Goal: Task Accomplishment & Management: Manage account settings

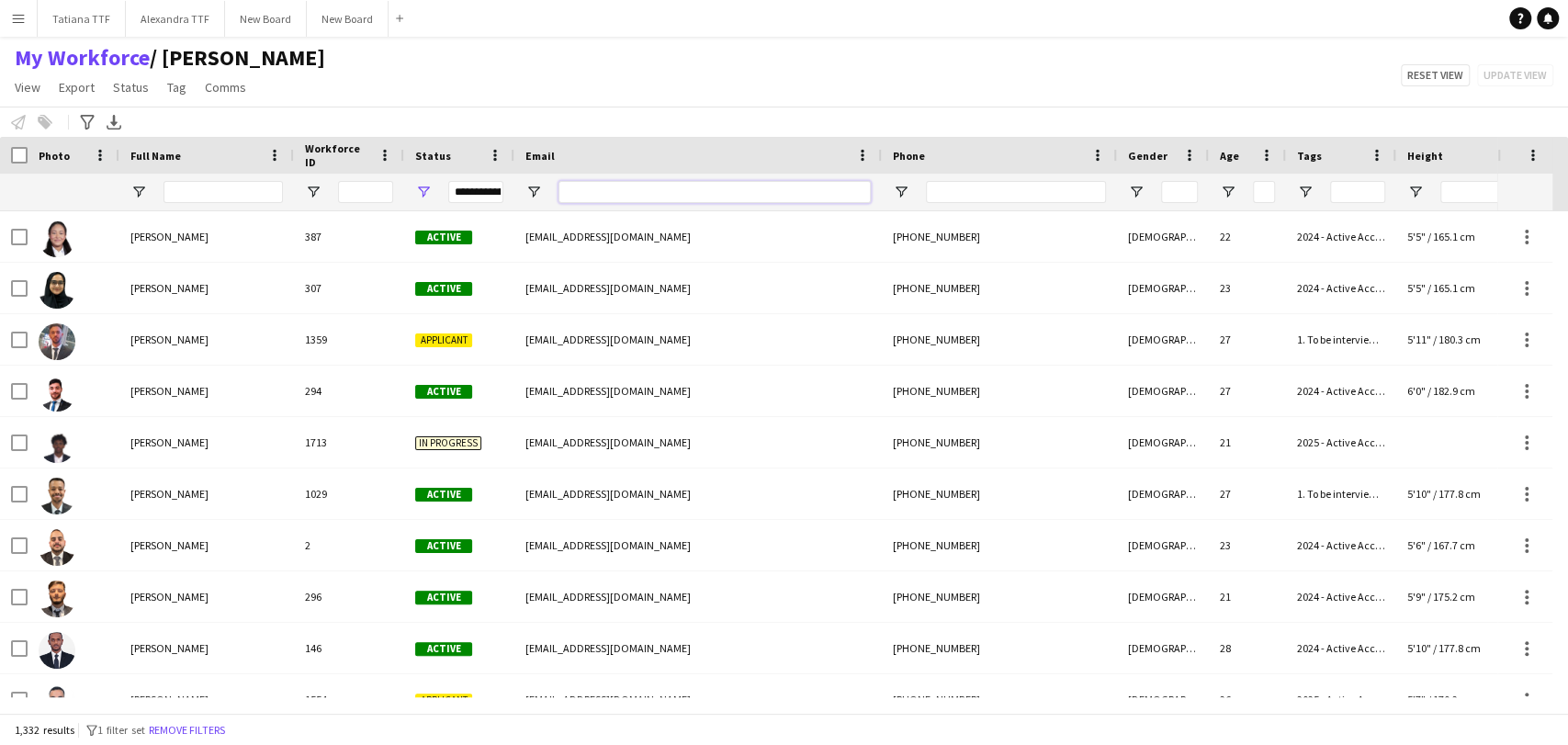
click at [623, 194] on input "Email Filter Input" at bounding box center [715, 192] width 312 height 22
paste input "**********"
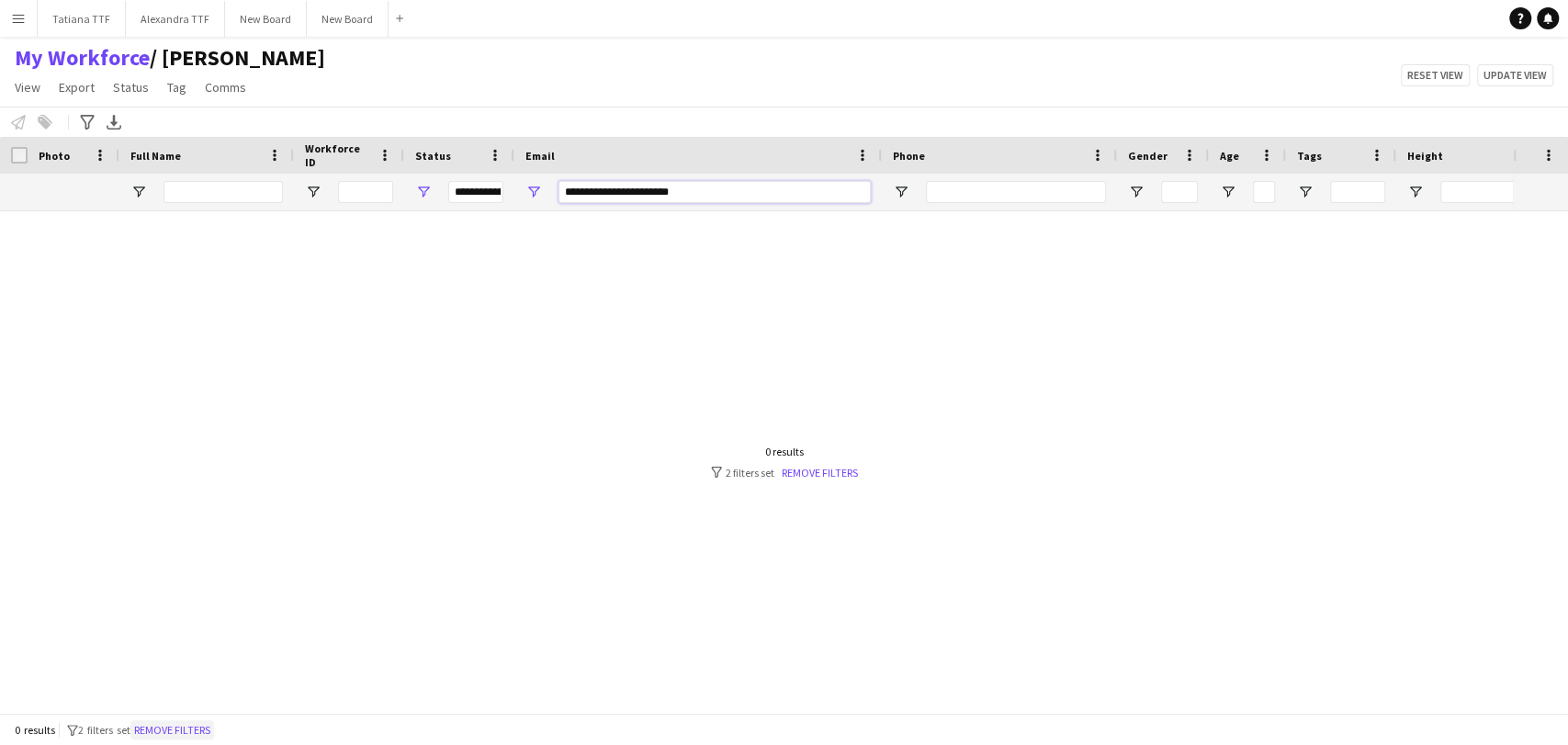
type input "**********"
click at [213, 729] on button "Remove filters" at bounding box center [173, 729] width 84 height 20
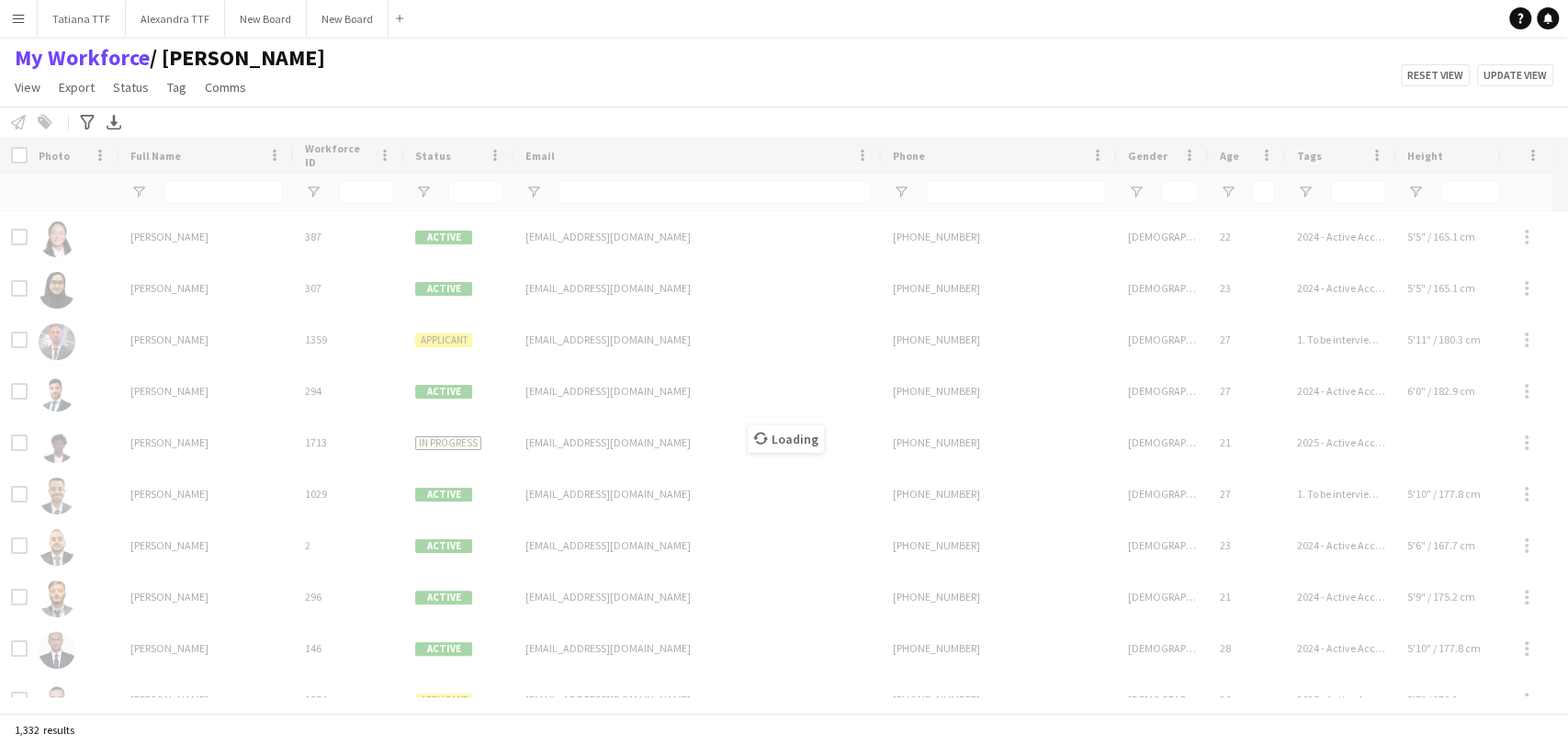
click at [574, 204] on div "Loading" at bounding box center [784, 424] width 1568 height 576
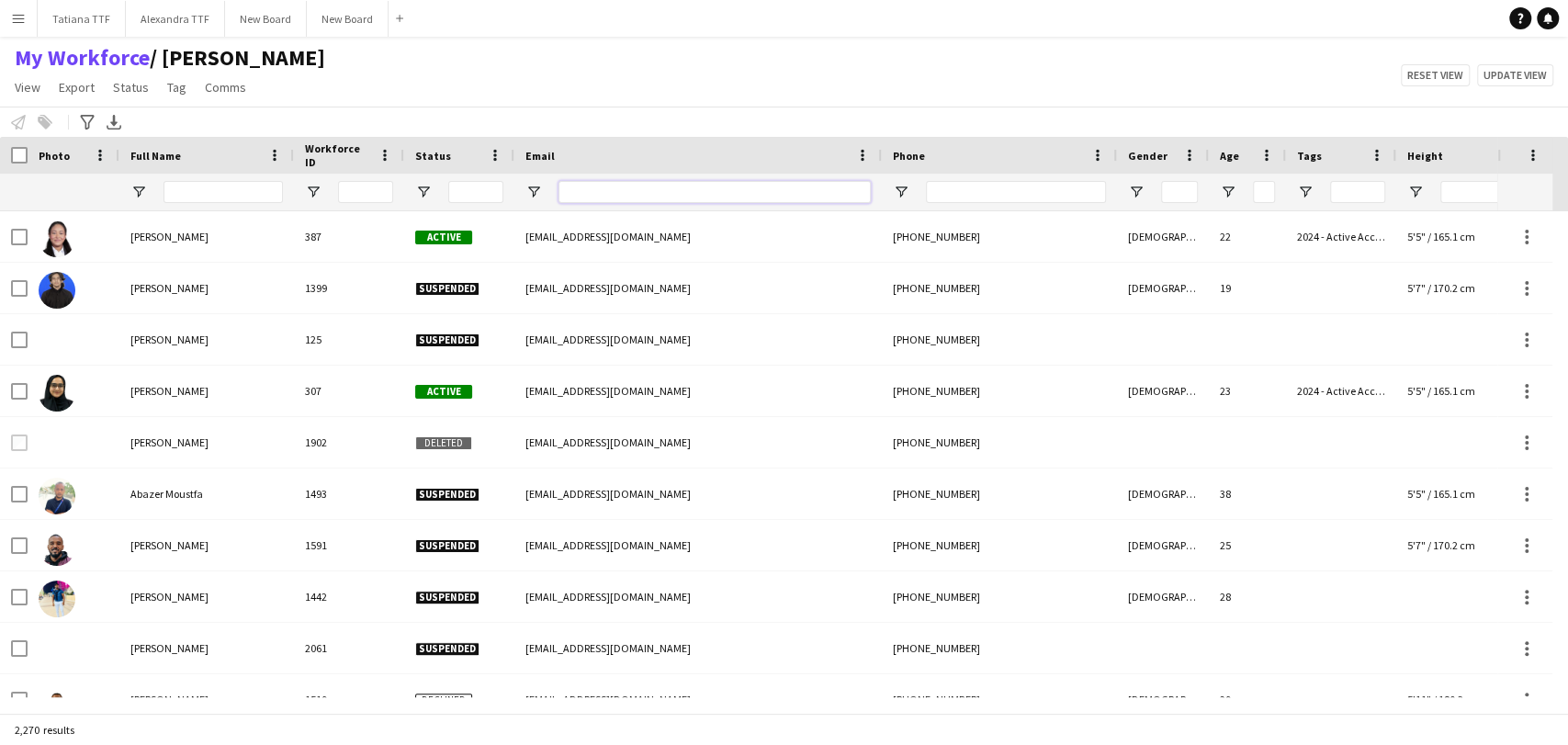
click at [602, 189] on input "Email Filter Input" at bounding box center [715, 192] width 312 height 22
paste input "**********"
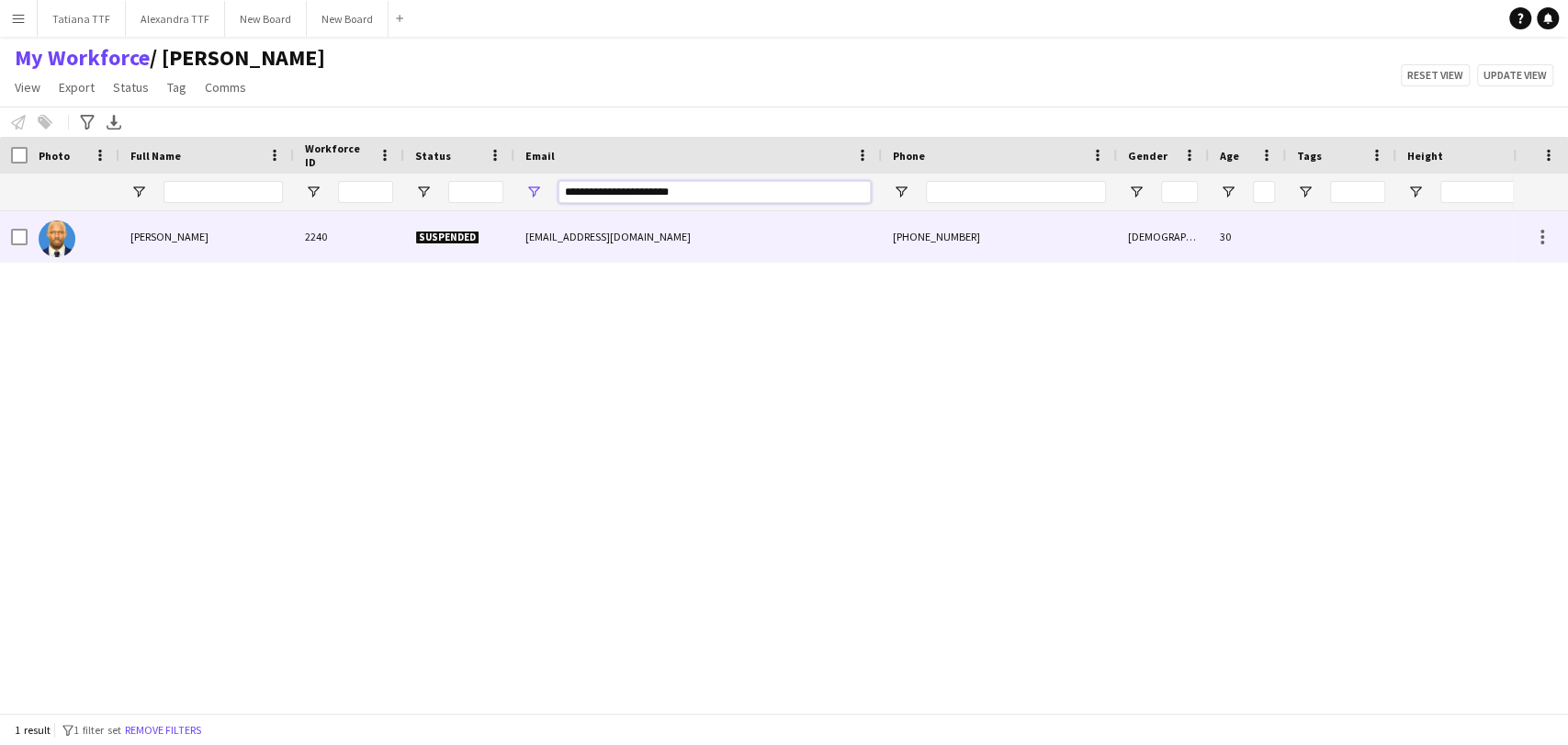
type input "**********"
click at [171, 232] on span "[PERSON_NAME]" at bounding box center [170, 236] width 78 height 14
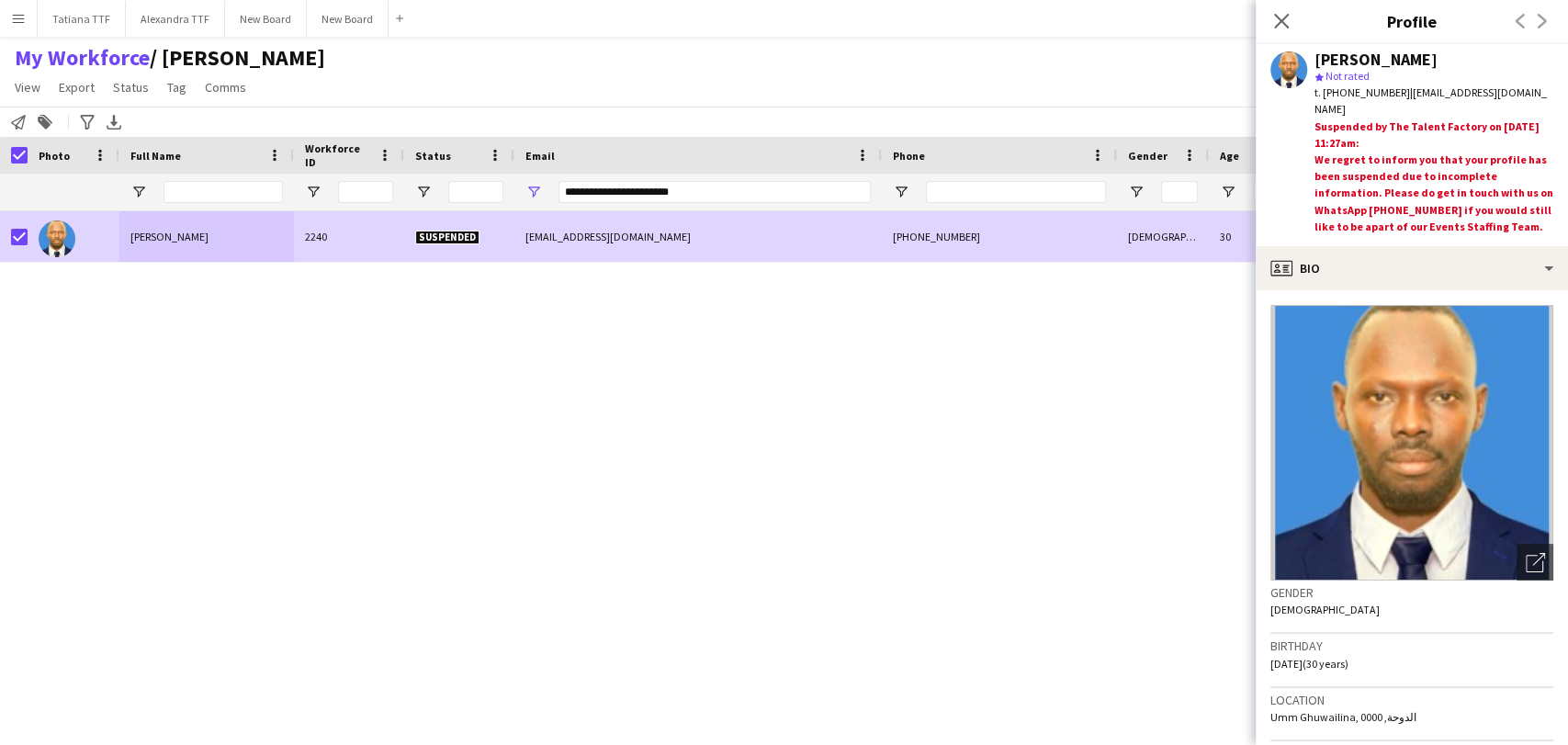
click at [177, 69] on span "/ [PERSON_NAME]" at bounding box center [238, 58] width 176 height 27
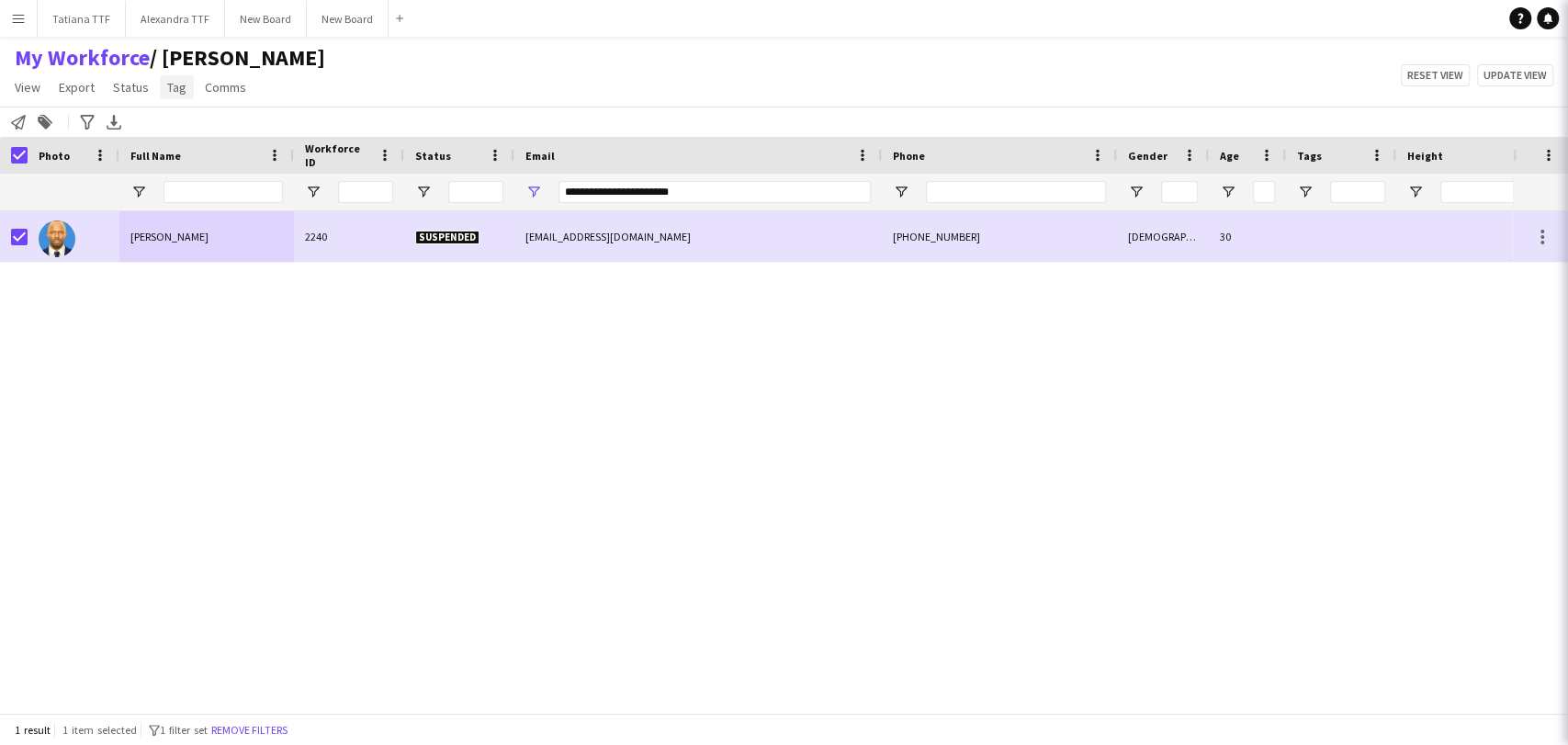
click at [176, 87] on span "Tag" at bounding box center [176, 87] width 20 height 17
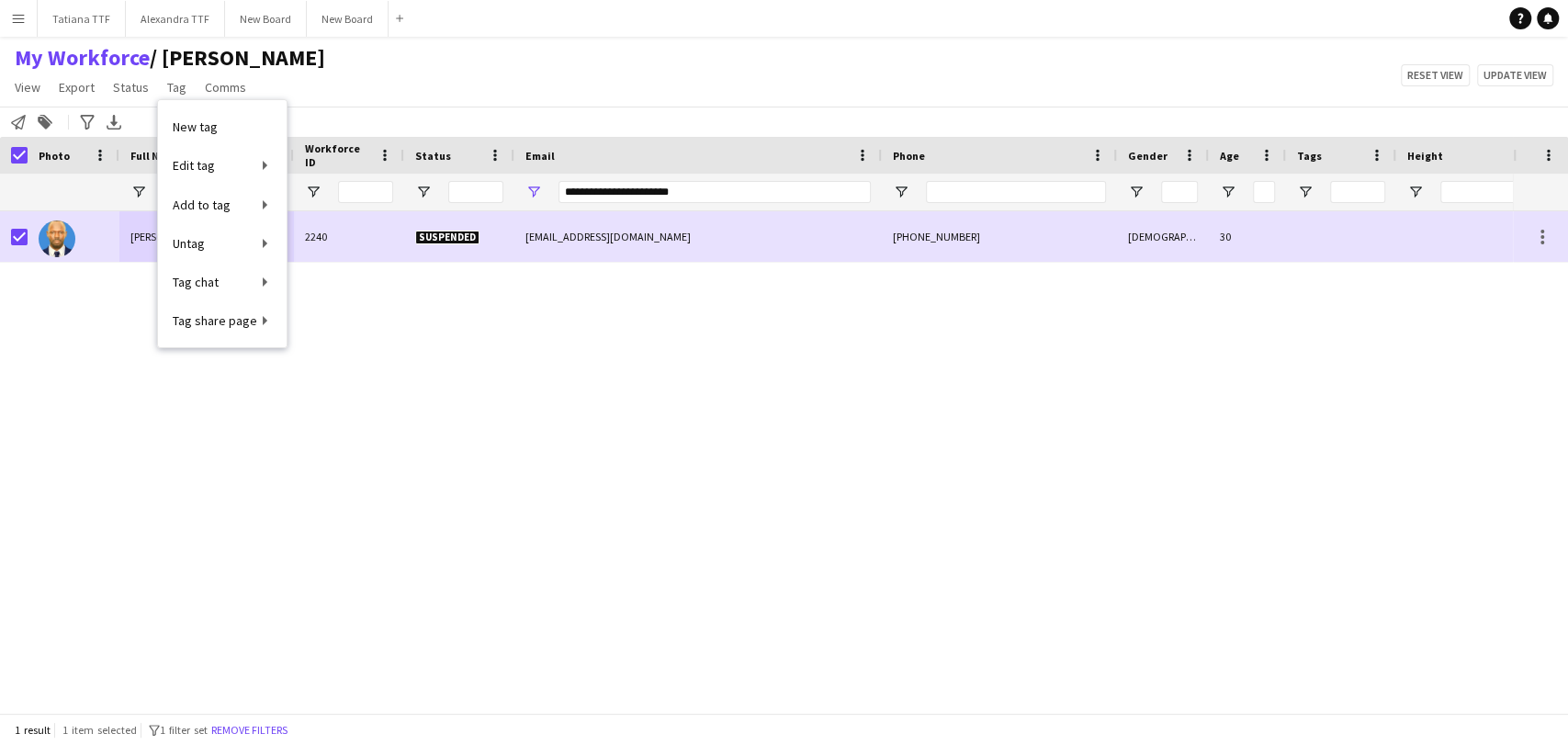
click at [482, 79] on div "My Workforce / [PERSON_NAME] View Views Default view [PERSON_NAME] View April L…" at bounding box center [784, 75] width 1568 height 62
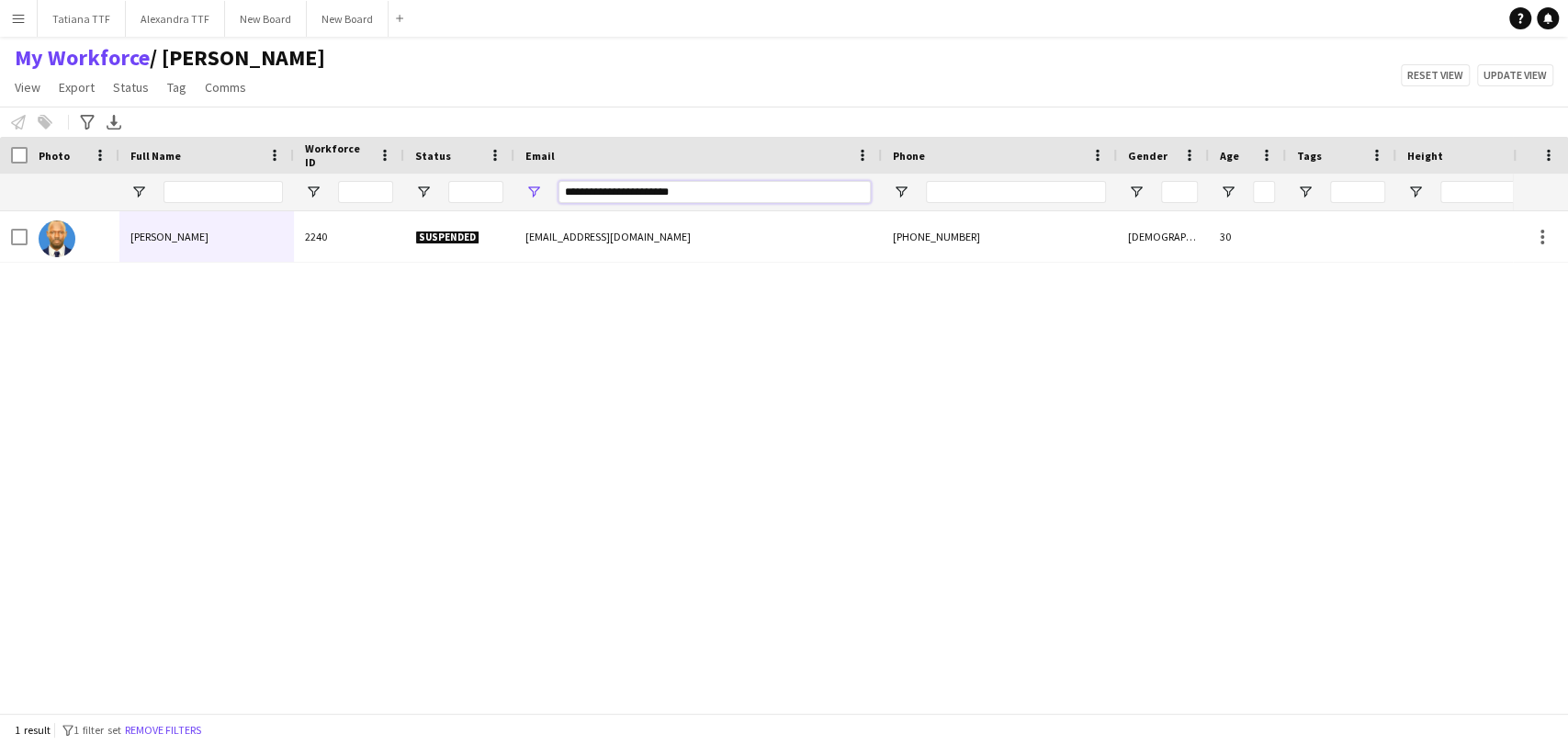
click at [617, 181] on input "**********" at bounding box center [715, 192] width 312 height 22
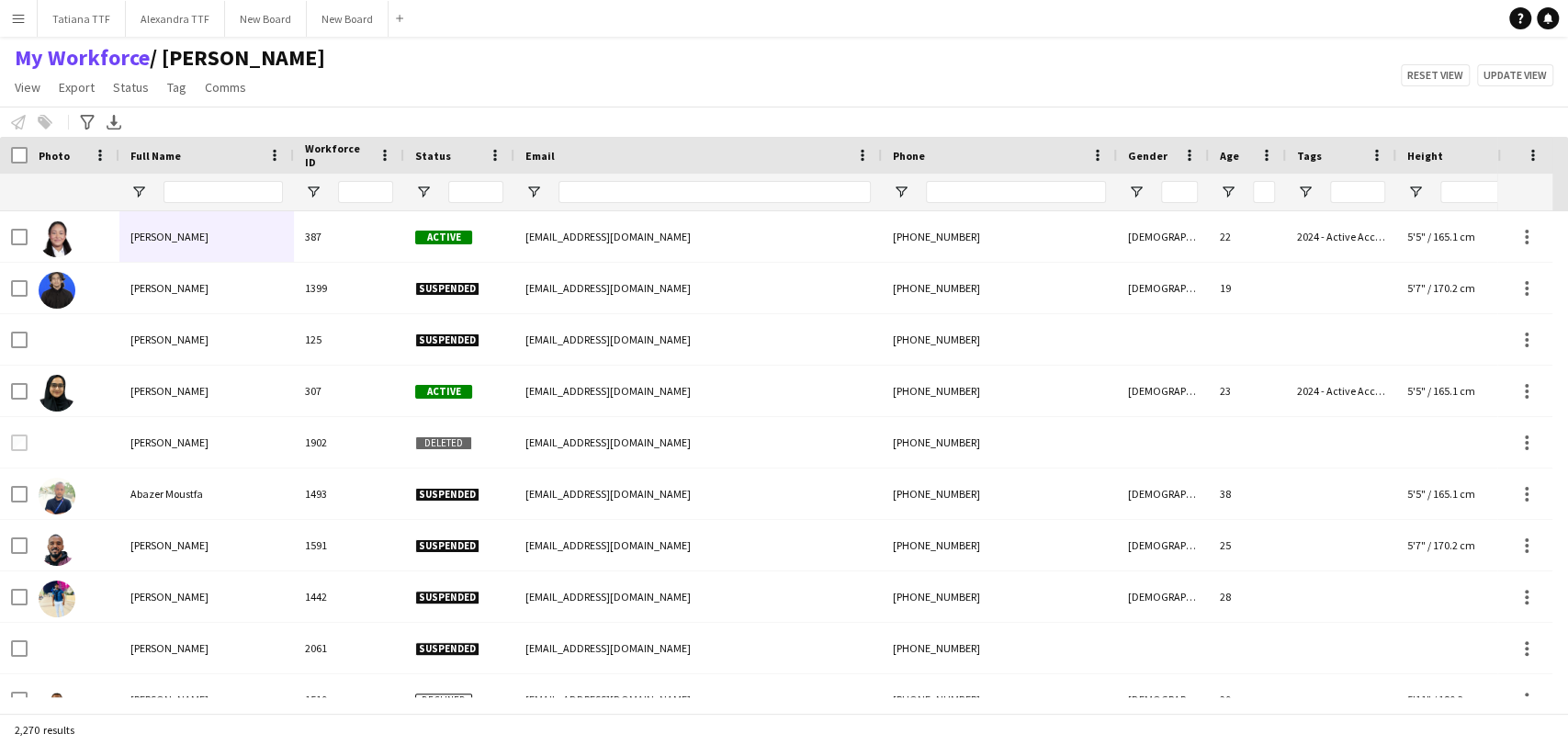
click at [435, 188] on div at bounding box center [458, 192] width 110 height 37
click at [423, 188] on span "Open Filter Menu" at bounding box center [423, 191] width 17 height 17
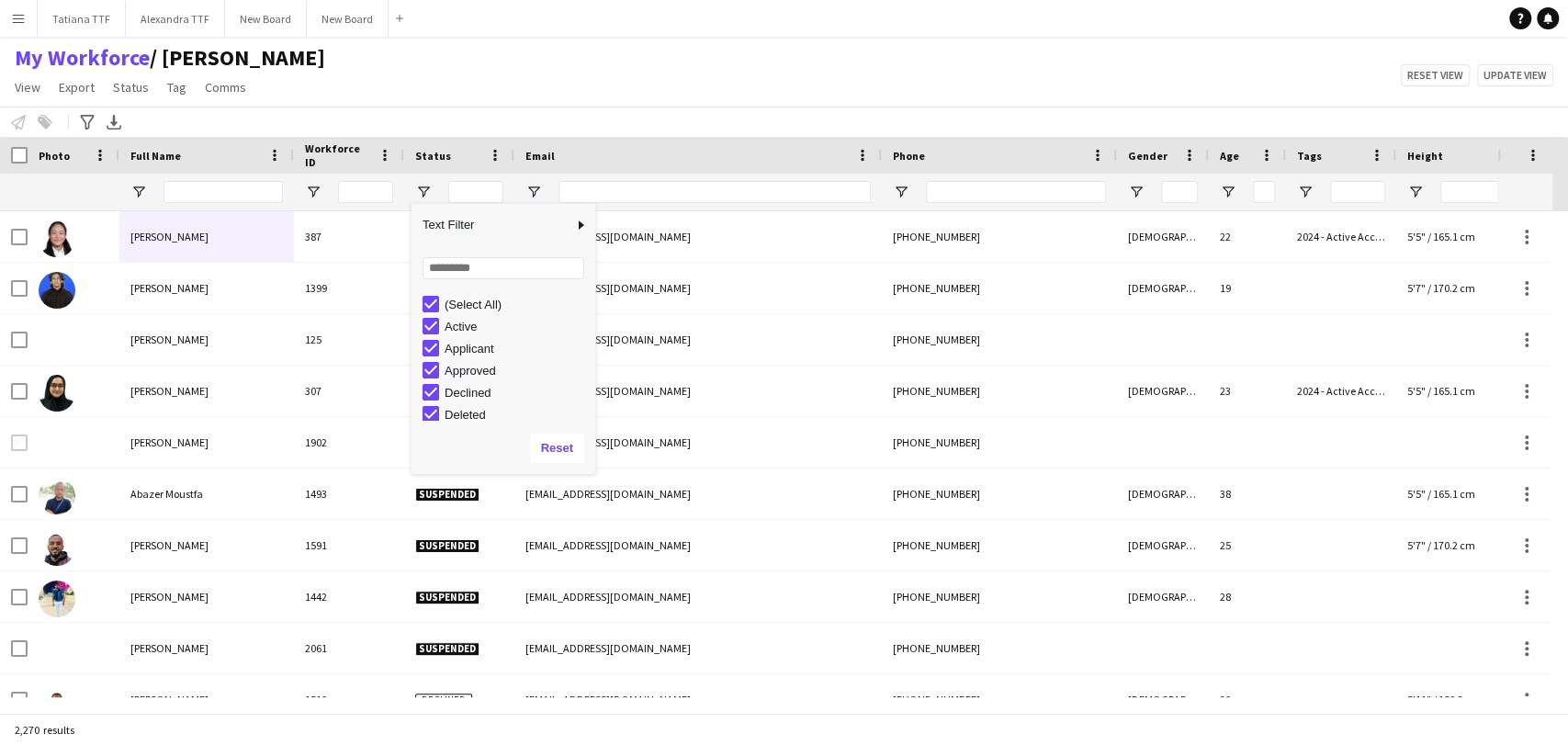
click at [454, 387] on div "Declined" at bounding box center [517, 393] width 145 height 14
click at [445, 408] on div "Deleted" at bounding box center [517, 414] width 145 height 14
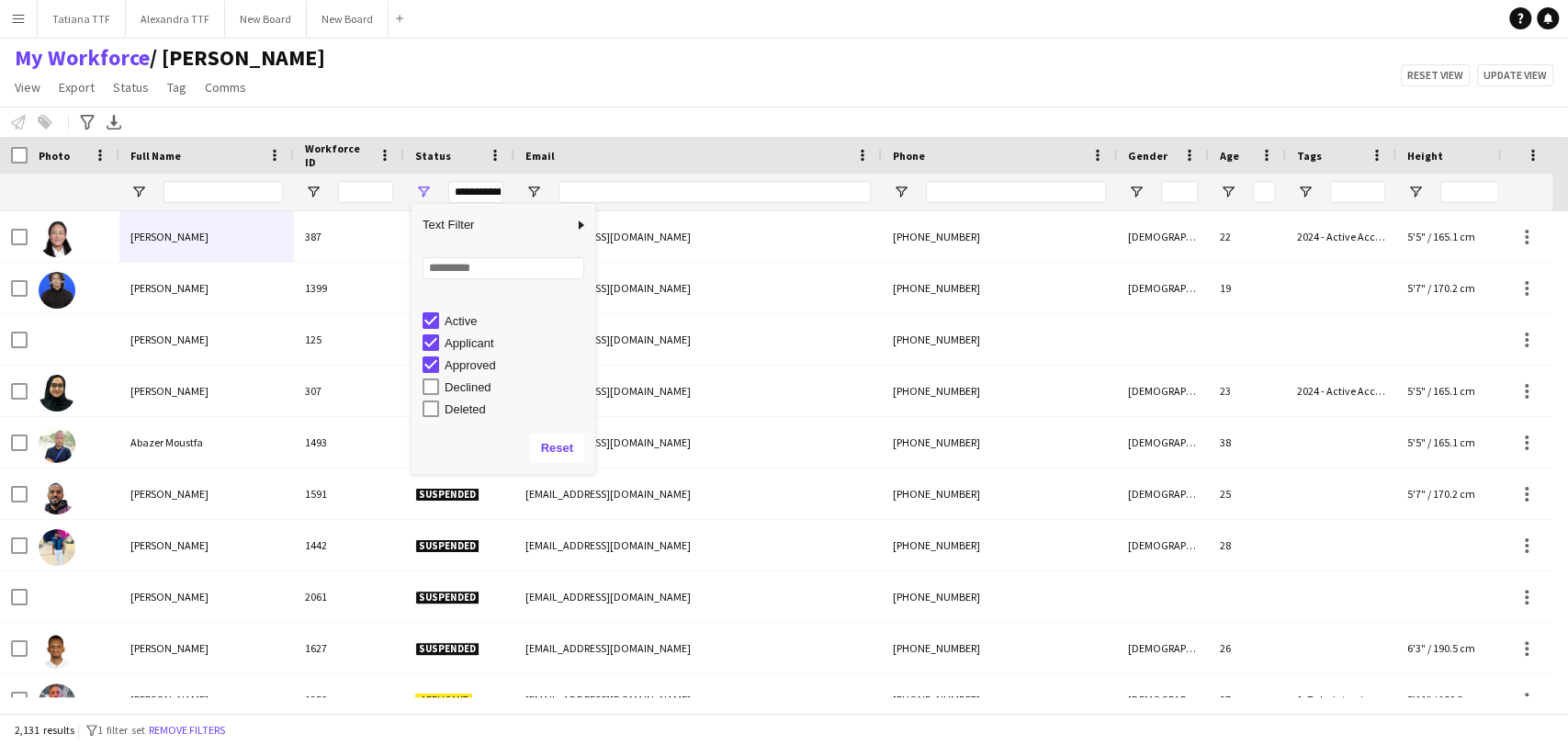
scroll to position [116, 0]
click at [468, 387] on div "Suspended" at bounding box center [517, 387] width 145 height 14
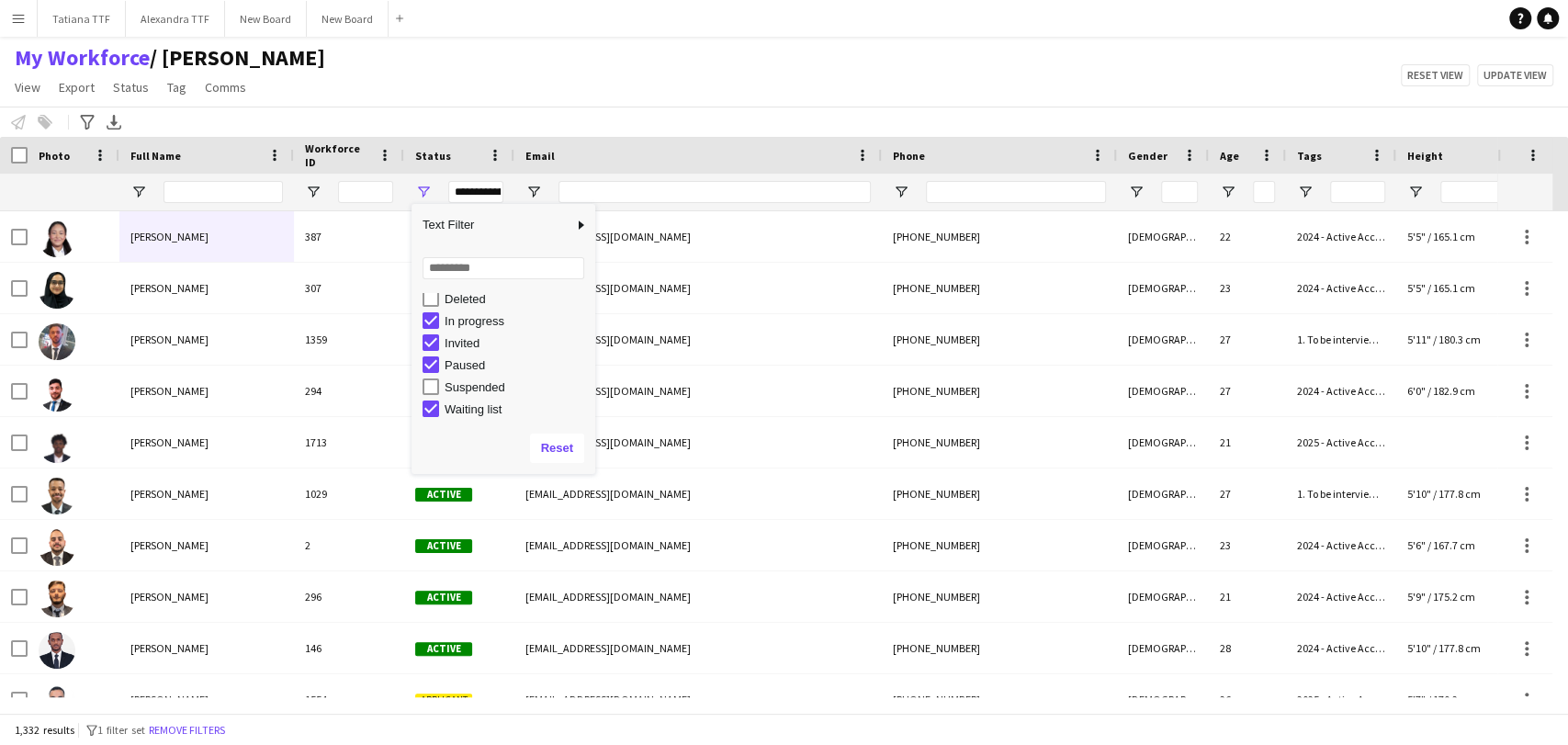
click at [510, 64] on div "My Workforce / [PERSON_NAME] View Views Default view [PERSON_NAME] View April L…" at bounding box center [784, 75] width 1568 height 62
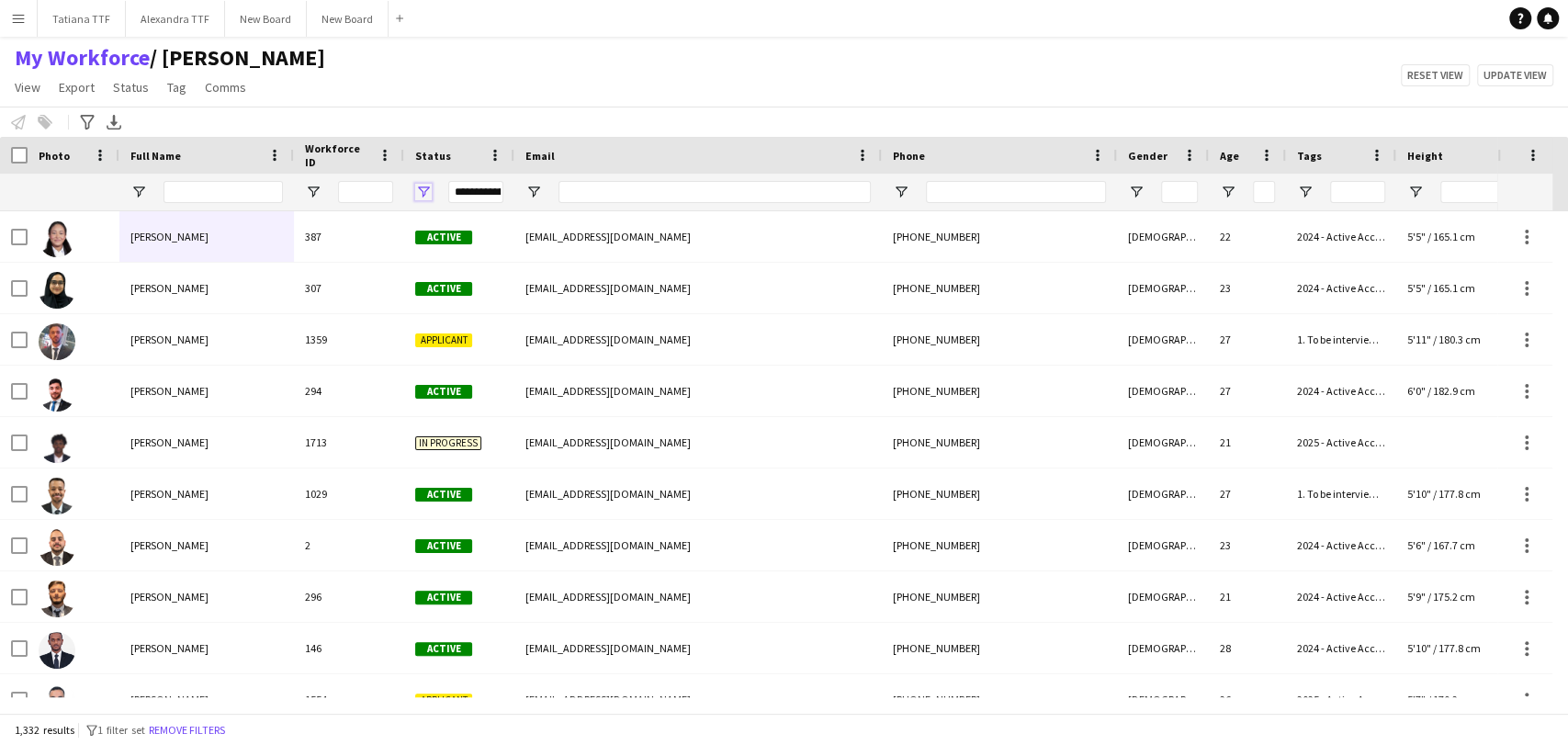
click at [427, 194] on span "Open Filter Menu" at bounding box center [423, 191] width 17 height 17
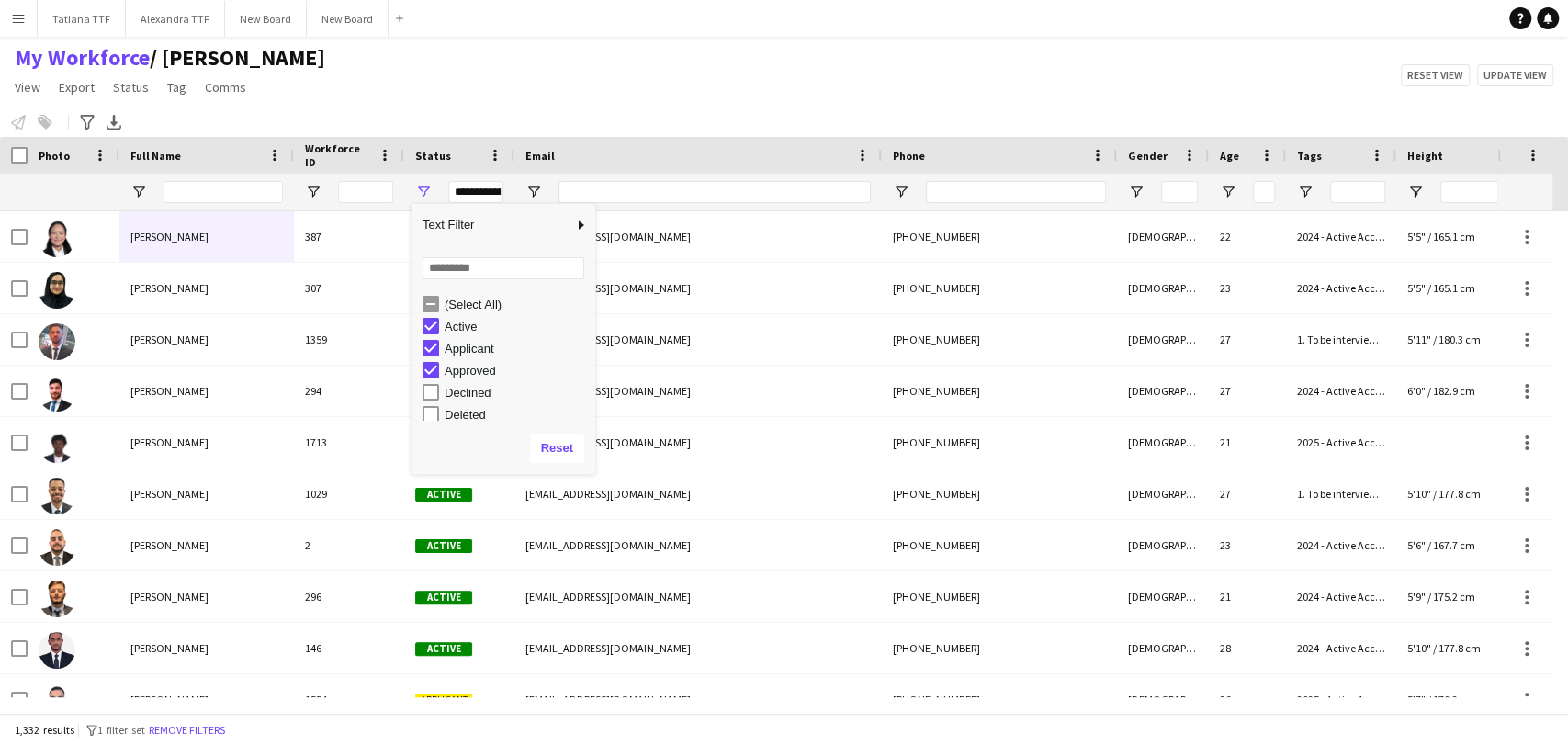
click at [455, 333] on div "Active" at bounding box center [517, 327] width 145 height 14
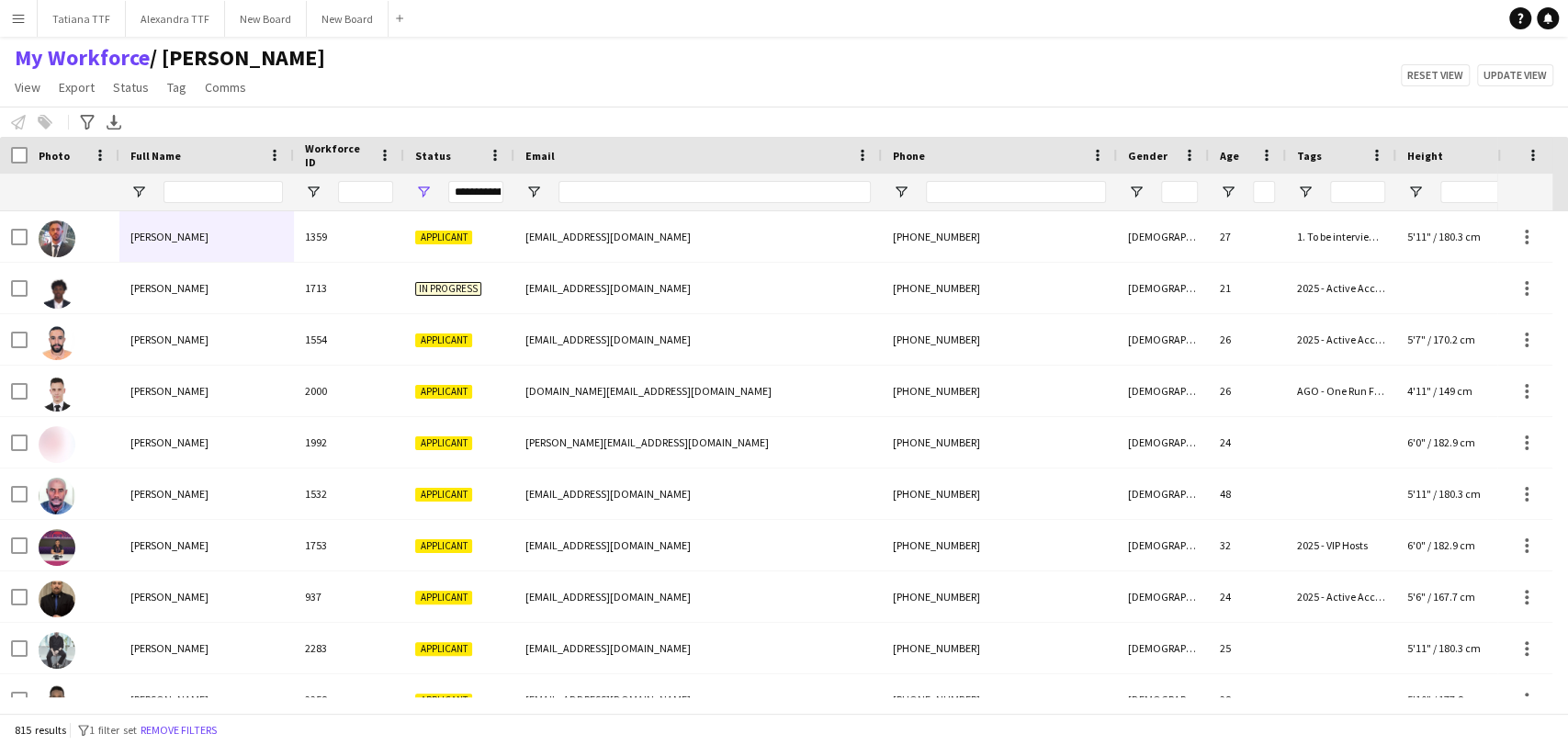
click at [478, 109] on div "Notify workforce Add to tag Select at least one crew to tag him or her. Advance…" at bounding box center [784, 121] width 1568 height 30
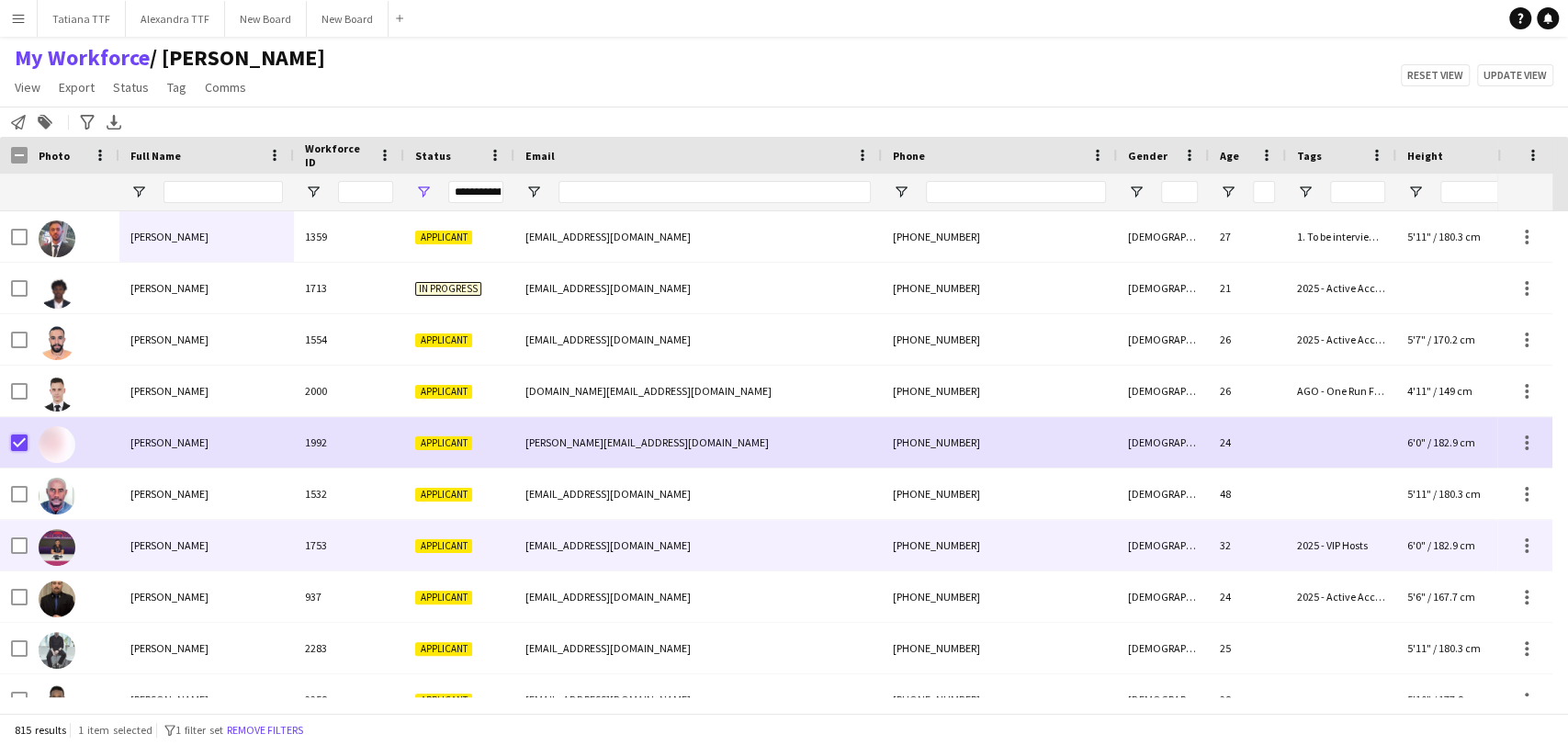
scroll to position [204, 0]
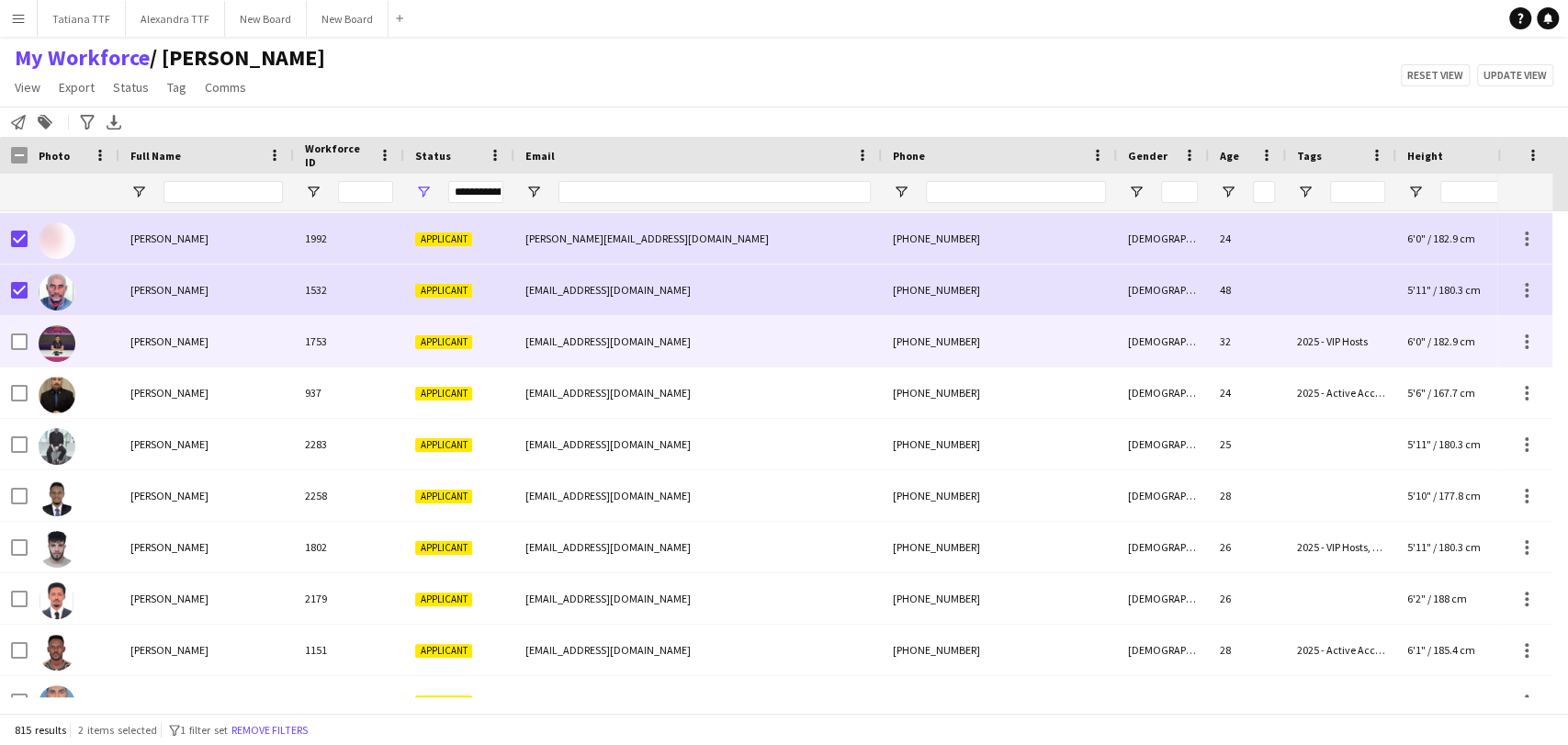
click at [78, 336] on div at bounding box center [73, 341] width 92 height 51
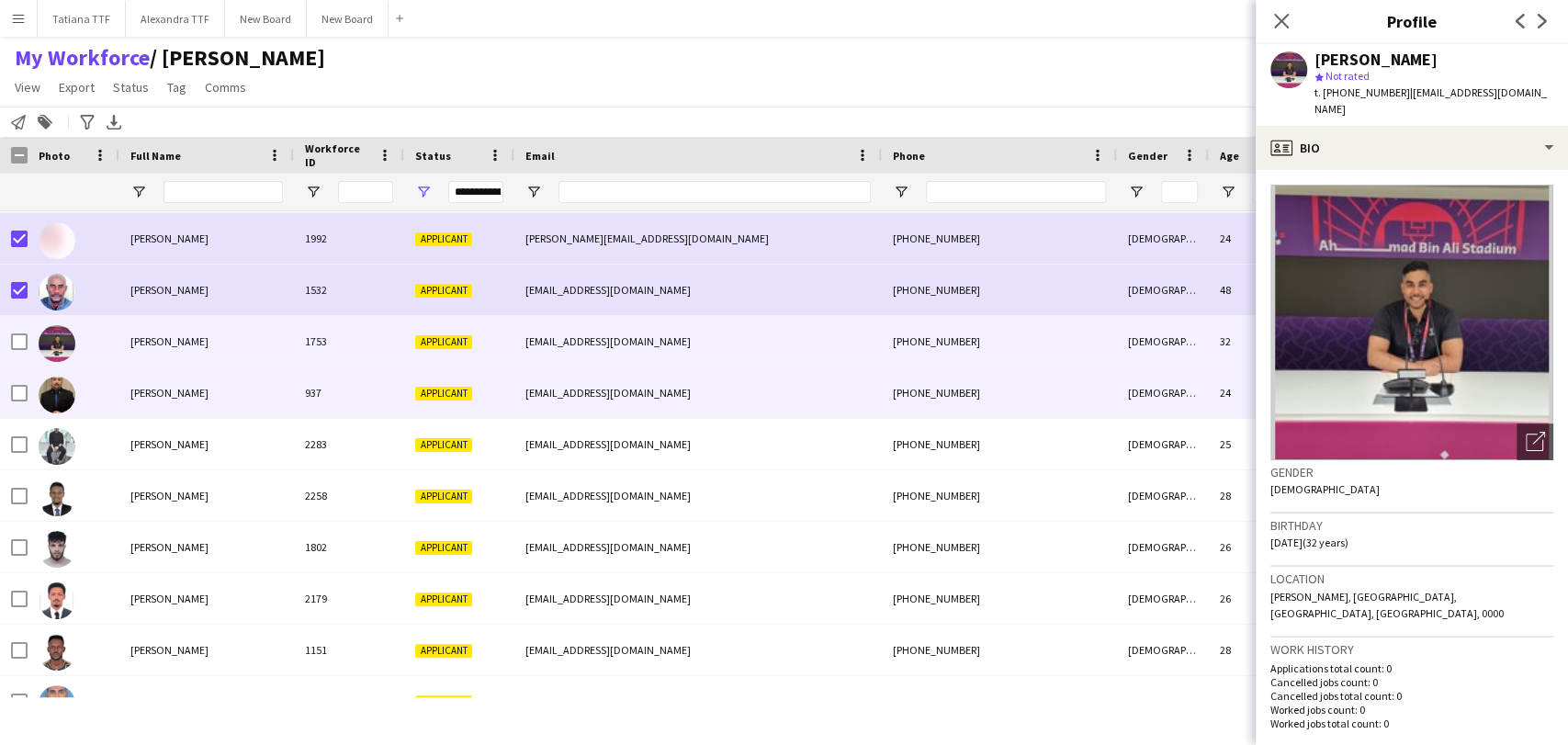
click at [63, 395] on img at bounding box center [58, 395] width 37 height 37
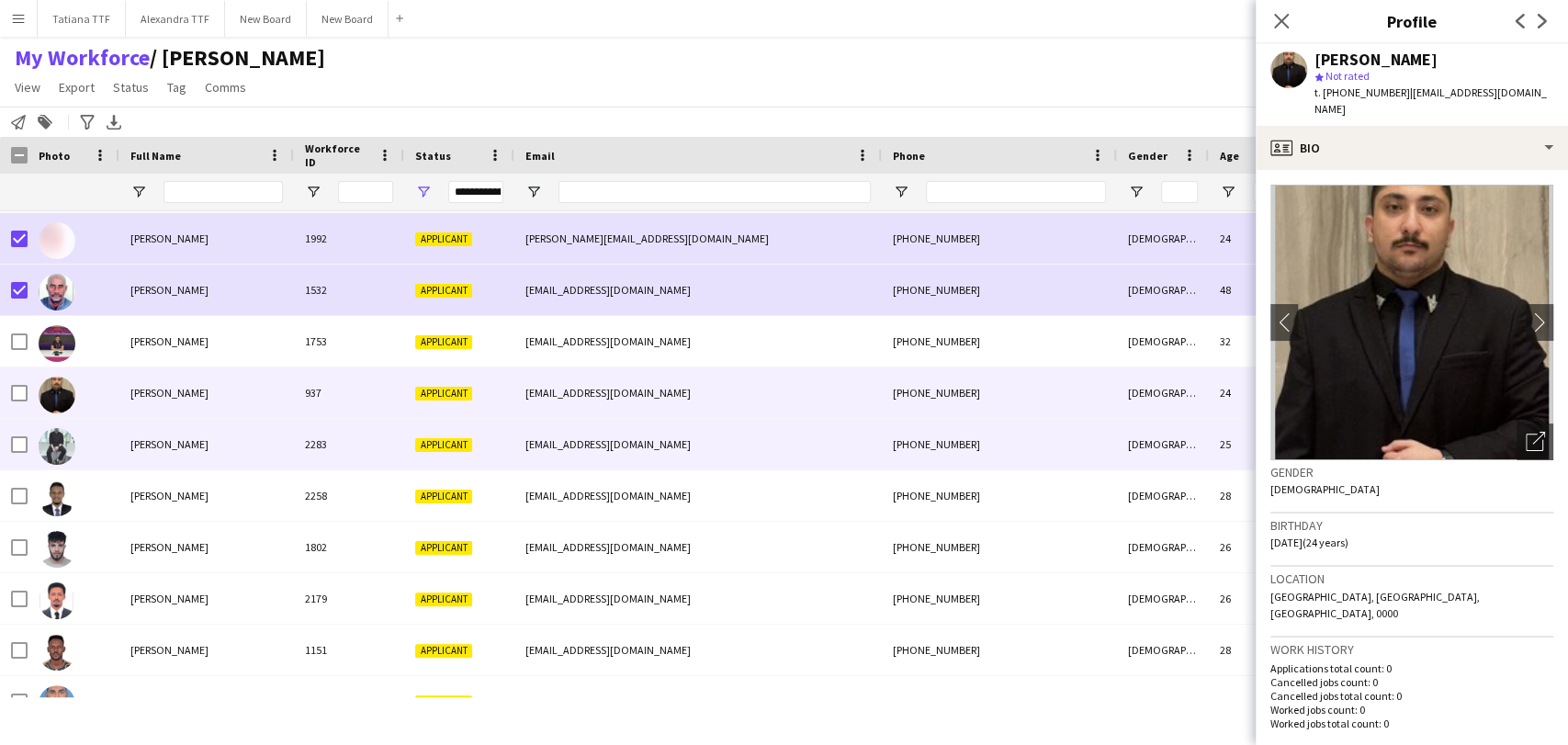
click at [44, 447] on img at bounding box center [58, 447] width 37 height 37
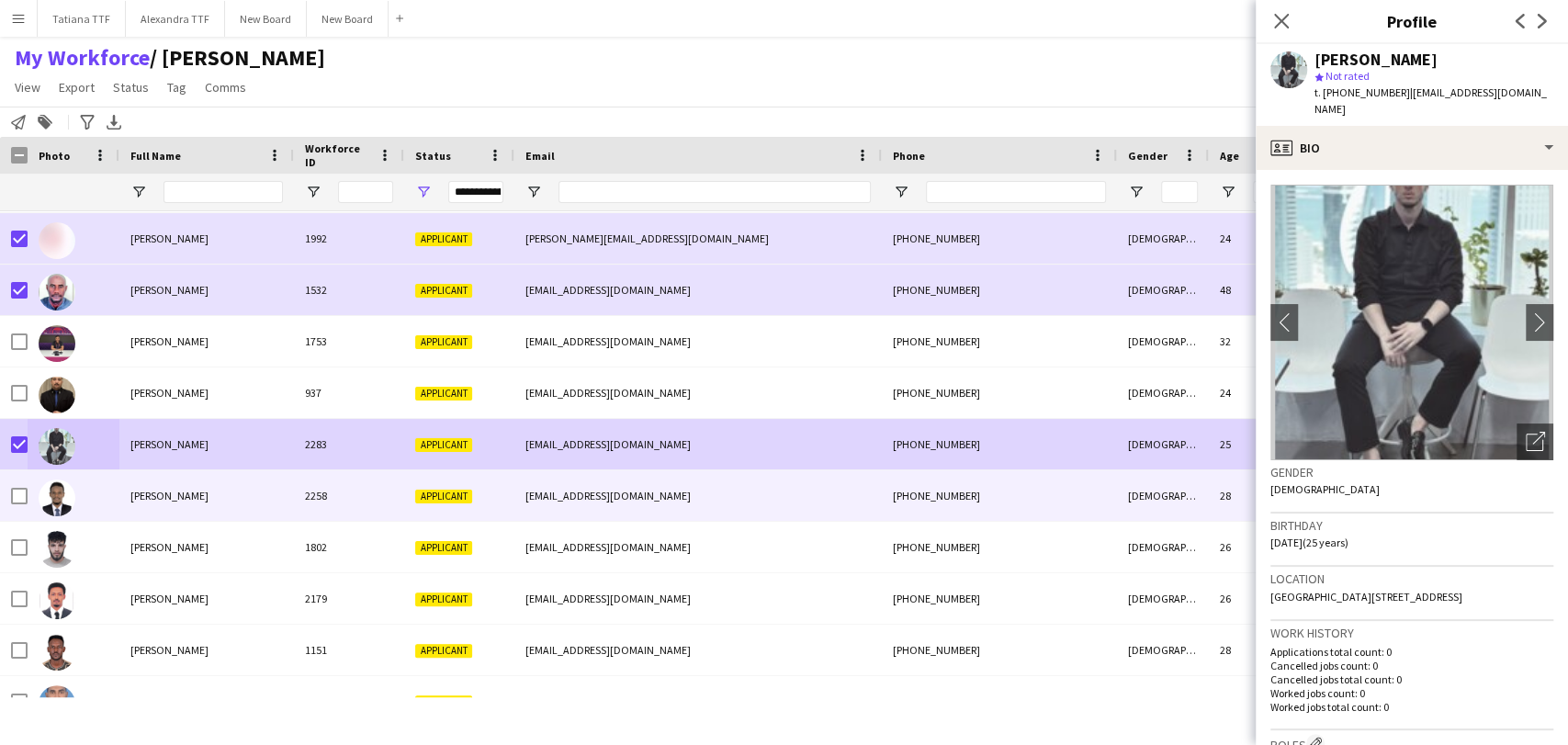
click at [74, 500] on div at bounding box center [58, 496] width 37 height 52
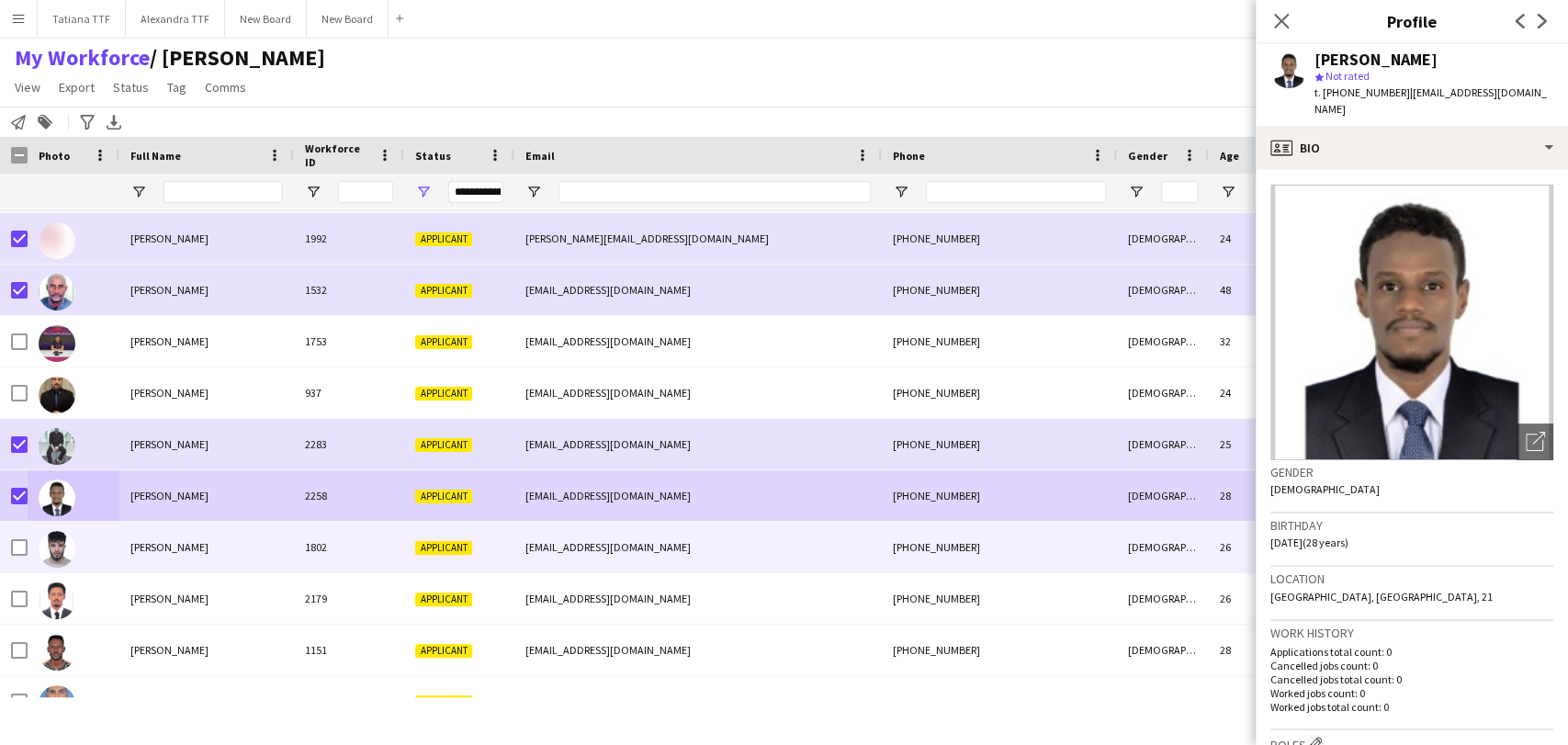
click at [64, 549] on img at bounding box center [58, 549] width 37 height 37
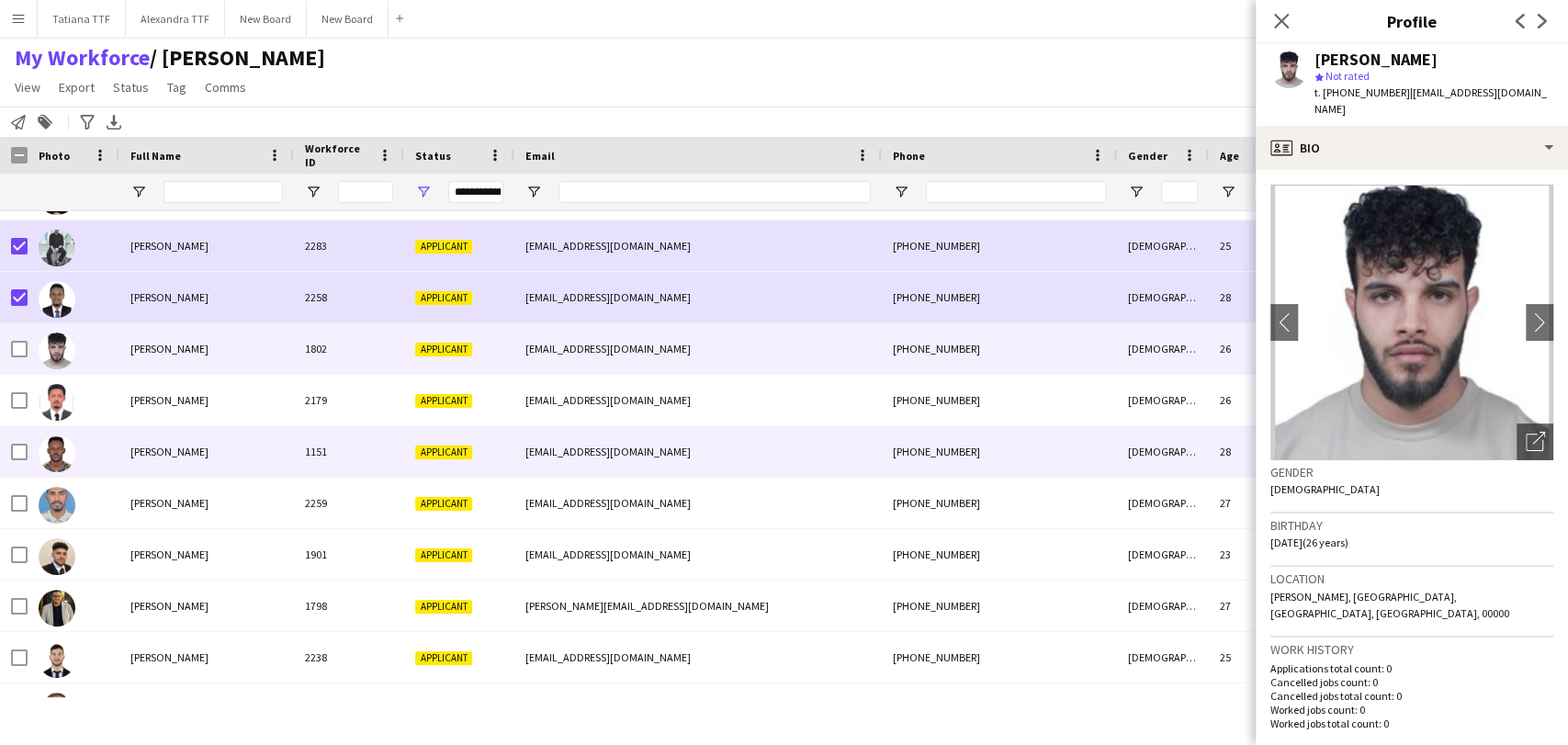
scroll to position [408, 0]
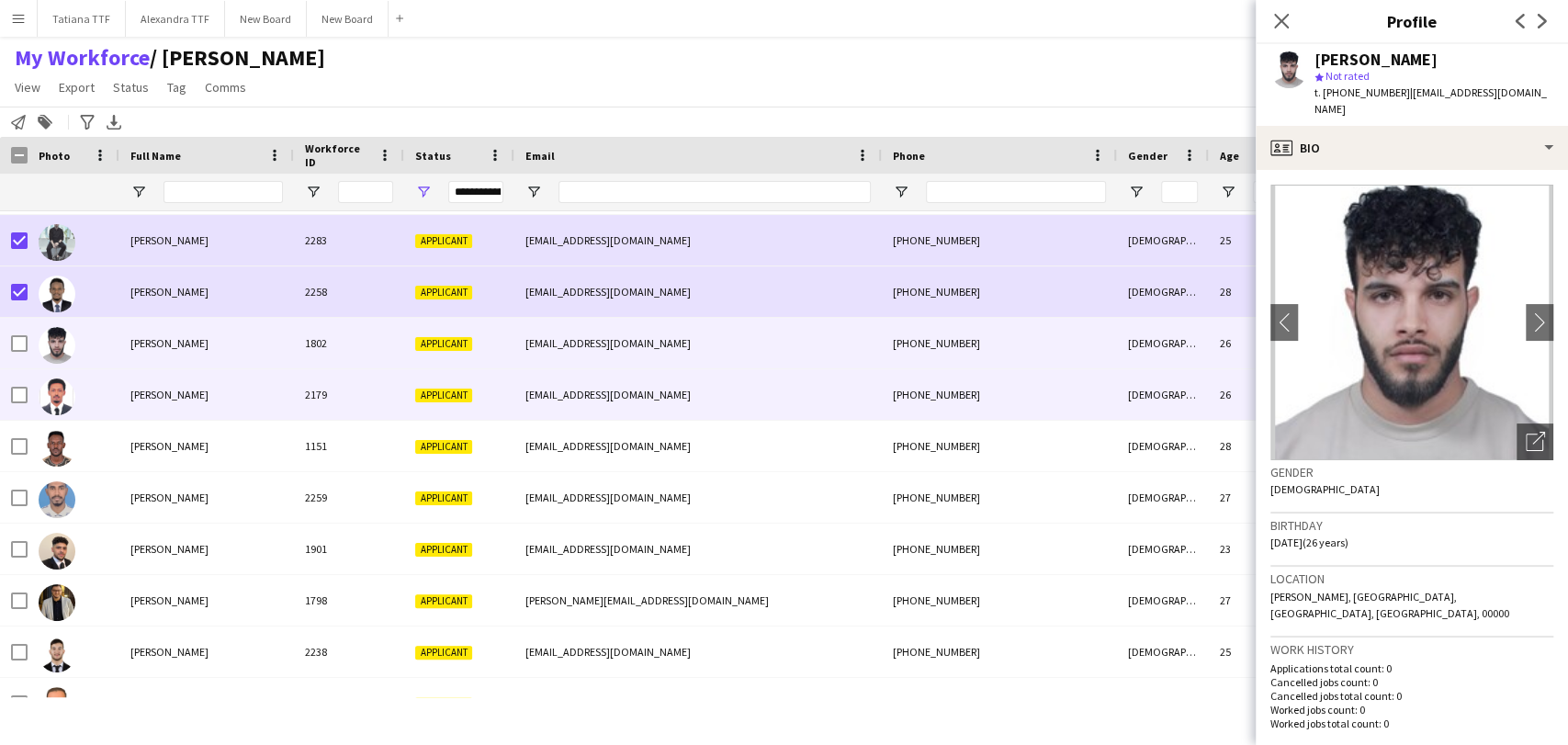
click at [44, 406] on img at bounding box center [58, 397] width 37 height 37
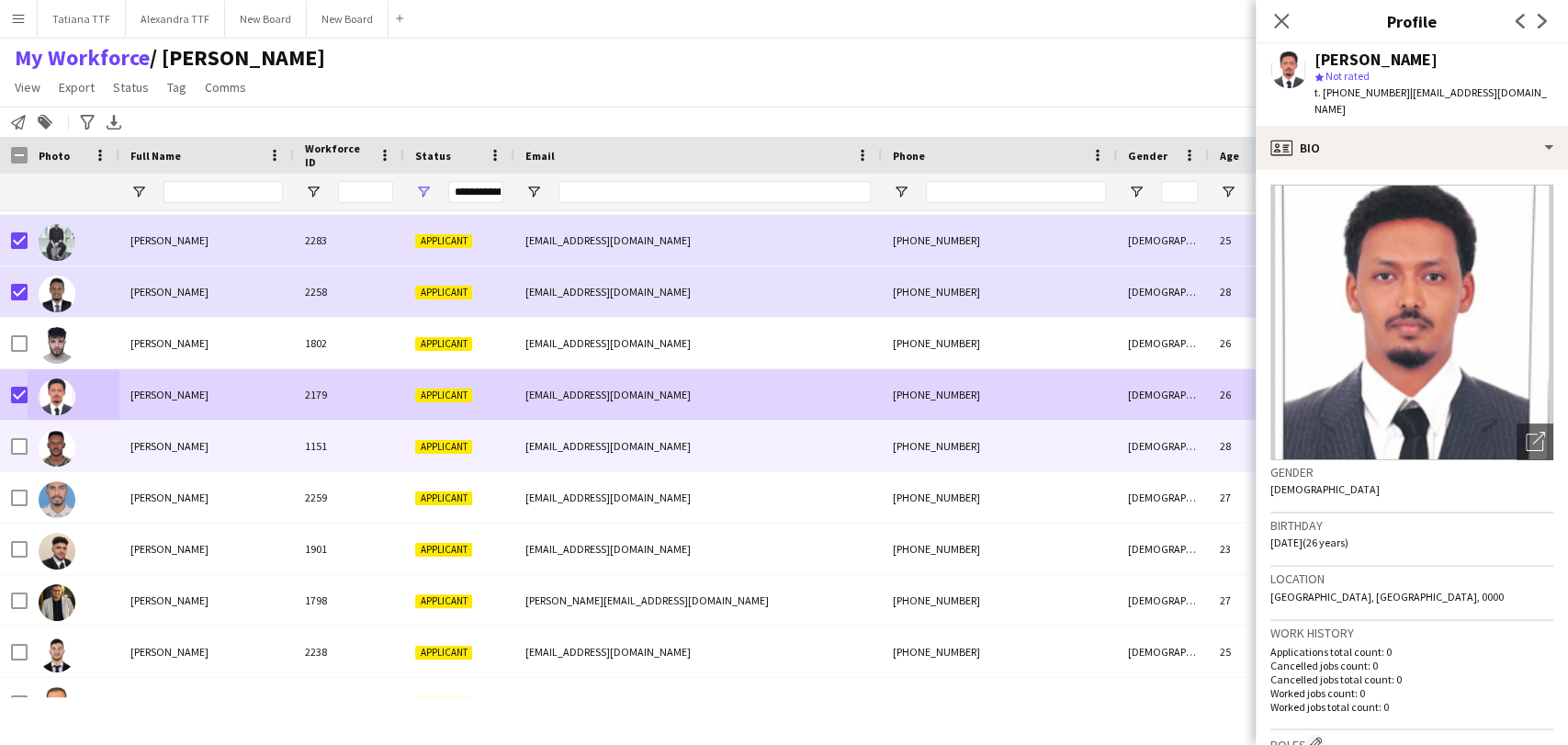
click at [65, 450] on img at bounding box center [58, 449] width 37 height 37
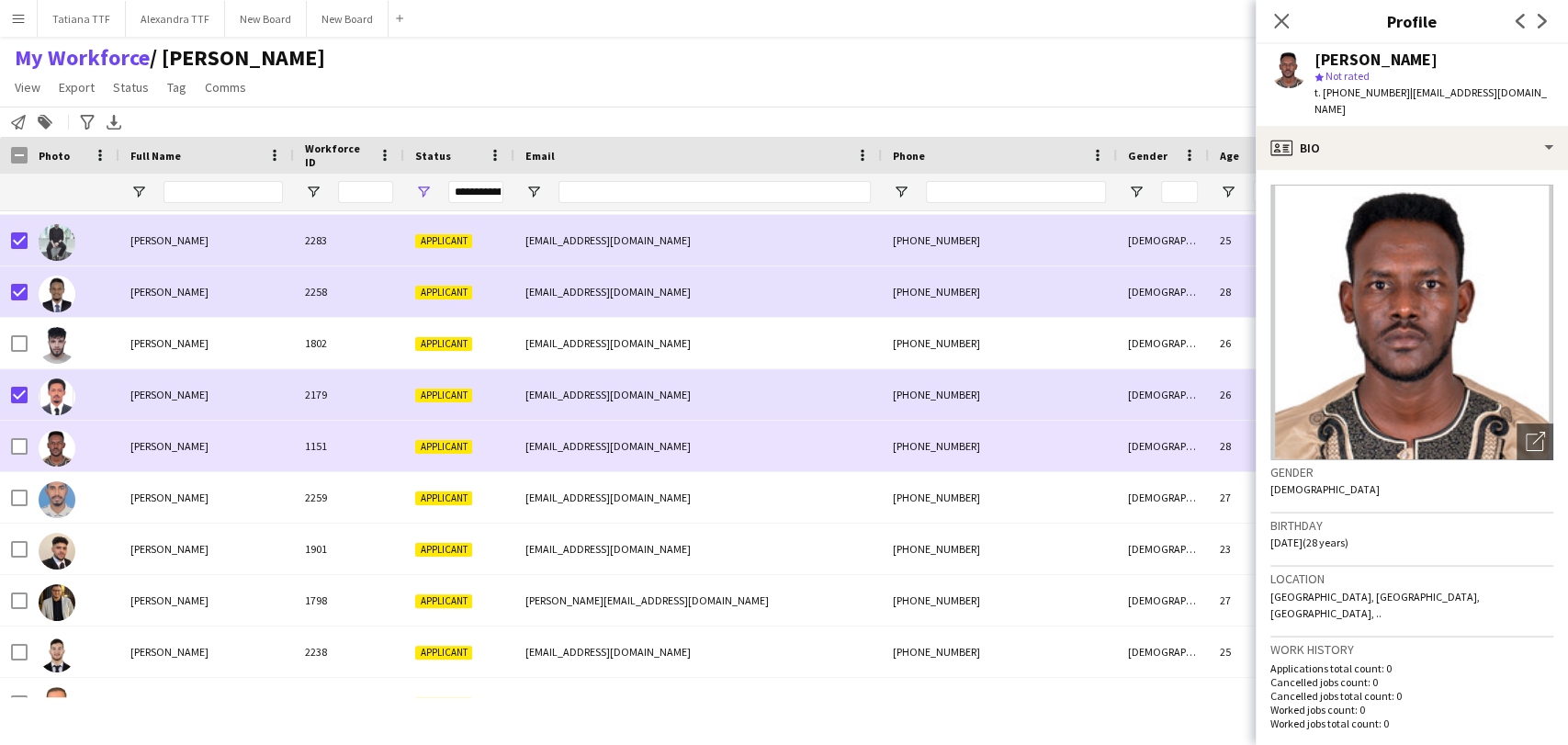
click at [8, 452] on div at bounding box center [14, 446] width 27 height 51
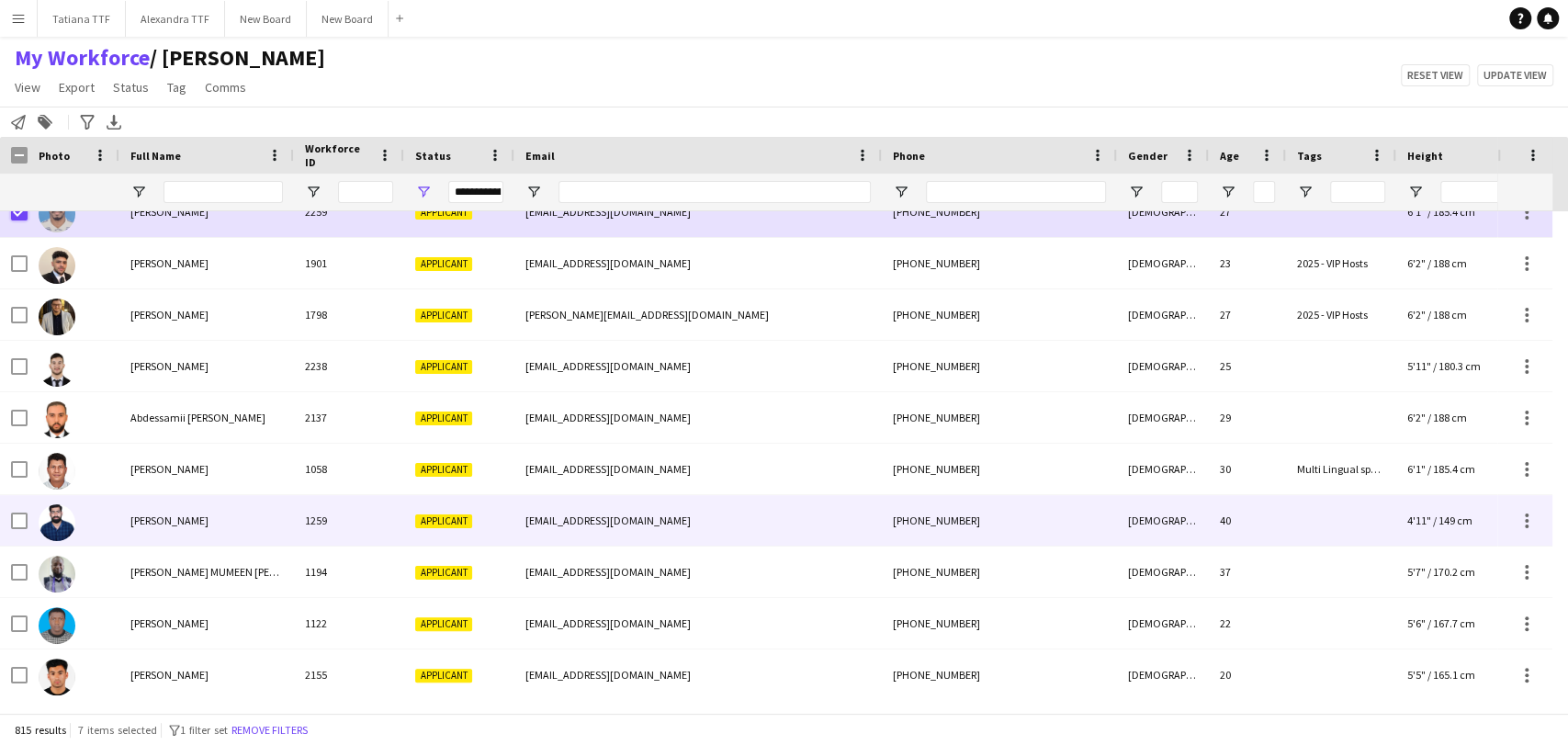
scroll to position [714, 0]
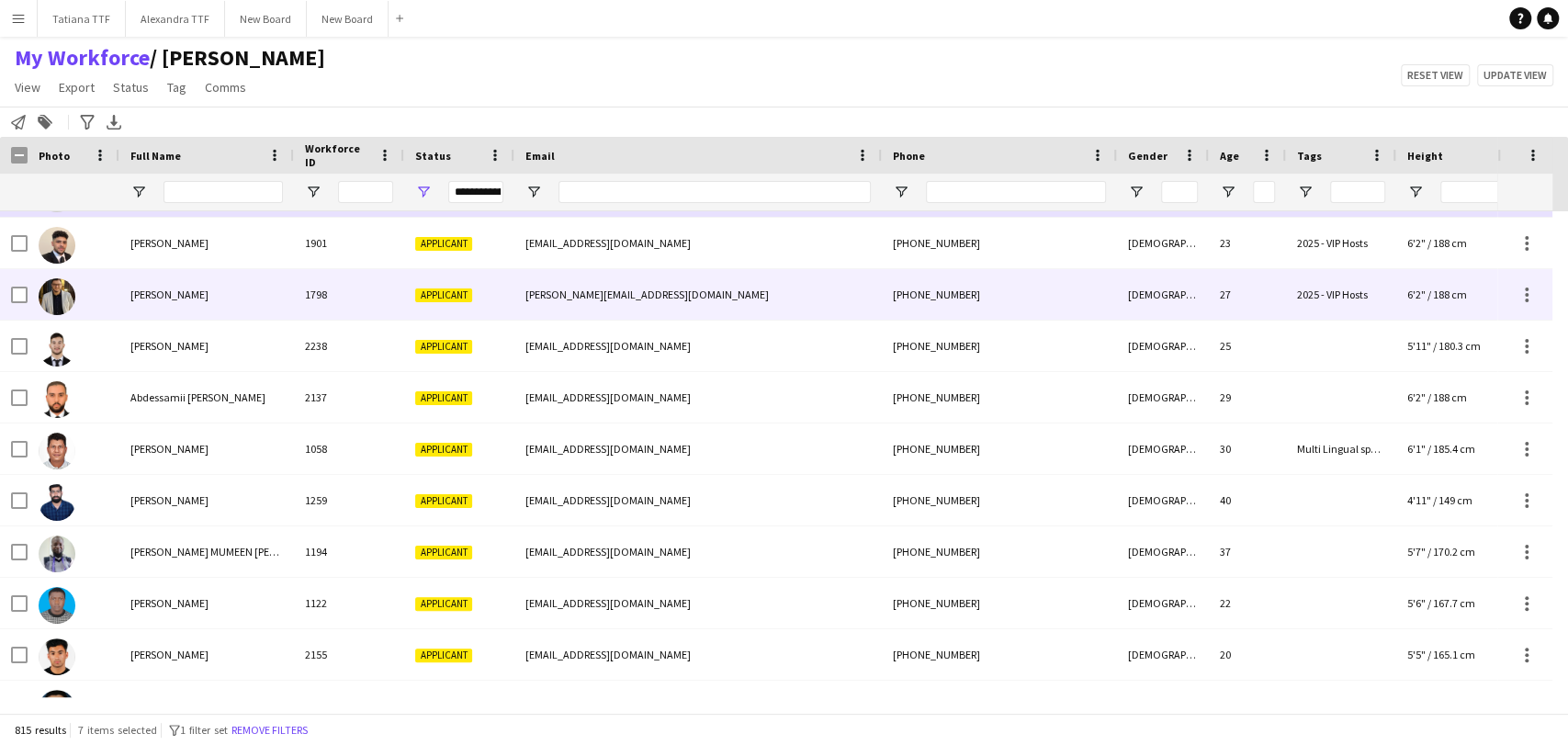
click at [56, 295] on img at bounding box center [58, 296] width 37 height 37
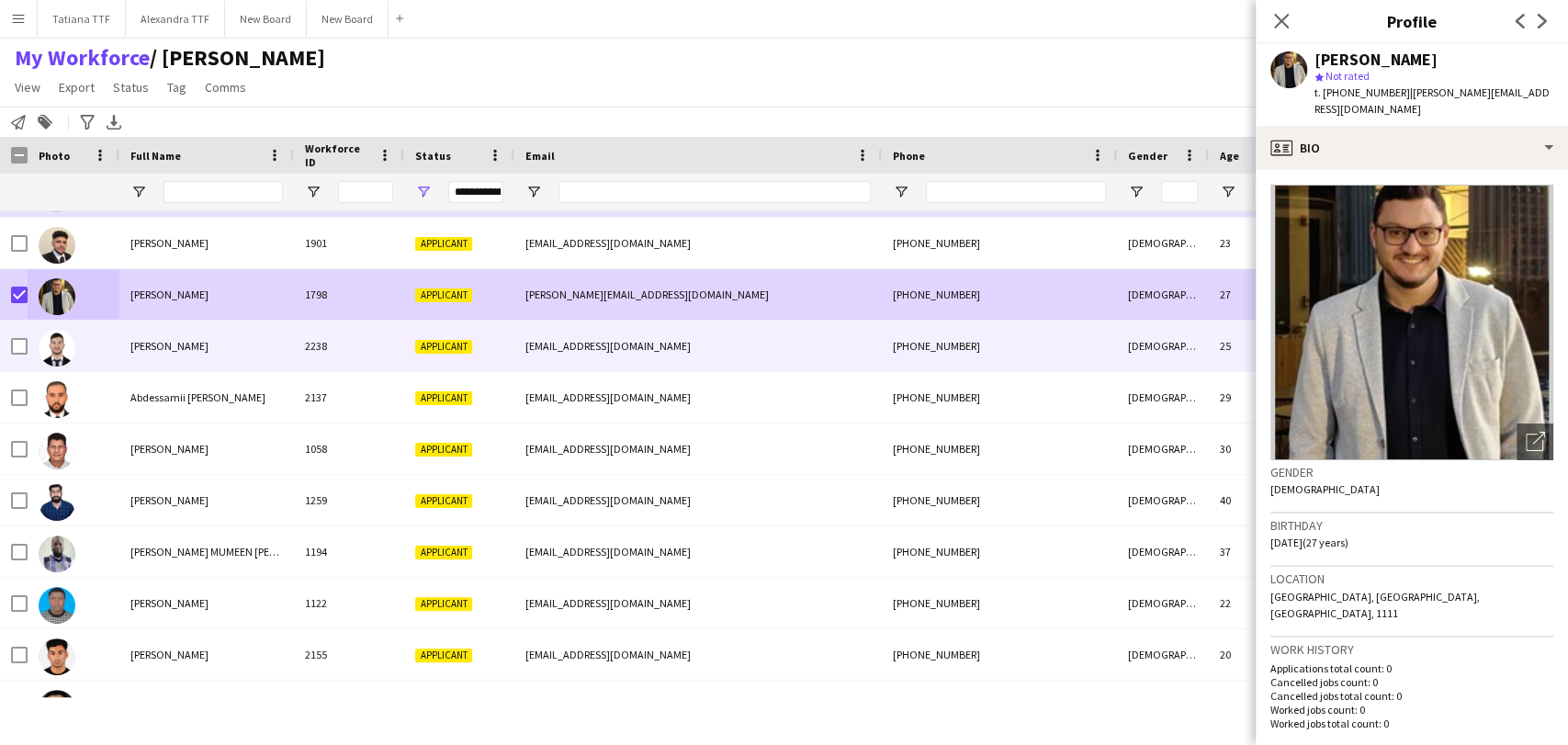
click at [57, 344] on img at bounding box center [58, 348] width 37 height 37
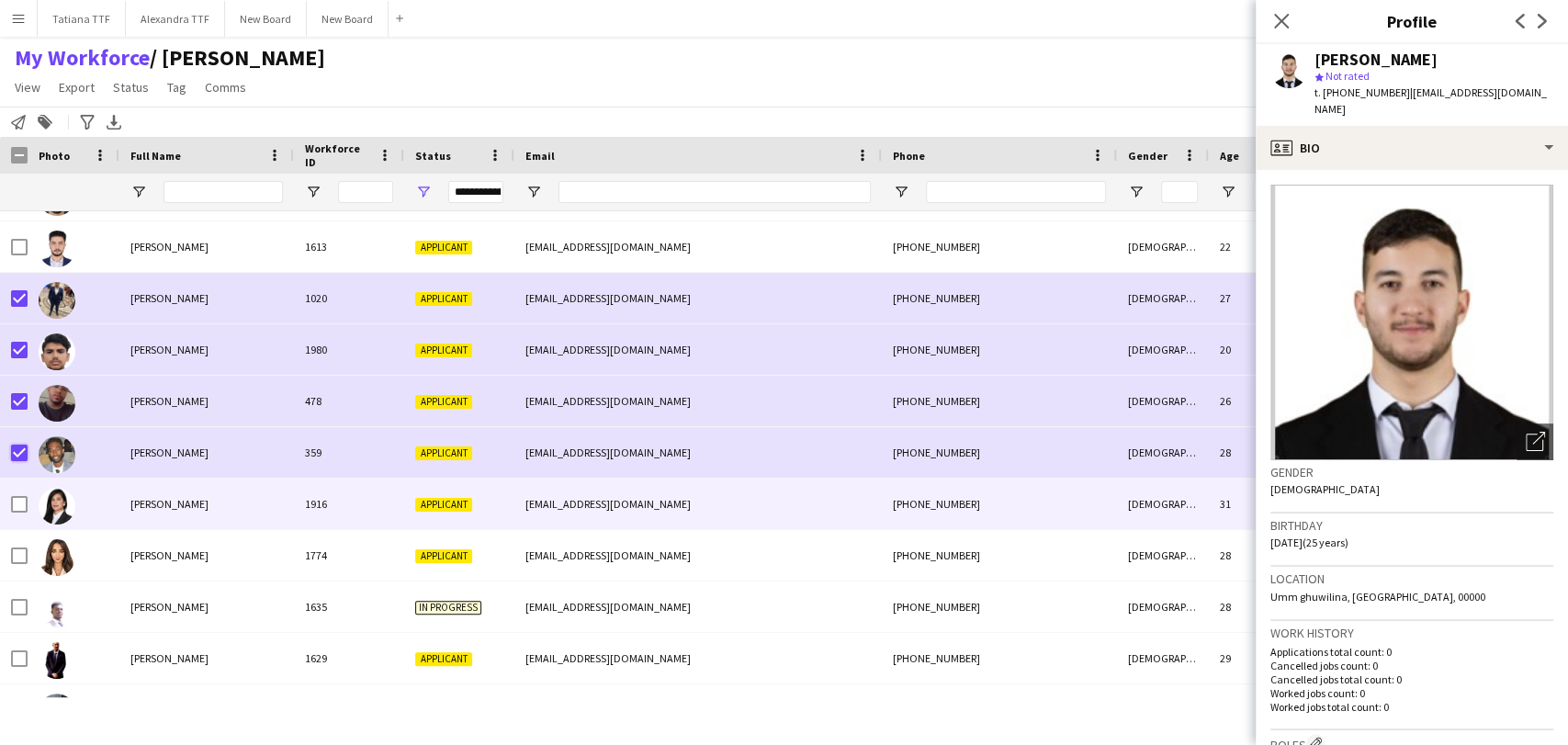
scroll to position [1429, 0]
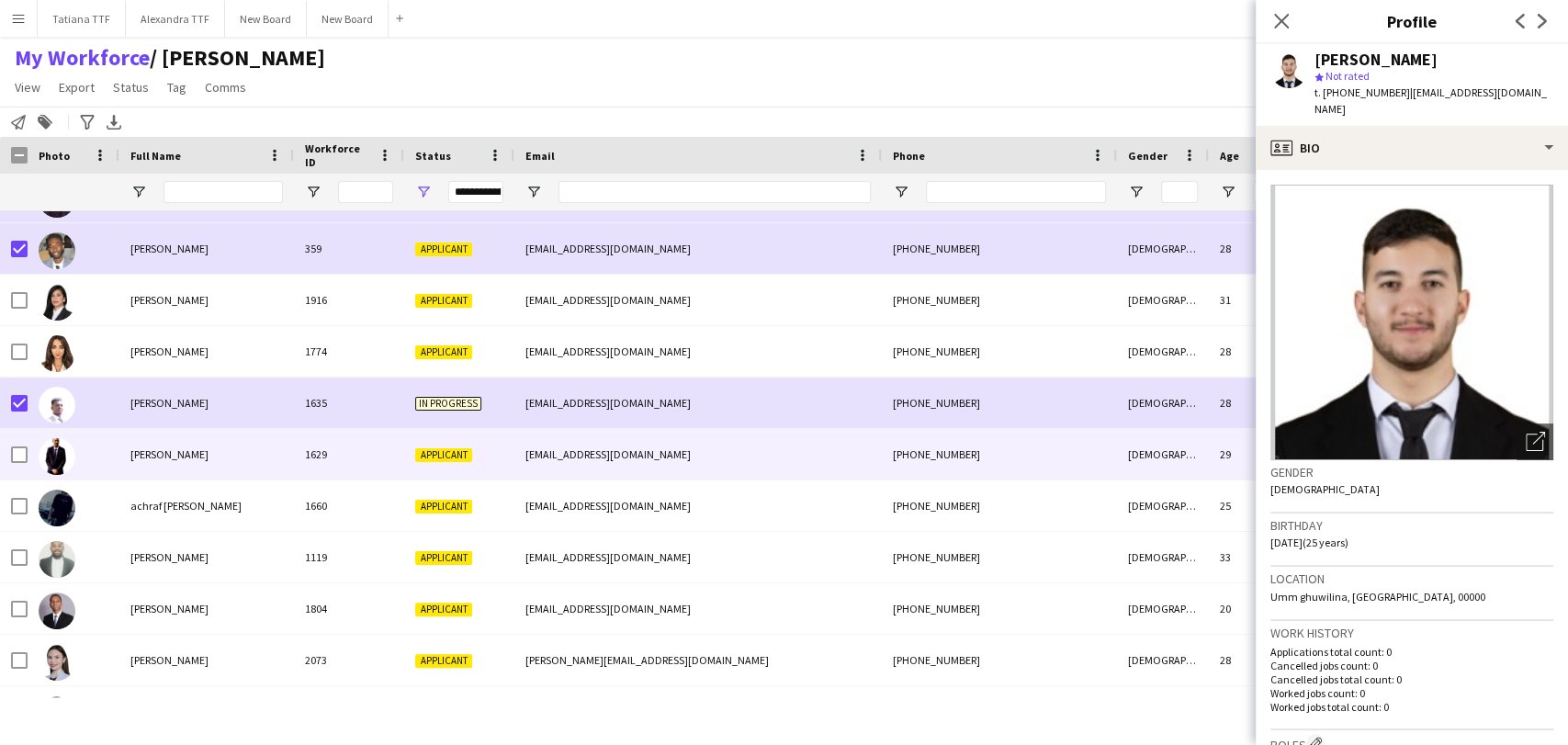
click at [69, 441] on div at bounding box center [58, 455] width 37 height 52
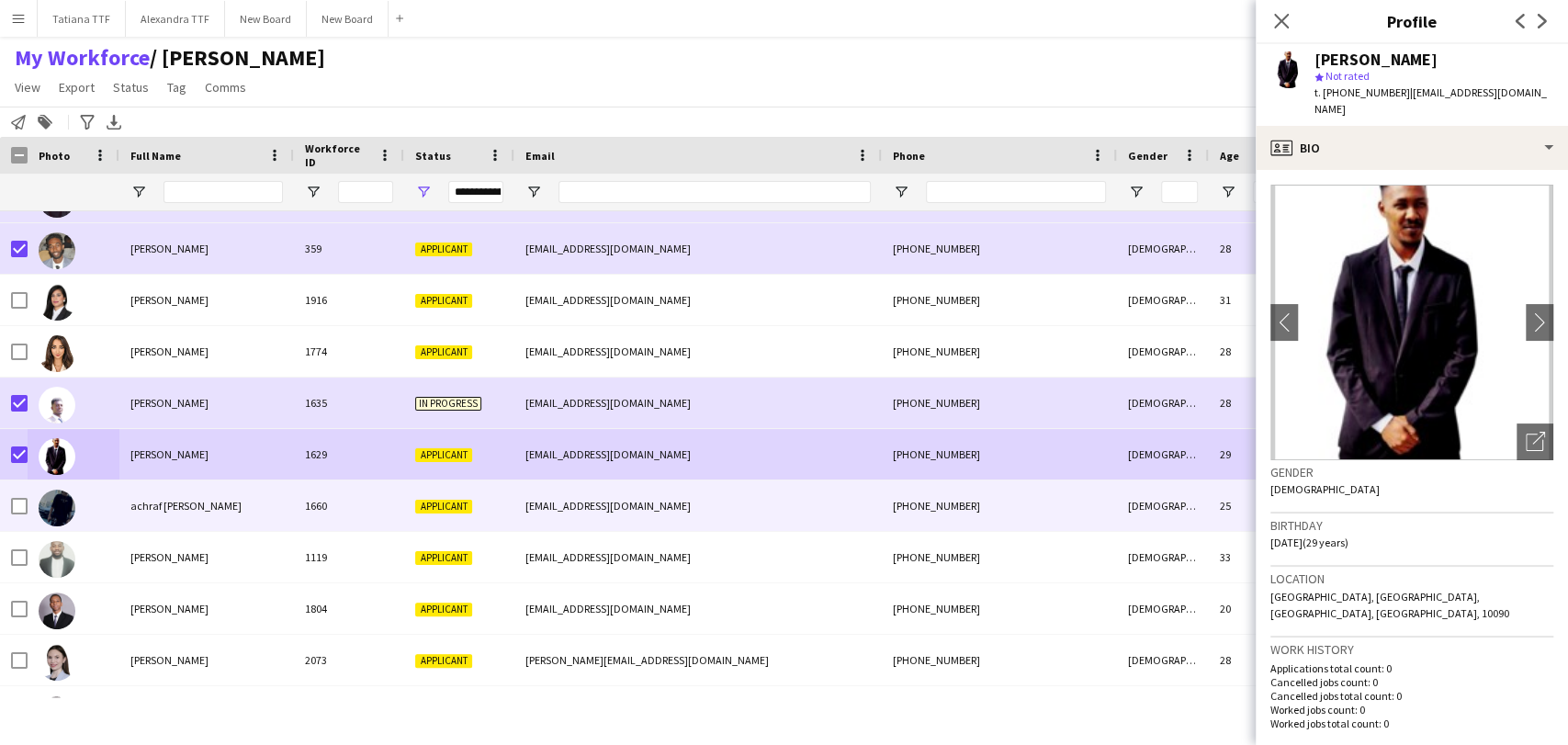
click at [52, 501] on img at bounding box center [58, 508] width 37 height 37
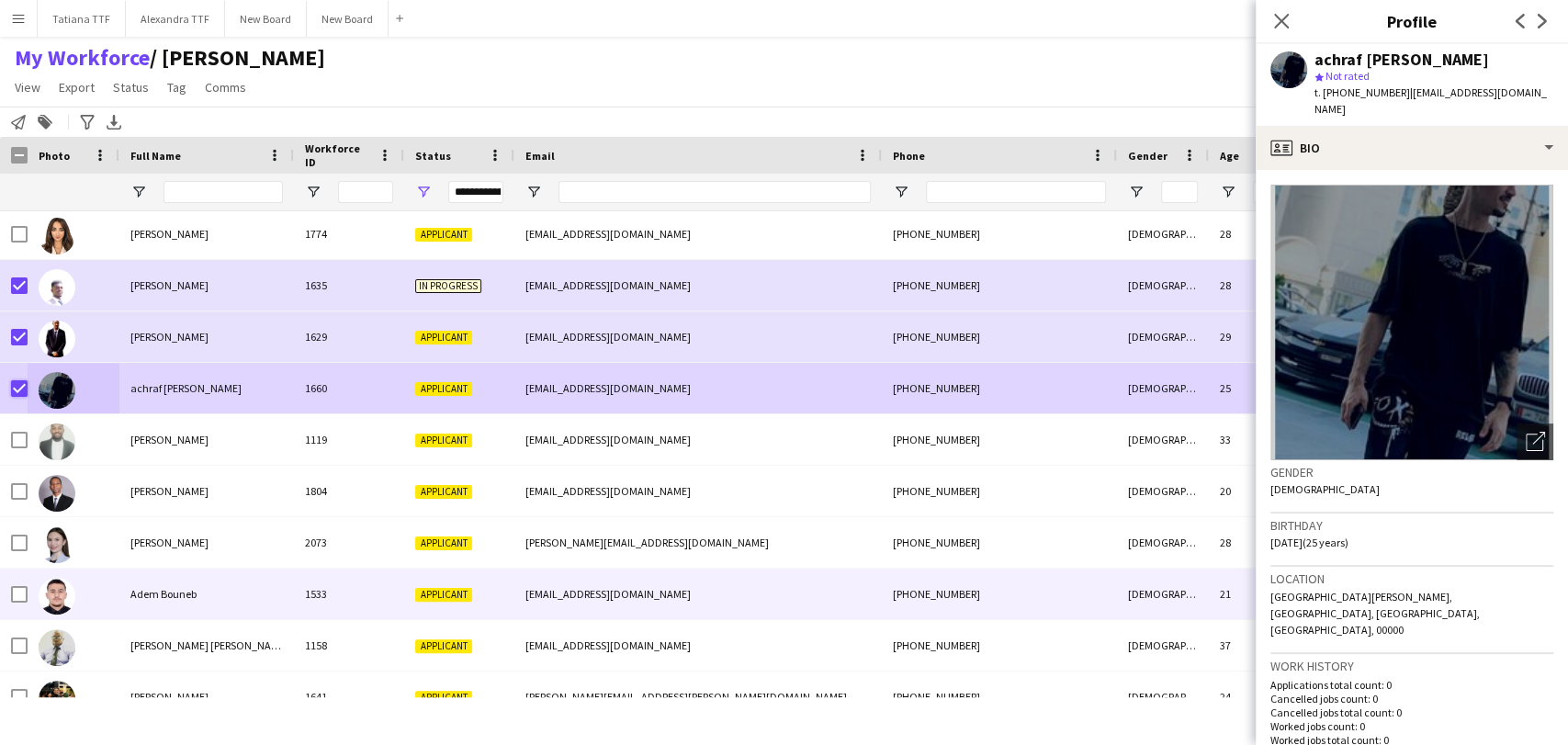
scroll to position [1632, 0]
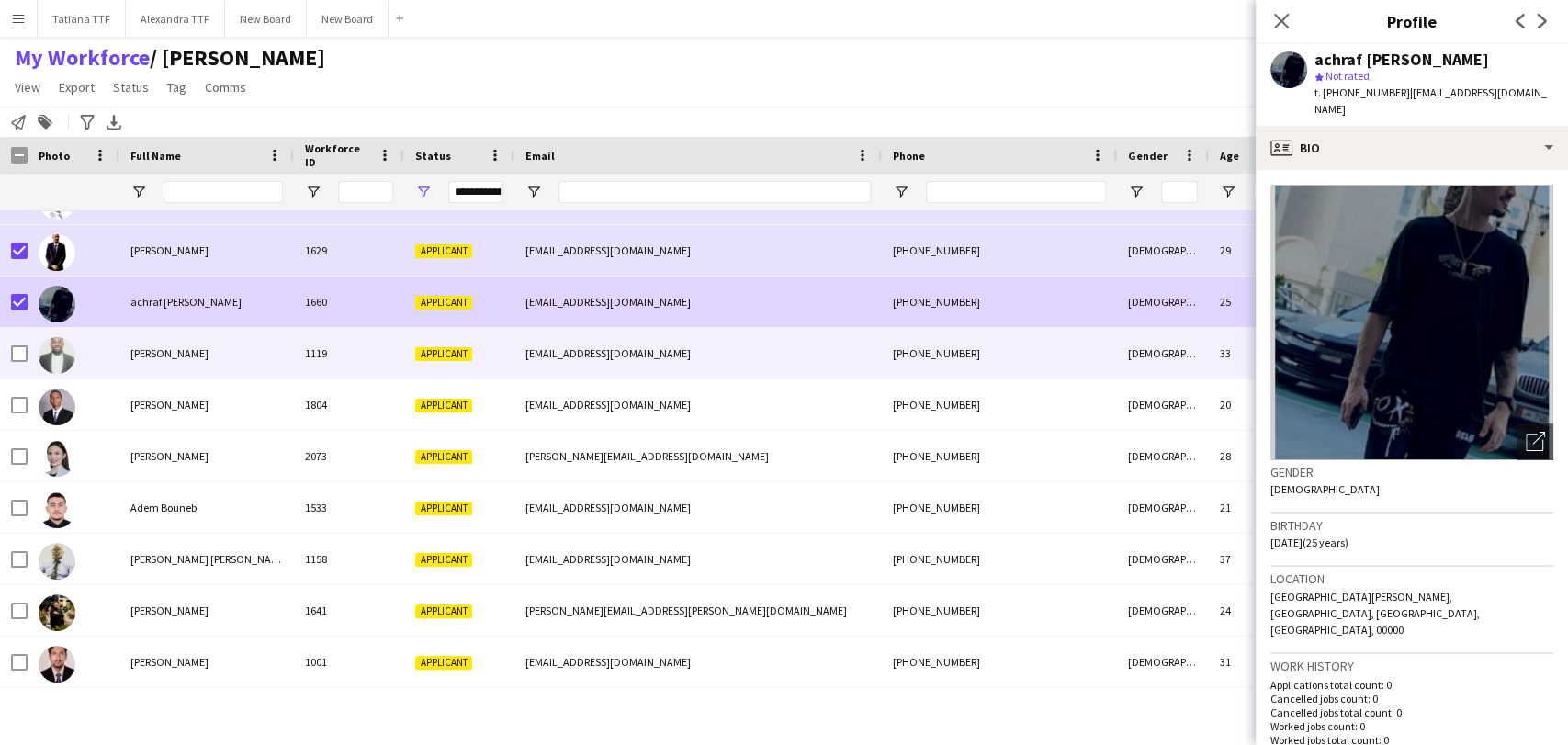
click at [53, 364] on img at bounding box center [58, 356] width 37 height 37
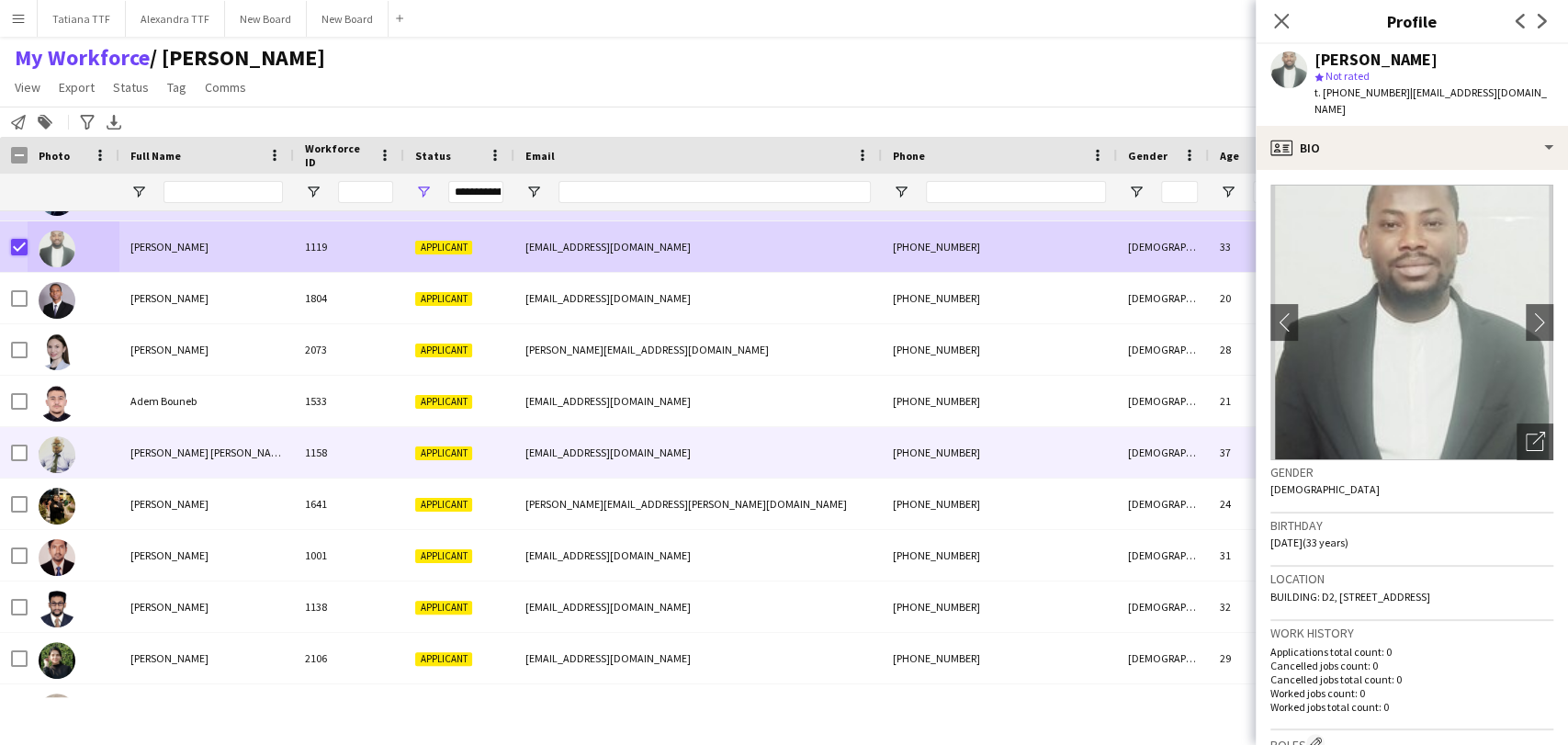
scroll to position [0, 0]
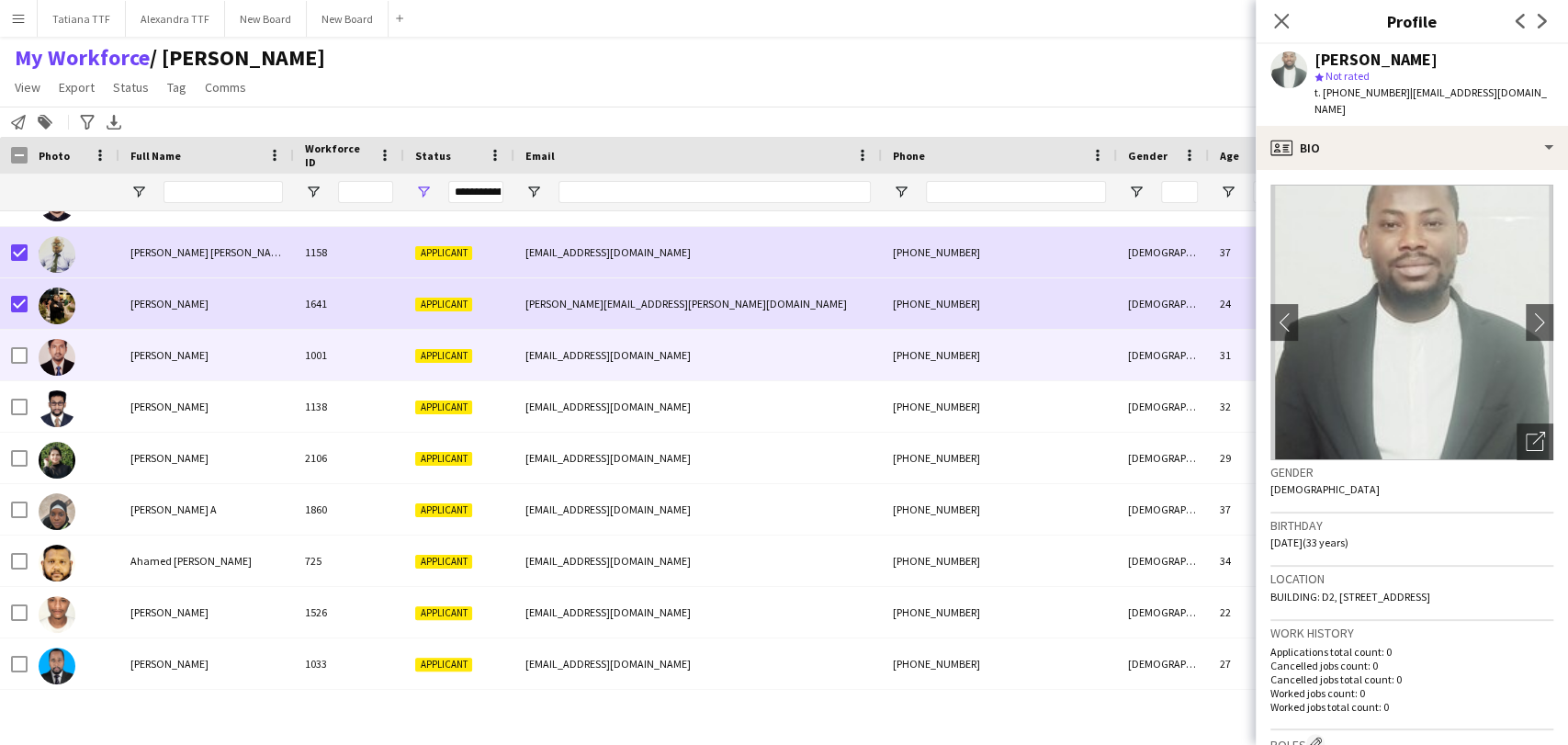
click at [48, 357] on img at bounding box center [58, 358] width 37 height 37
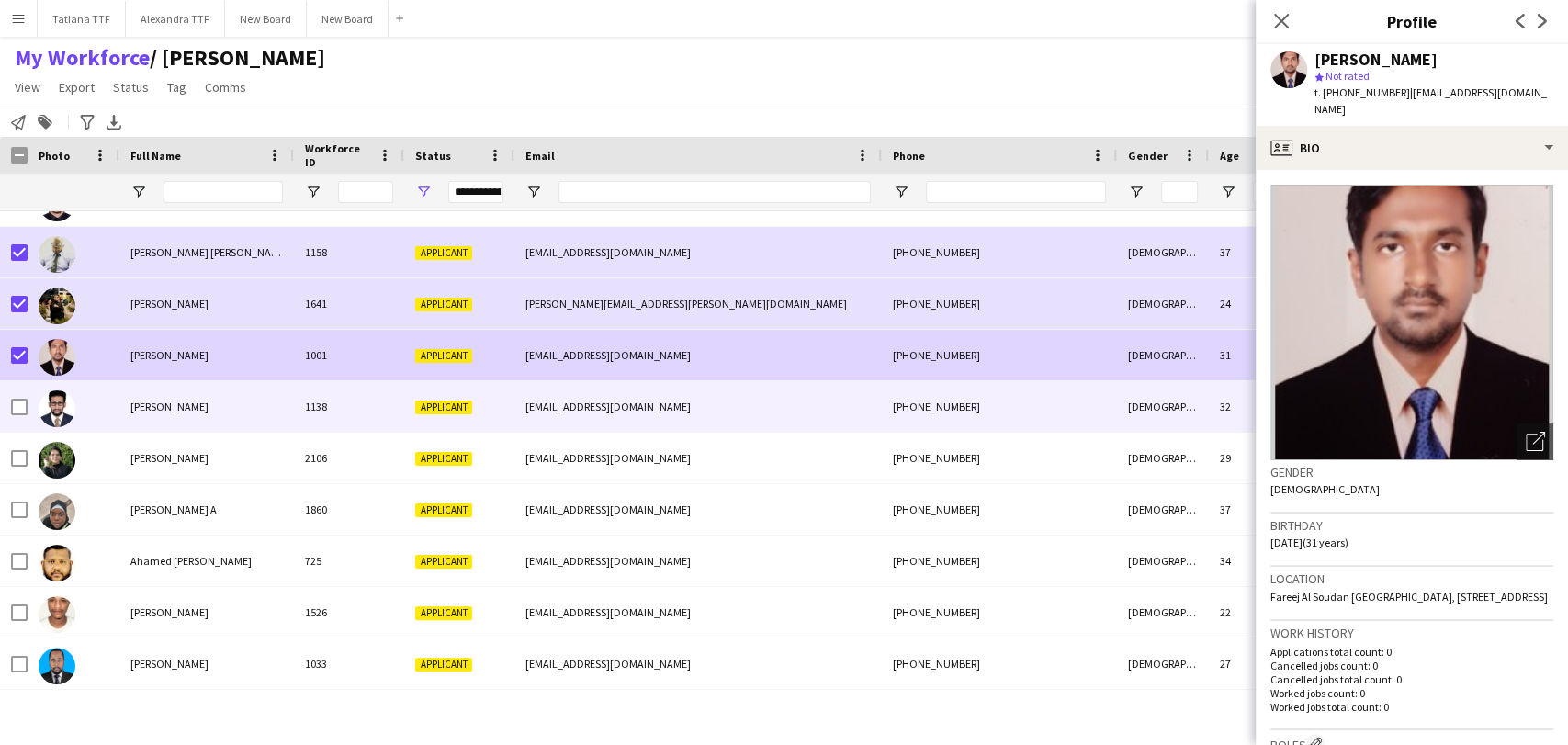
click at [53, 407] on img at bounding box center [58, 409] width 37 height 37
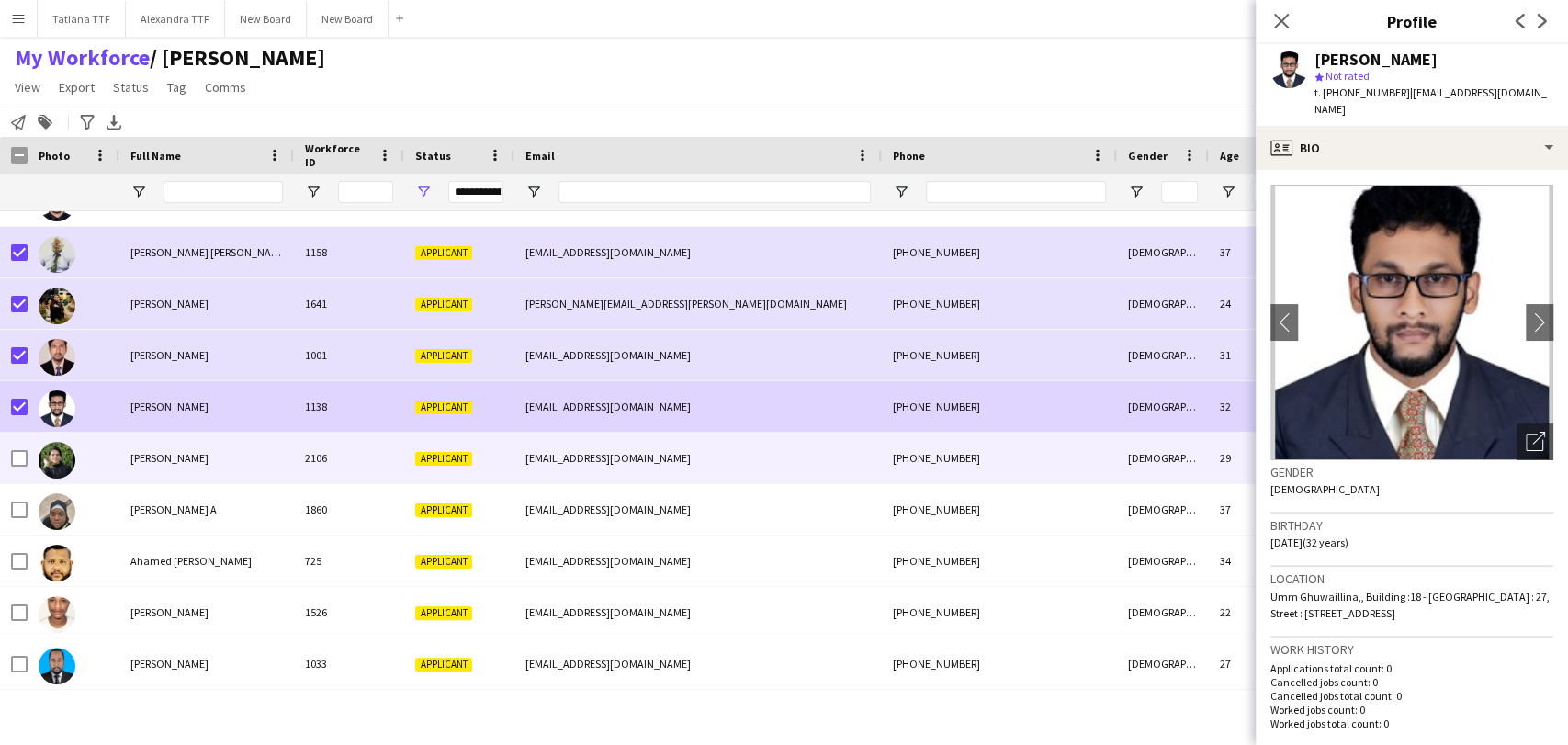
click at [57, 455] on img at bounding box center [58, 460] width 37 height 37
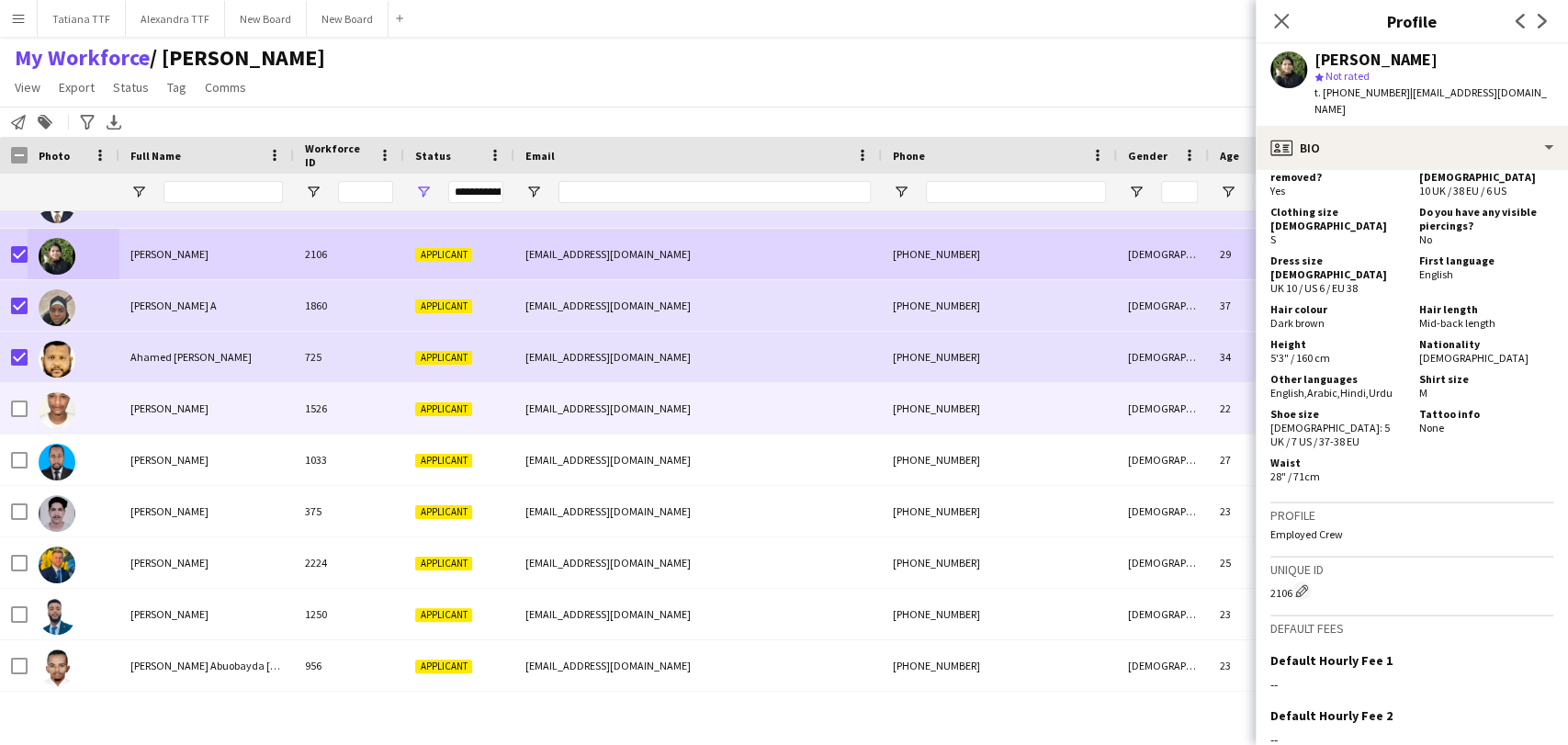
click at [58, 409] on img at bounding box center [58, 411] width 37 height 37
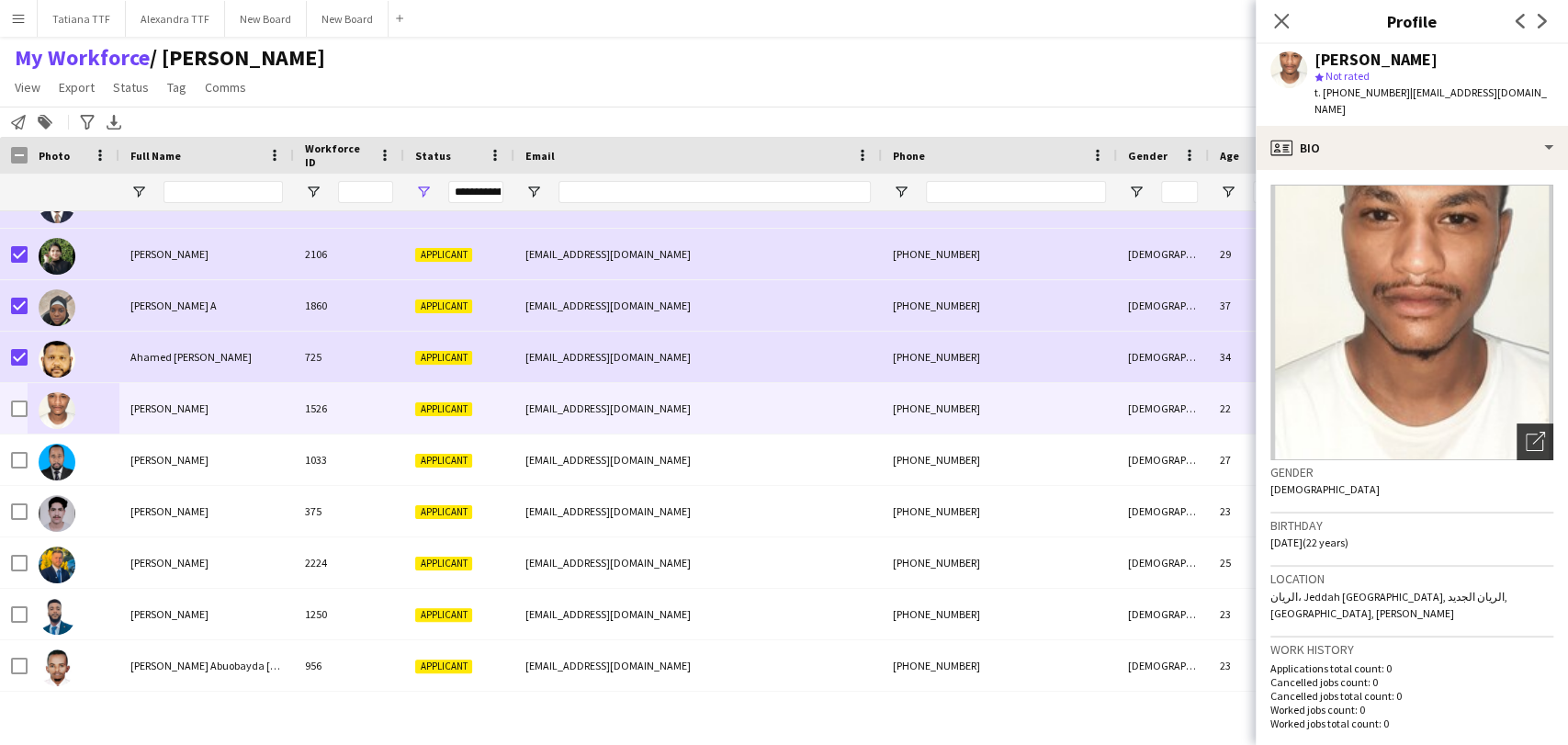
click at [1526, 434] on icon at bounding box center [1534, 443] width 18 height 18
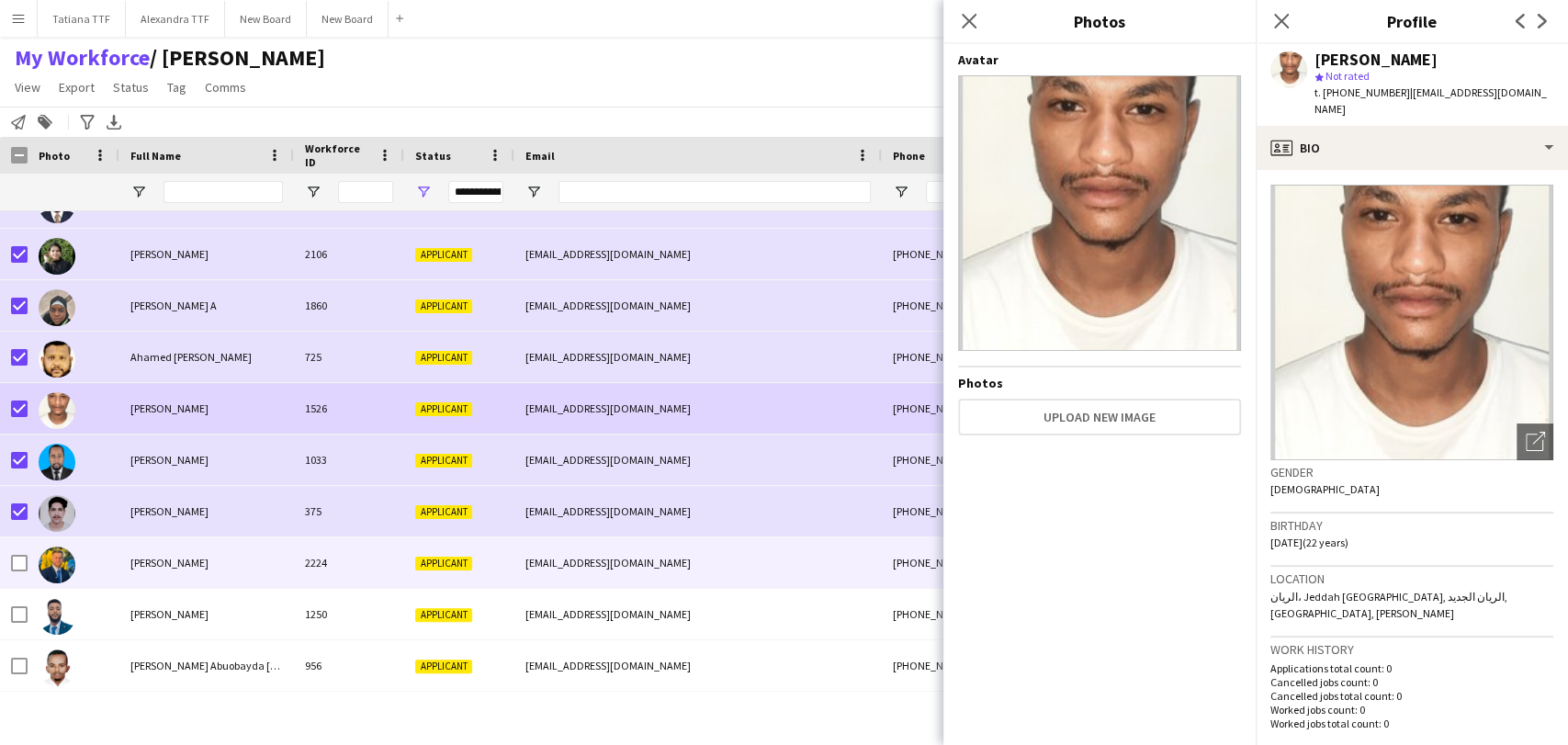
click at [76, 562] on div at bounding box center [73, 563] width 92 height 51
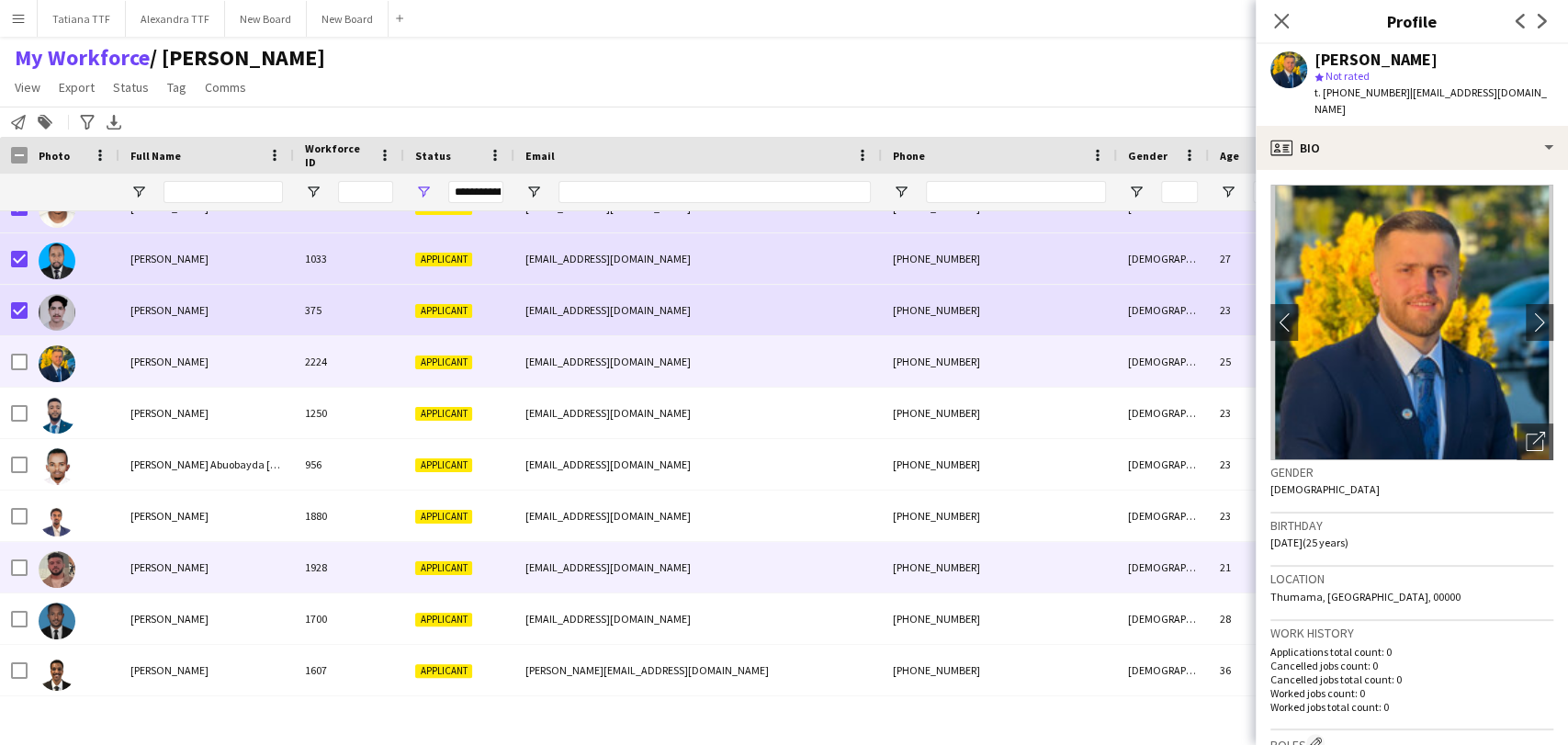
scroll to position [2346, 0]
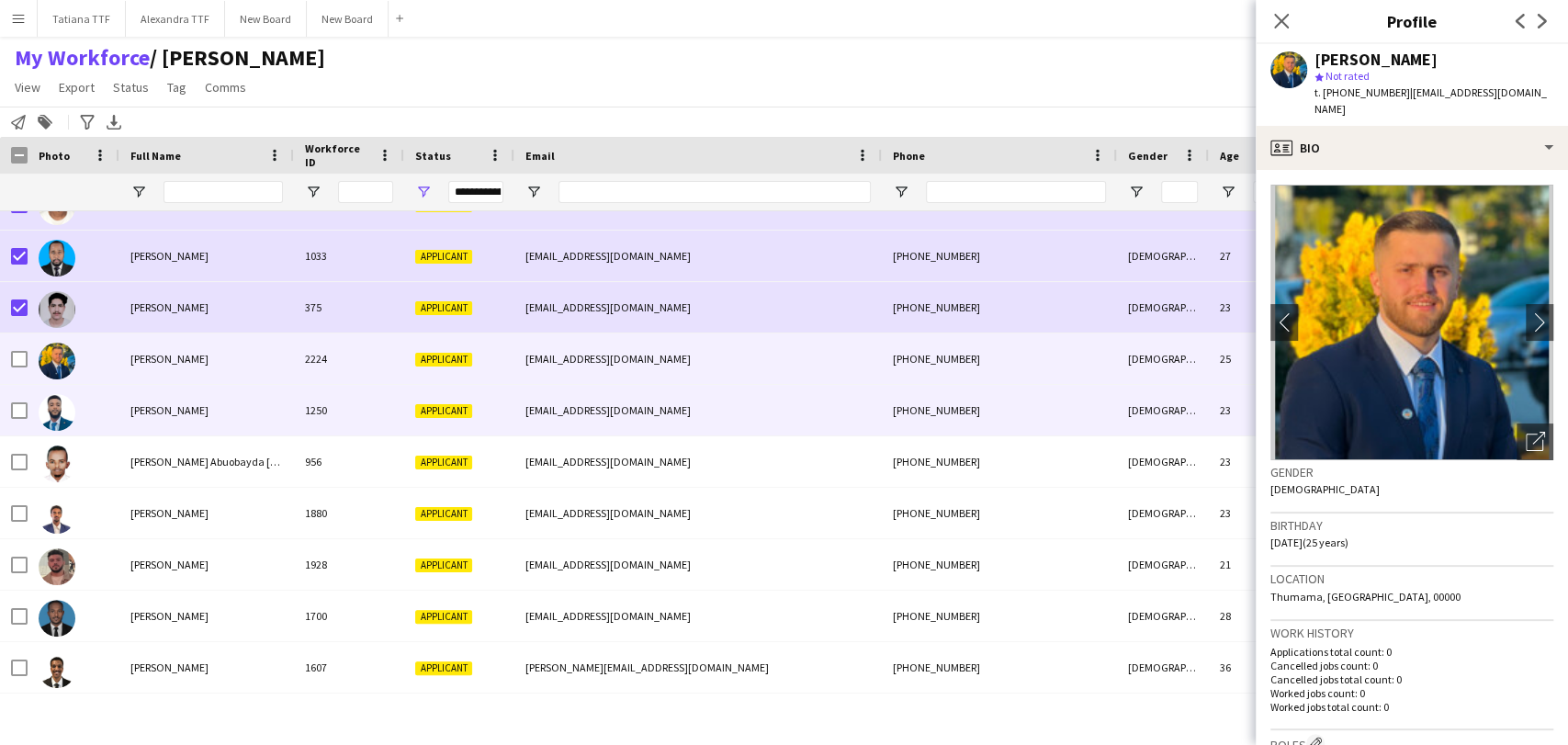
click at [70, 414] on img at bounding box center [58, 412] width 37 height 37
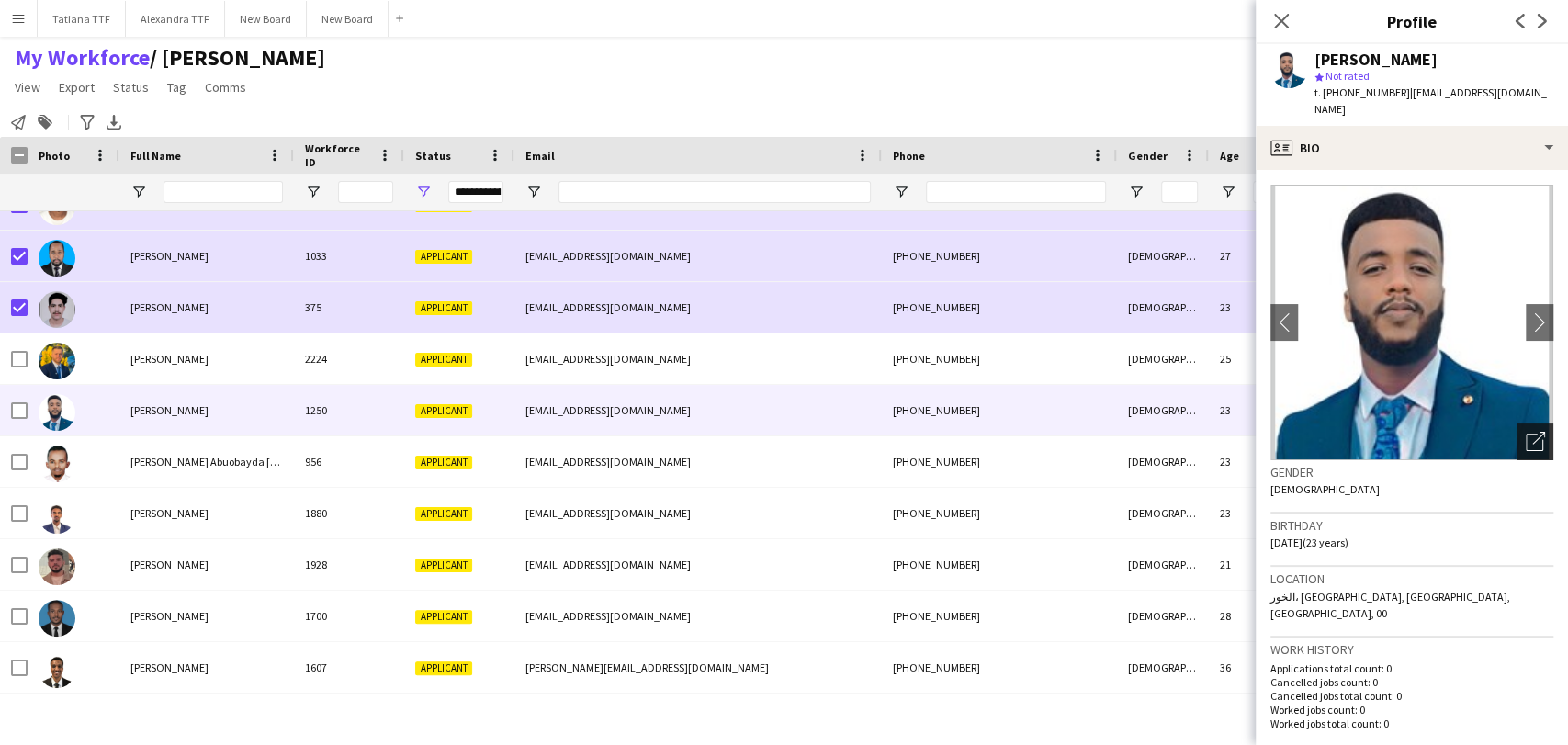
click at [1525, 432] on icon "Open photos pop-in" at bounding box center [1535, 442] width 20 height 20
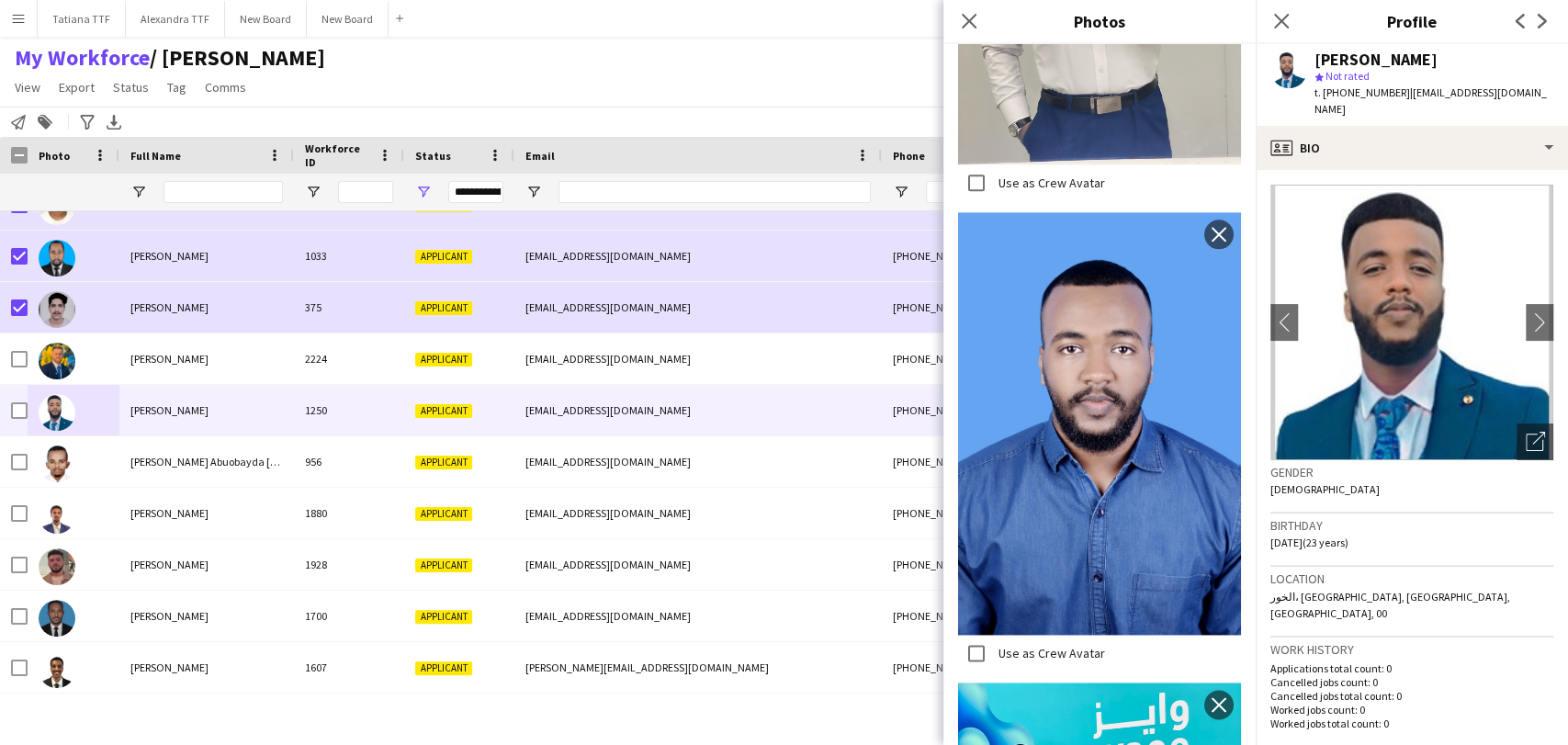
scroll to position [1749, 0]
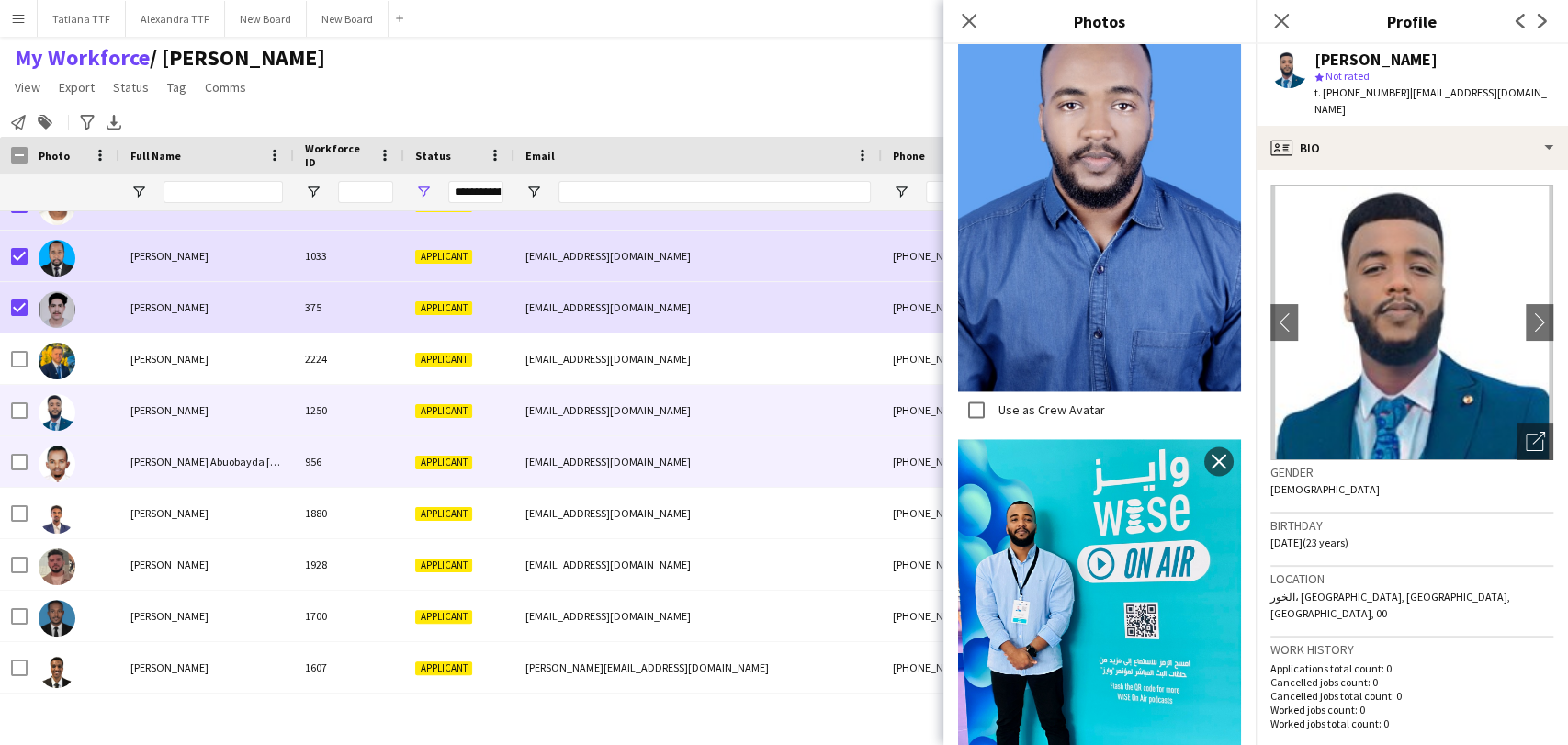
click at [58, 457] on img at bounding box center [58, 464] width 37 height 37
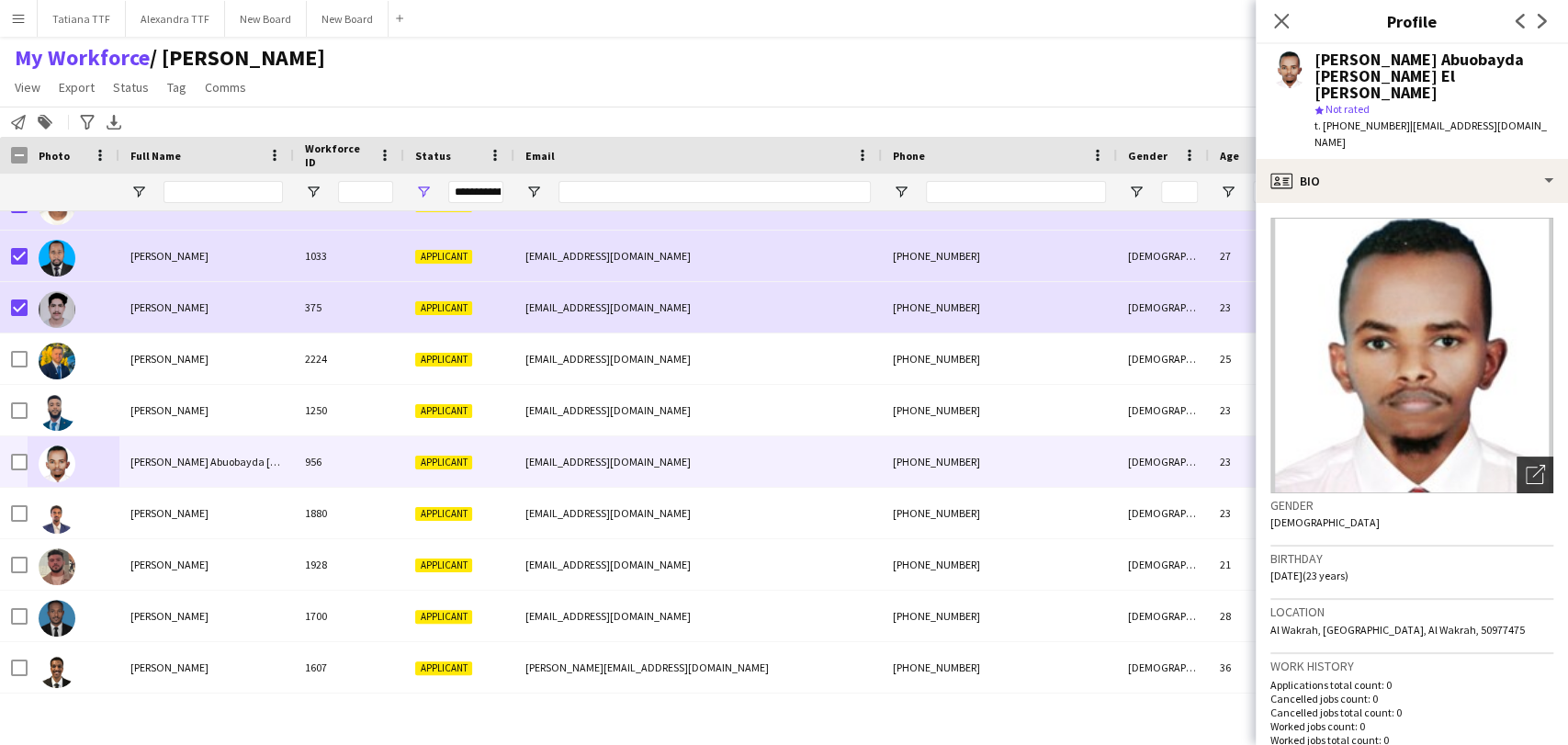
click at [1528, 465] on icon "Open photos pop-in" at bounding box center [1535, 475] width 20 height 20
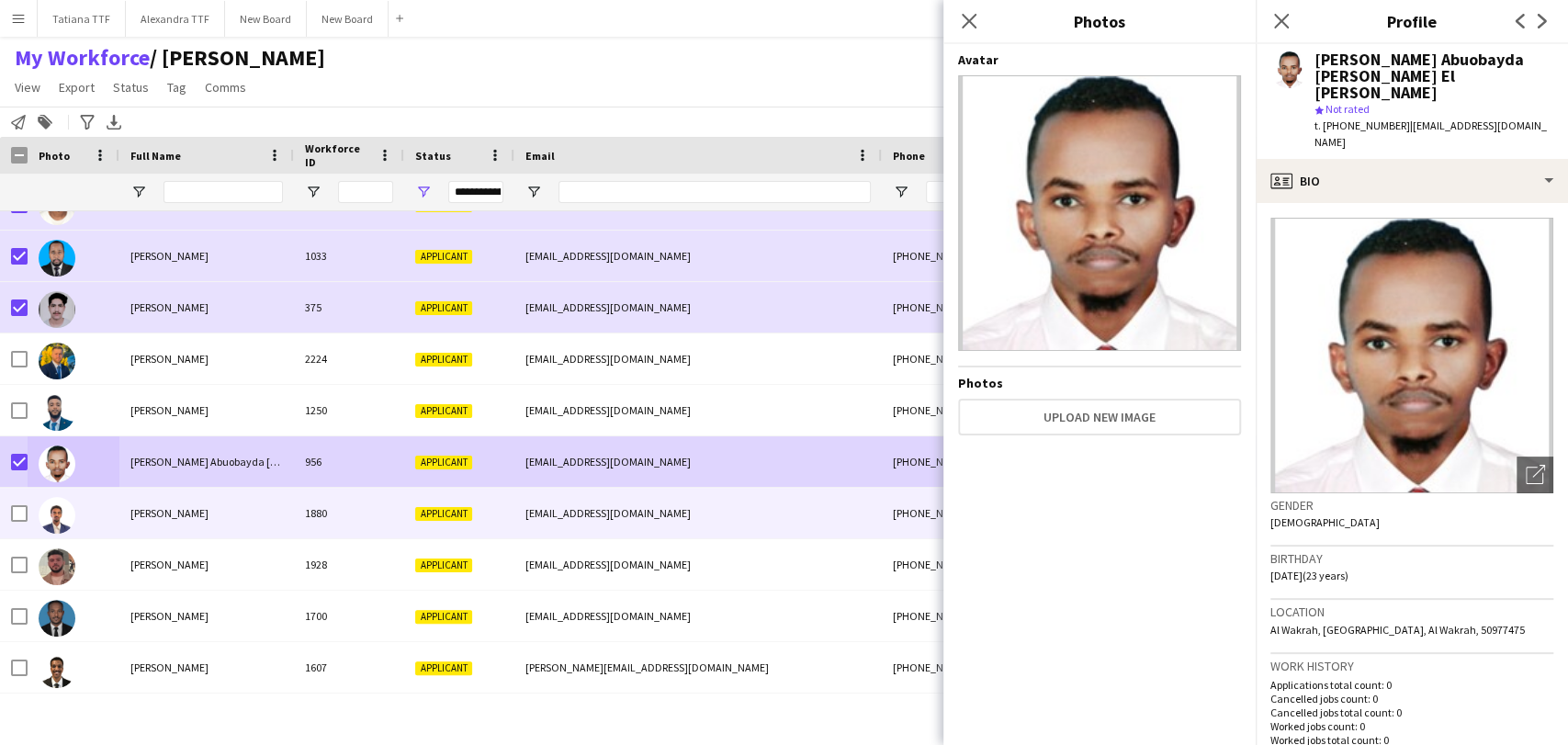
click at [50, 511] on img at bounding box center [58, 516] width 37 height 37
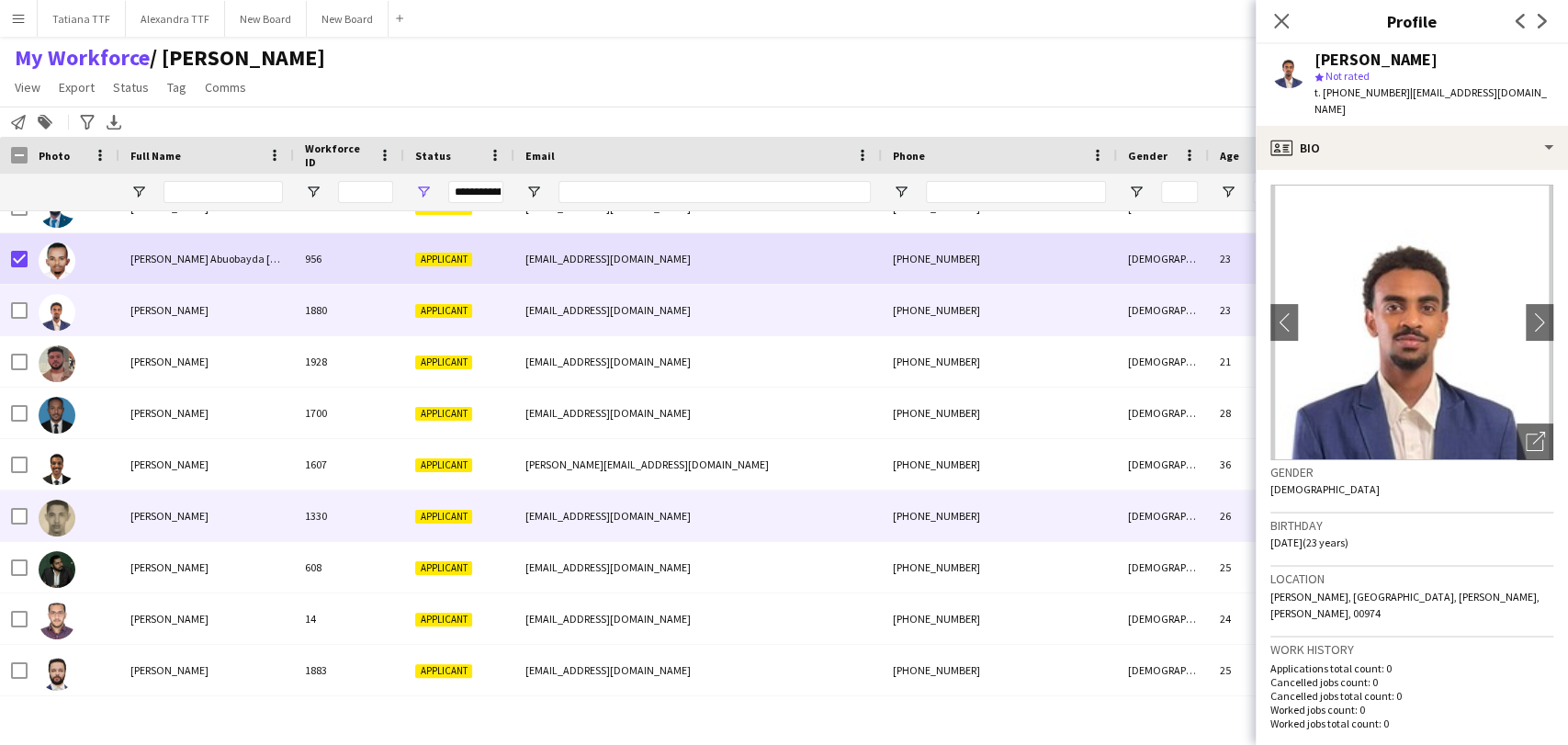
scroll to position [2550, 0]
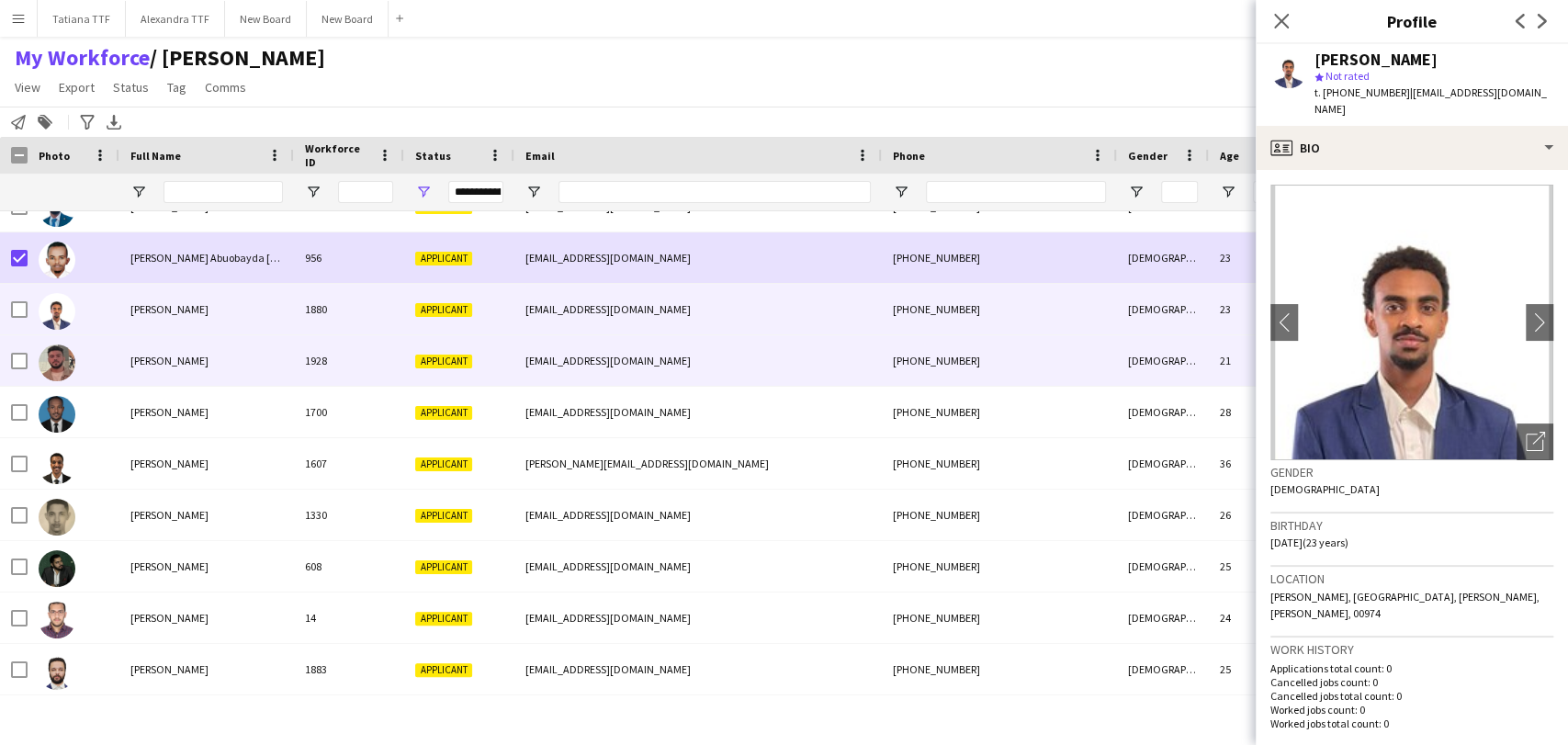
click at [55, 369] on img at bounding box center [58, 363] width 37 height 37
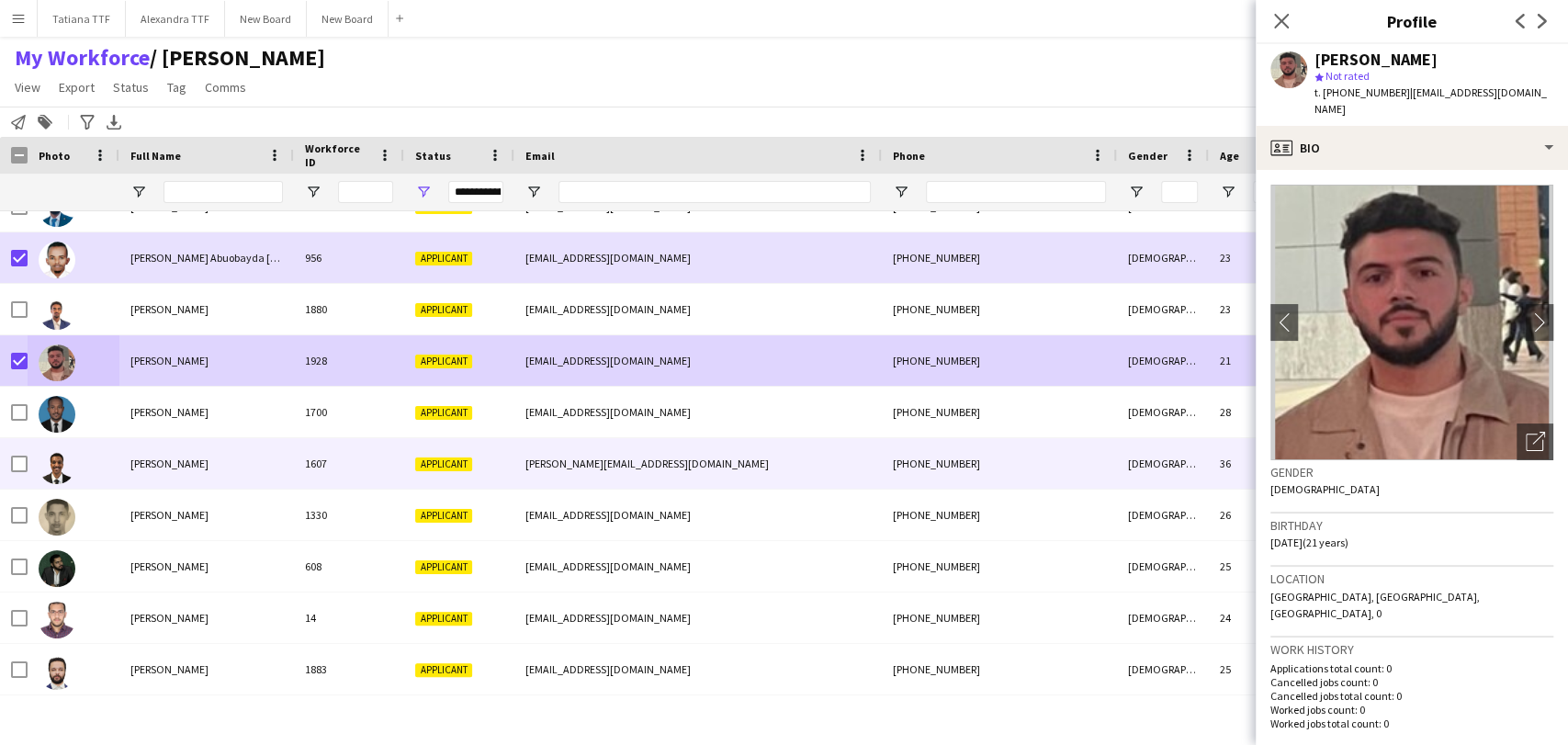
click at [43, 464] on img at bounding box center [58, 466] width 37 height 37
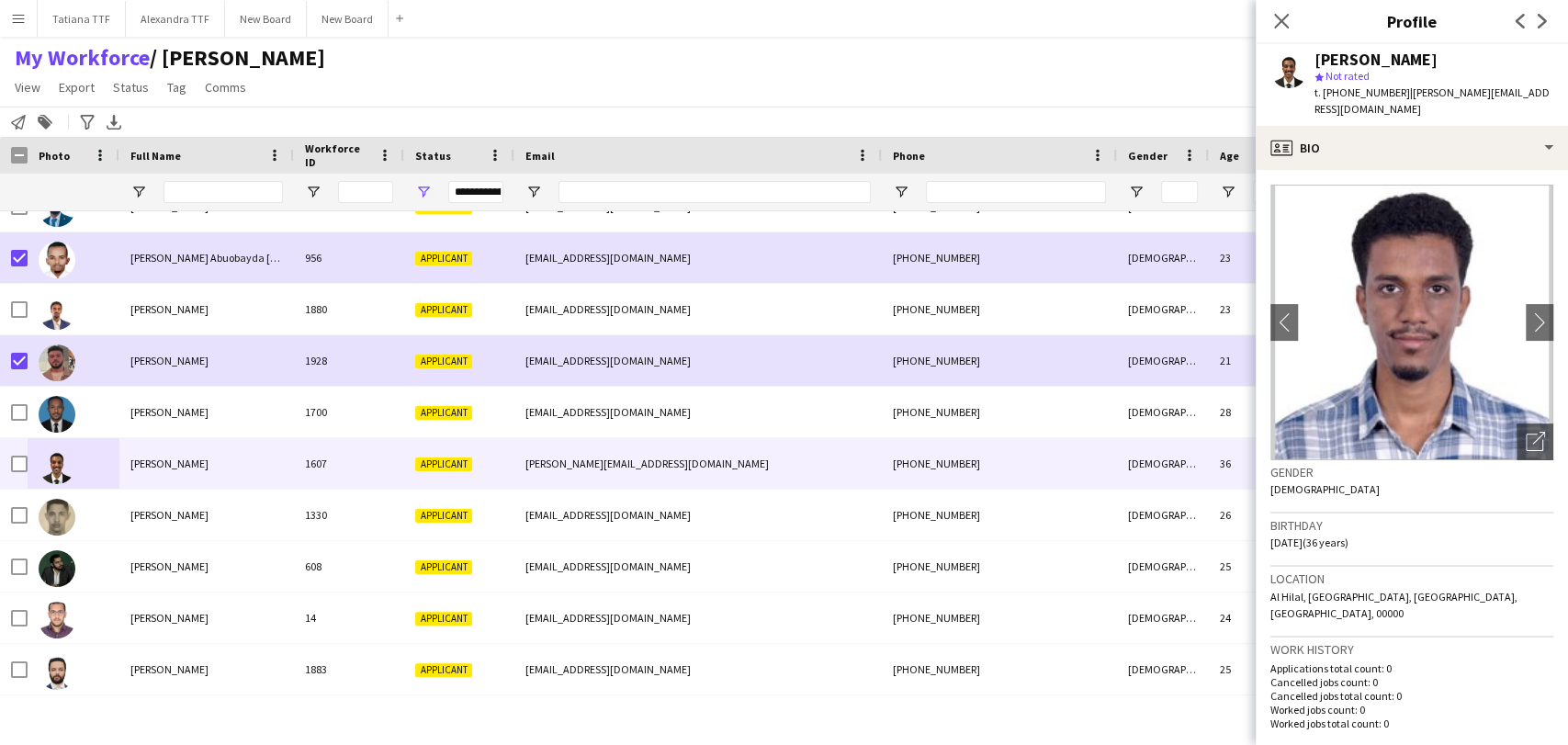
click at [1283, 62] on app-user-avatar at bounding box center [1289, 70] width 37 height 37
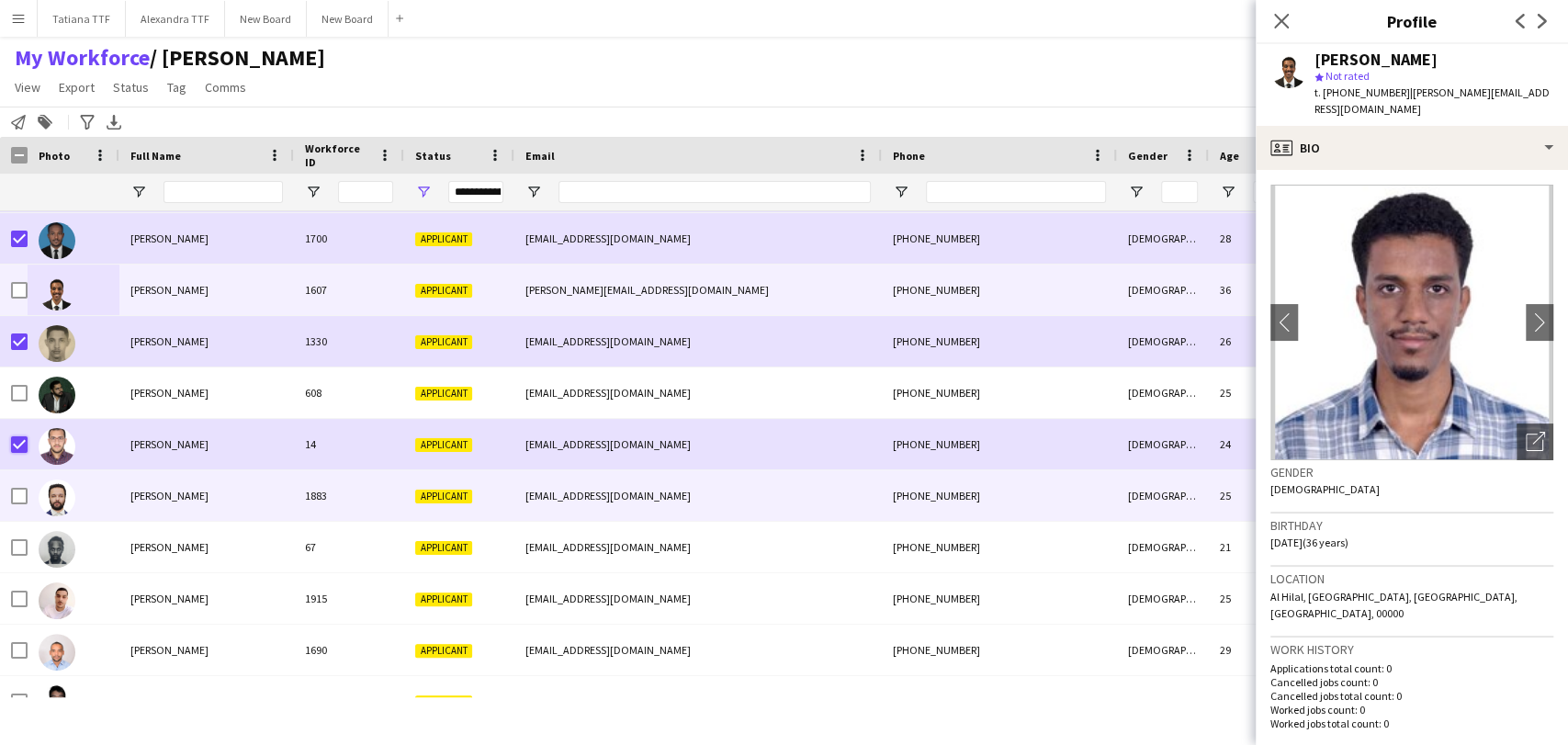
scroll to position [2951, 0]
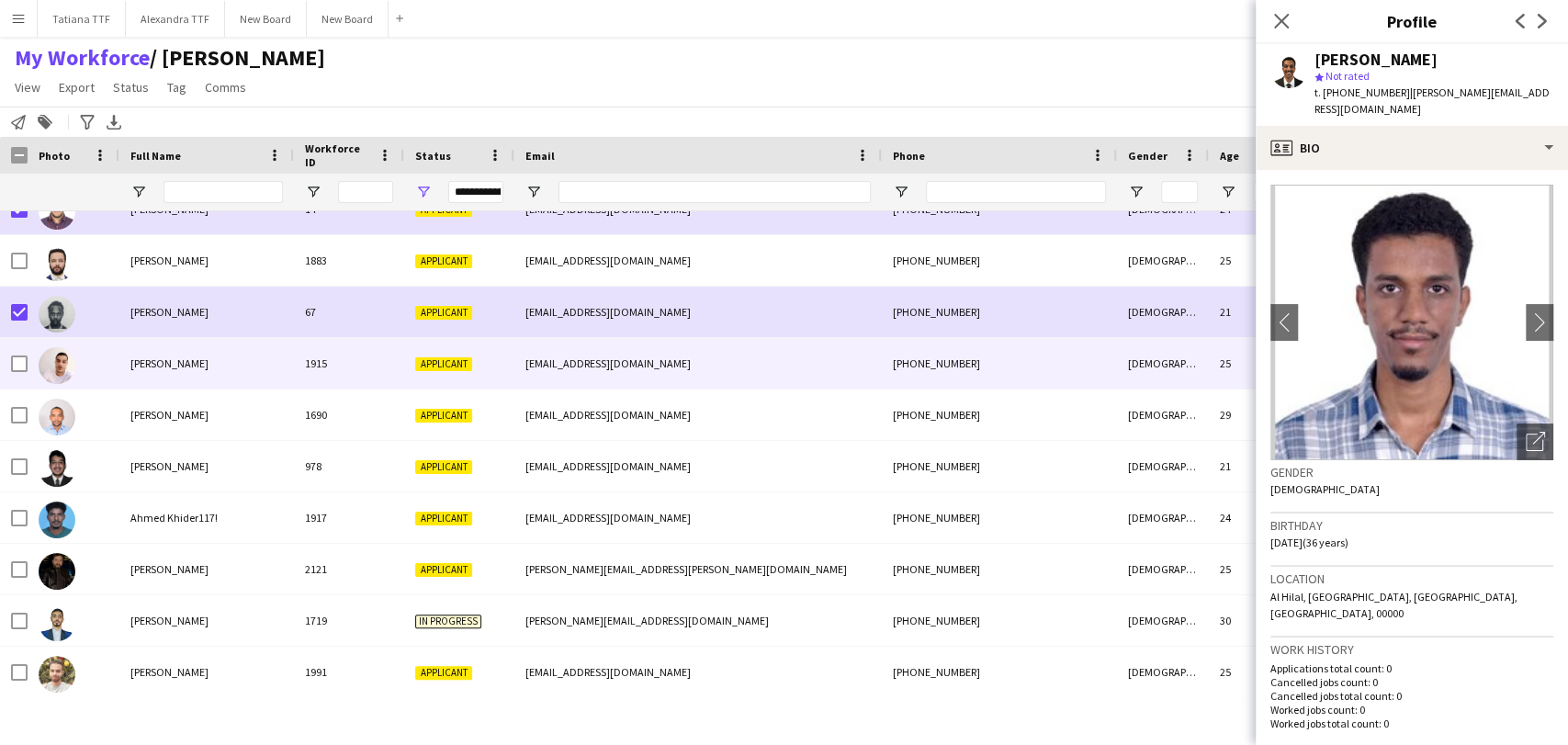
click at [63, 363] on img at bounding box center [58, 366] width 37 height 37
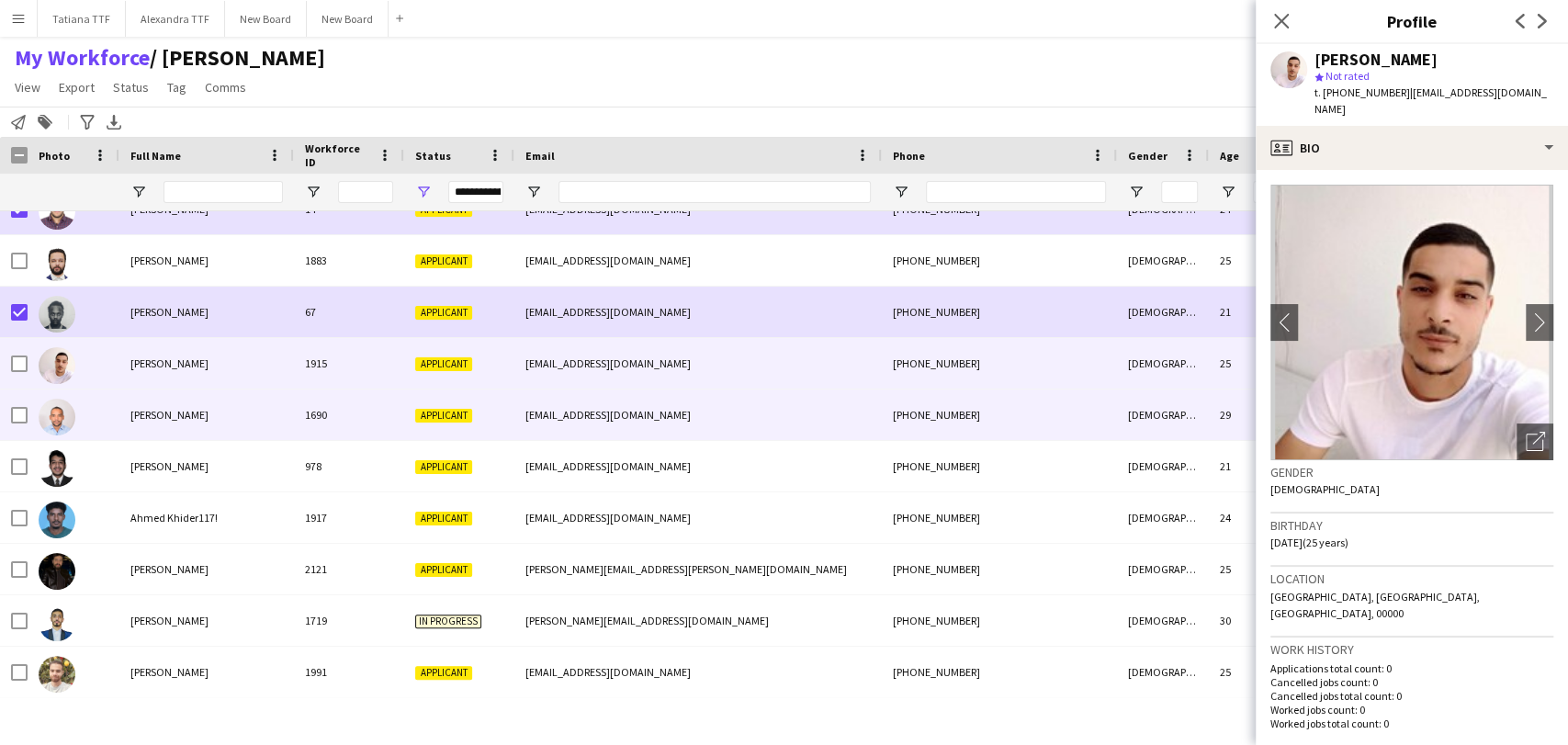
click at [70, 422] on img at bounding box center [58, 417] width 37 height 37
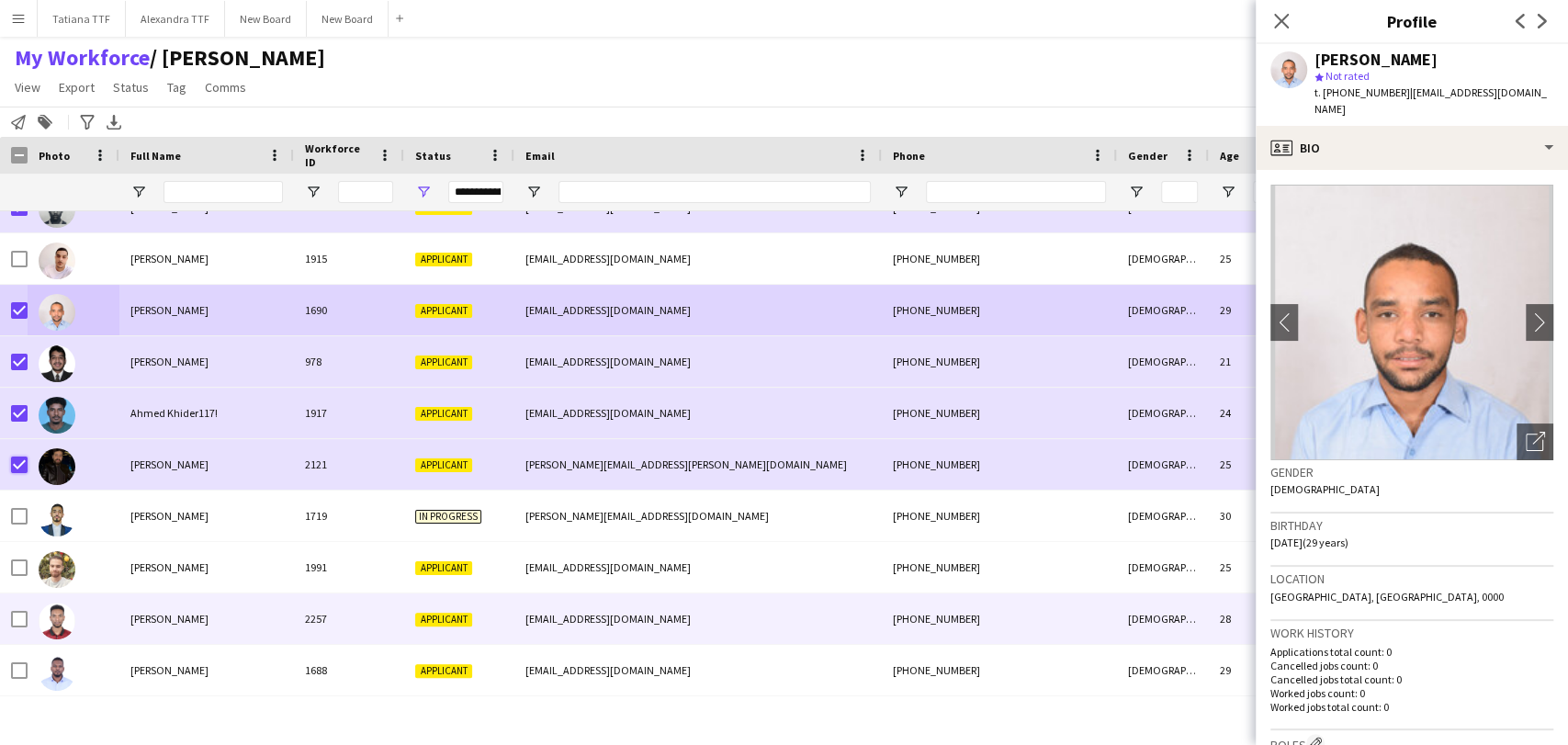
scroll to position [3163, 0]
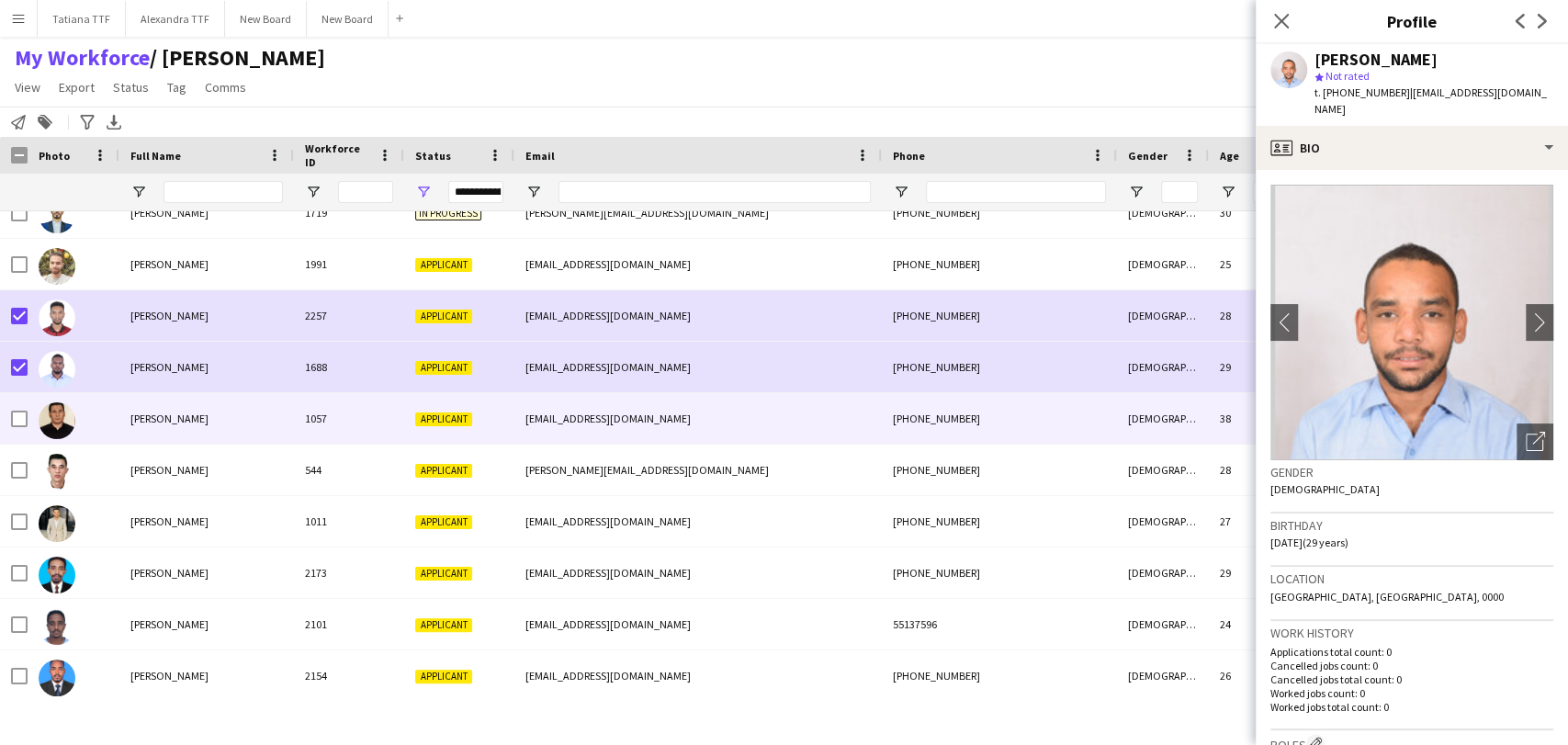
click at [70, 417] on img at bounding box center [58, 421] width 37 height 37
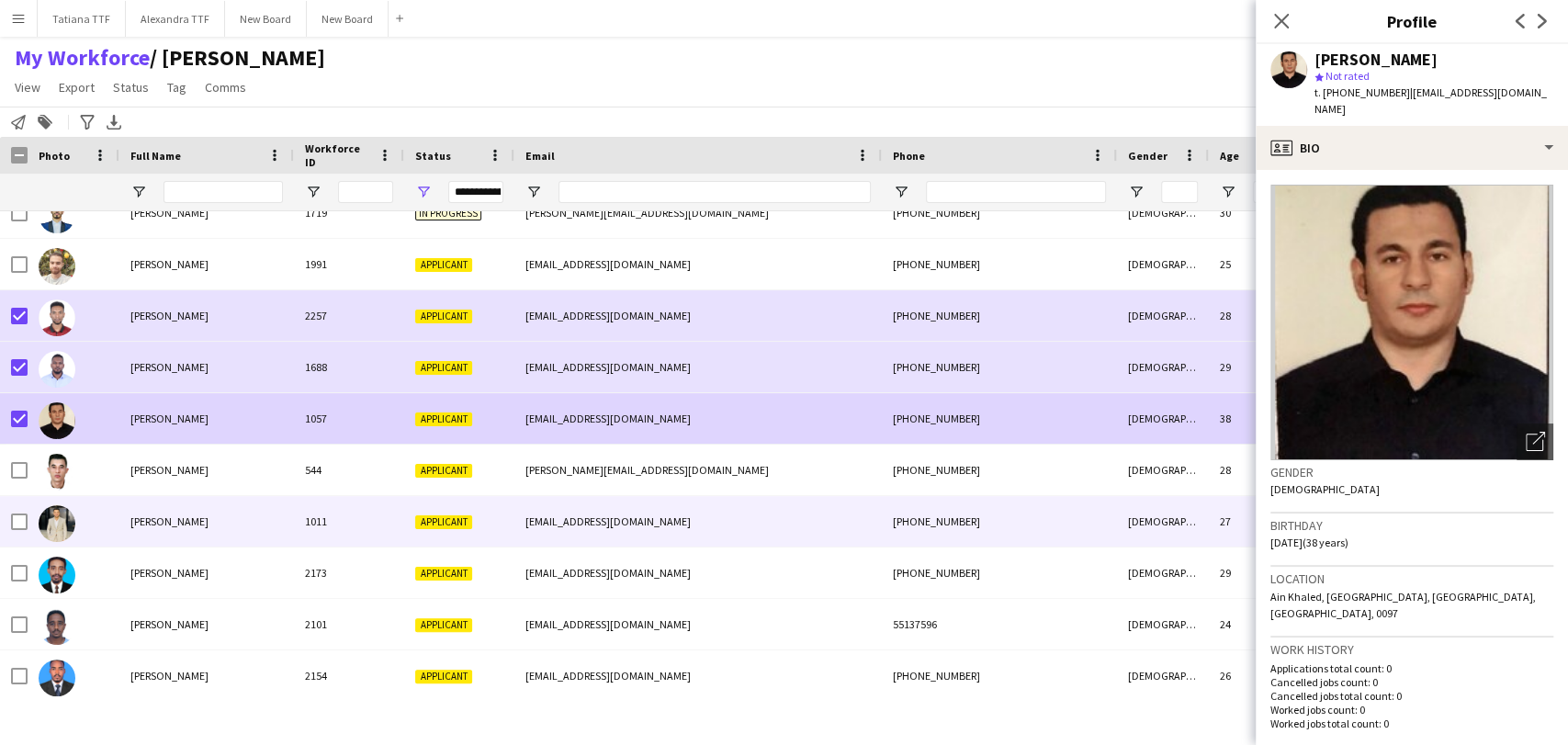
click at [64, 523] on img at bounding box center [58, 524] width 37 height 37
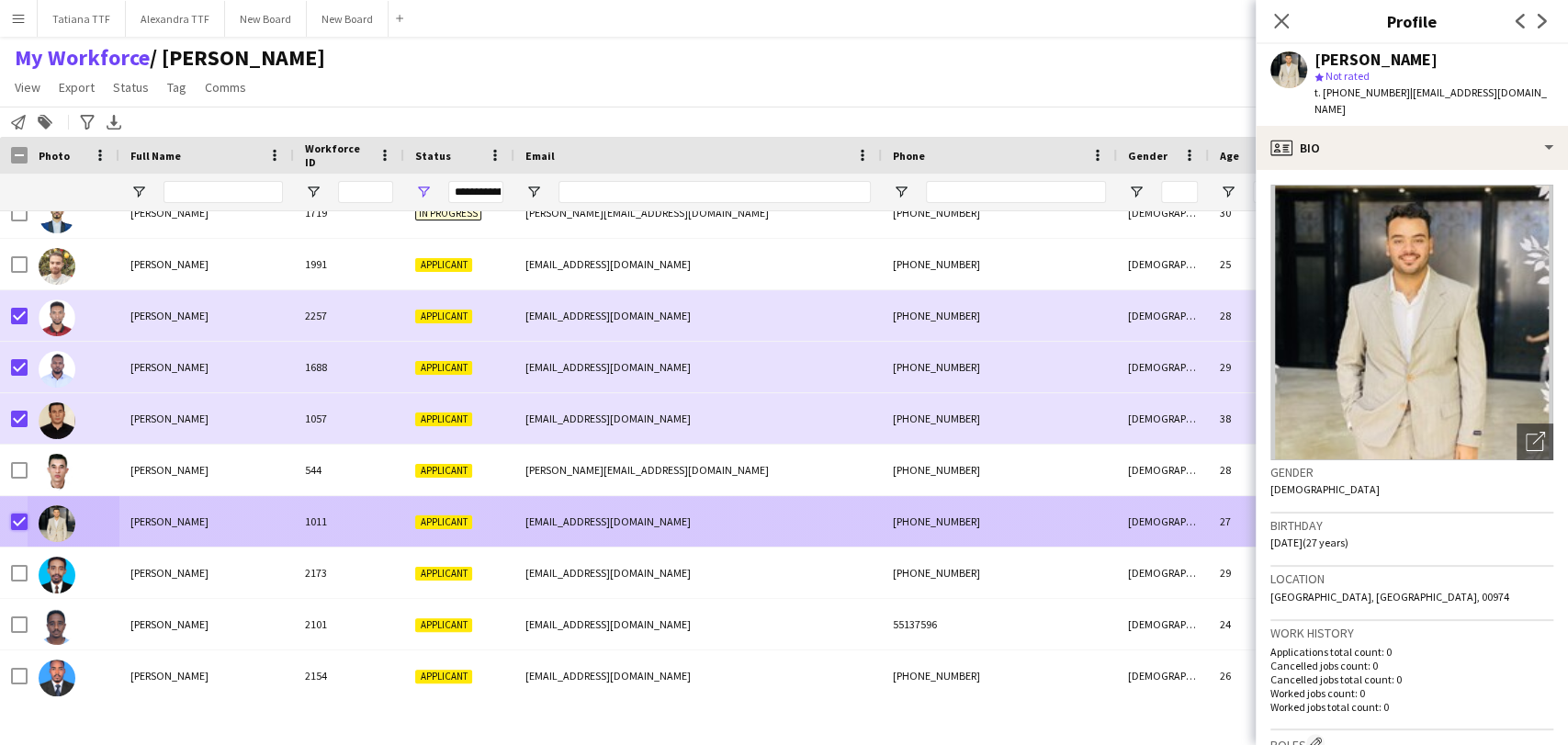
scroll to position [3610, 0]
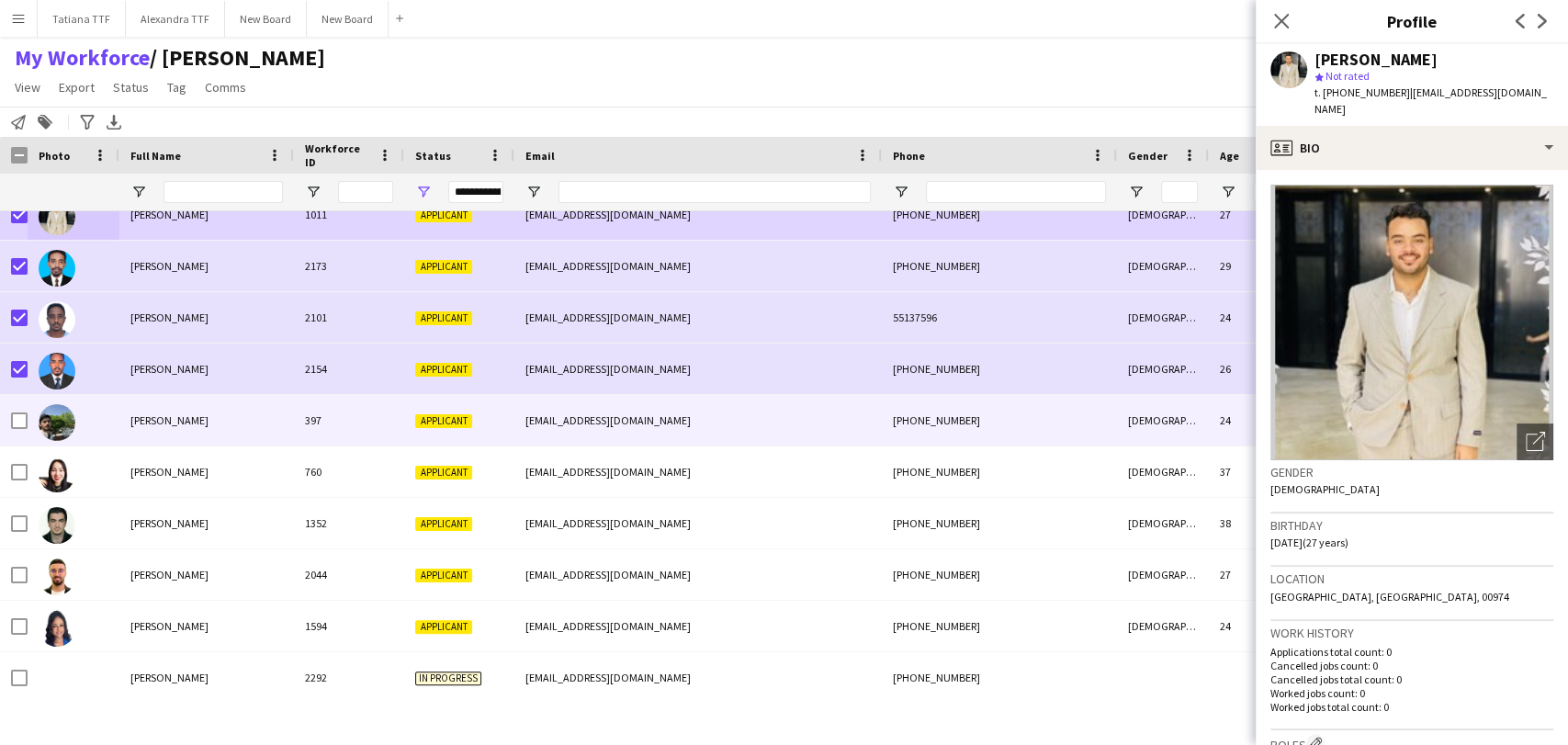
click at [66, 413] on img at bounding box center [58, 422] width 37 height 37
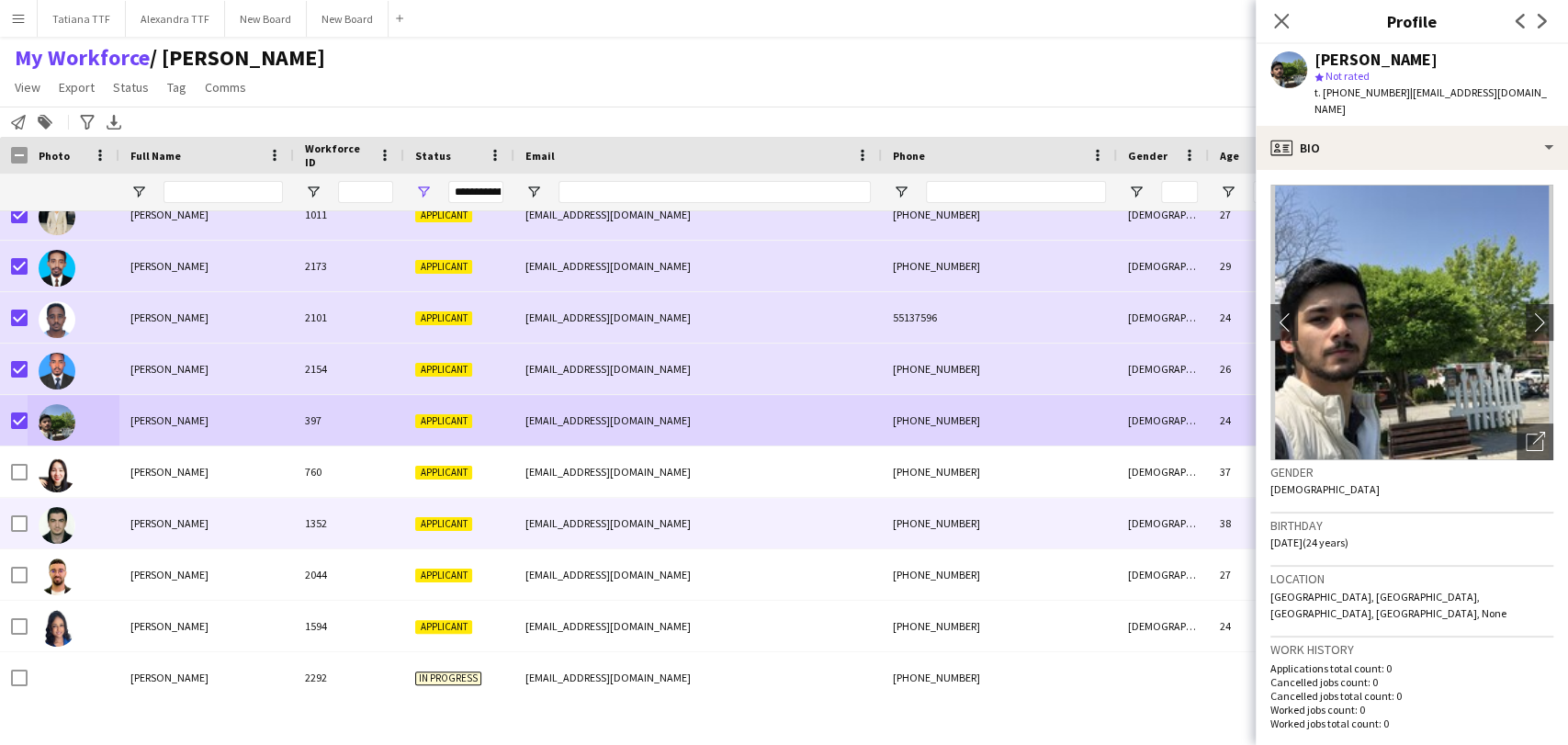
click at [52, 525] on img at bounding box center [58, 526] width 37 height 37
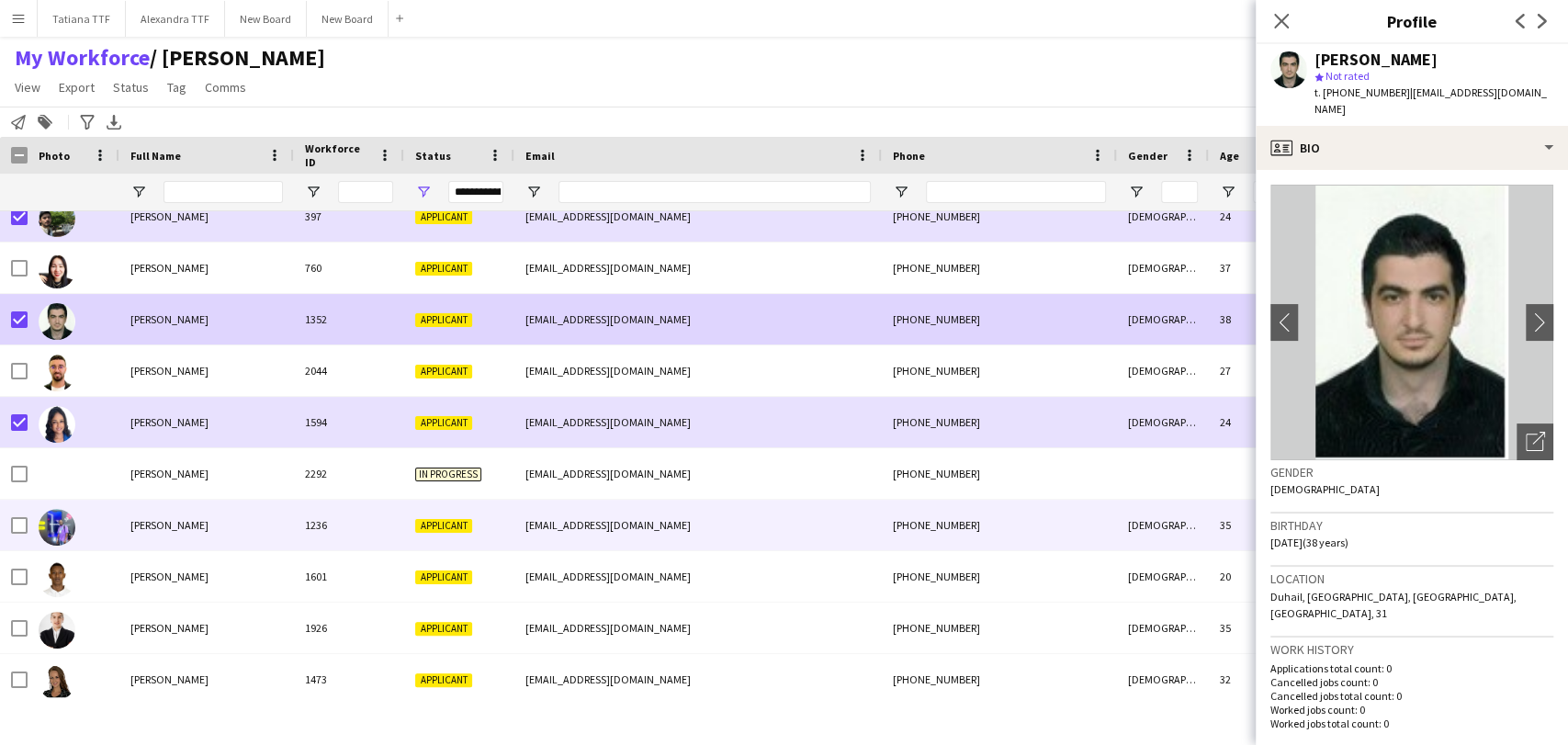
click at [62, 527] on img at bounding box center [58, 528] width 37 height 37
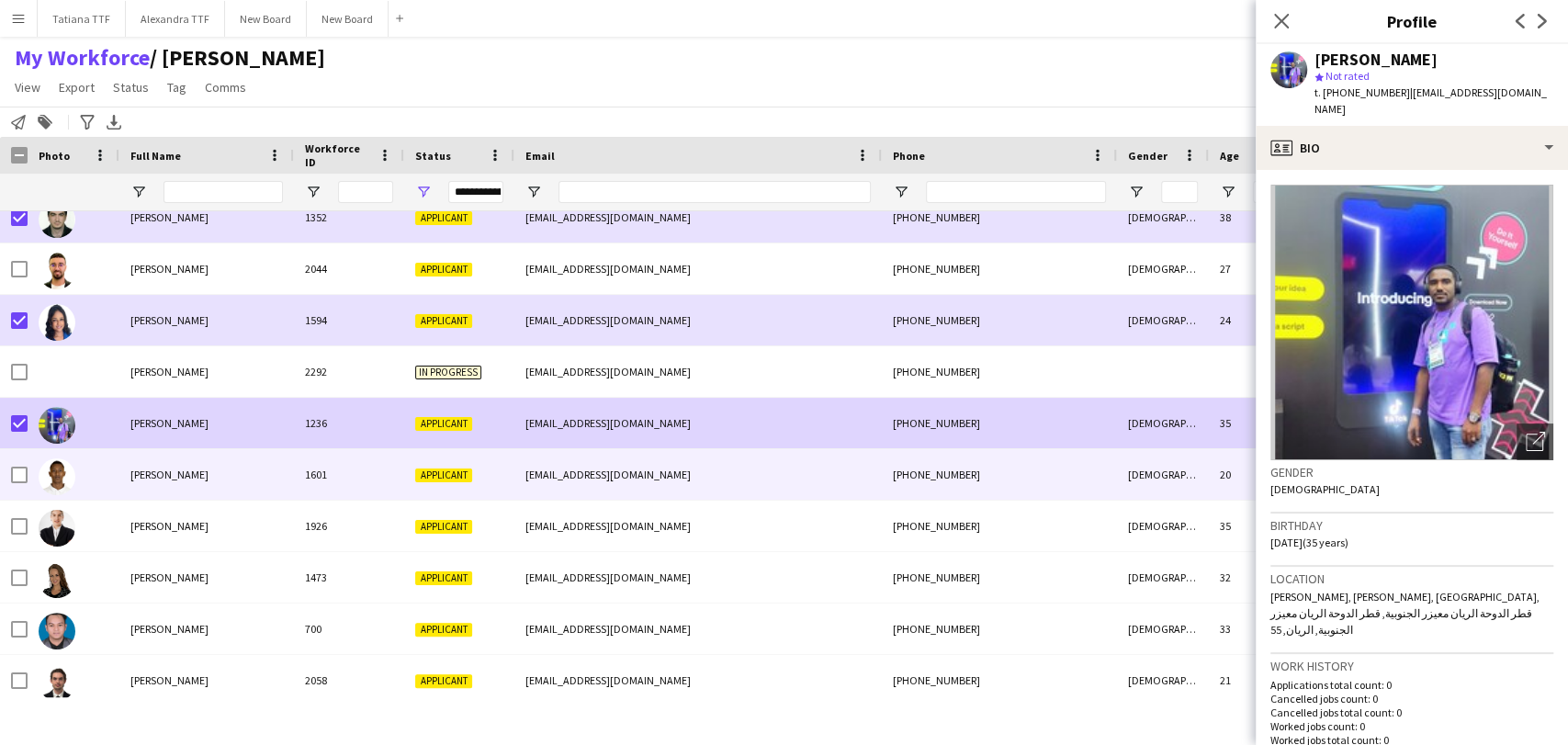
click at [49, 474] on img at bounding box center [58, 477] width 37 height 37
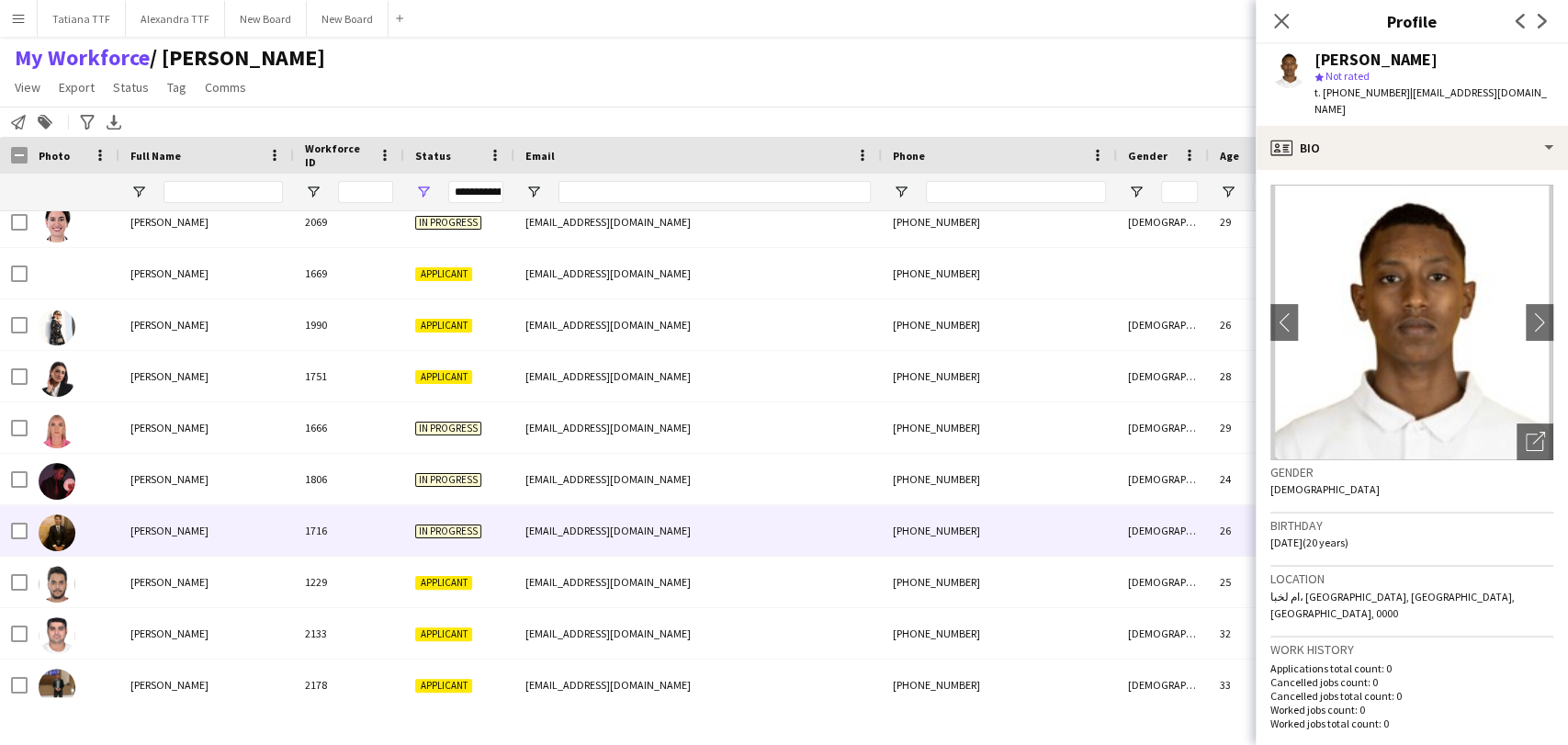
click at [62, 529] on img at bounding box center [58, 532] width 37 height 37
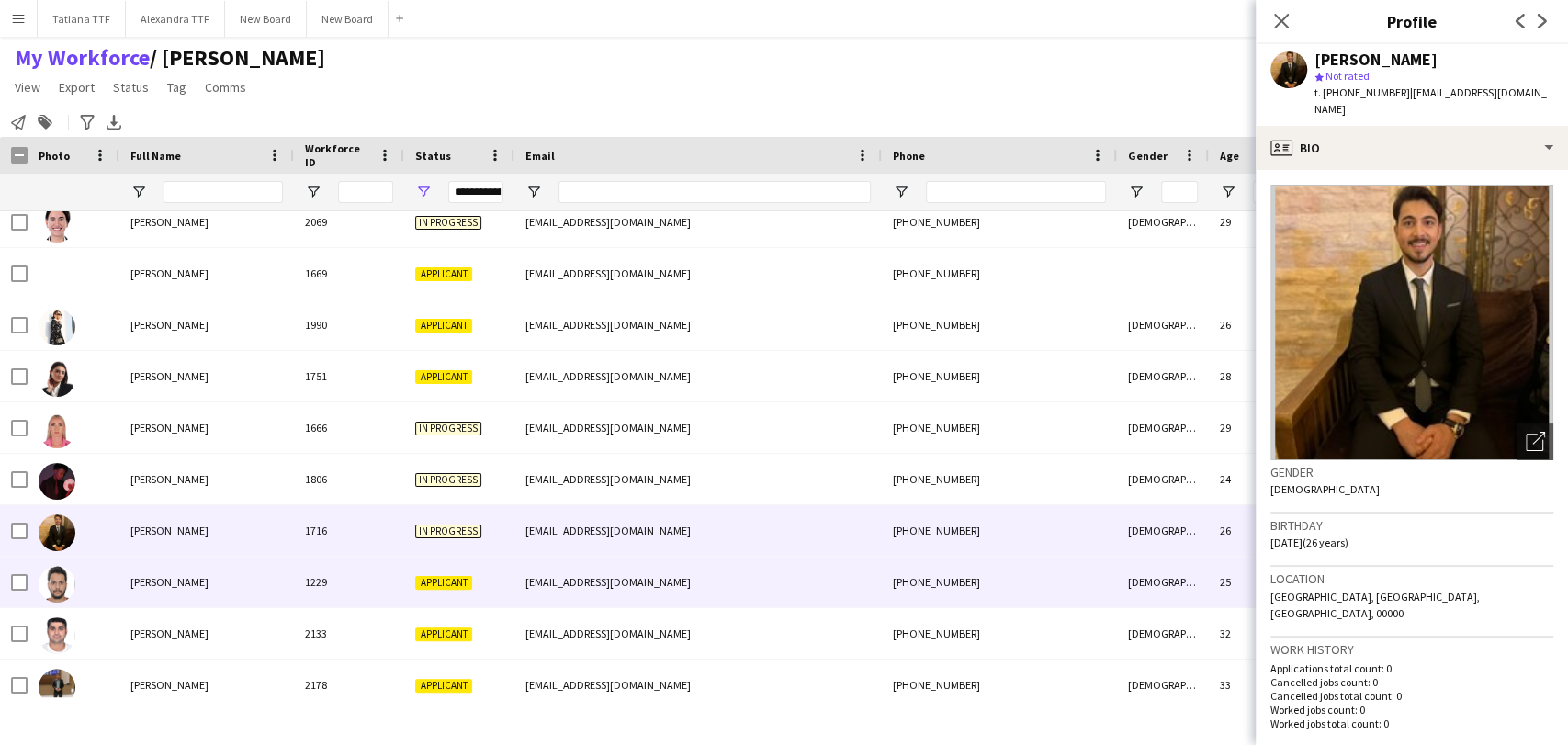
click at [54, 594] on img at bounding box center [58, 584] width 37 height 37
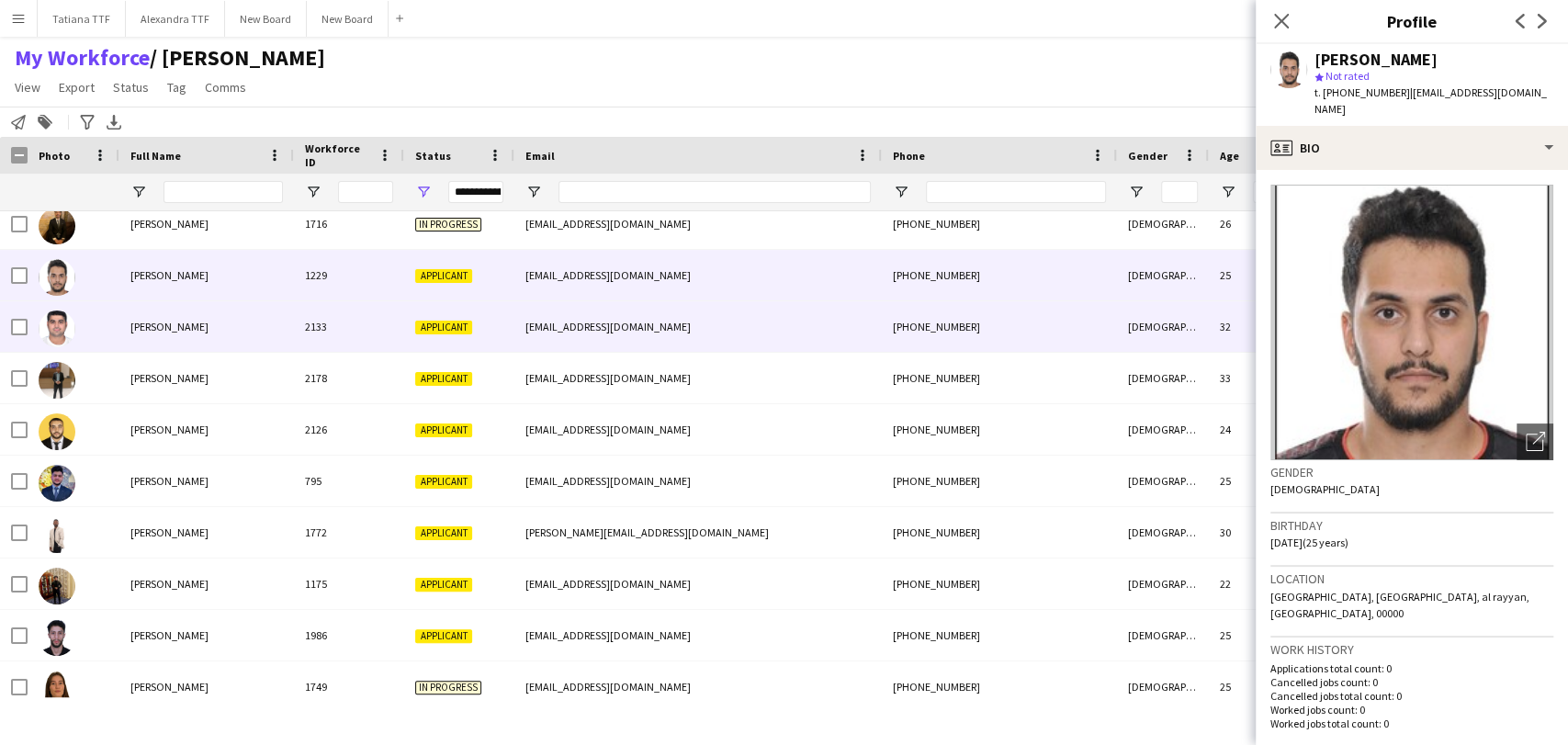
click at [88, 316] on div at bounding box center [73, 327] width 92 height 51
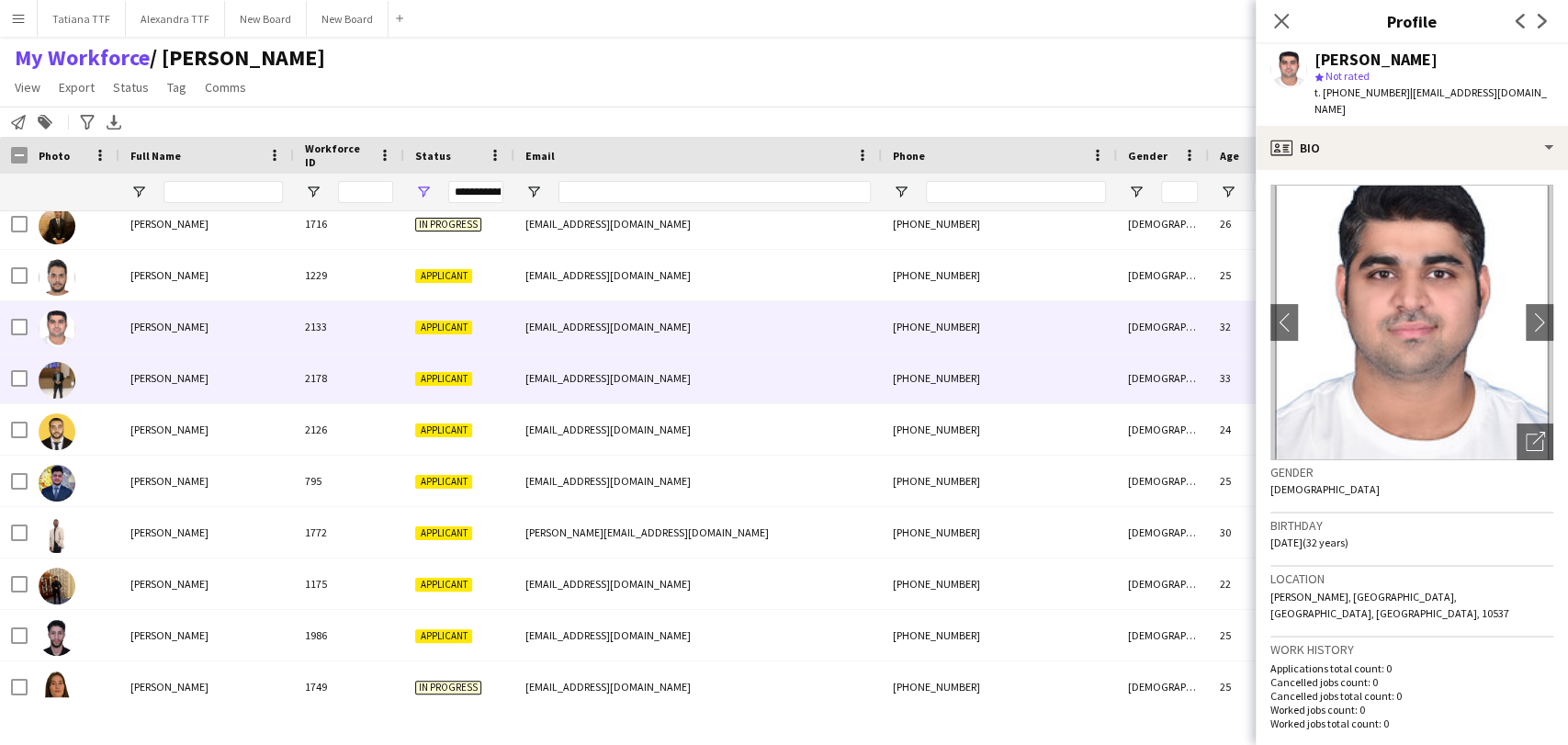
click at [37, 383] on div at bounding box center [73, 378] width 92 height 51
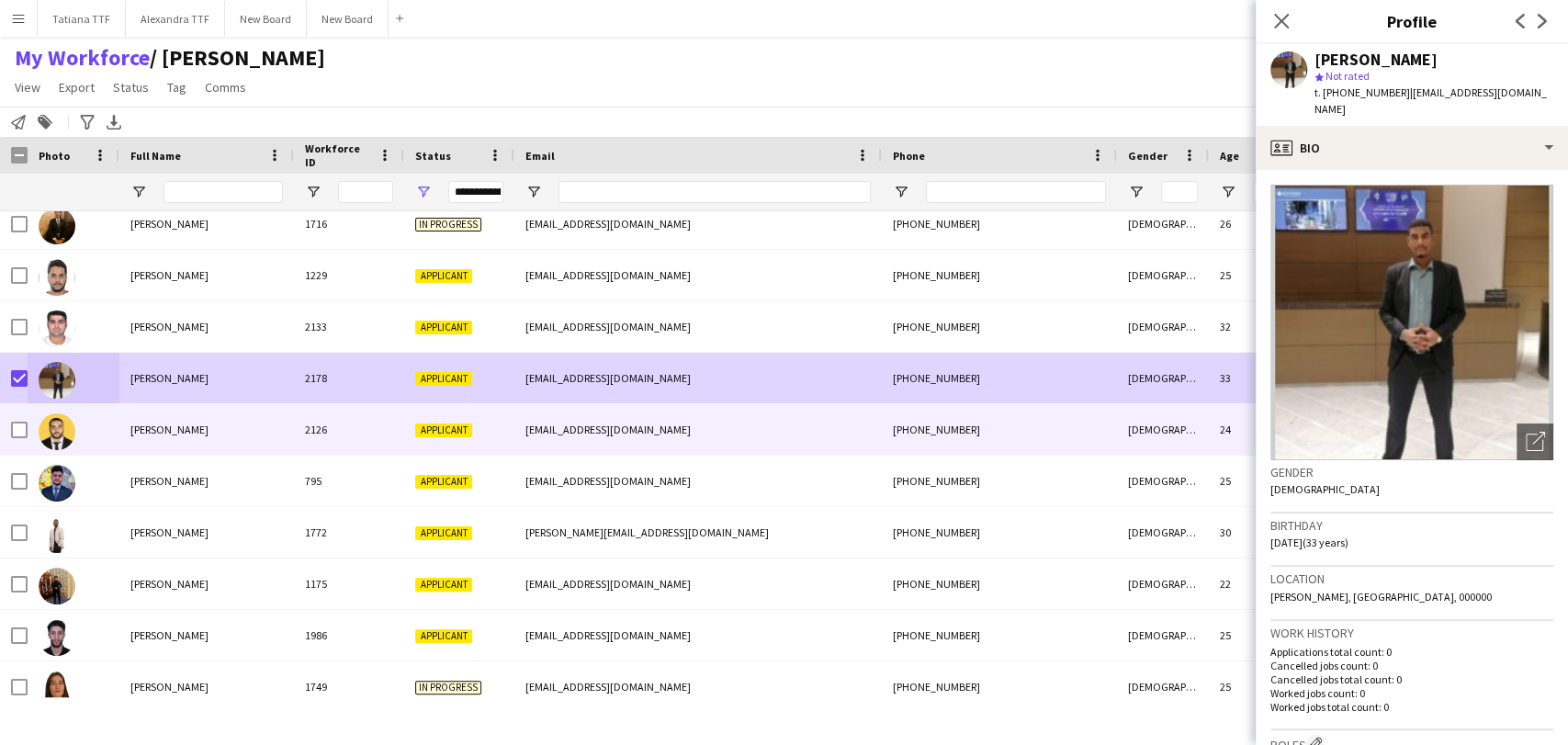
click at [57, 424] on img at bounding box center [58, 432] width 37 height 37
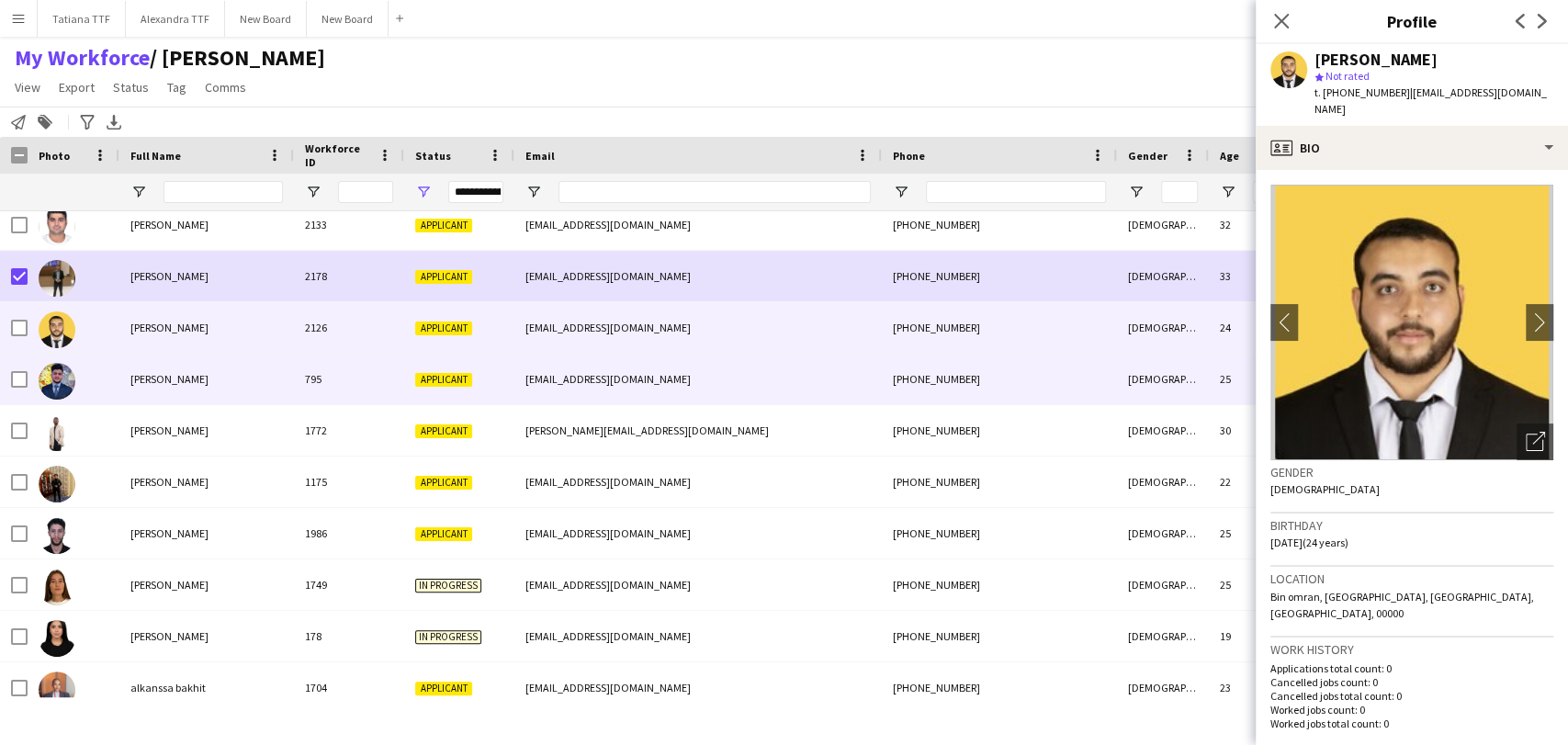
click at [115, 376] on div at bounding box center [73, 379] width 92 height 51
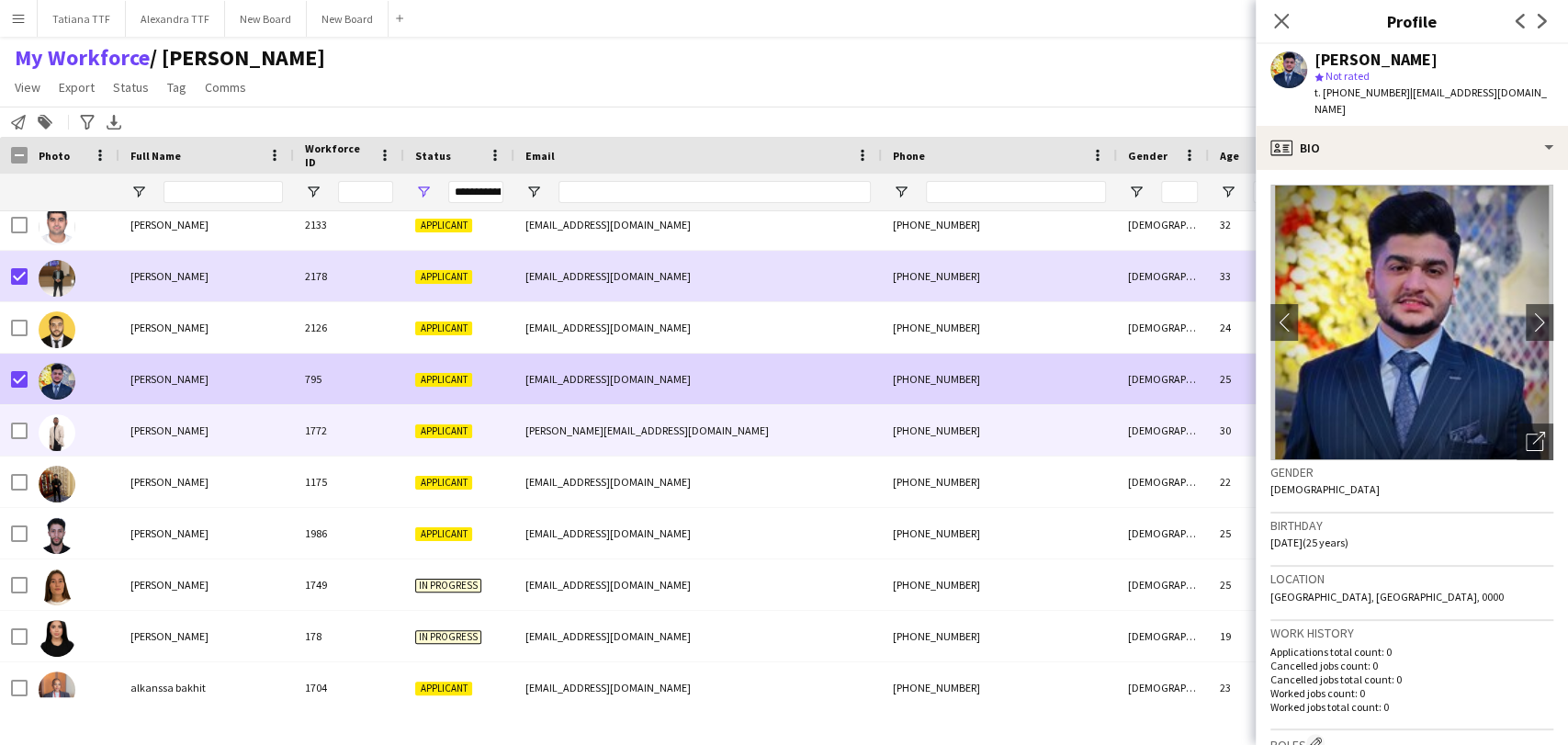
click at [103, 428] on div at bounding box center [73, 430] width 92 height 51
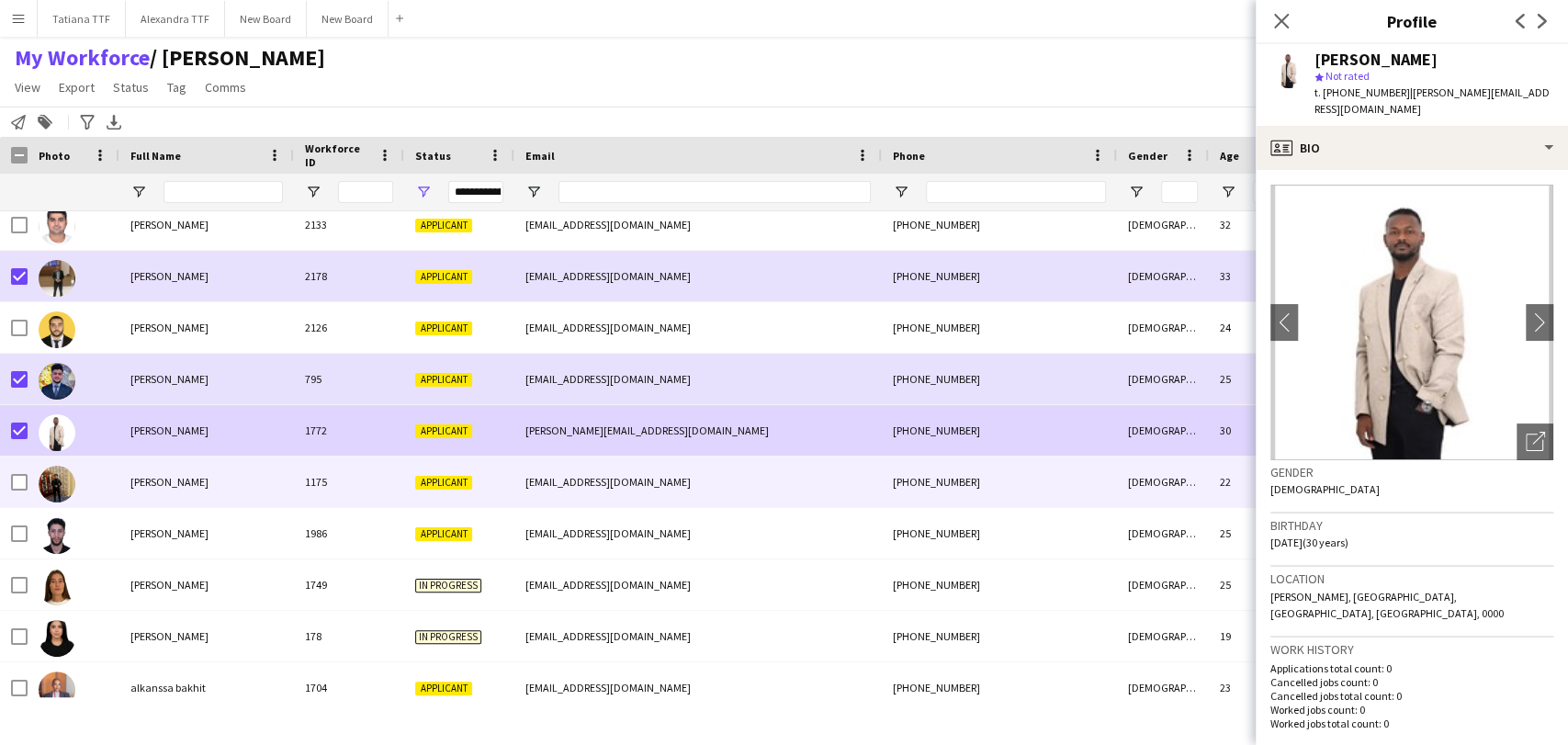
click at [107, 487] on div at bounding box center [73, 482] width 92 height 51
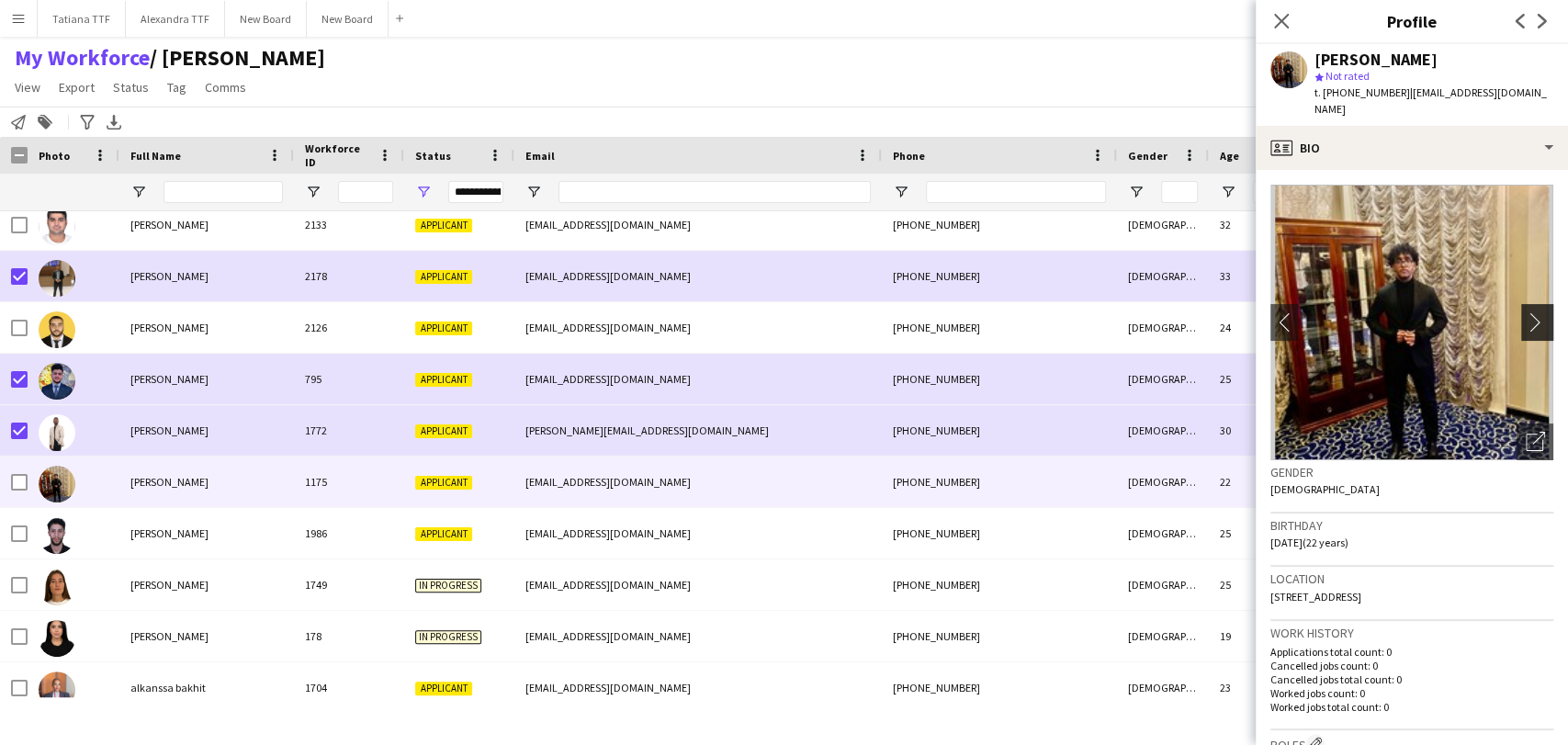
click at [1525, 312] on app-icon "chevron-right" at bounding box center [1539, 322] width 28 height 20
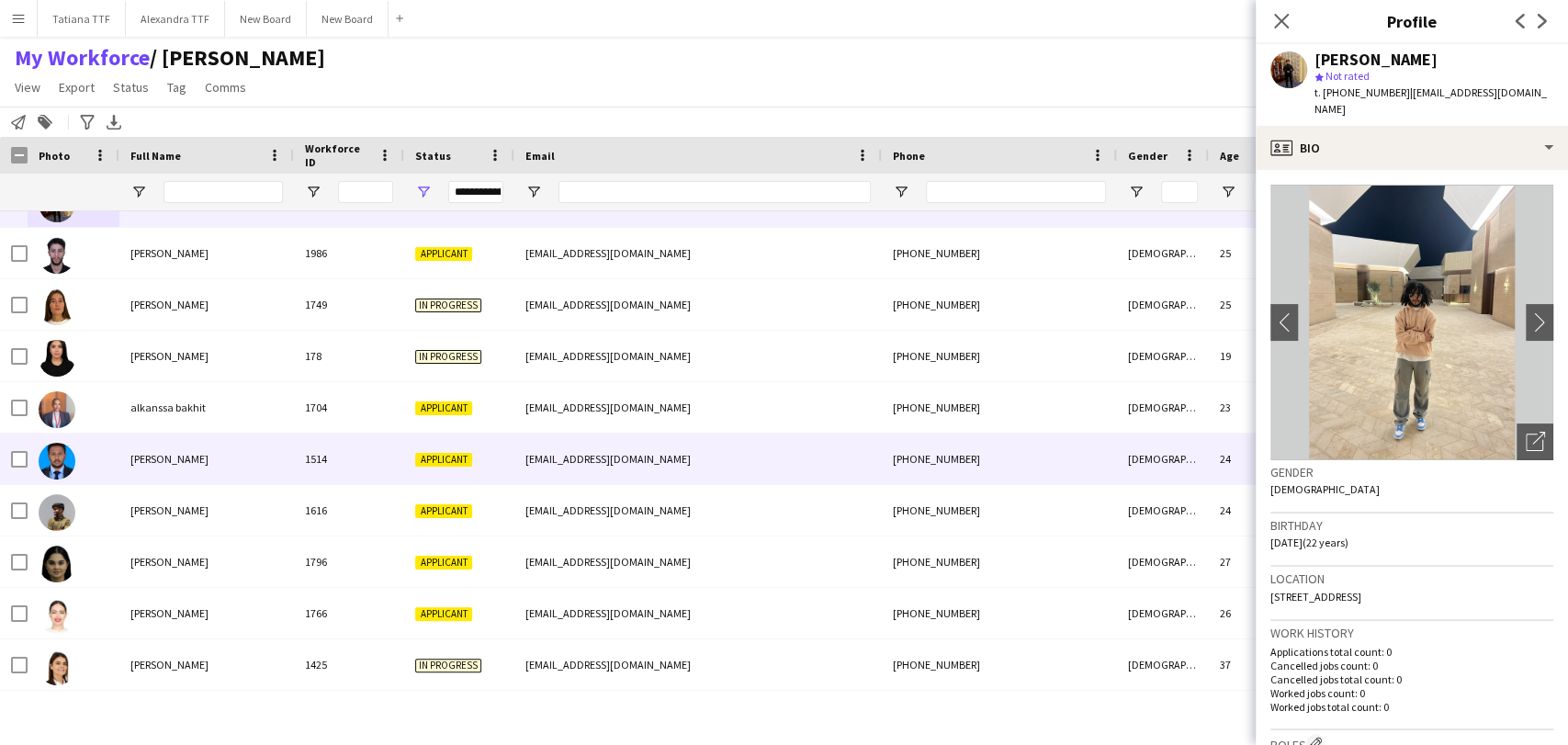
scroll to position [5203, 0]
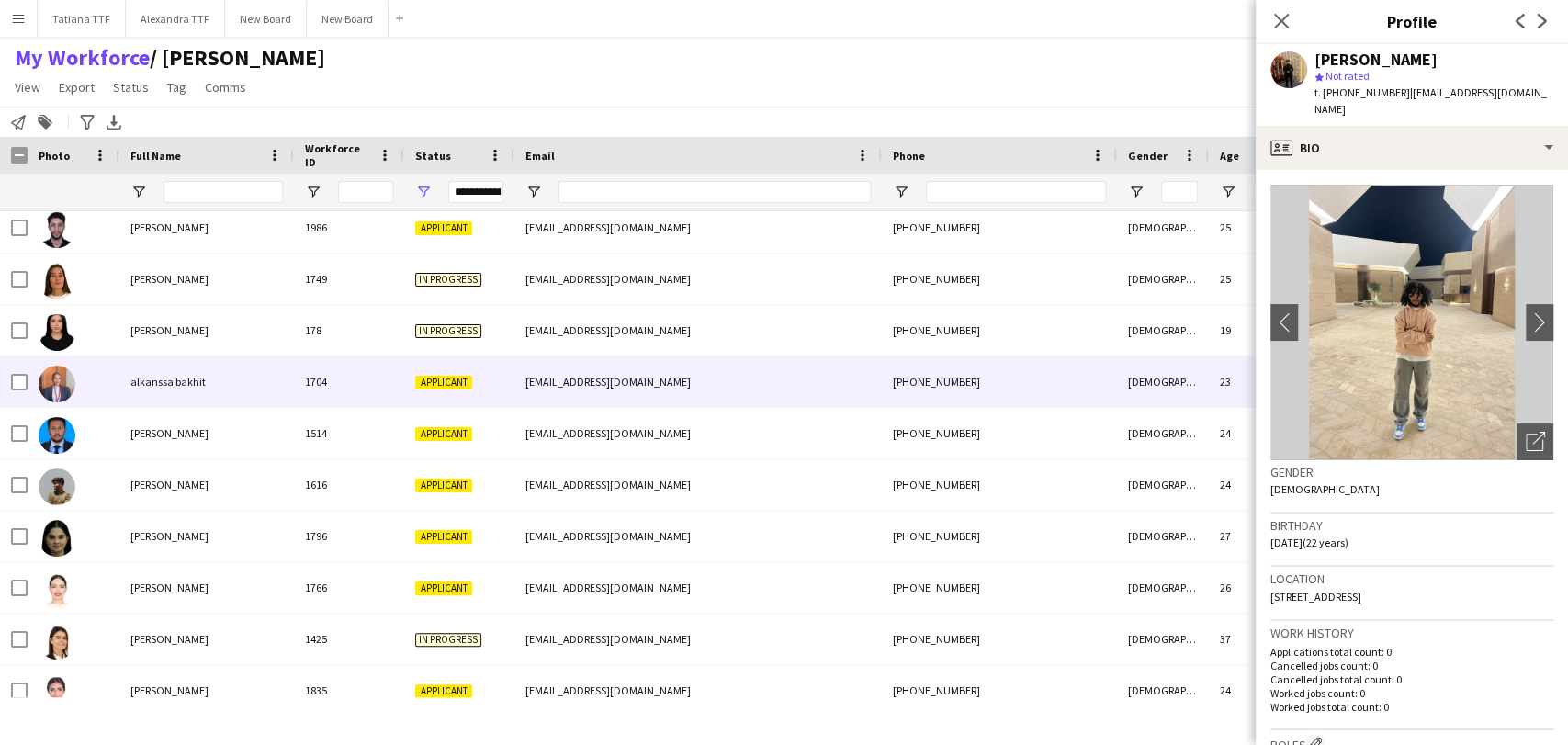
click at [153, 380] on span "alkanssa bakhit" at bounding box center [168, 381] width 75 height 14
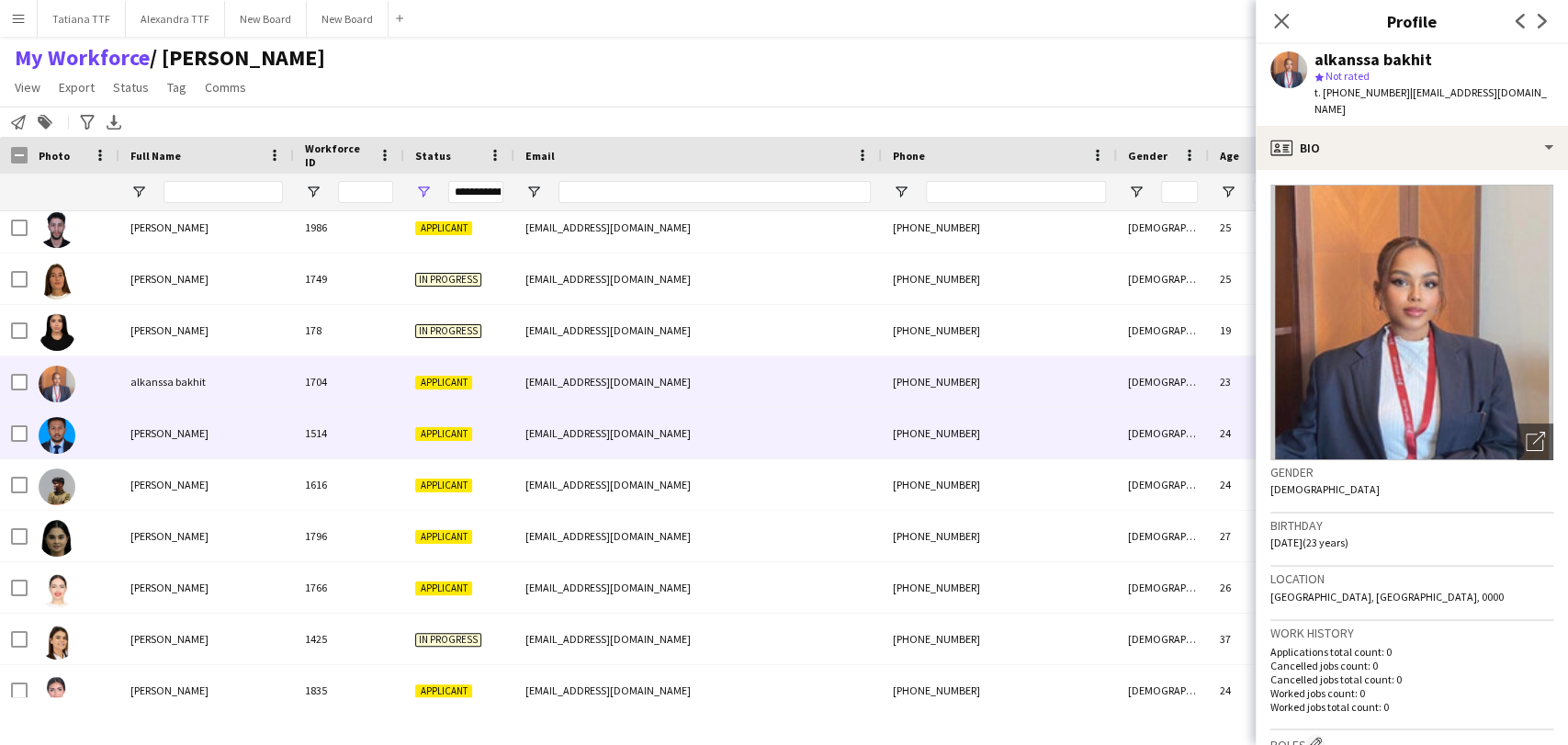
click at [156, 433] on span "[PERSON_NAME]" at bounding box center [170, 433] width 78 height 14
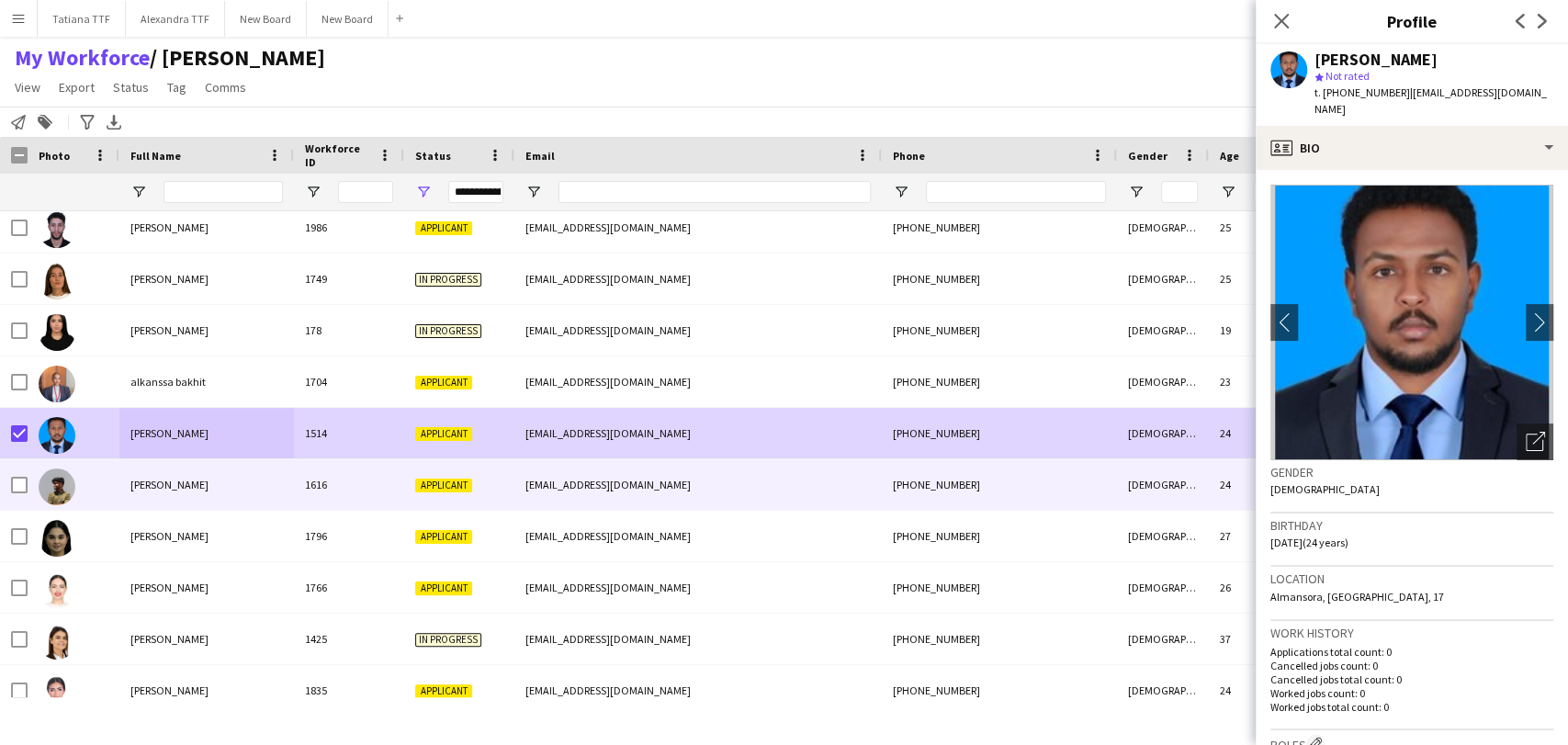
click at [128, 490] on div "[PERSON_NAME]" at bounding box center [206, 485] width 175 height 51
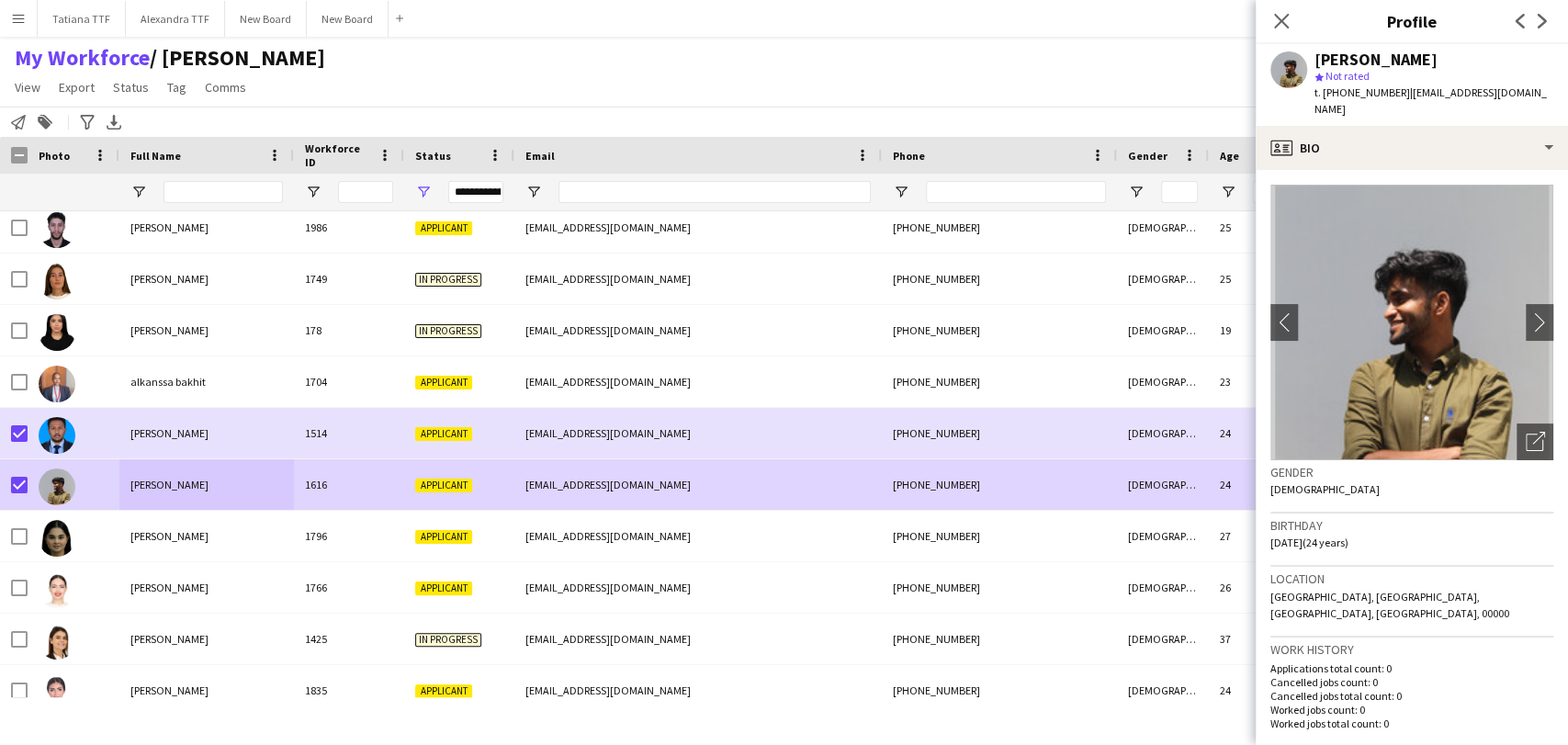
click at [1277, 33] on div "Close pop-in" at bounding box center [1280, 20] width 52 height 42
click at [1278, 23] on icon at bounding box center [1280, 20] width 18 height 18
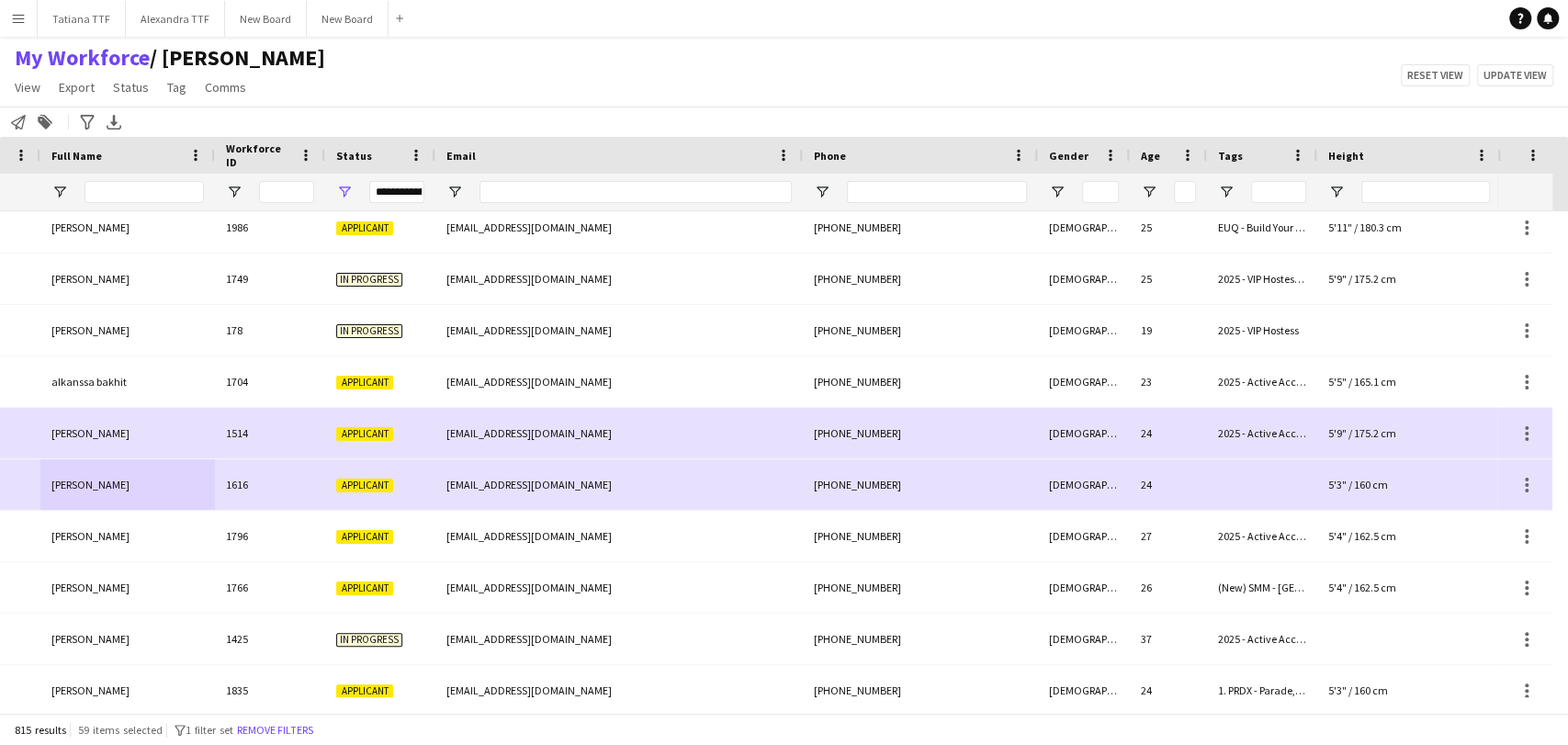
scroll to position [0, 149]
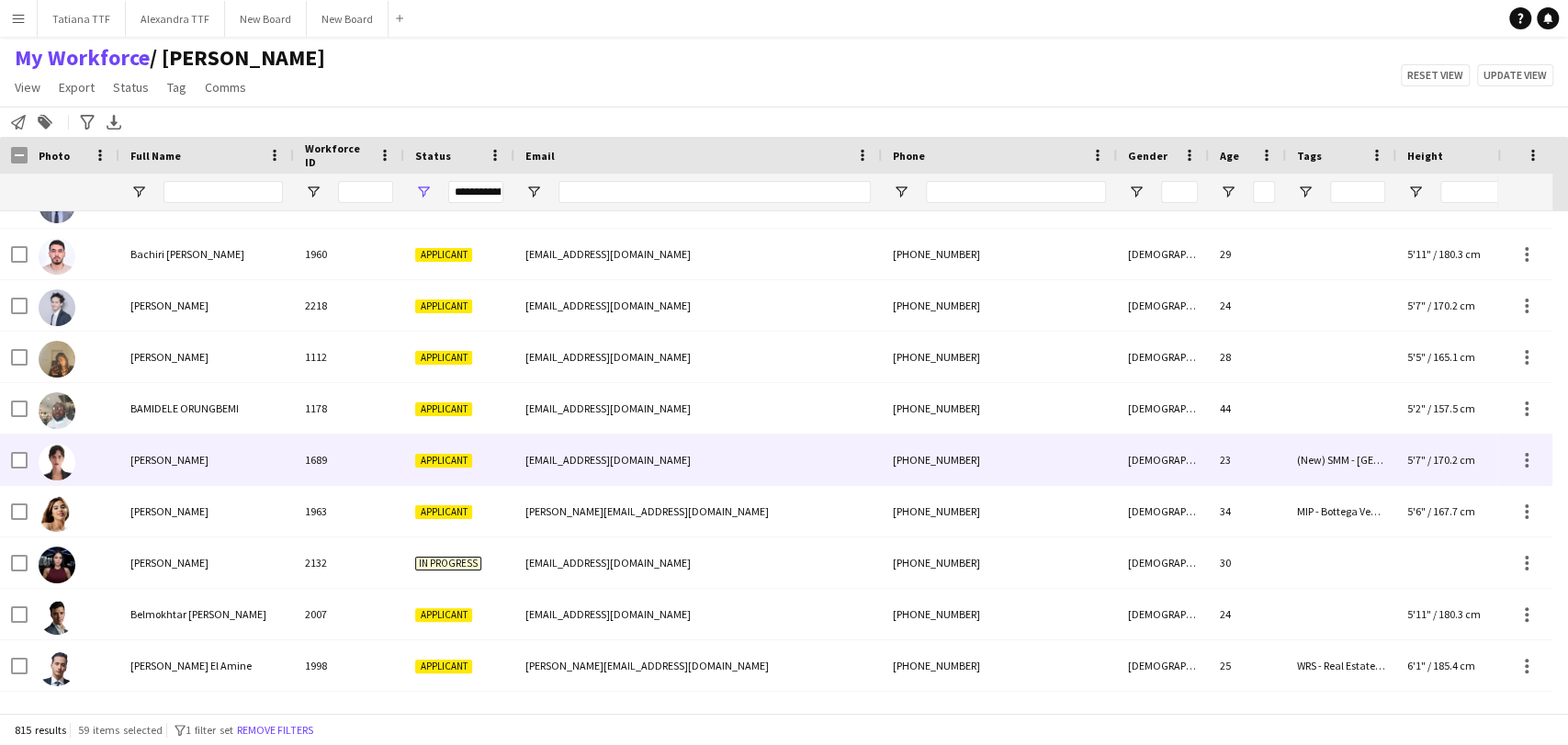
click at [160, 469] on div "[PERSON_NAME]" at bounding box center [206, 459] width 175 height 51
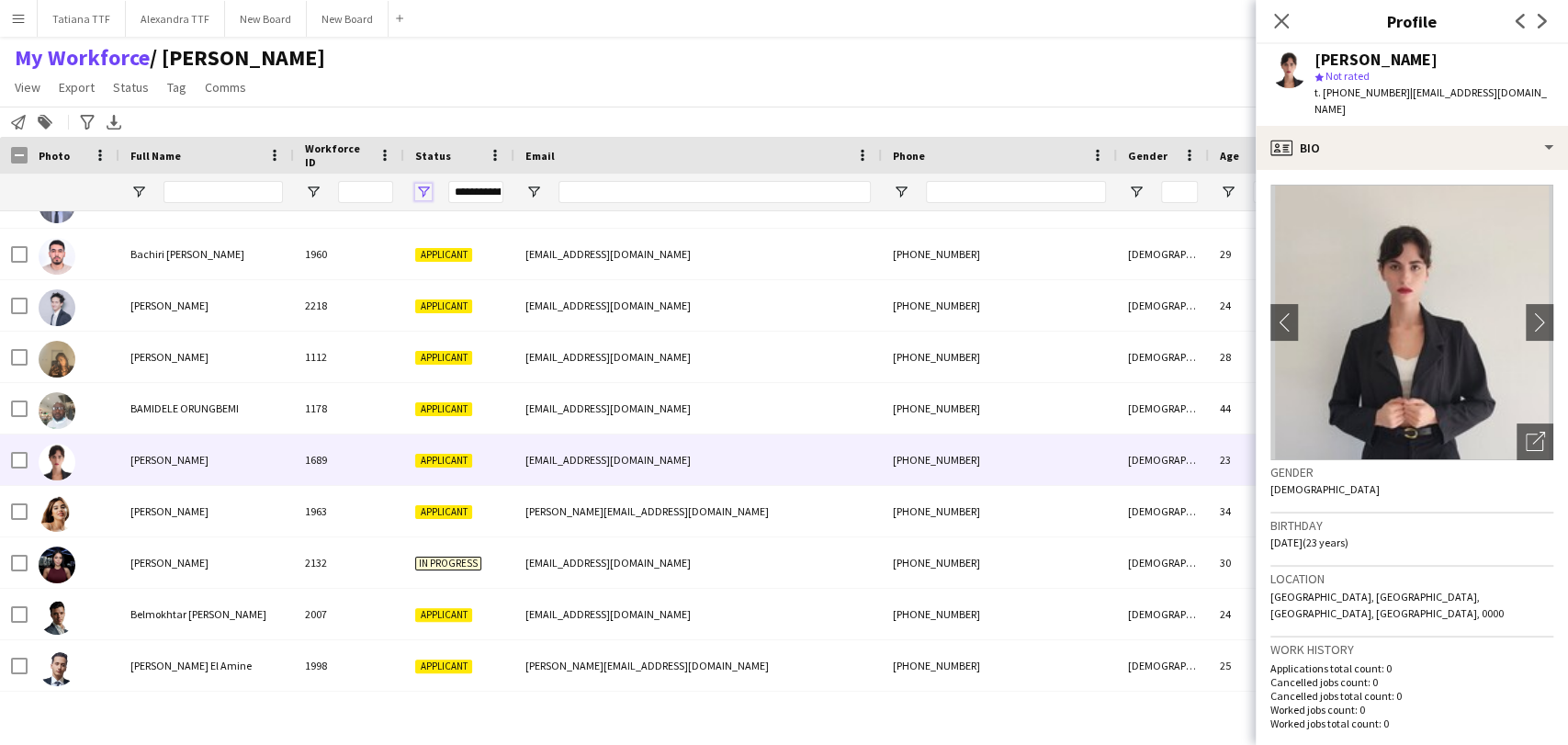
click at [426, 192] on span "Open Filter Menu" at bounding box center [423, 191] width 17 height 17
click at [1283, 15] on icon "Close pop-in" at bounding box center [1280, 20] width 18 height 18
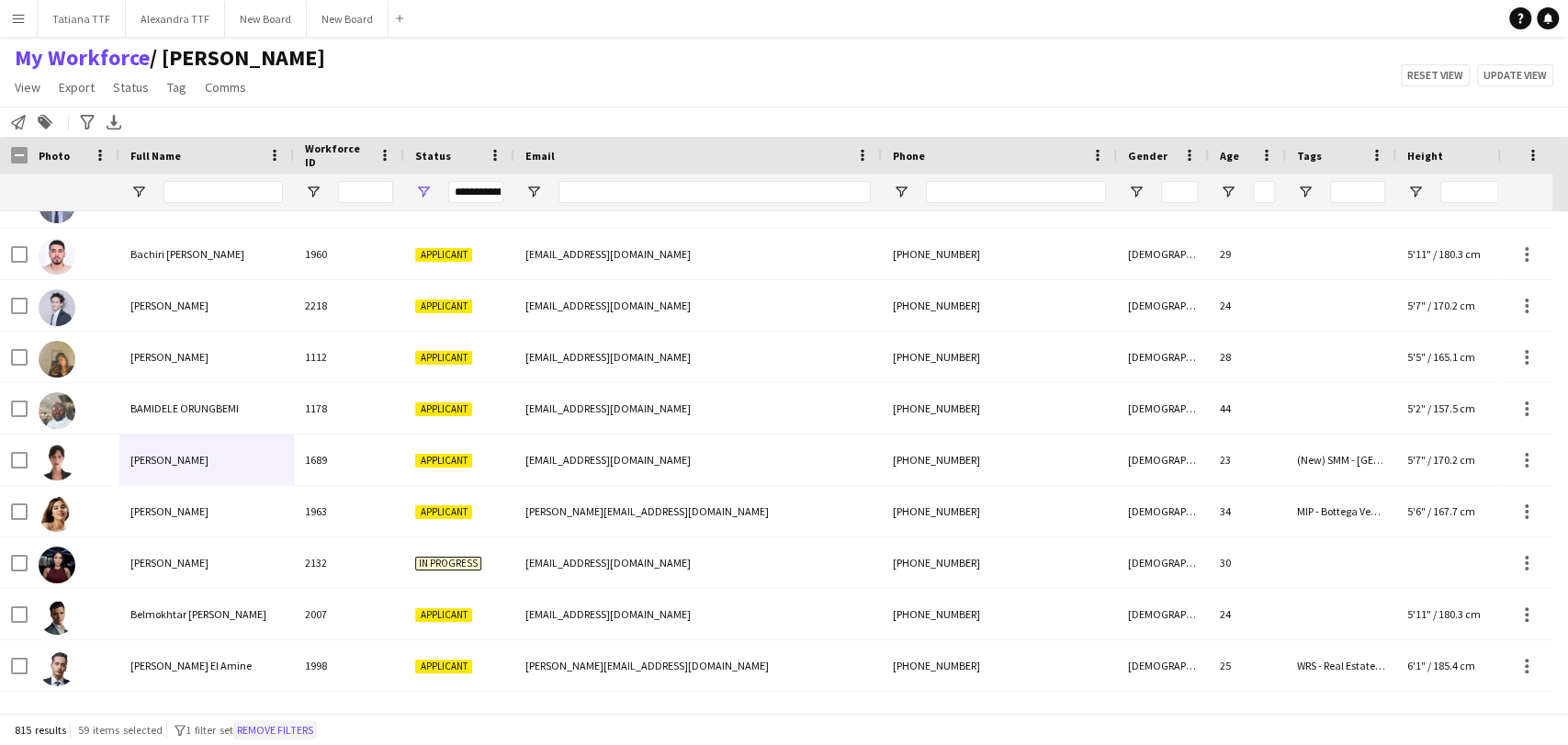
click at [296, 725] on button "Remove filters" at bounding box center [275, 729] width 84 height 20
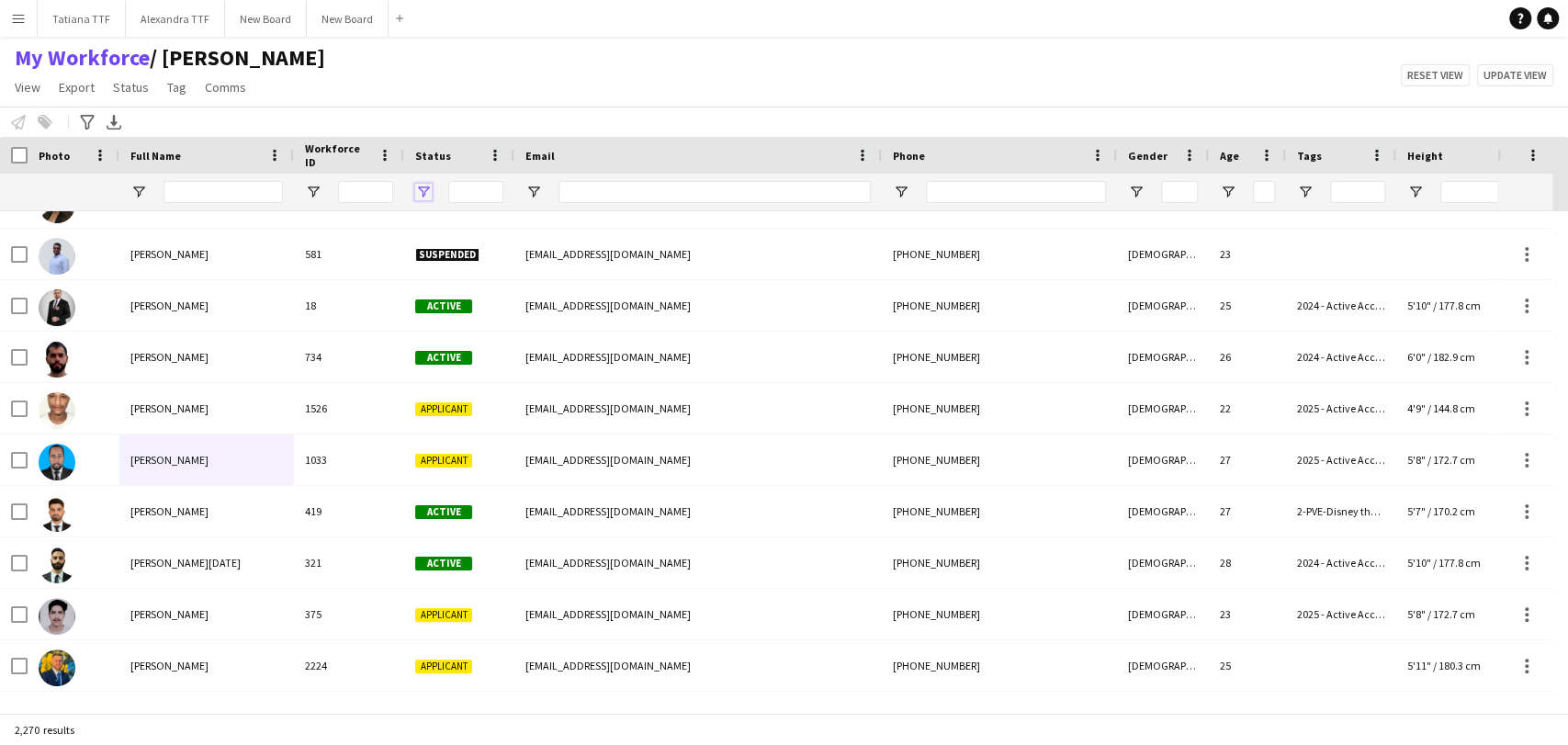
click at [426, 190] on span "Open Filter Menu" at bounding box center [423, 191] width 17 height 17
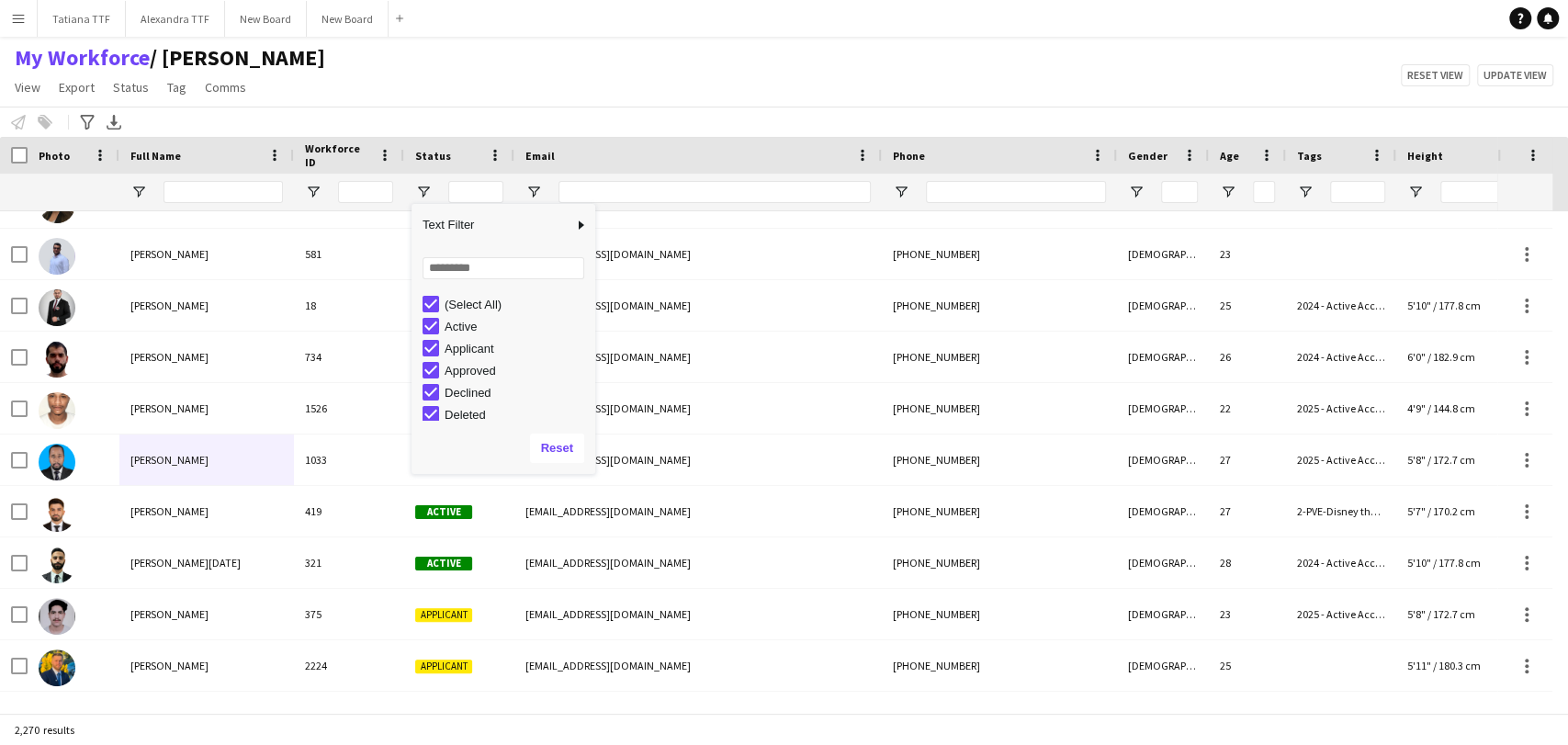
click at [456, 293] on div "(Select All)" at bounding box center [508, 303] width 173 height 22
click at [469, 311] on div "(Select All)" at bounding box center [517, 304] width 145 height 14
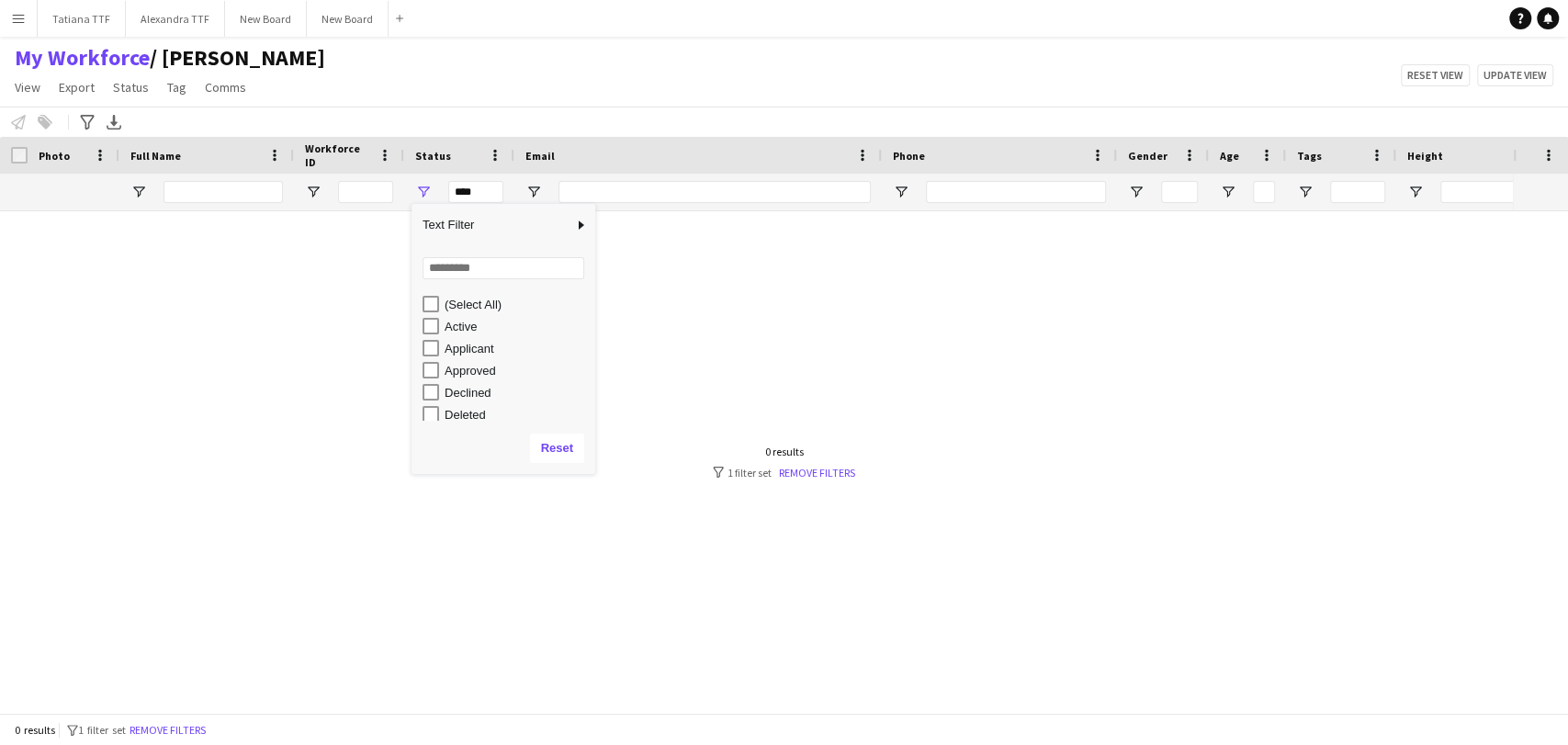
click at [451, 355] on div "Applicant" at bounding box center [517, 348] width 145 height 14
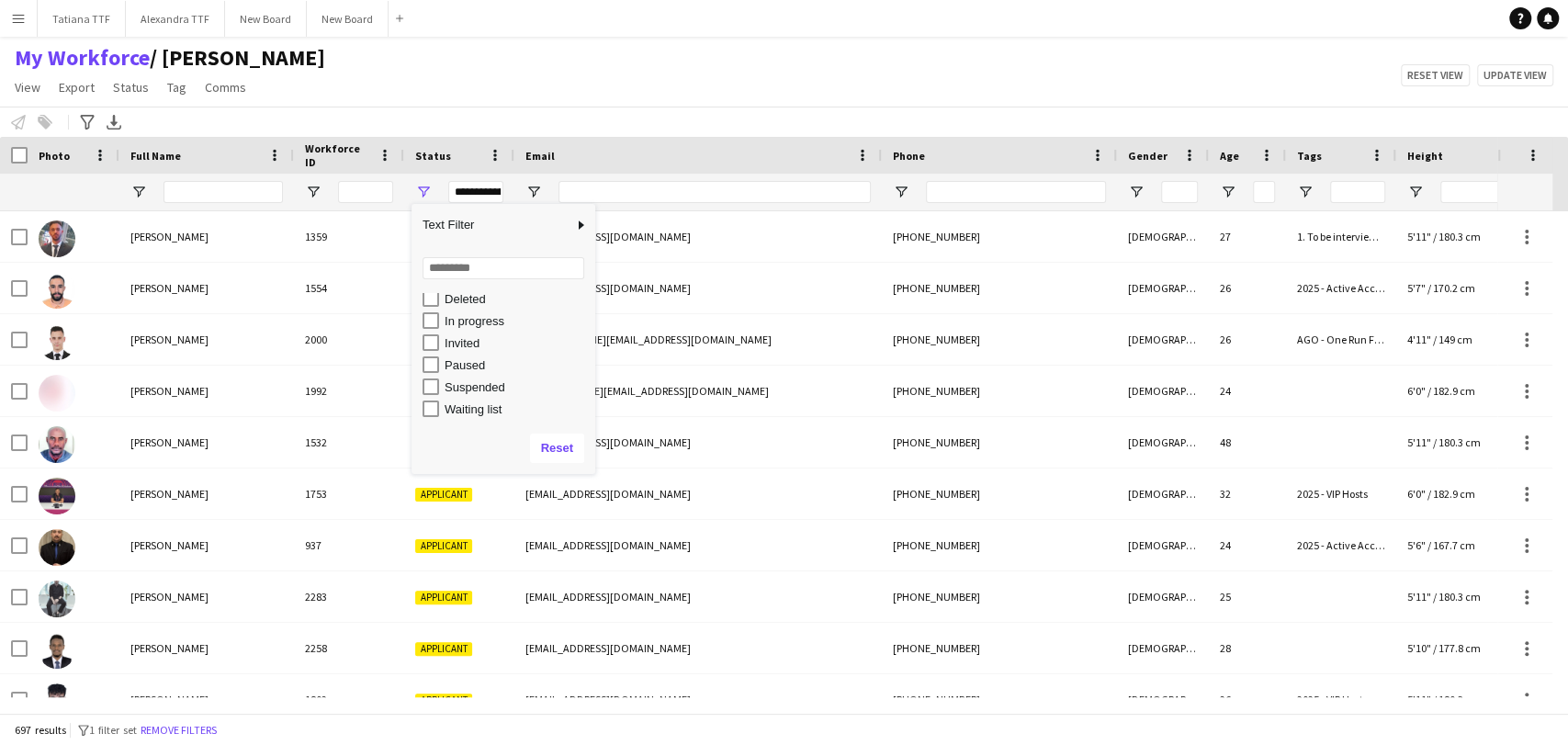
click at [479, 316] on div "In progress" at bounding box center [517, 321] width 145 height 14
type input "**********"
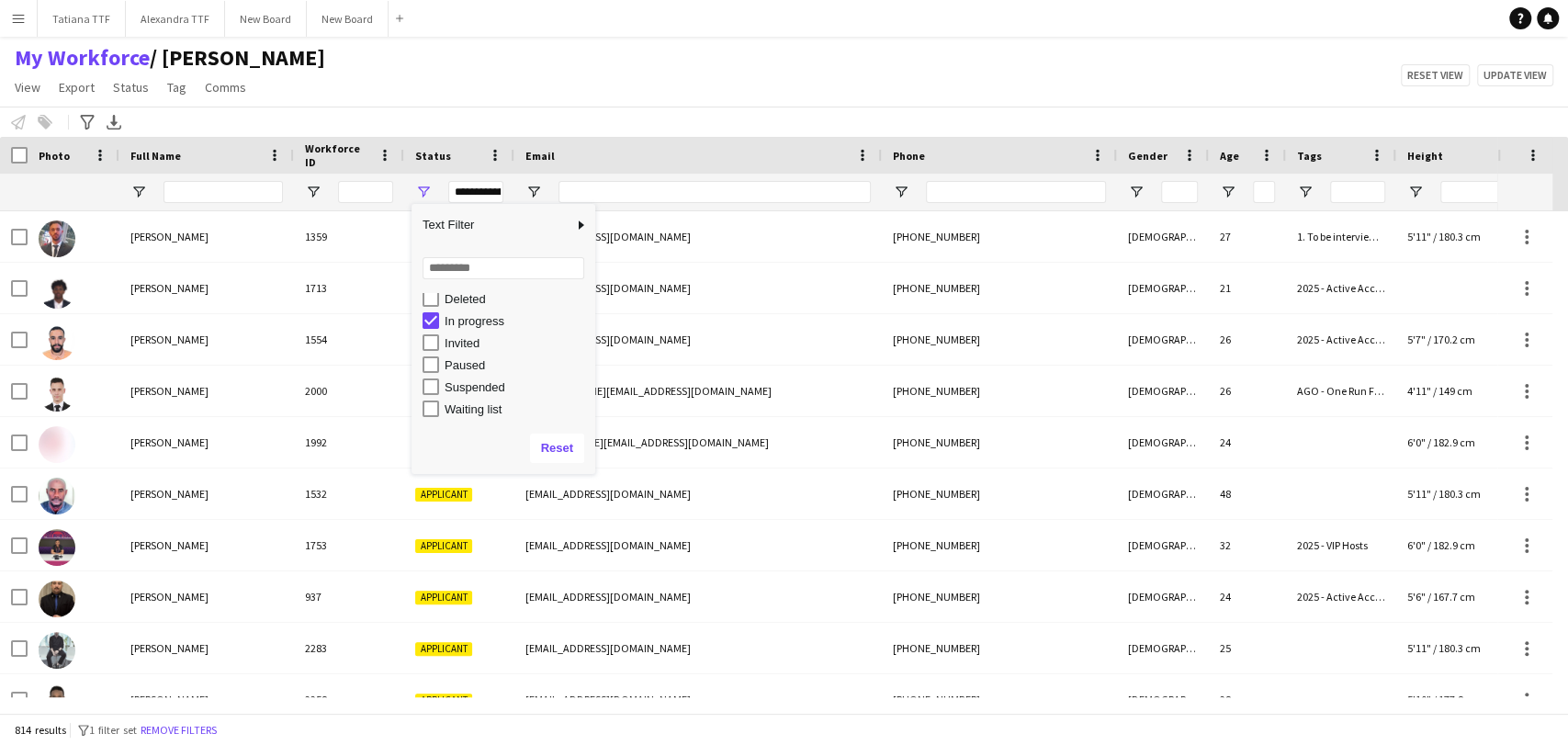
click at [477, 127] on div "Notify workforce Add to tag Select at least one crew to tag him or her. Advance…" at bounding box center [784, 121] width 1568 height 30
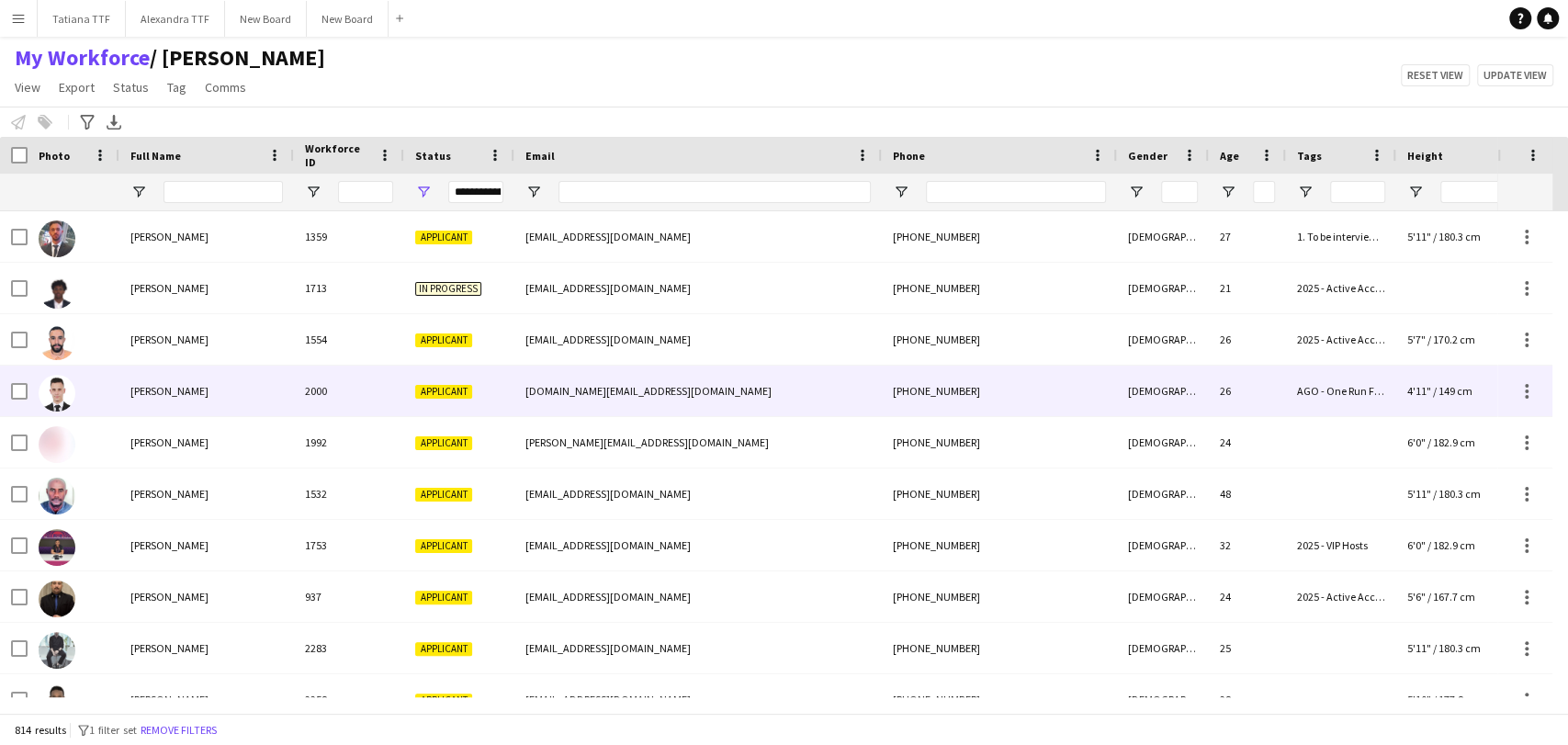
click at [52, 390] on img at bounding box center [58, 393] width 37 height 37
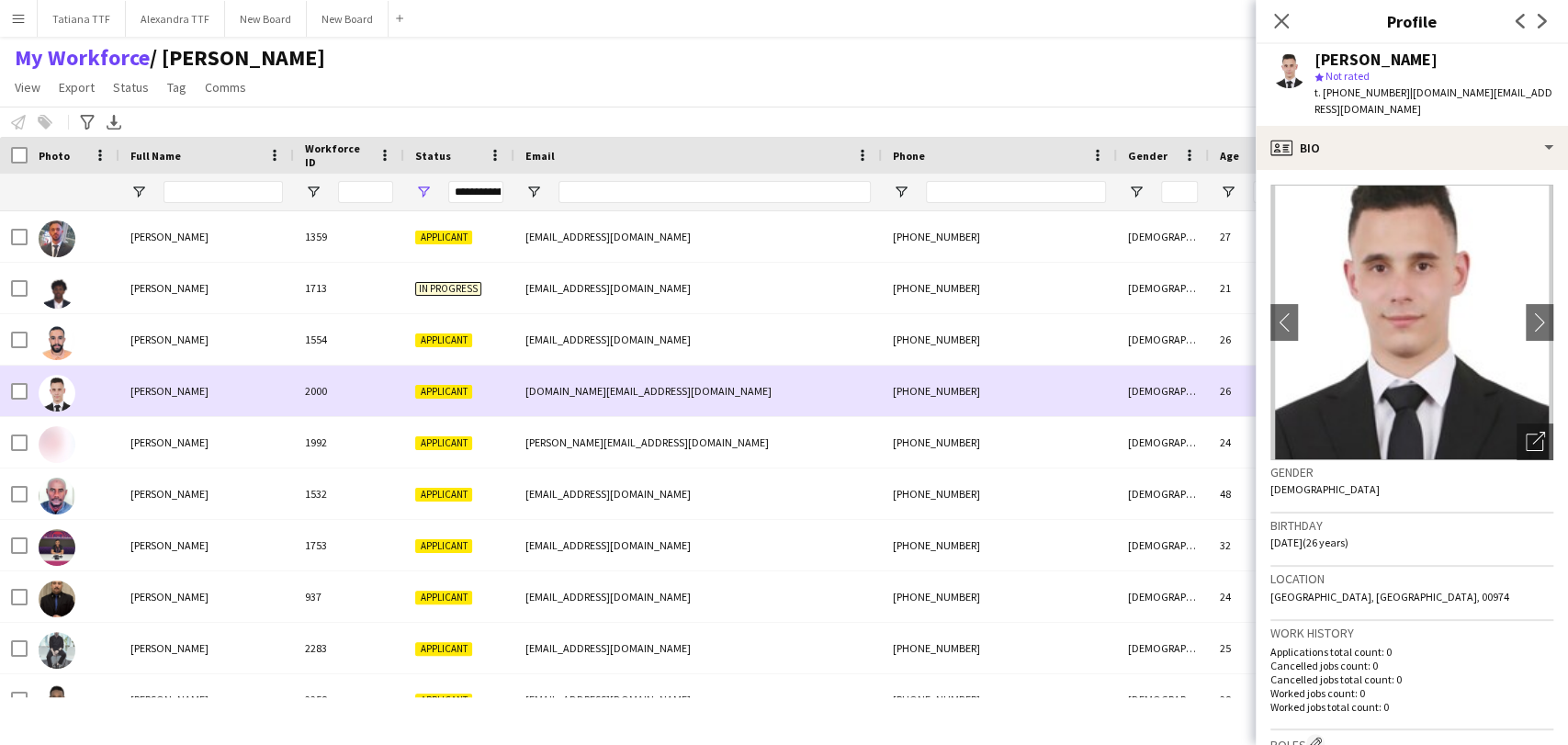
click at [9, 391] on div at bounding box center [14, 391] width 27 height 51
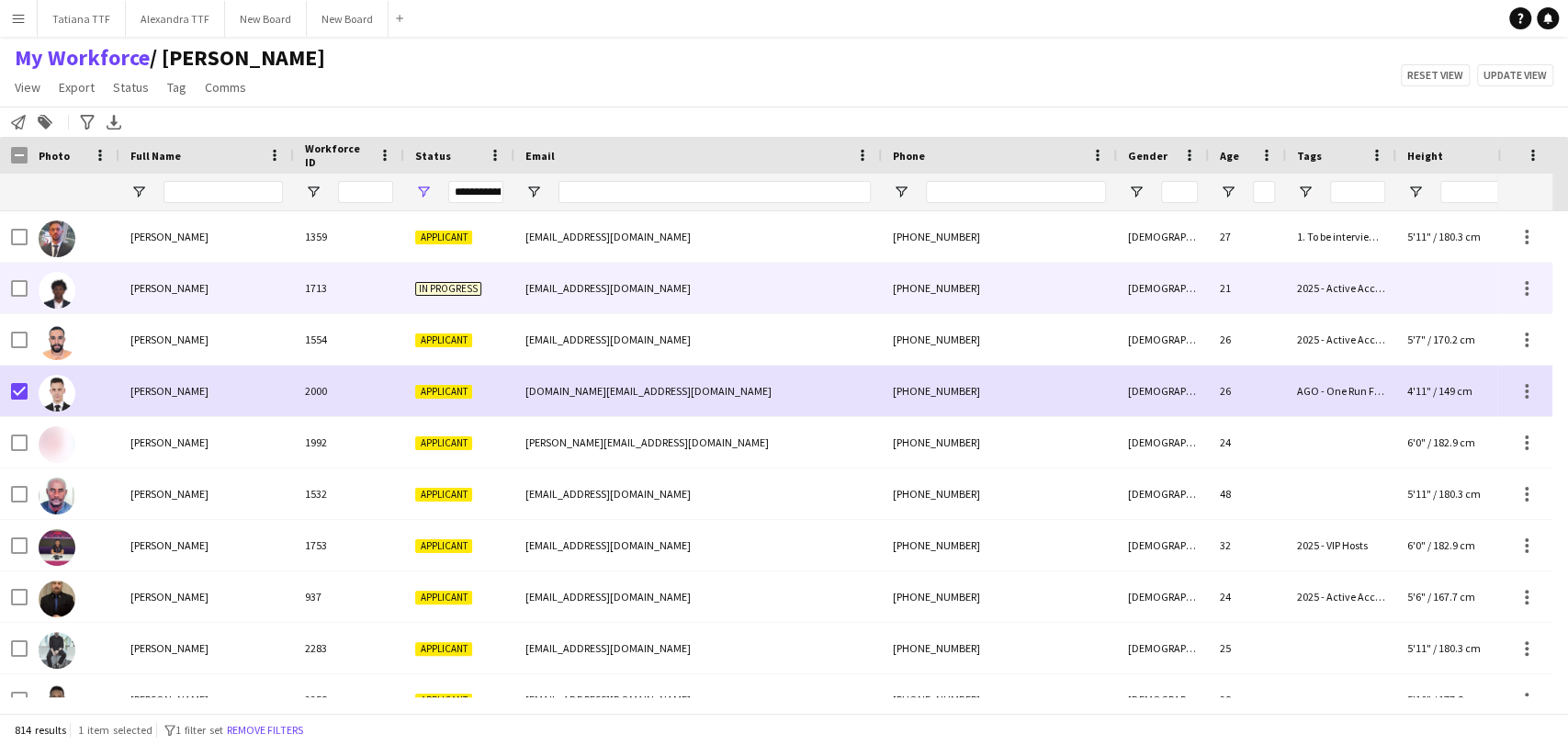
click at [62, 288] on img at bounding box center [58, 291] width 37 height 37
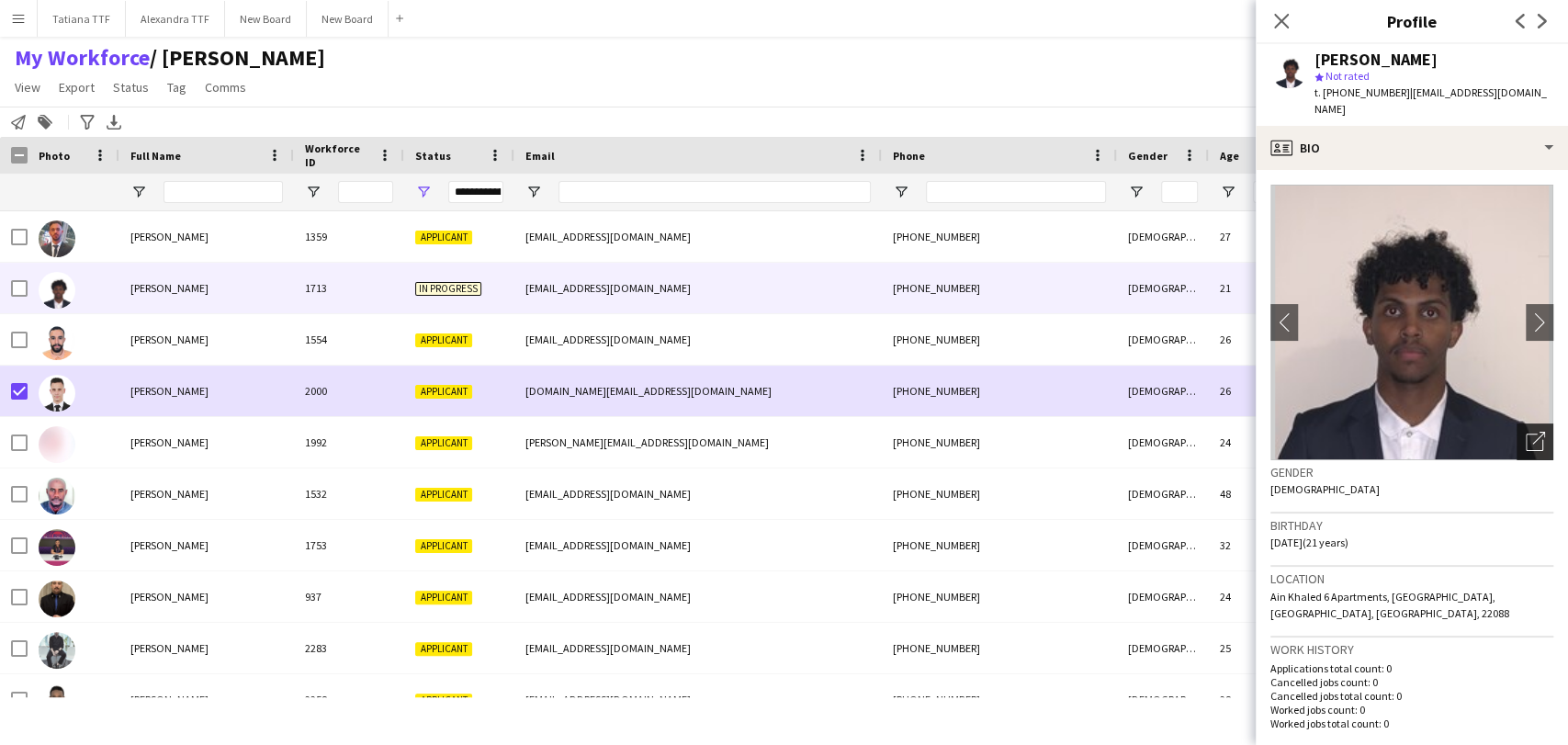
click at [1516, 441] on div "Open photos pop-in" at bounding box center [1535, 442] width 37 height 37
click at [1520, 423] on div "Open photos pop-in" at bounding box center [1535, 442] width 37 height 37
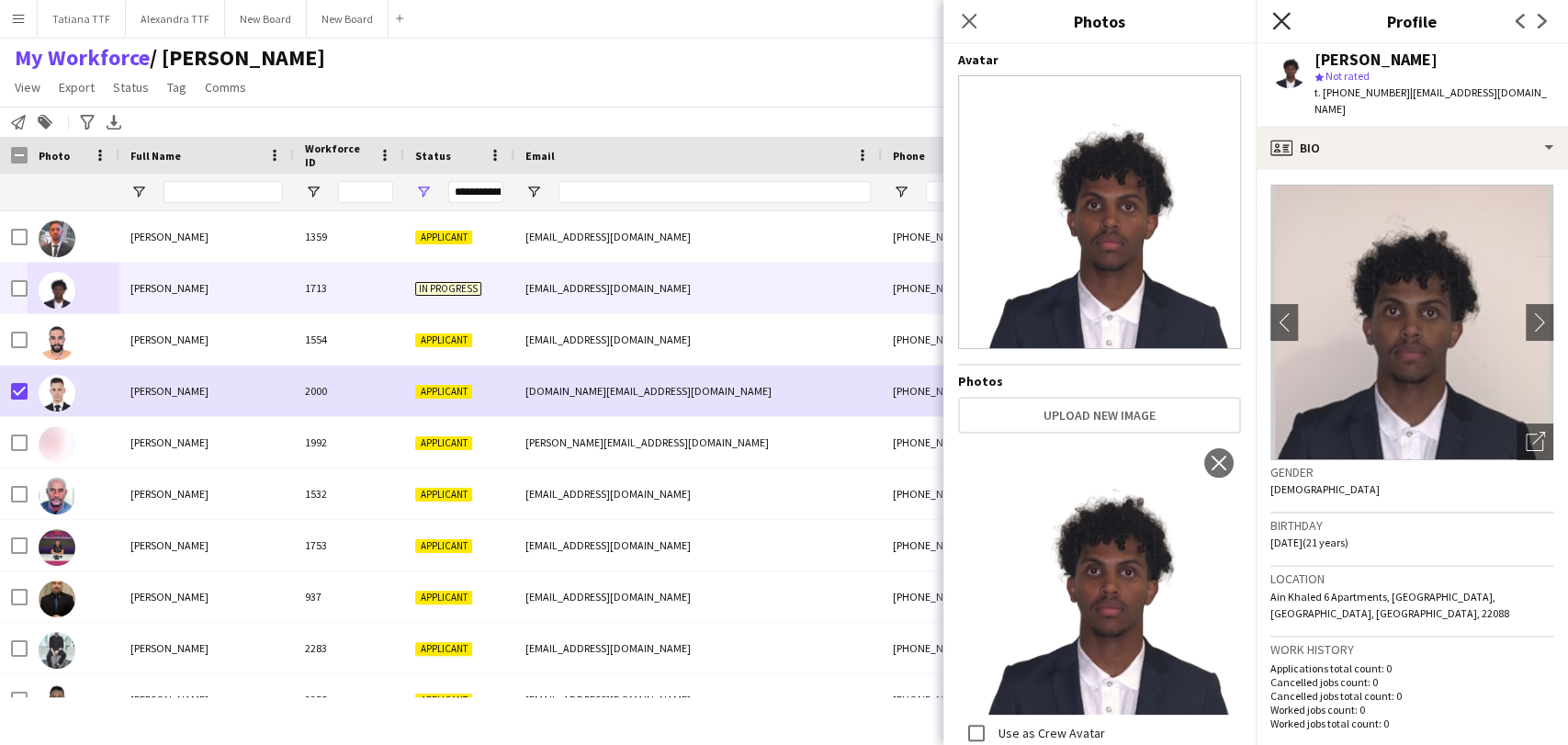
click at [1279, 25] on icon "Close pop-in" at bounding box center [1280, 20] width 18 height 18
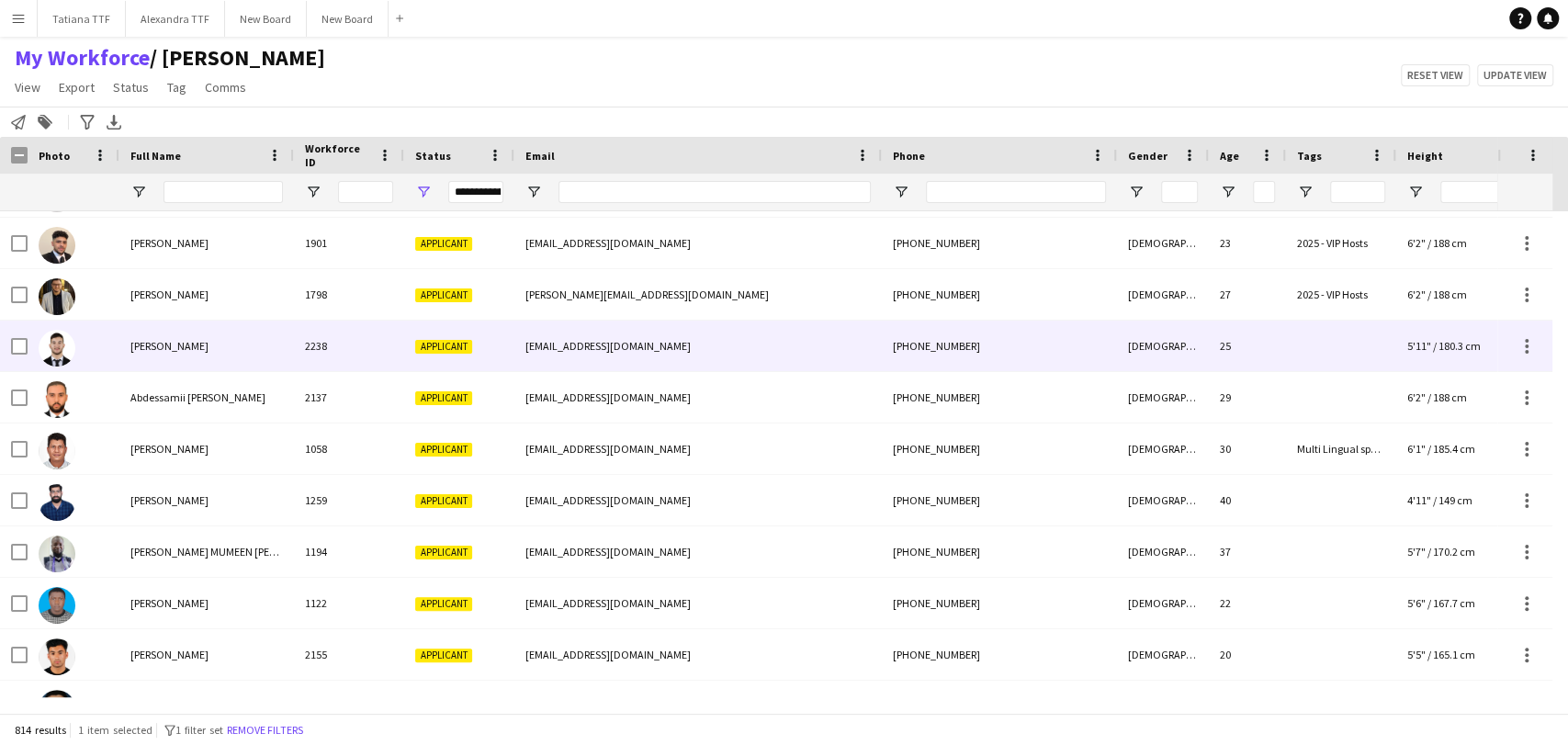
click at [62, 339] on img at bounding box center [58, 348] width 37 height 37
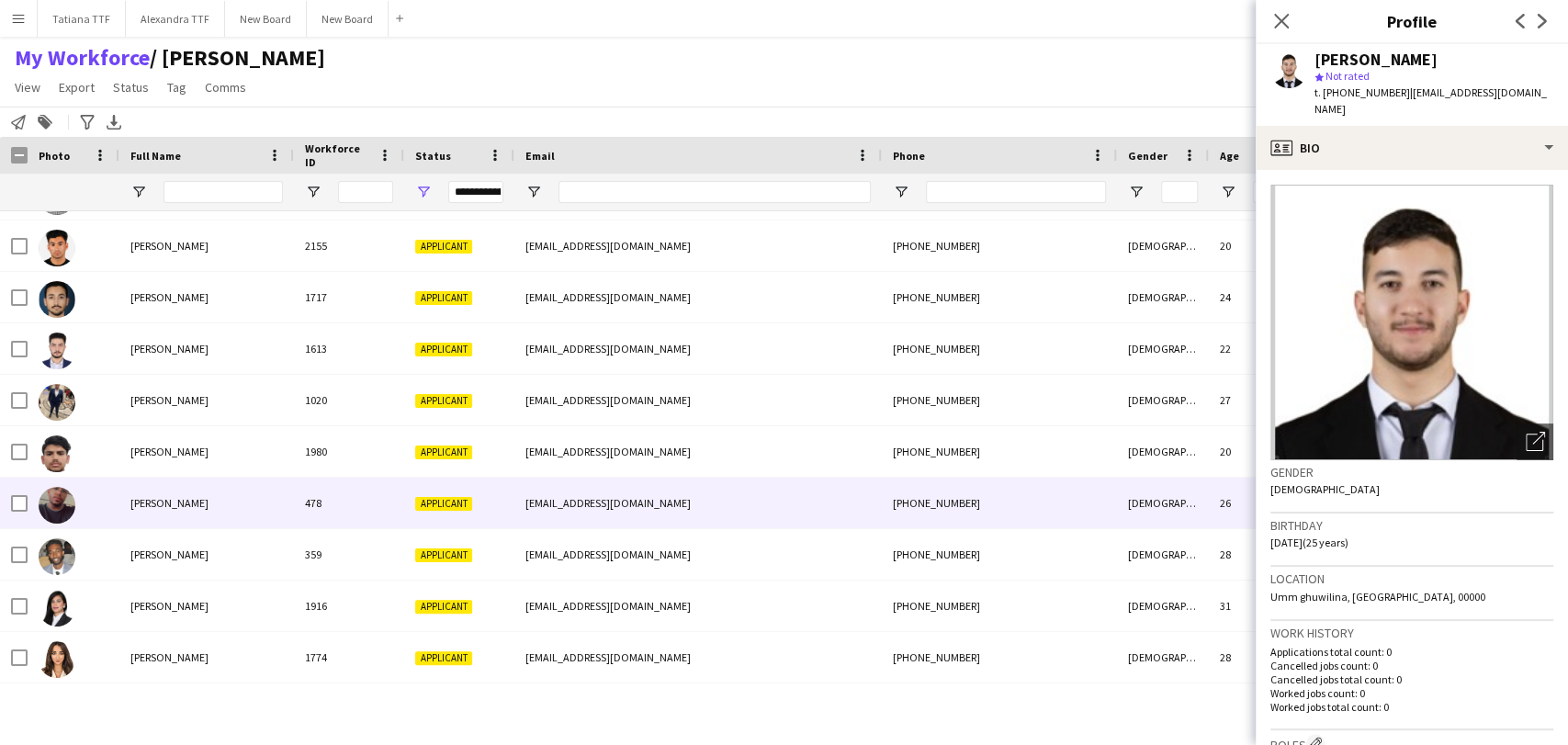
scroll to position [1348, 0]
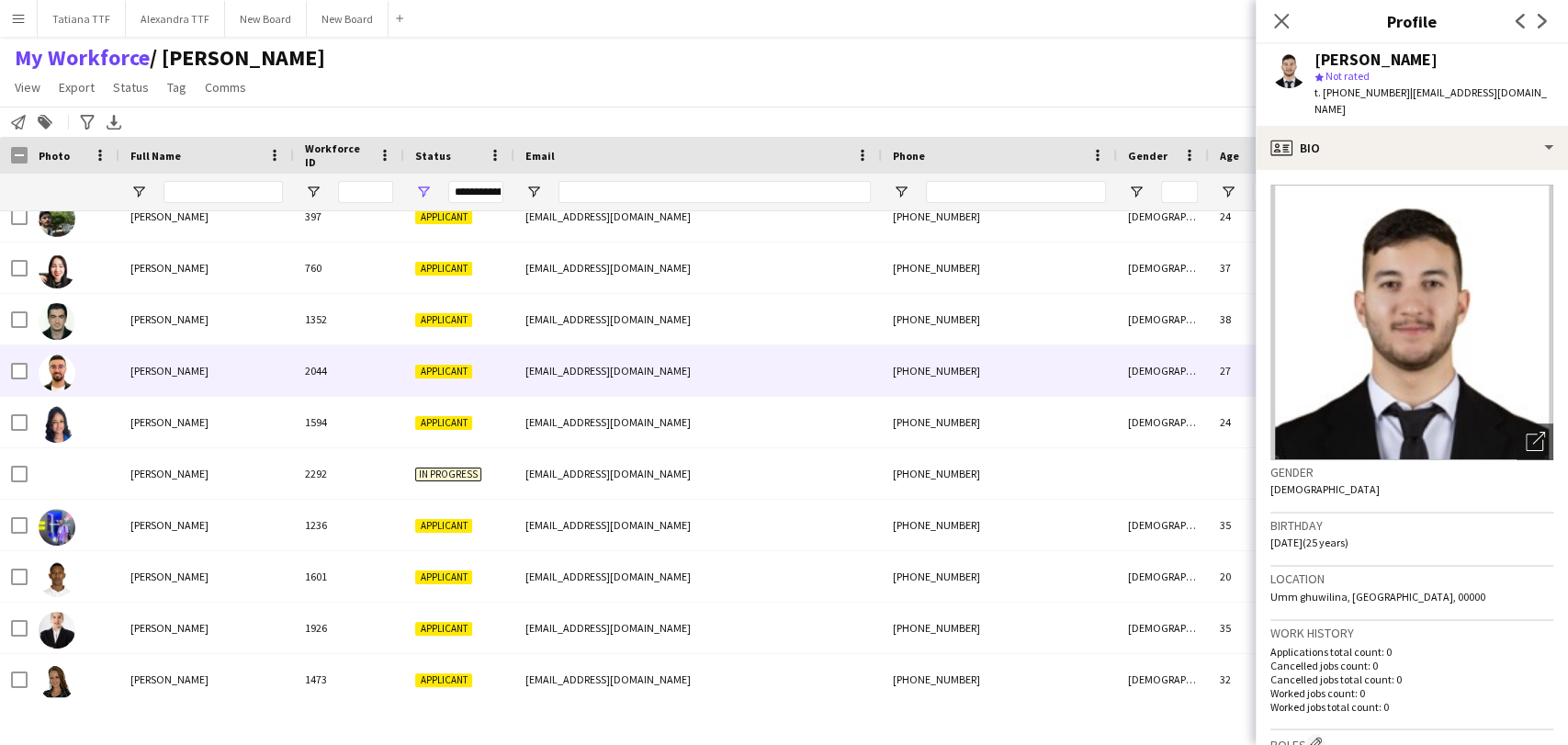
click at [139, 371] on span "[PERSON_NAME]" at bounding box center [170, 371] width 78 height 14
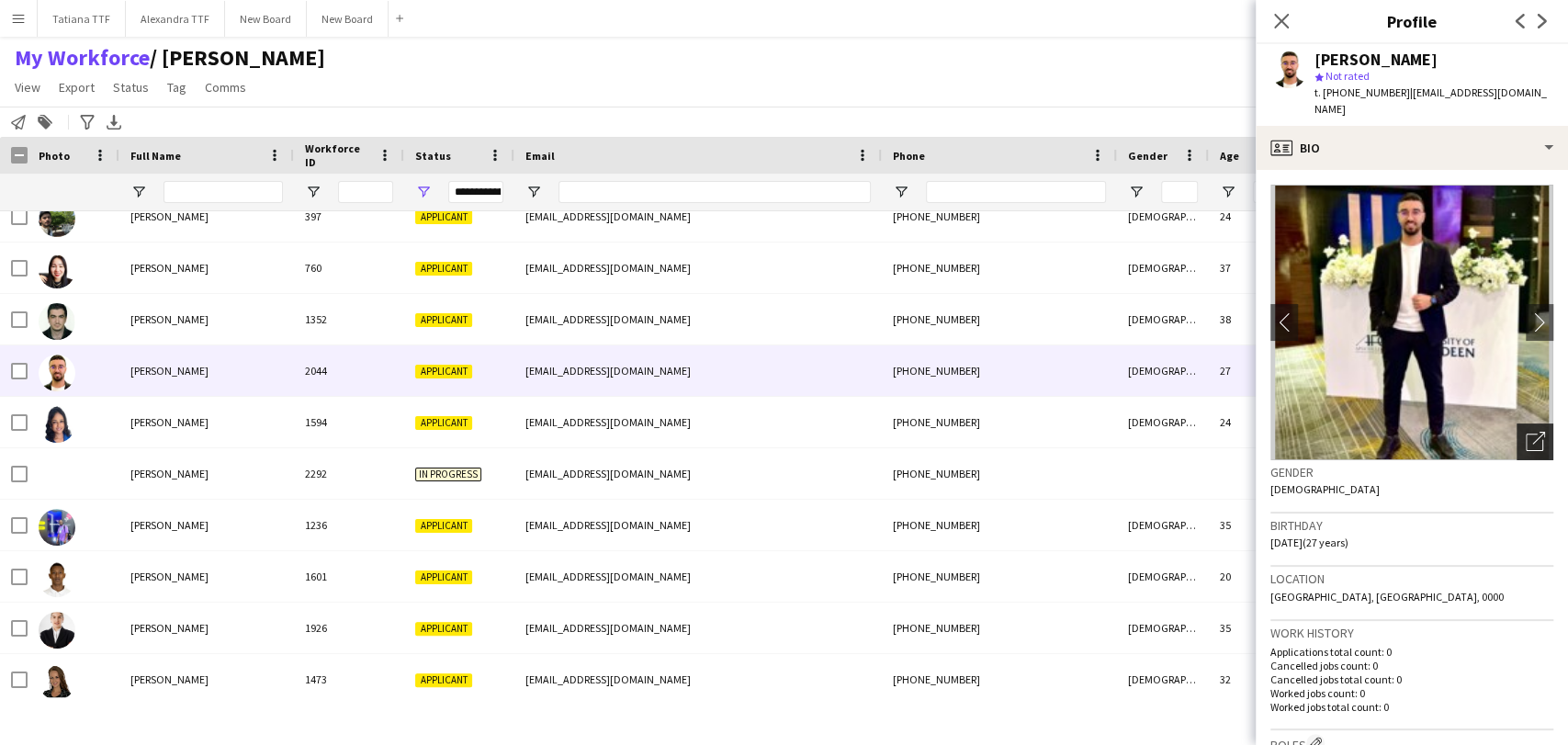
click at [1525, 432] on icon "Open photos pop-in" at bounding box center [1535, 442] width 20 height 20
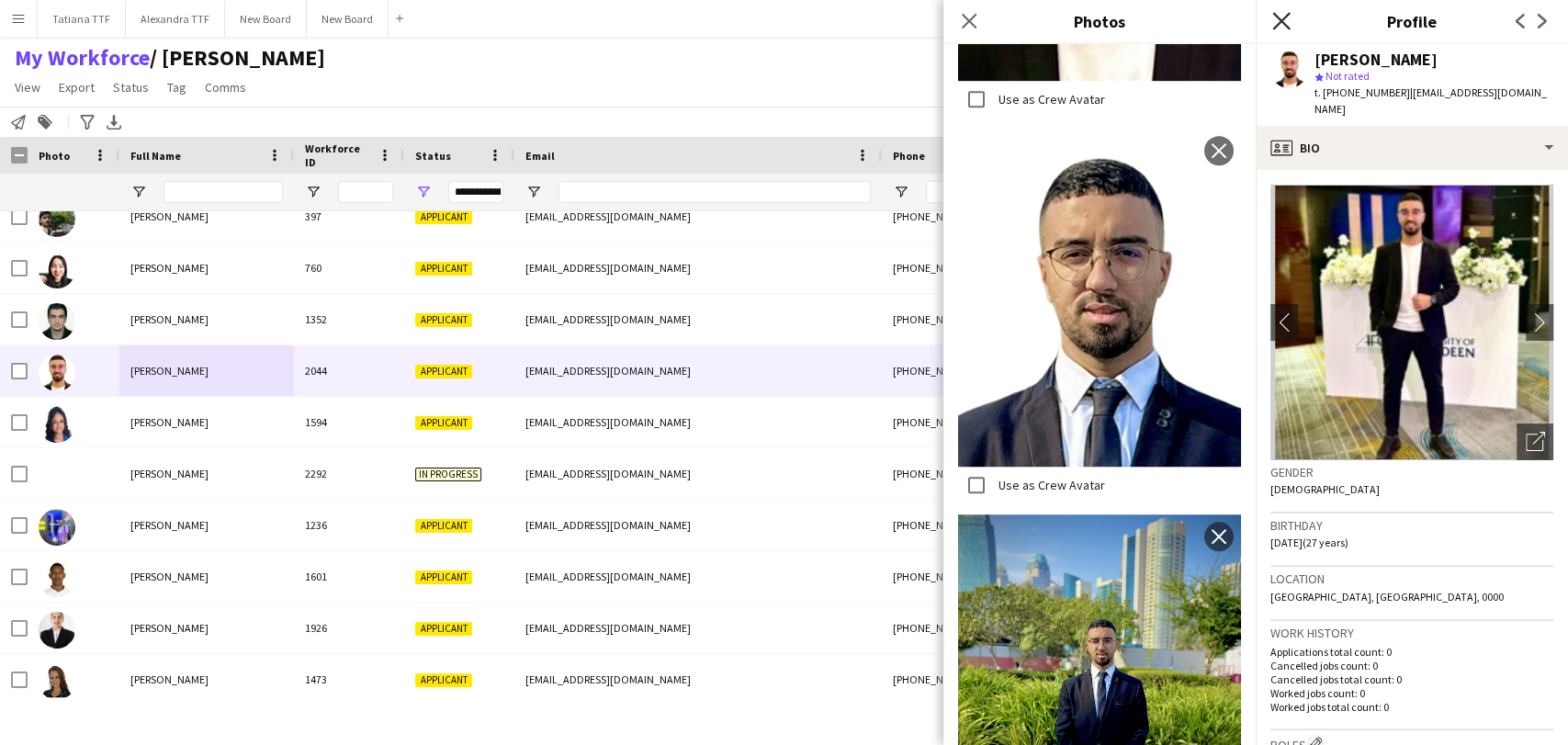
click at [1277, 25] on icon at bounding box center [1280, 20] width 18 height 18
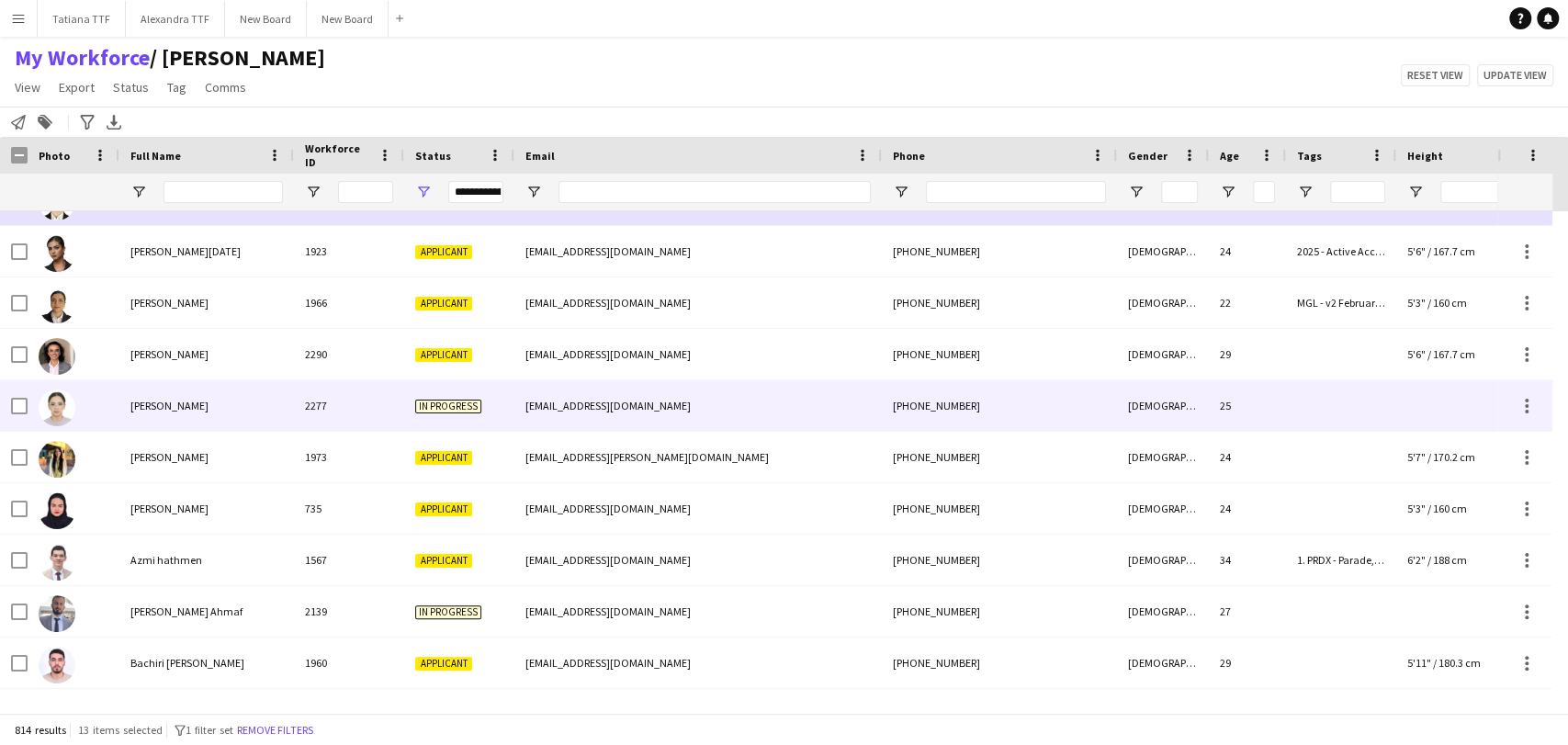
click at [69, 402] on img at bounding box center [58, 408] width 37 height 37
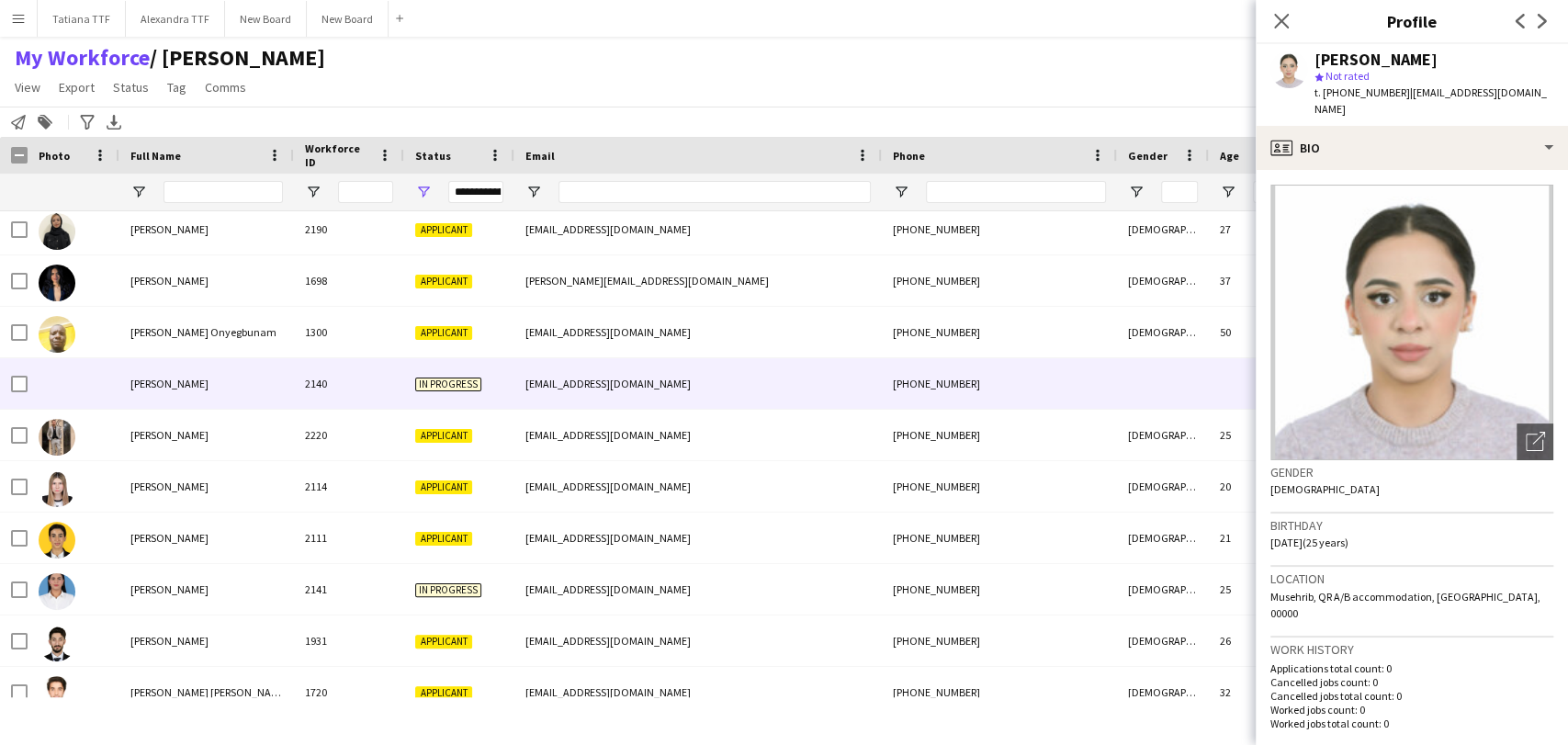
click at [59, 386] on div at bounding box center [73, 383] width 92 height 51
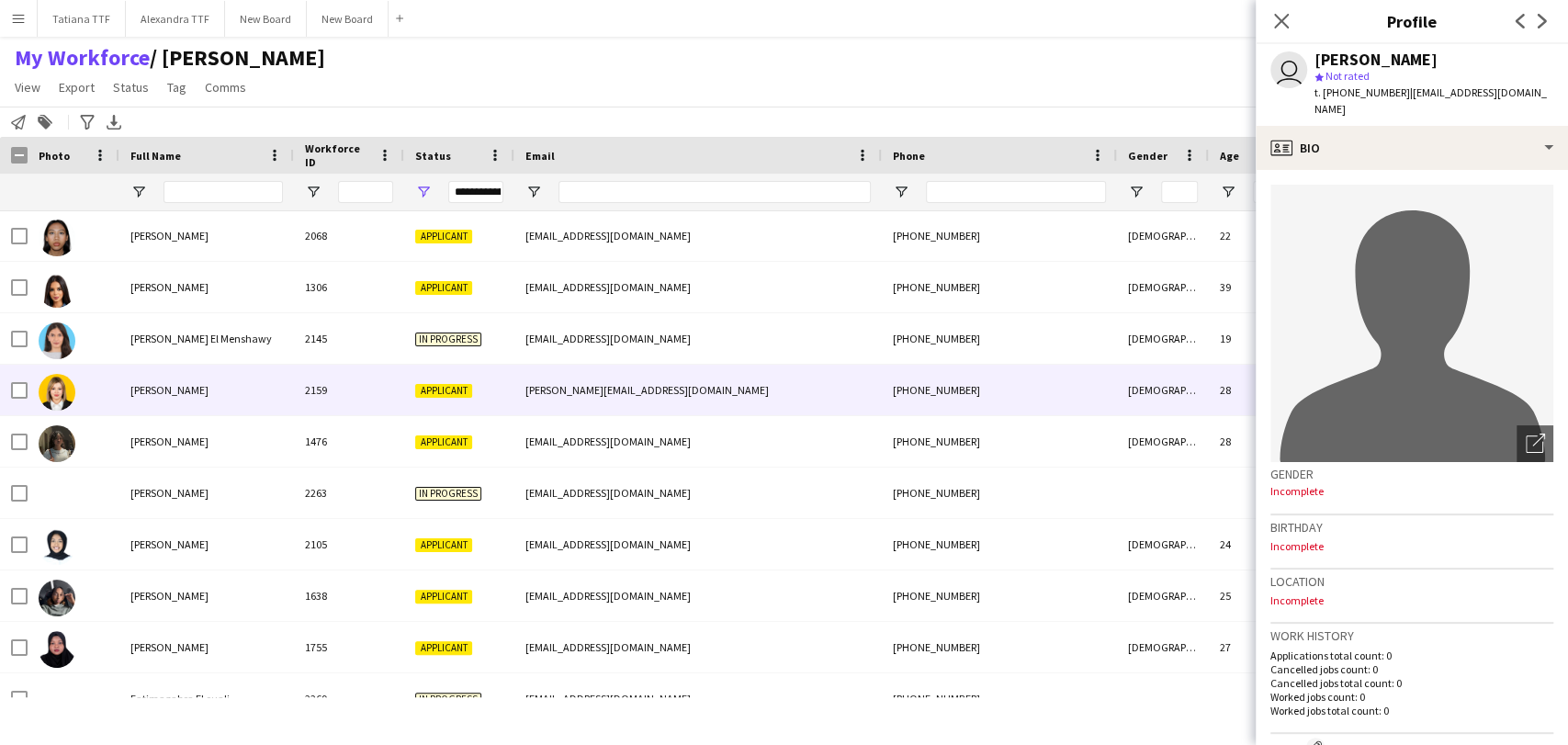
click at [123, 401] on div "[PERSON_NAME]" at bounding box center [206, 390] width 175 height 51
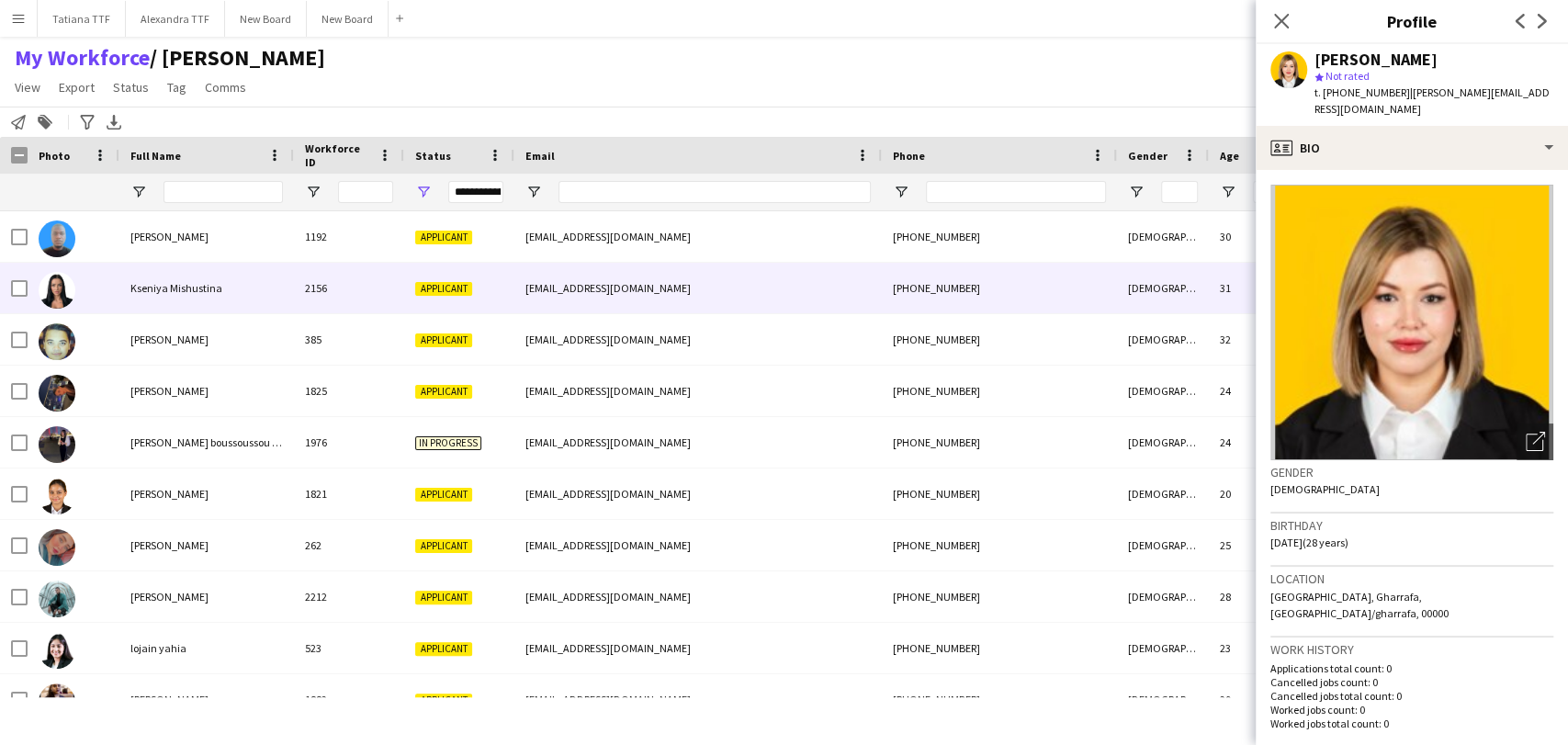
click at [63, 293] on img at bounding box center [58, 291] width 37 height 37
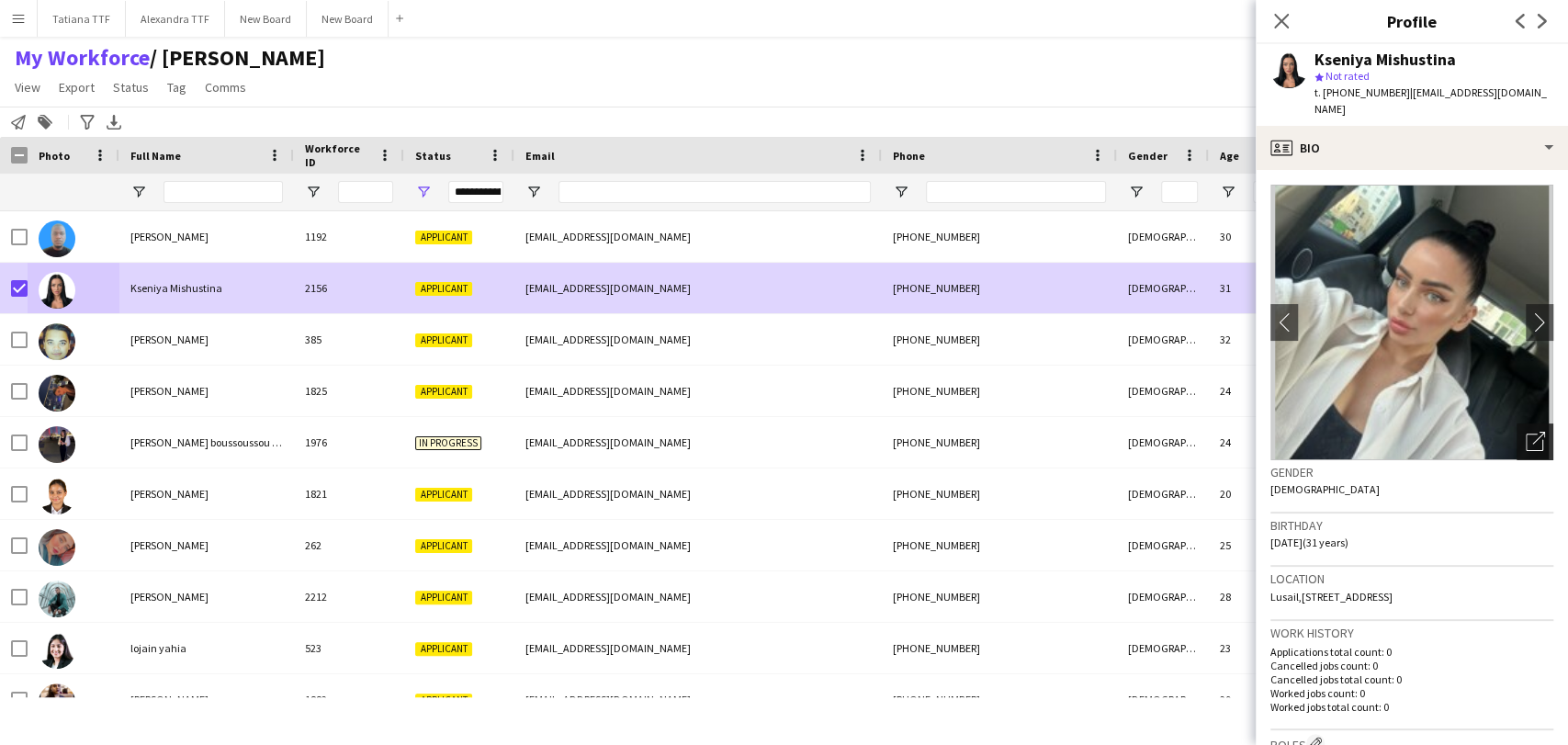
click at [1516, 423] on div "Open photos pop-in" at bounding box center [1535, 442] width 37 height 37
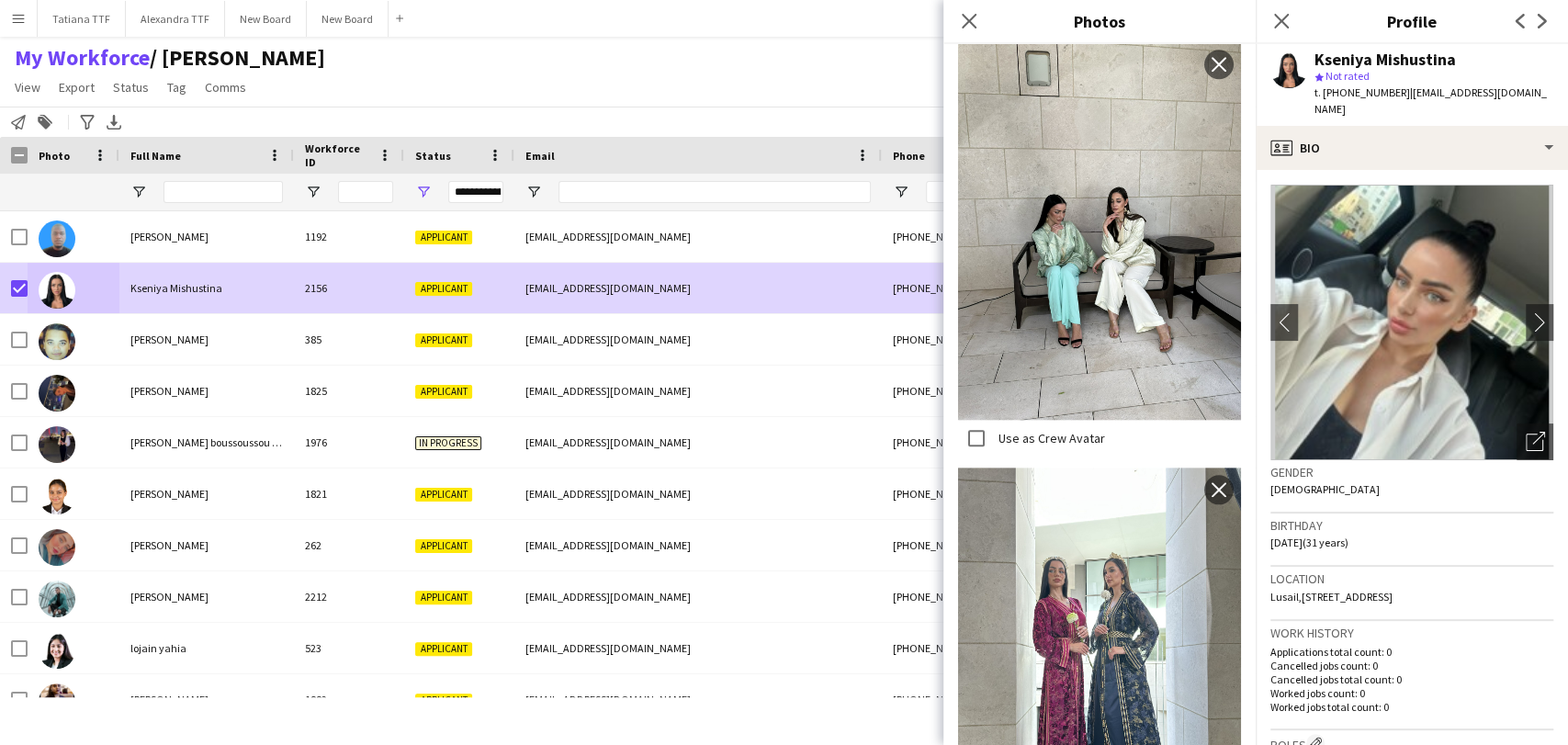
drag, startPoint x: 1285, startPoint y: 19, endPoint x: 1202, endPoint y: 64, distance: 94.4
click at [1285, 19] on icon at bounding box center [1280, 20] width 15 height 15
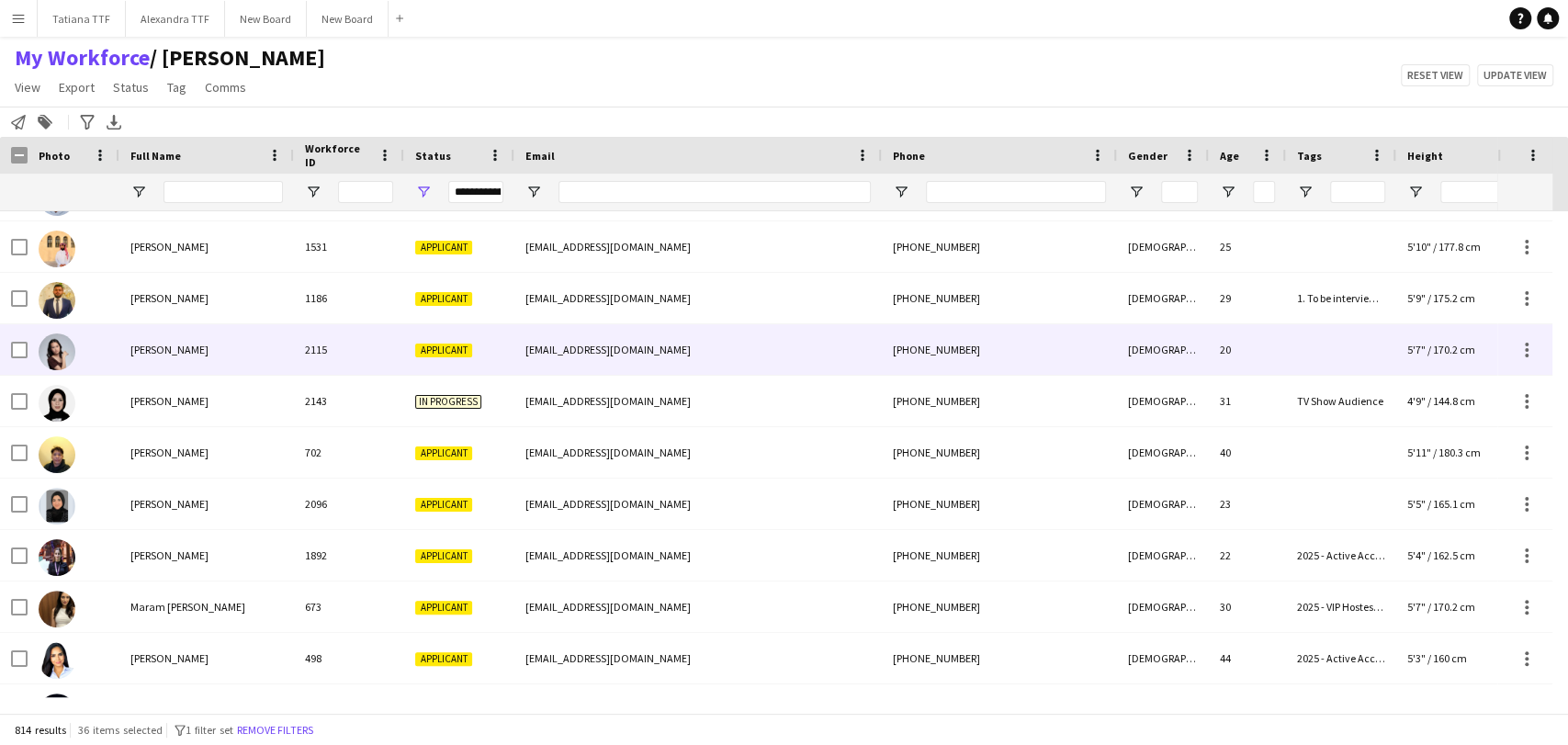
click at [57, 362] on img at bounding box center [58, 352] width 37 height 37
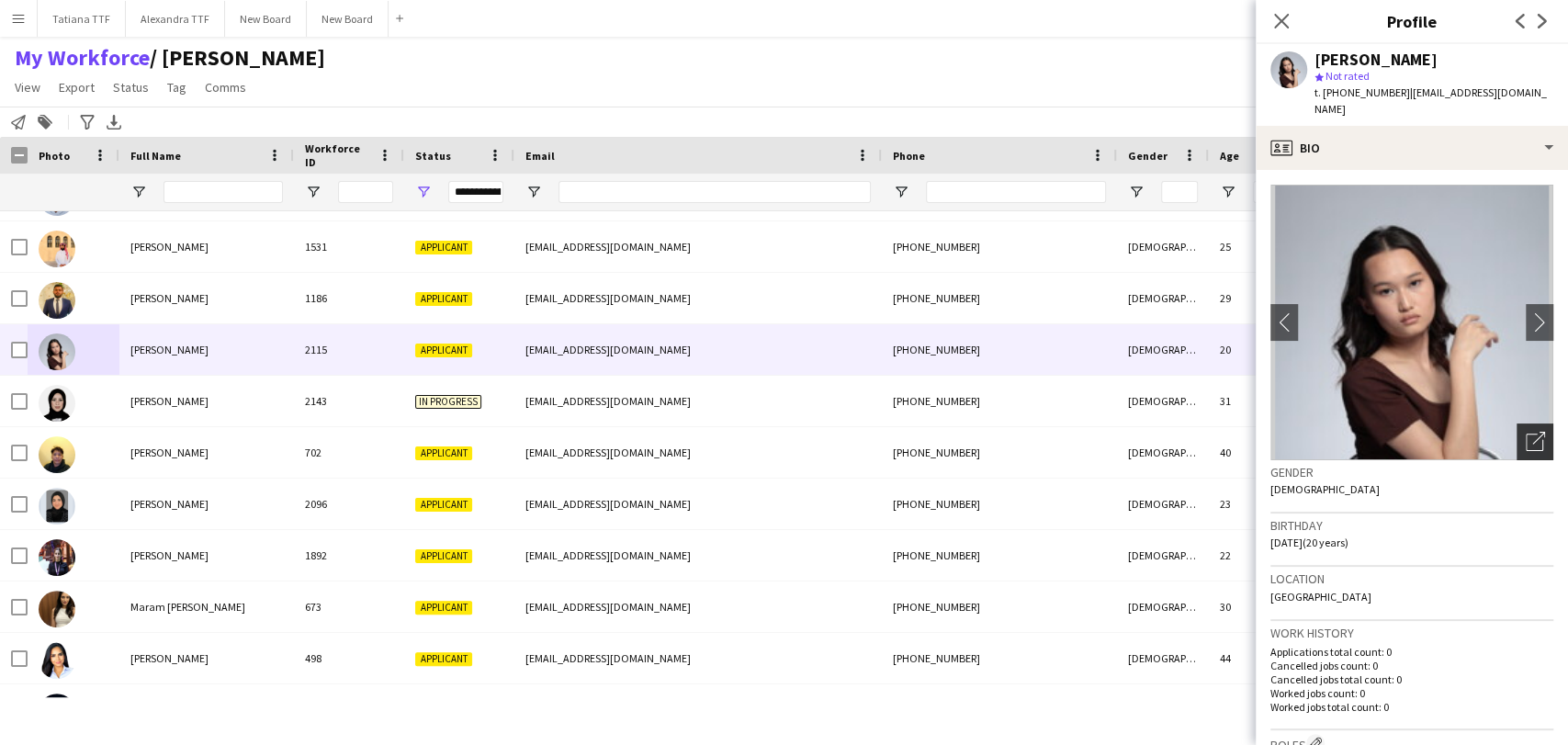
click at [1525, 432] on icon "Open photos pop-in" at bounding box center [1535, 442] width 20 height 20
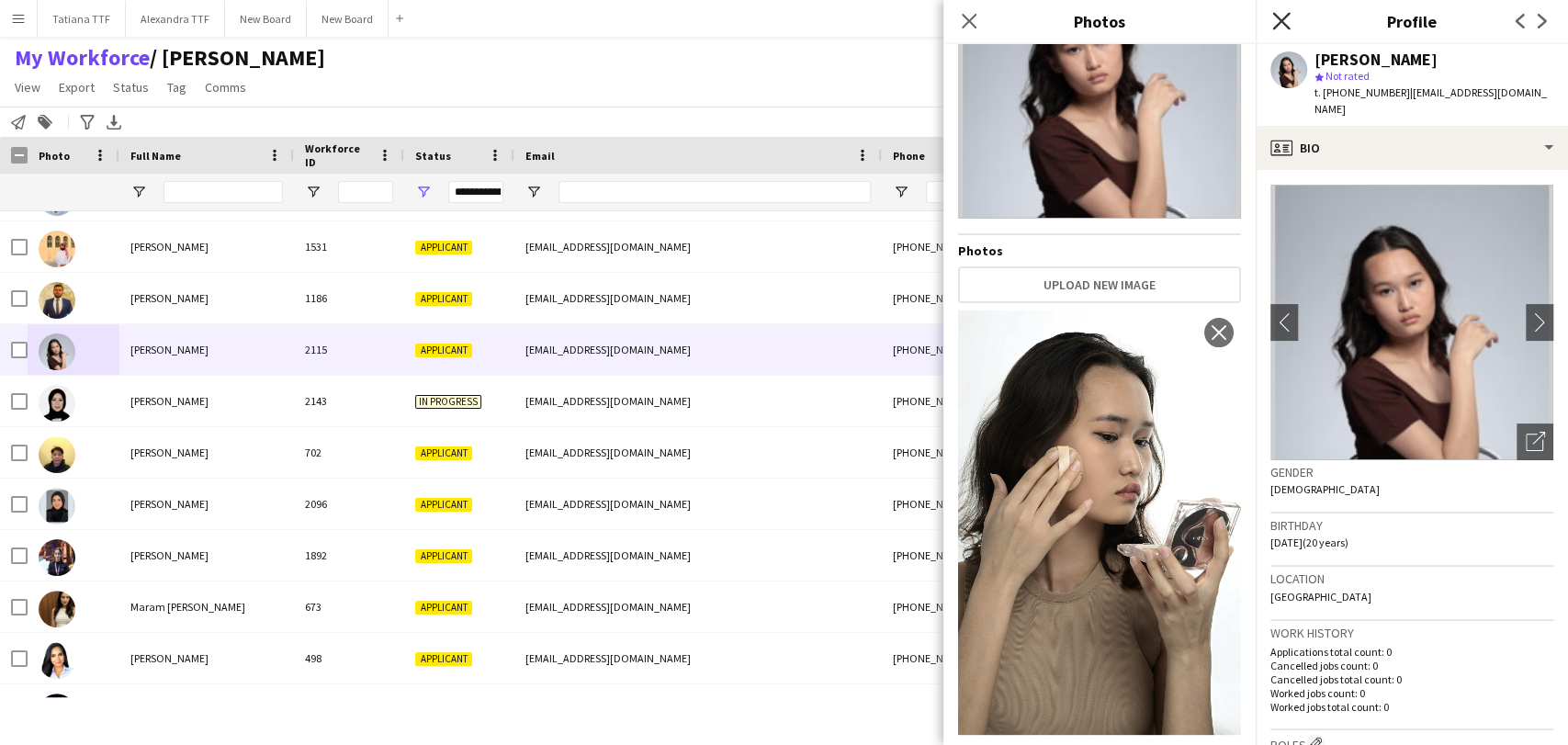
click at [1284, 23] on icon at bounding box center [1280, 20] width 18 height 18
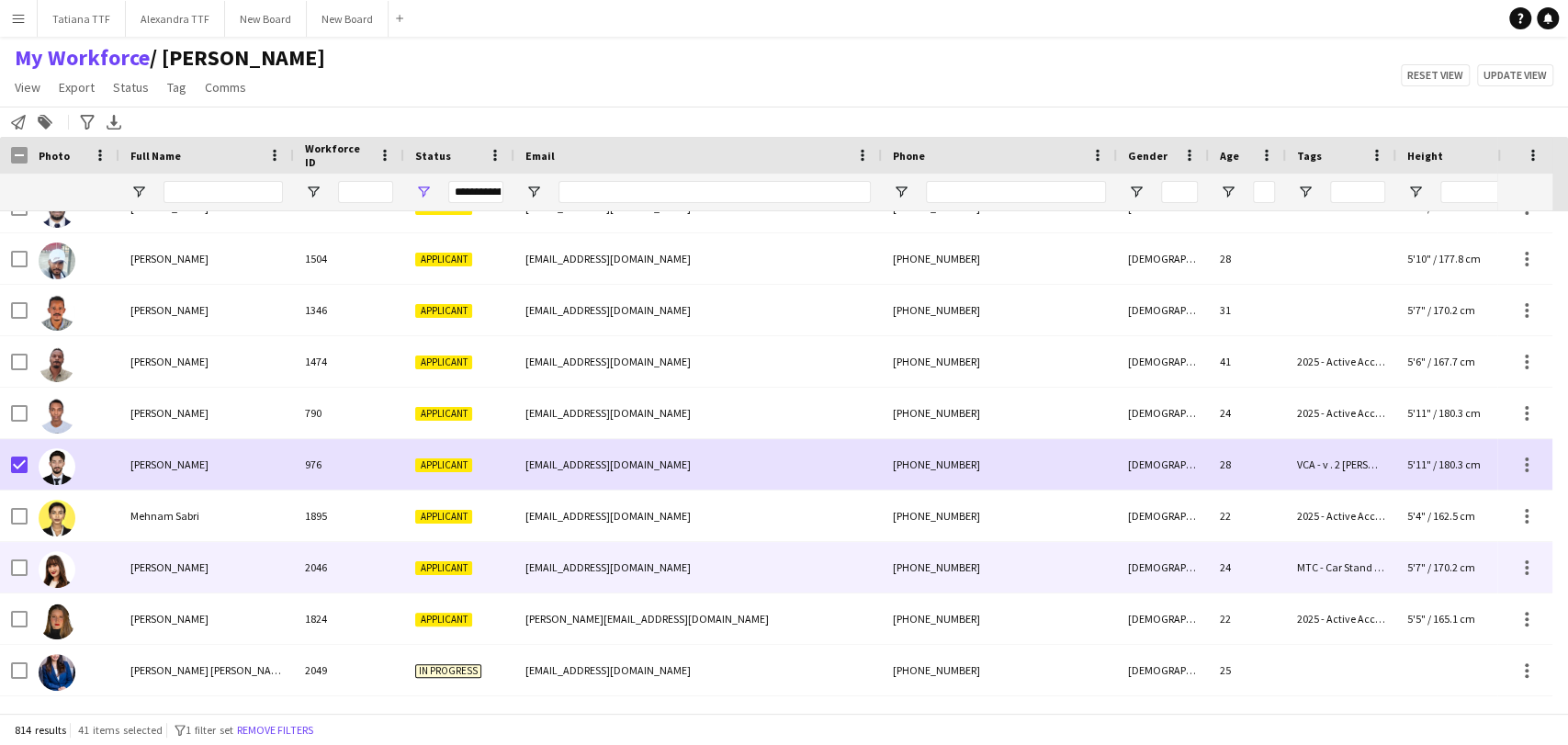
click at [59, 568] on img at bounding box center [58, 569] width 37 height 37
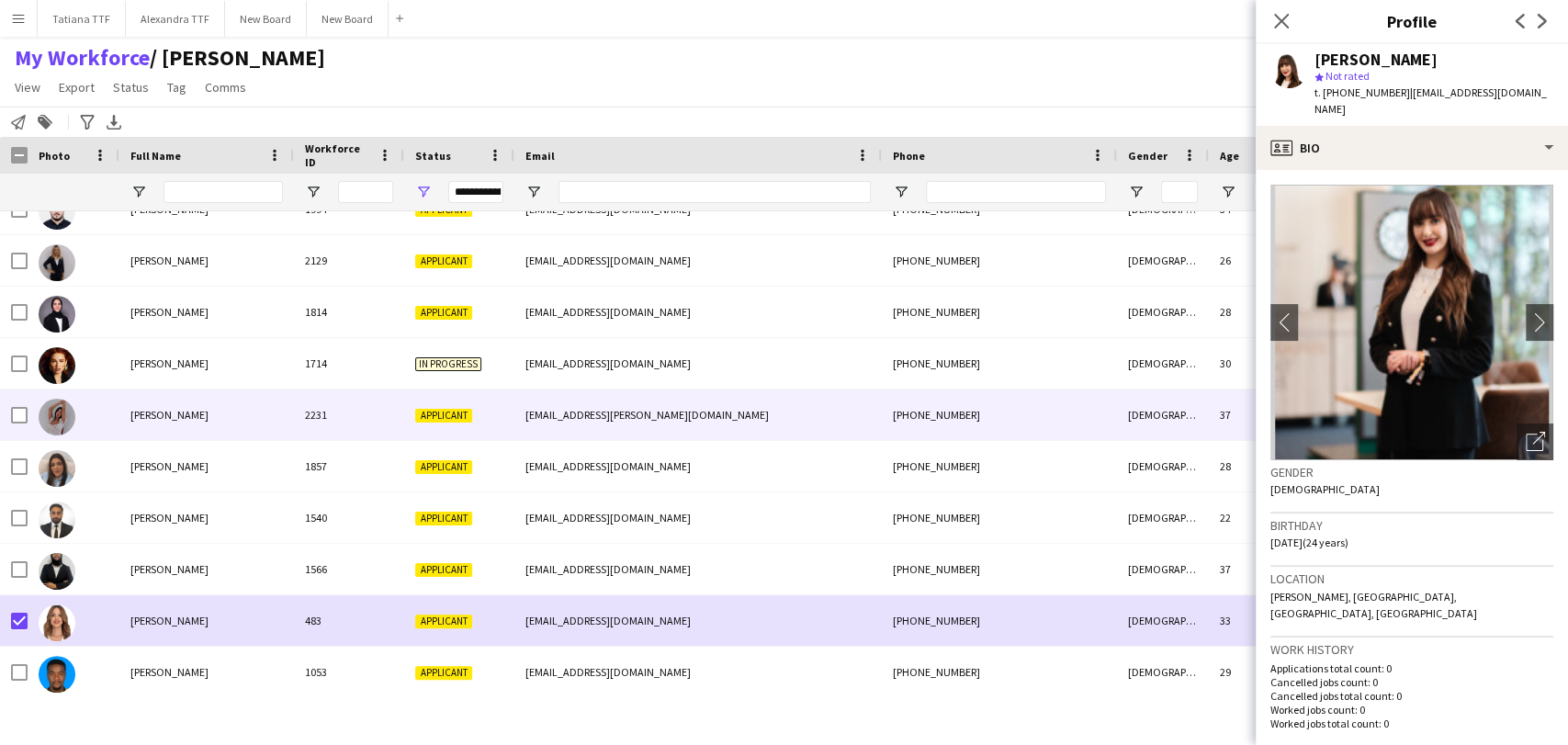
click at [121, 418] on div "[PERSON_NAME]" at bounding box center [206, 414] width 175 height 51
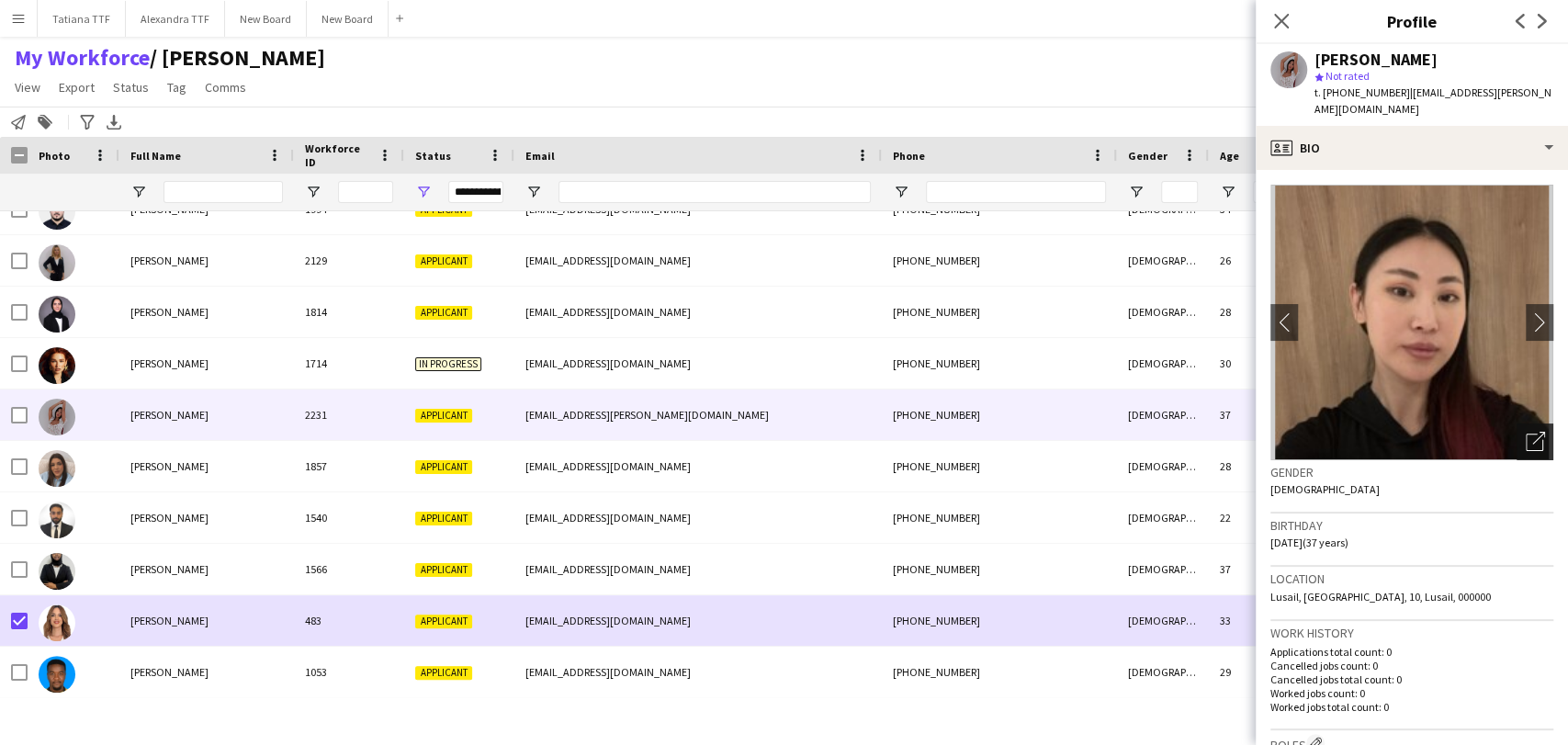
click at [1525, 432] on icon "Open photos pop-in" at bounding box center [1535, 442] width 20 height 20
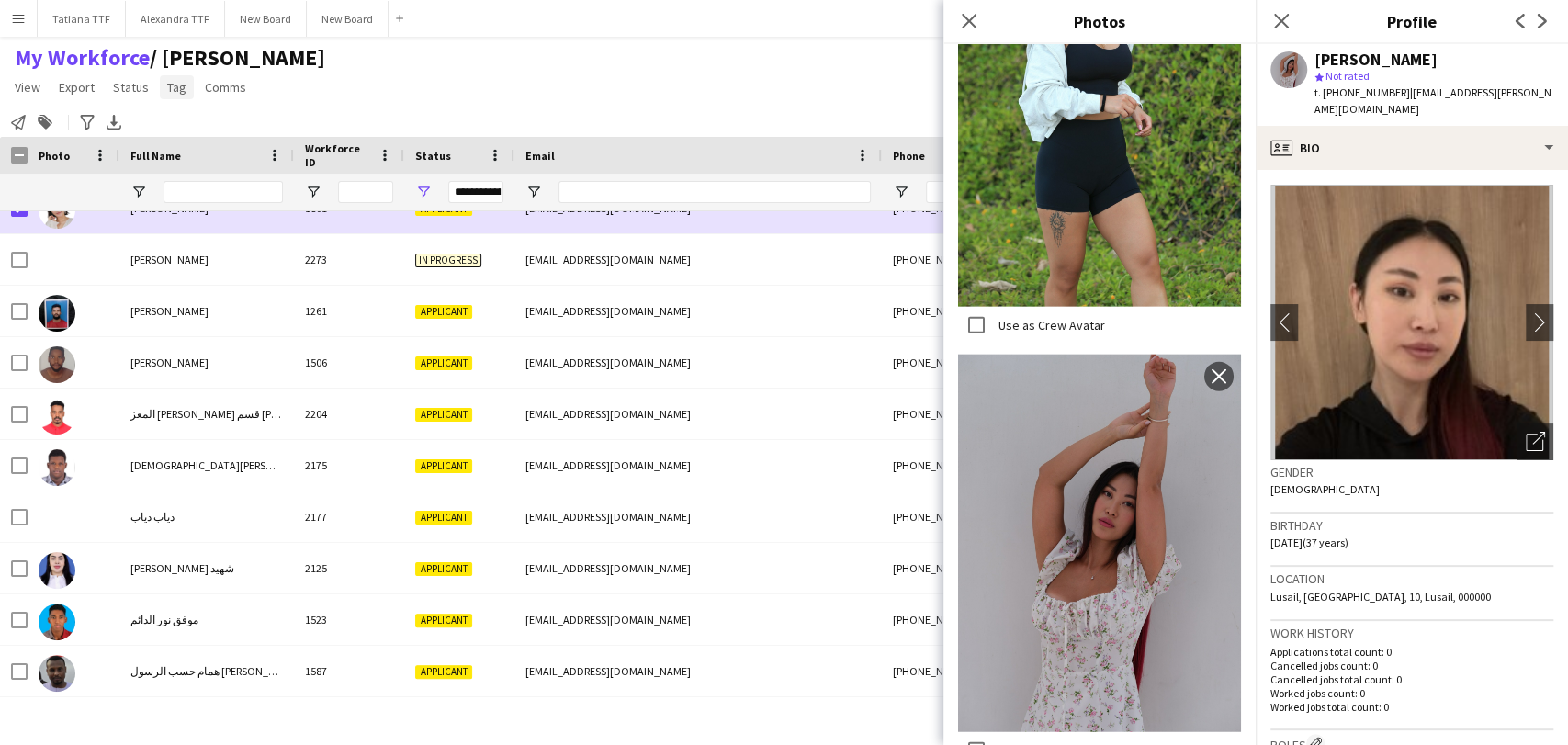
click at [171, 83] on span "Tag" at bounding box center [176, 87] width 20 height 17
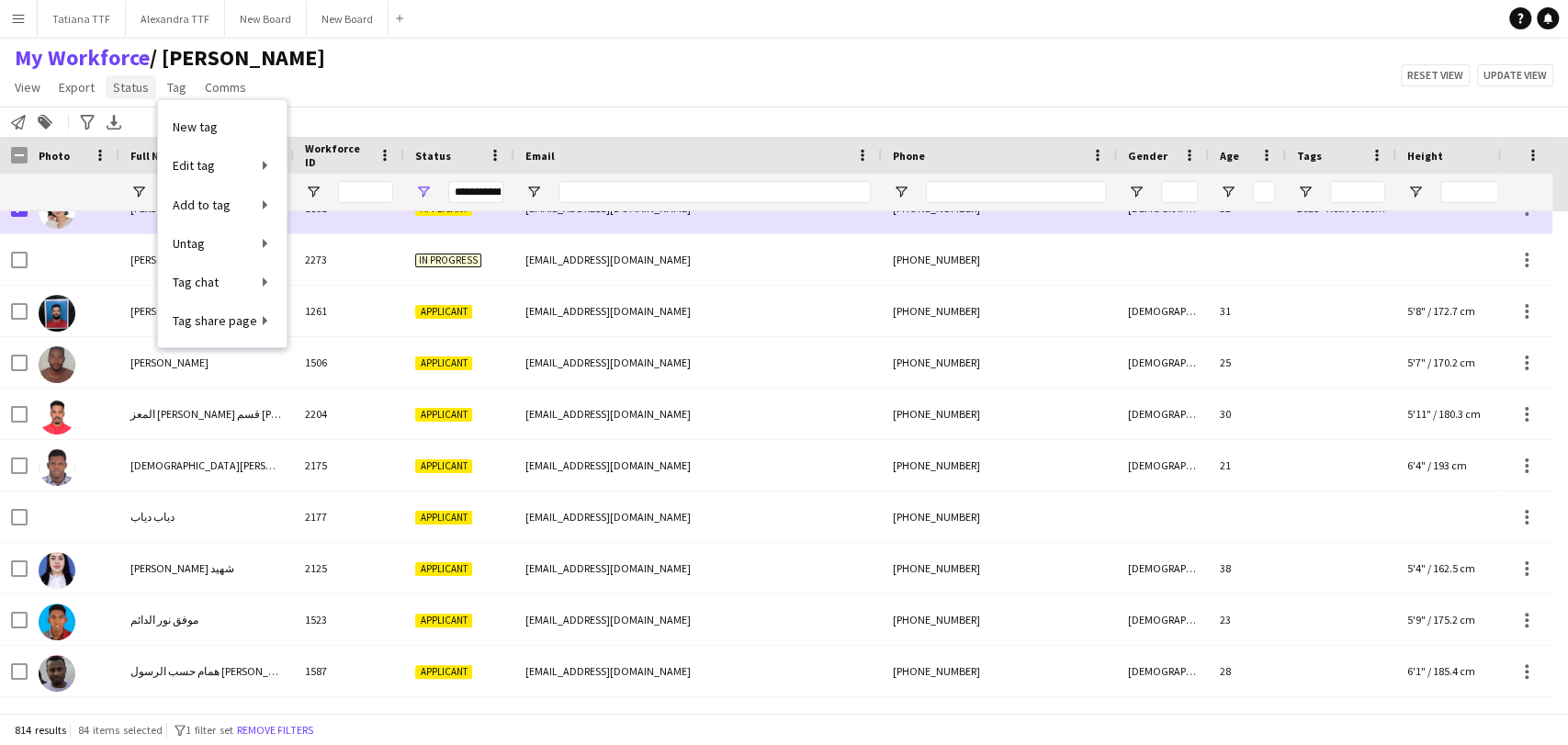
click at [127, 91] on span "Status" at bounding box center [131, 87] width 36 height 17
click at [137, 133] on span "Edit" at bounding box center [131, 126] width 21 height 17
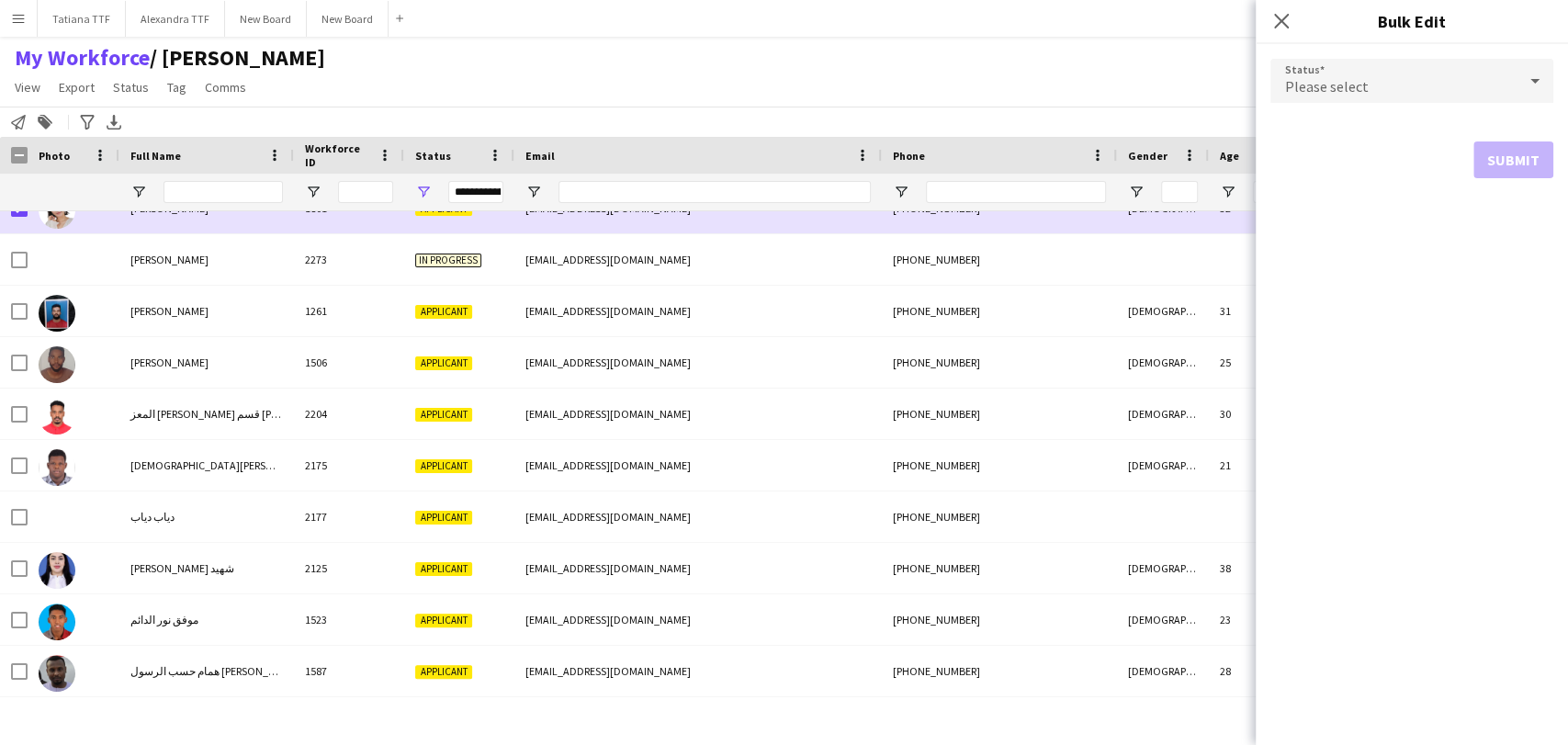
click at [1373, 76] on div "Please select" at bounding box center [1393, 80] width 246 height 44
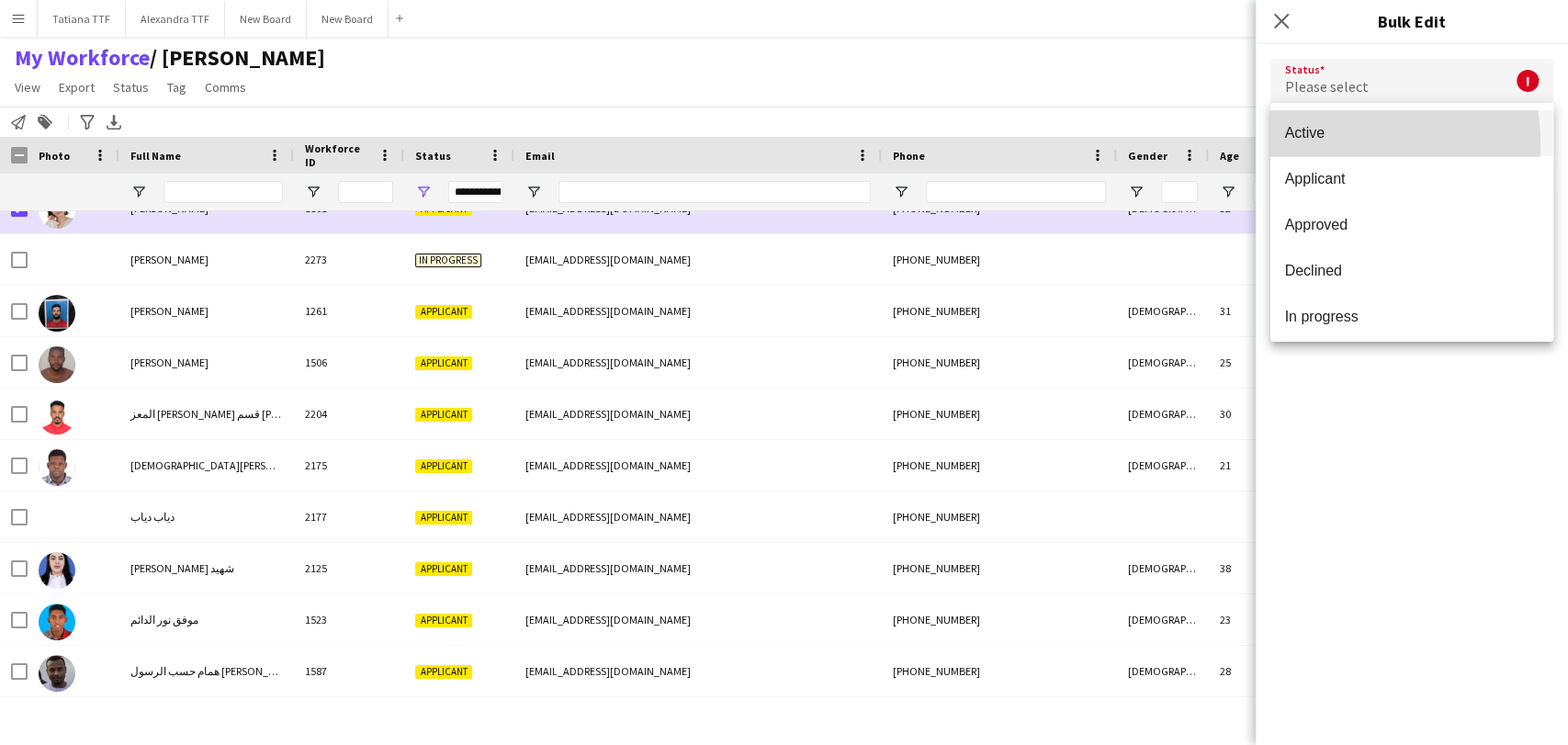
click at [1339, 143] on mat-option "Active" at bounding box center [1412, 133] width 283 height 46
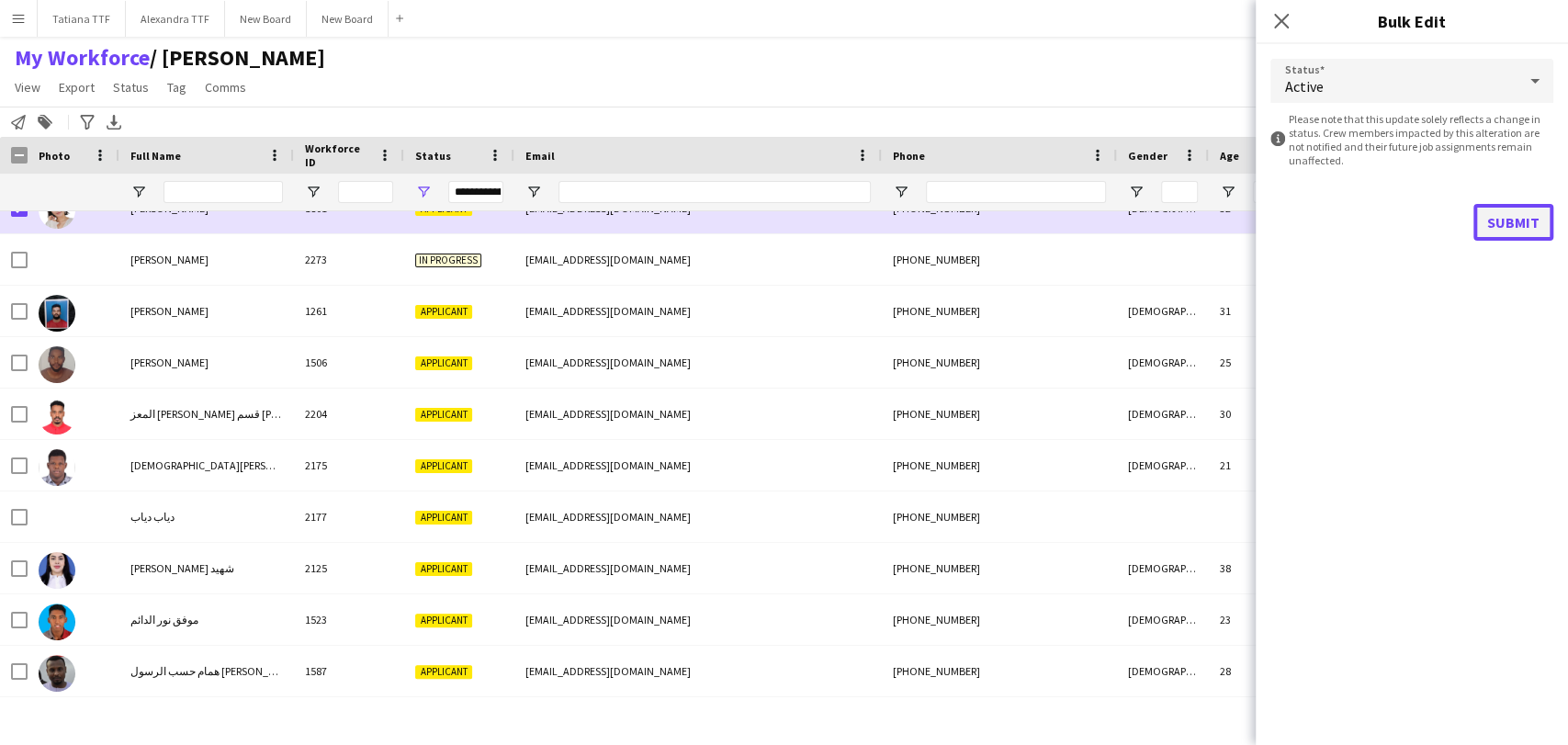
click at [1519, 224] on button "Submit" at bounding box center [1513, 222] width 80 height 37
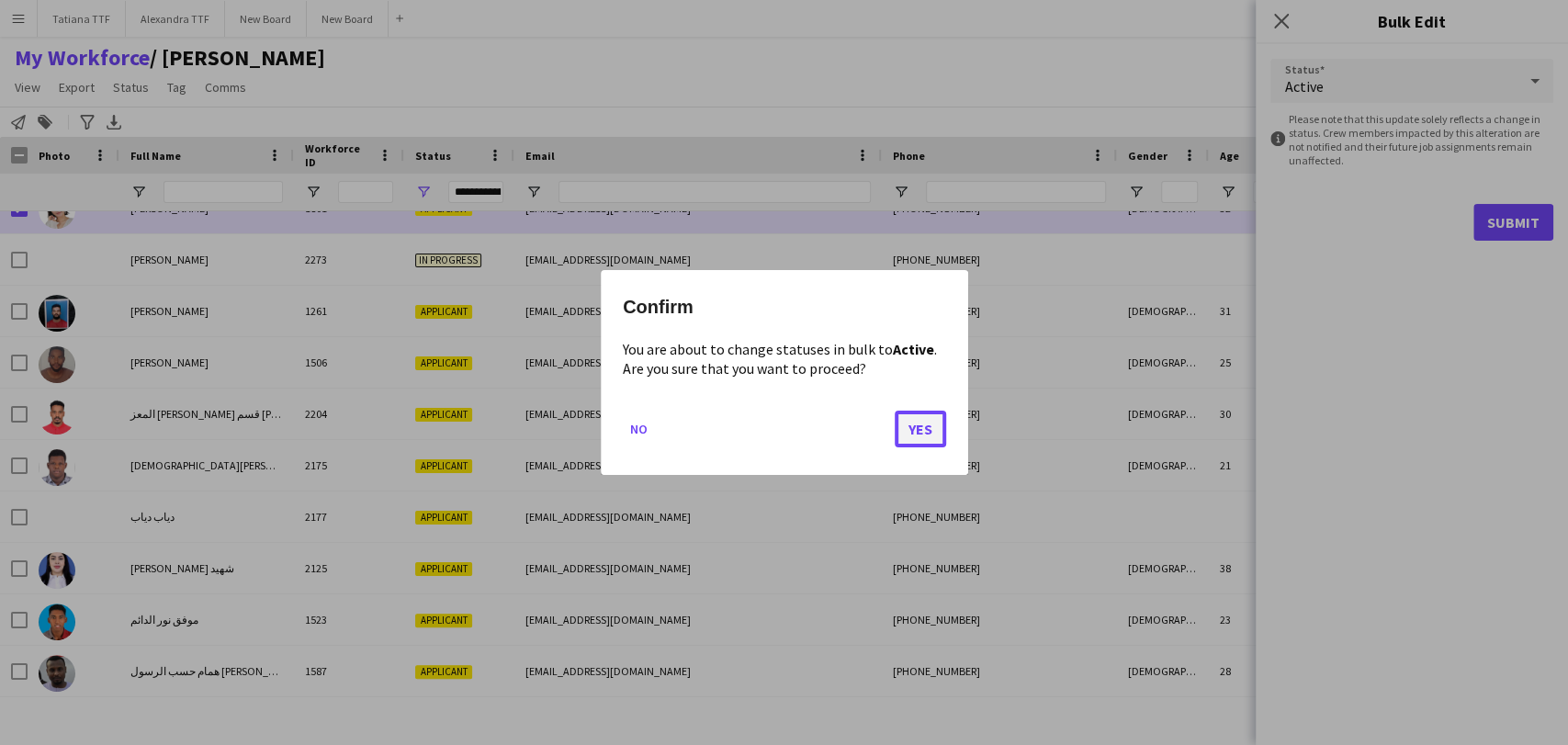
click at [911, 426] on button "Yes" at bounding box center [920, 429] width 52 height 37
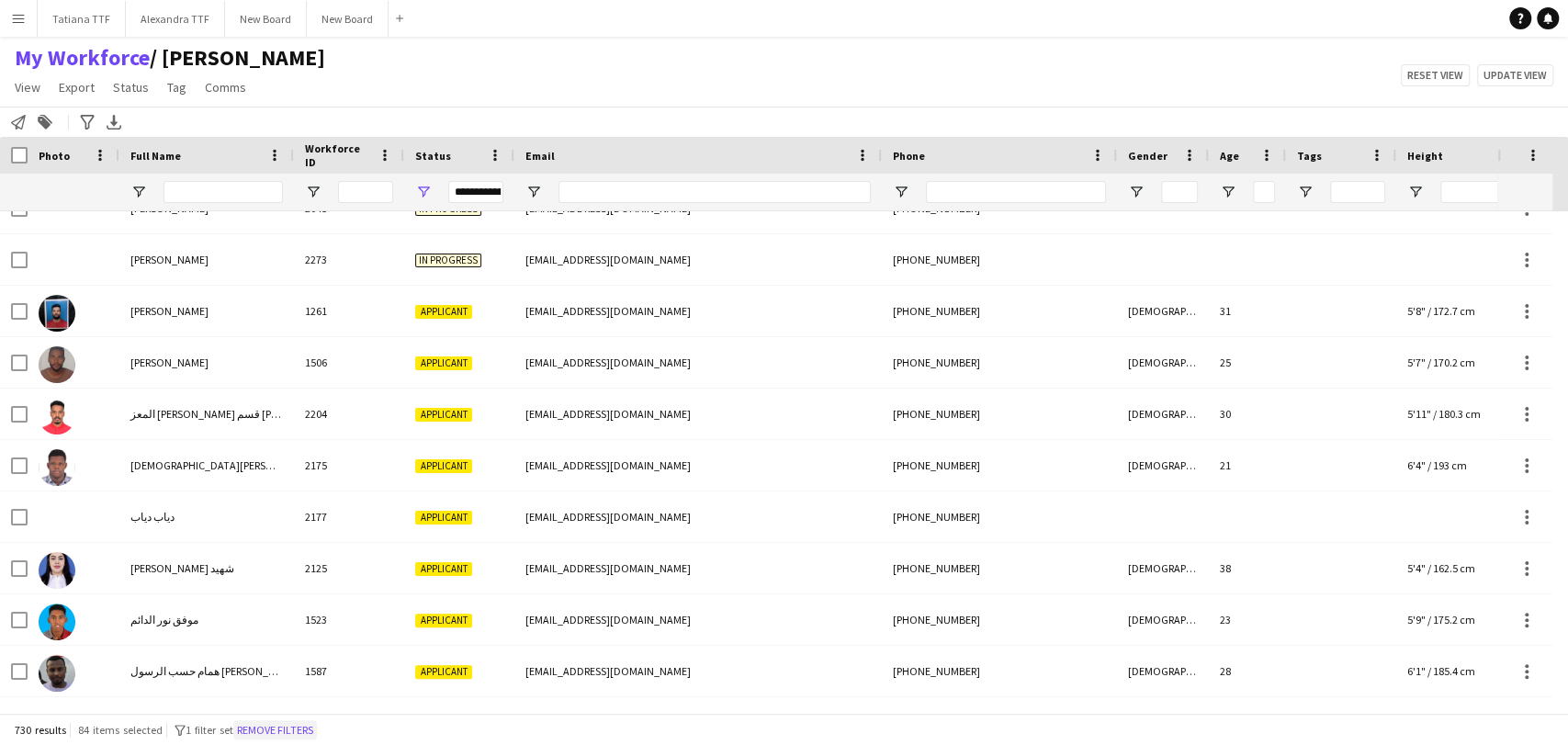
click at [286, 734] on button "Remove filters" at bounding box center [275, 729] width 84 height 20
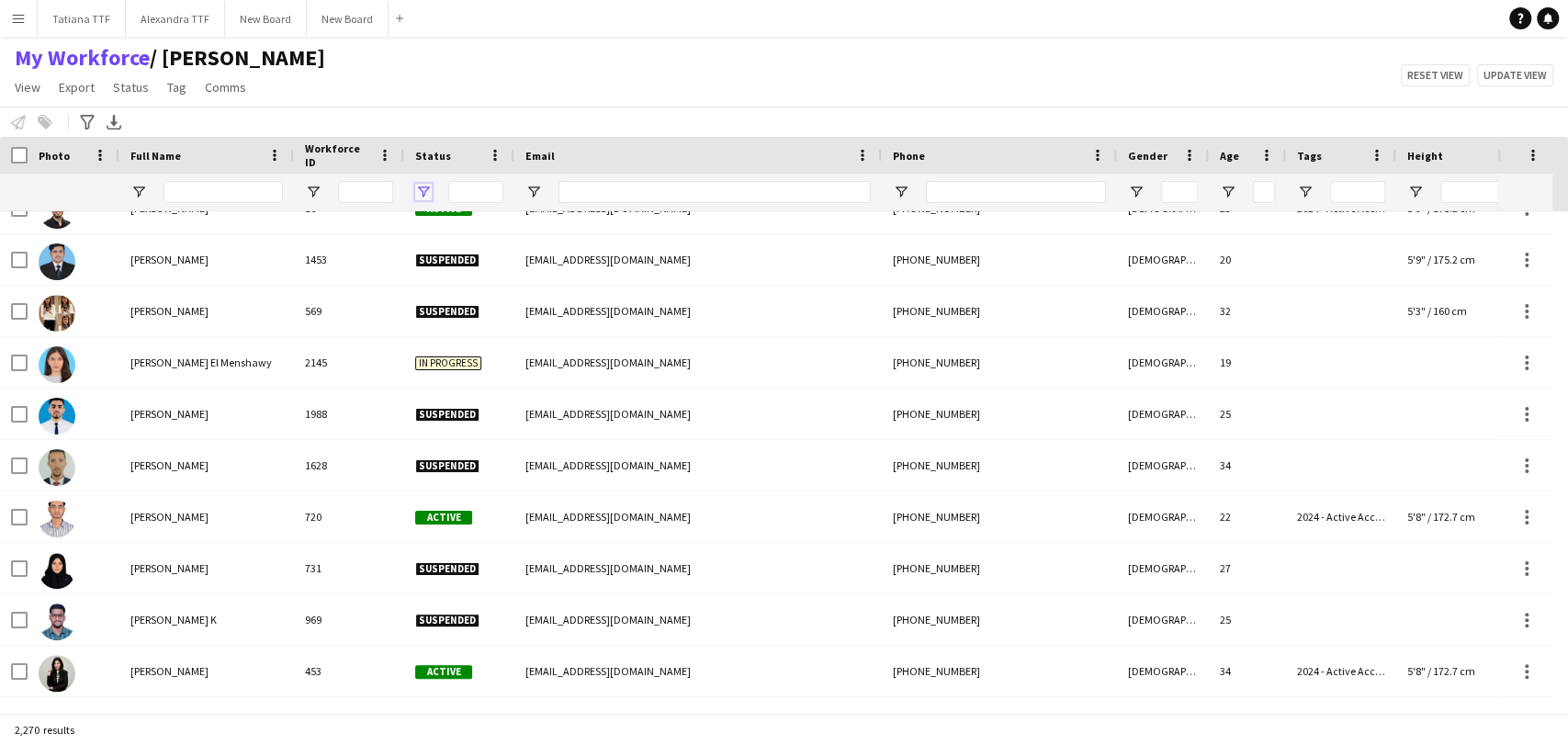
click at [415, 187] on span "Open Filter Menu" at bounding box center [423, 191] width 17 height 17
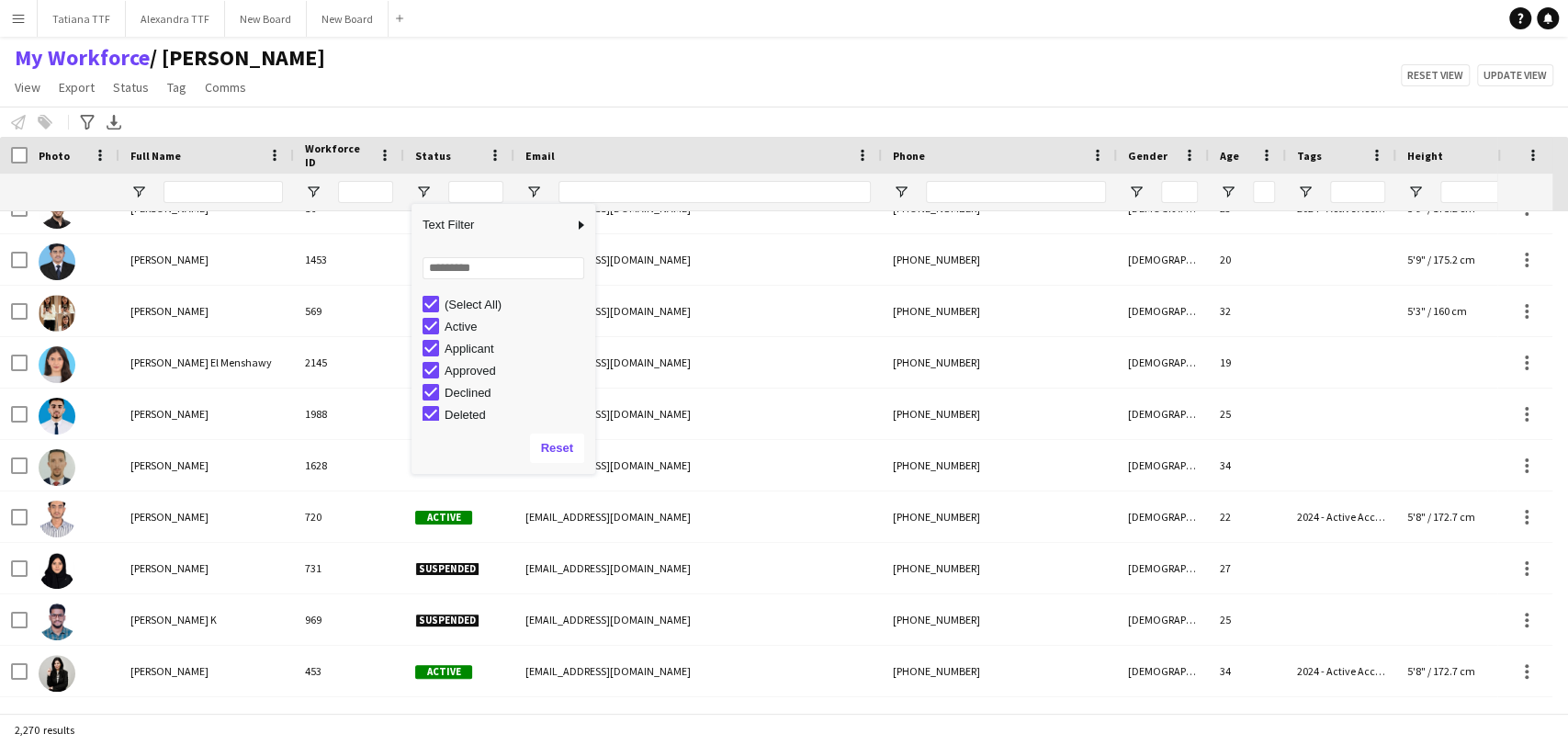
click at [485, 303] on div "(Select All)" at bounding box center [517, 304] width 145 height 14
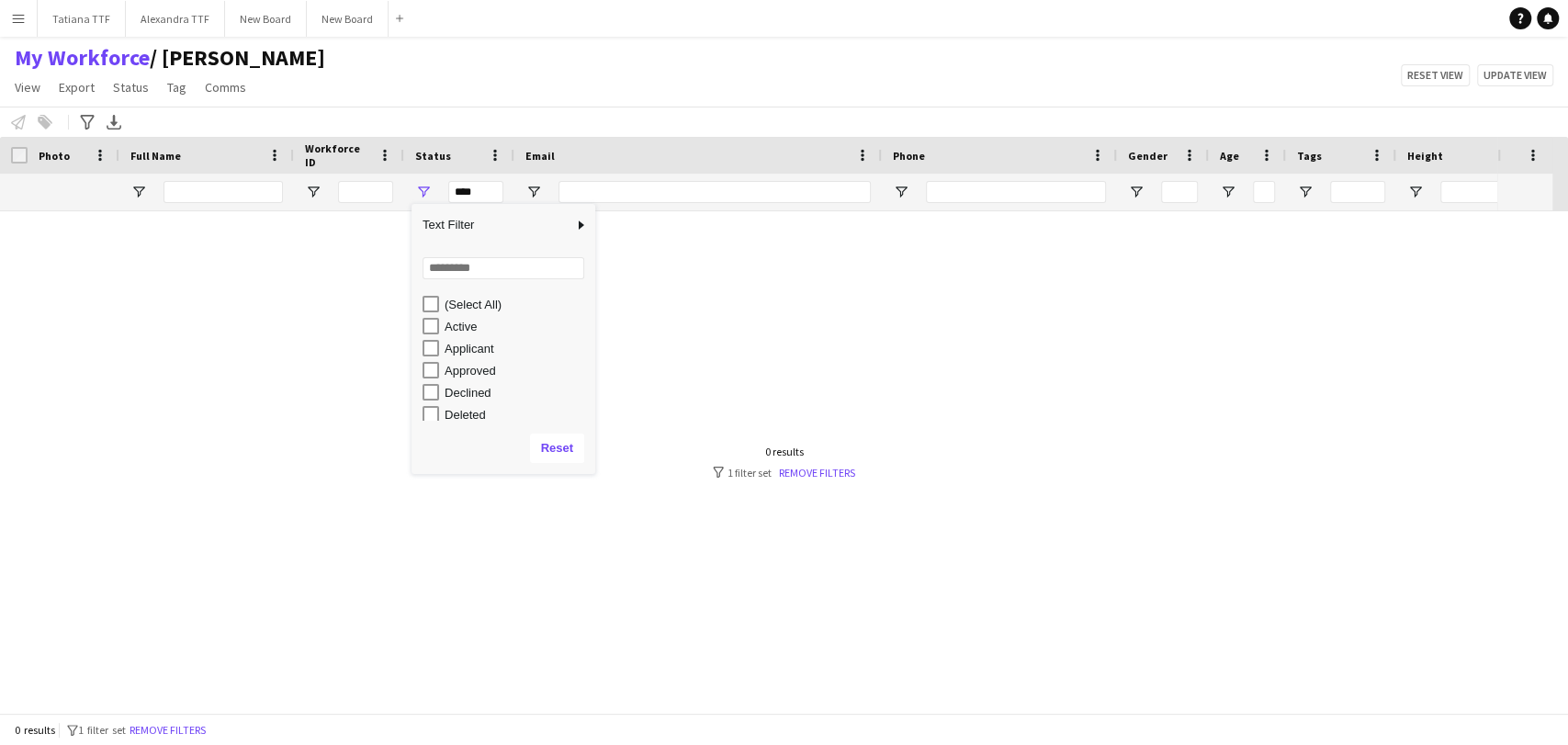
click at [458, 352] on div "Applicant" at bounding box center [517, 348] width 145 height 14
type input "**********"
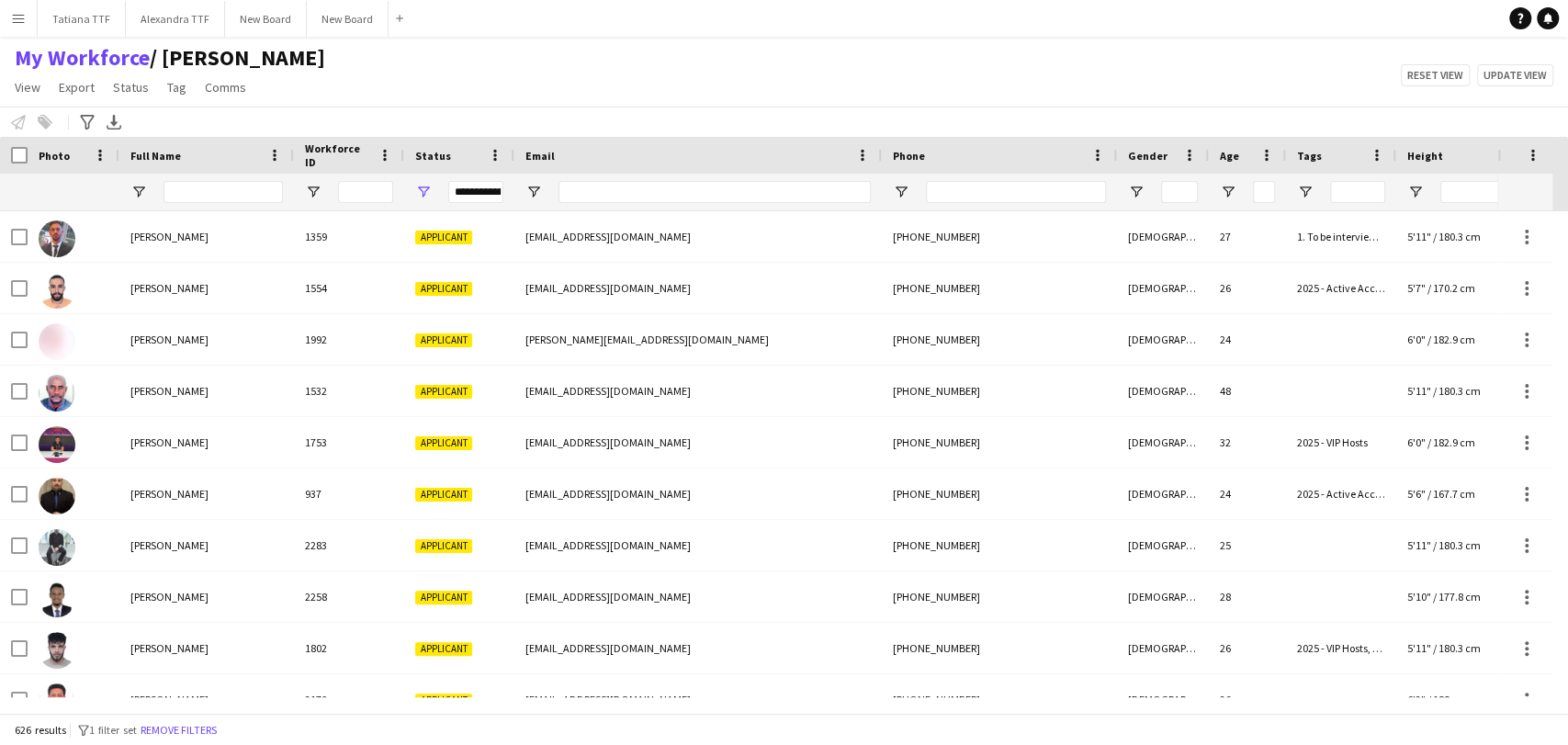
click at [1143, 181] on div at bounding box center [1162, 192] width 92 height 37
click at [1142, 183] on span "Open Filter Menu" at bounding box center [1136, 191] width 17 height 17
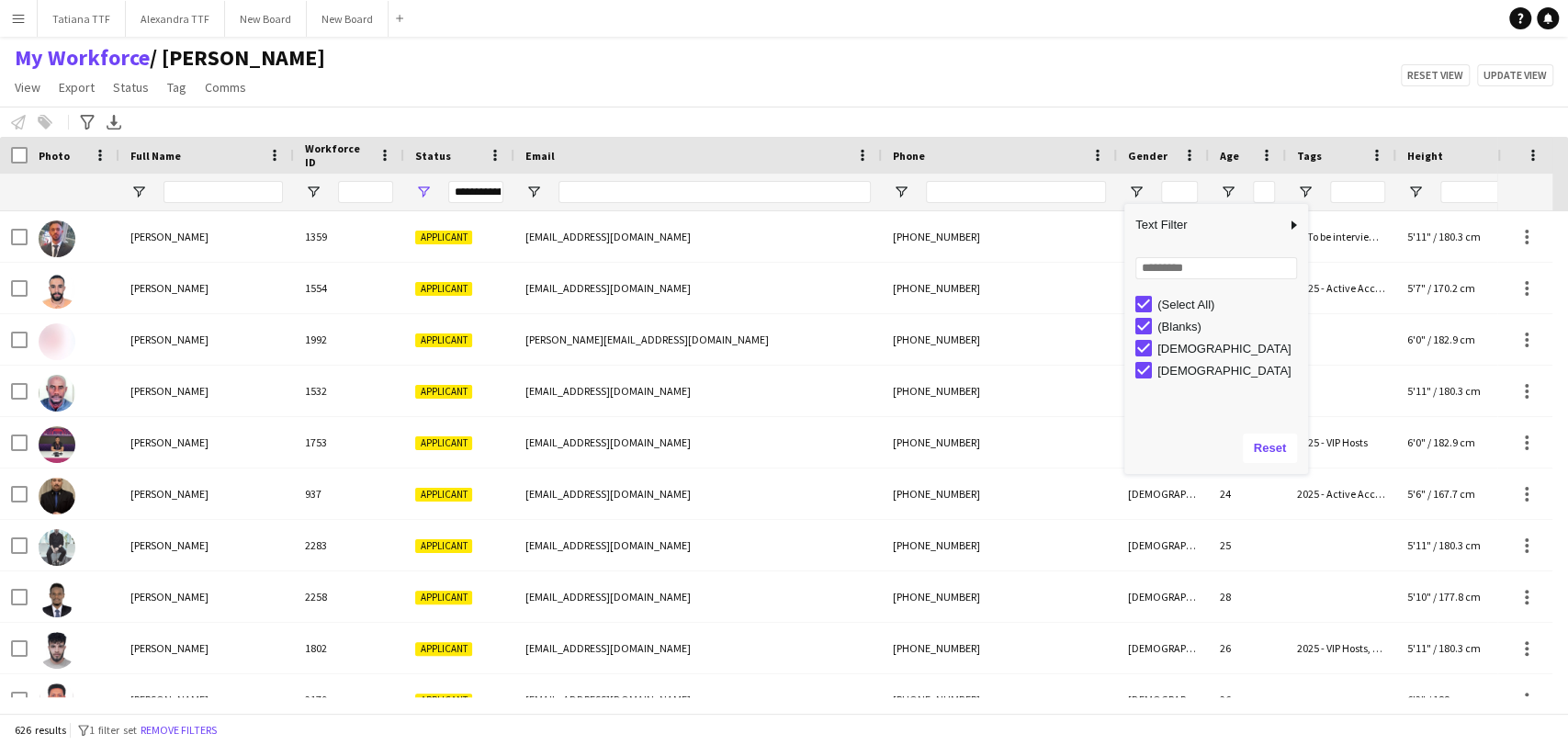
click at [1132, 276] on div "Loading... No matches. (Select All) (Blanks) [DEMOGRAPHIC_DATA] [DEMOGRAPHIC_DA…" at bounding box center [1216, 333] width 183 height 176
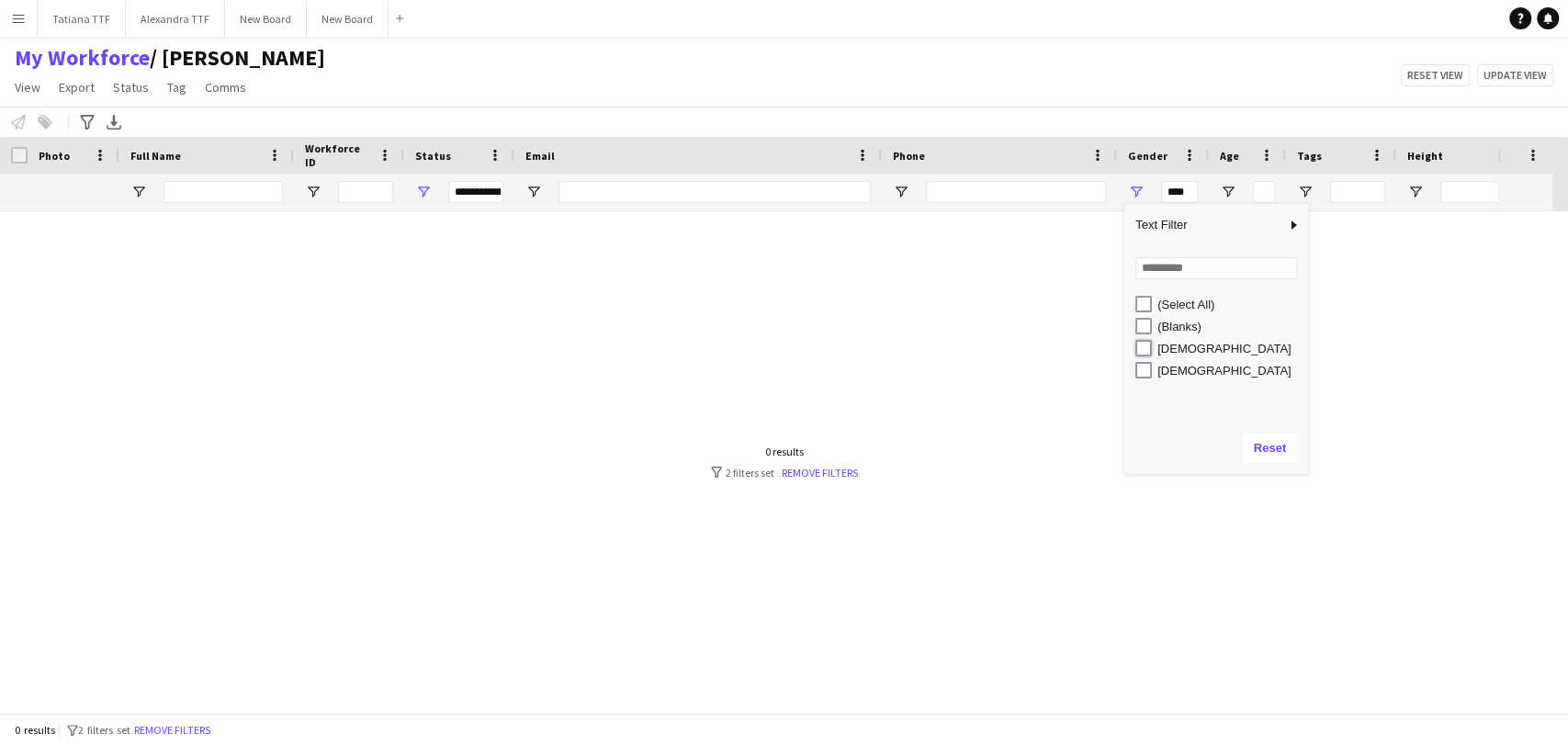
type input "**********"
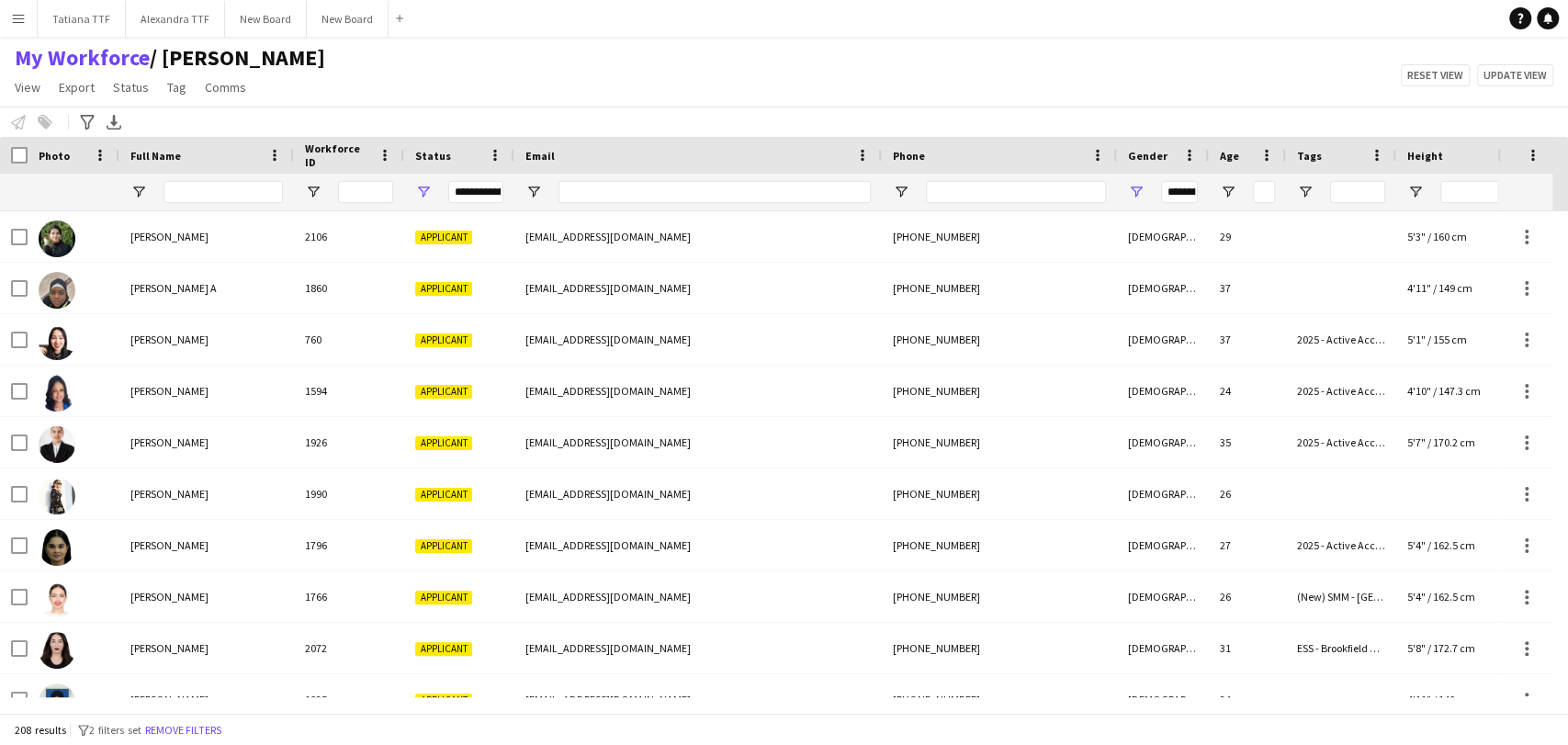
click at [726, 55] on div "My Workforce / [PERSON_NAME] View Views Default view [PERSON_NAME] View April L…" at bounding box center [784, 75] width 1568 height 62
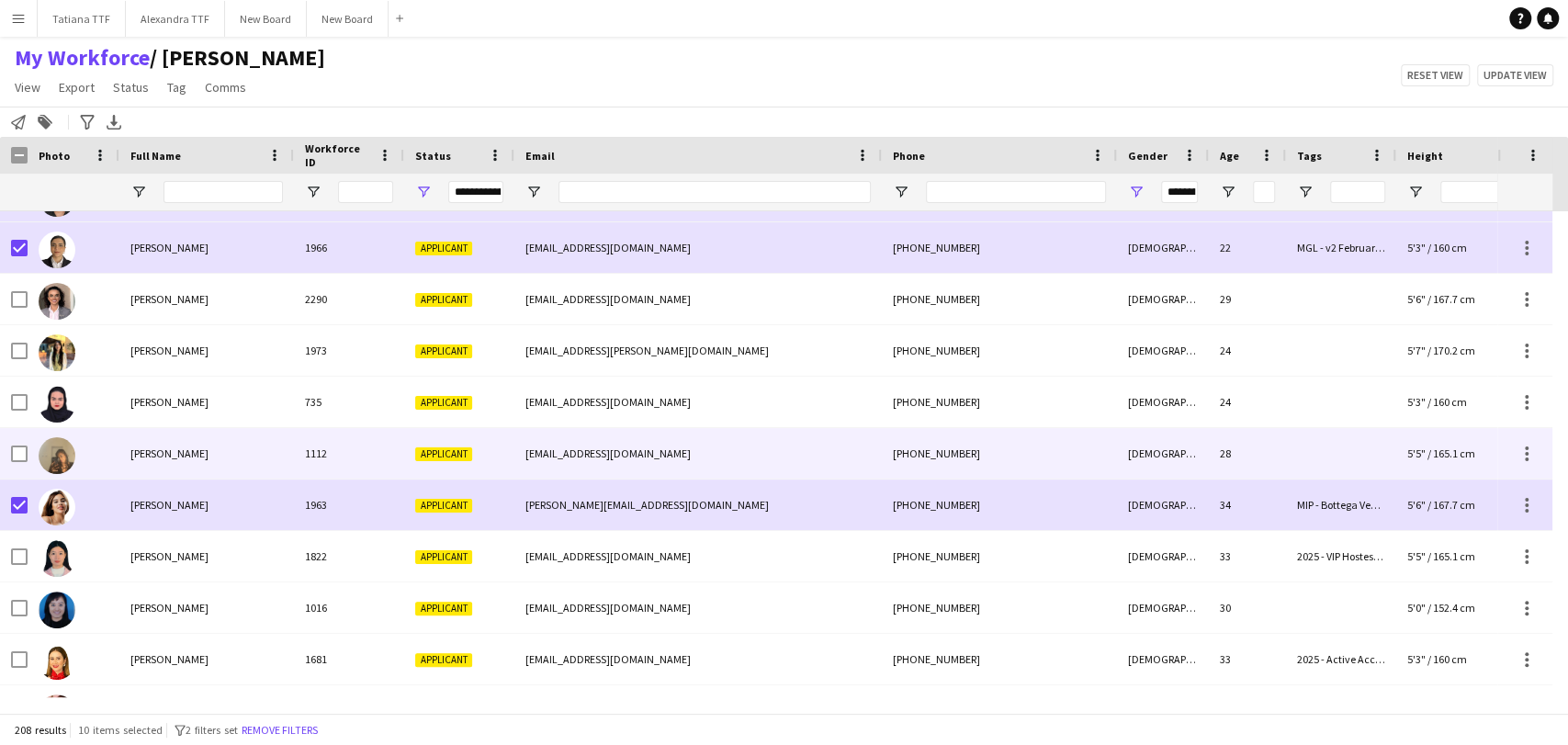
click at [133, 450] on span "[PERSON_NAME]" at bounding box center [170, 453] width 78 height 14
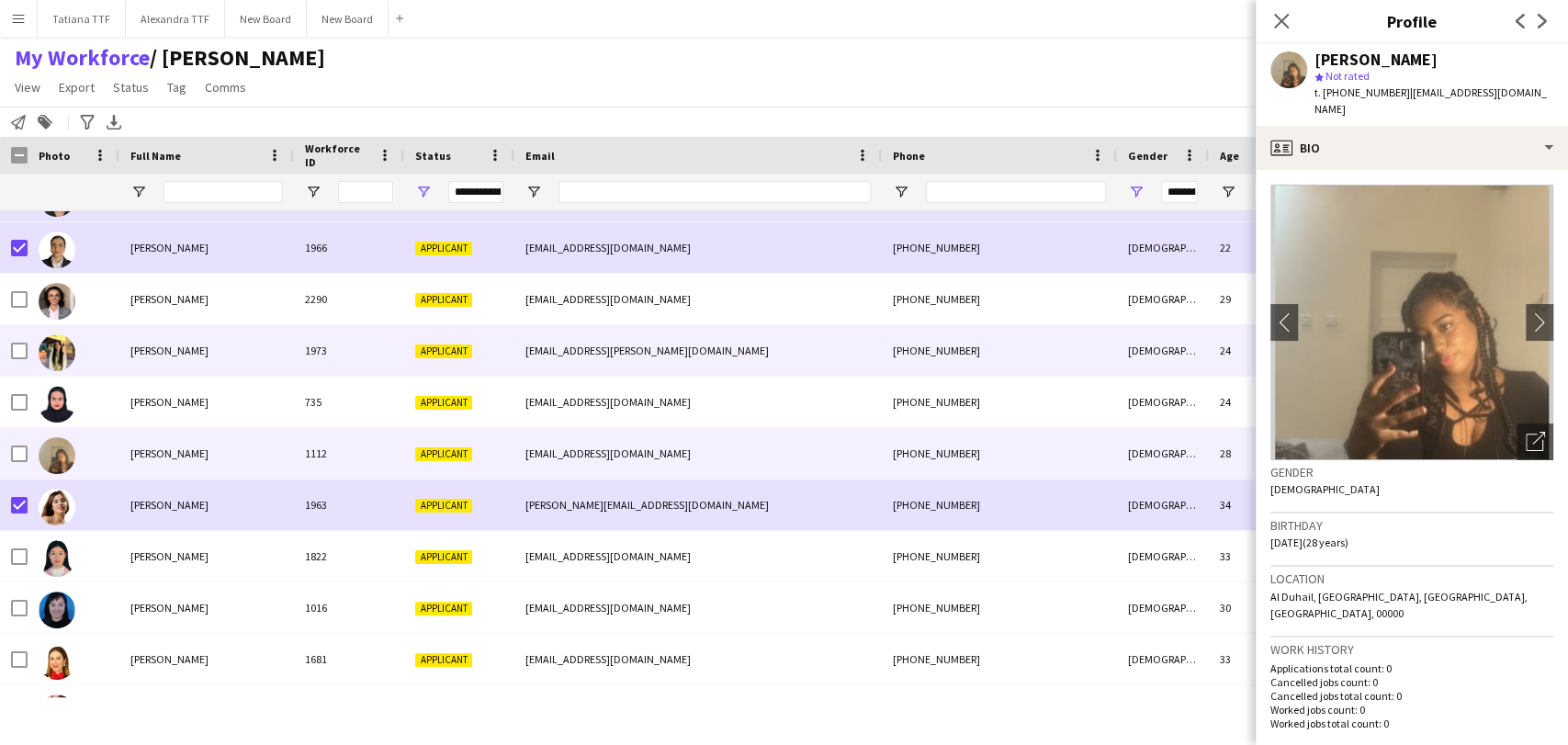
click at [131, 348] on span "[PERSON_NAME]" at bounding box center [170, 350] width 78 height 14
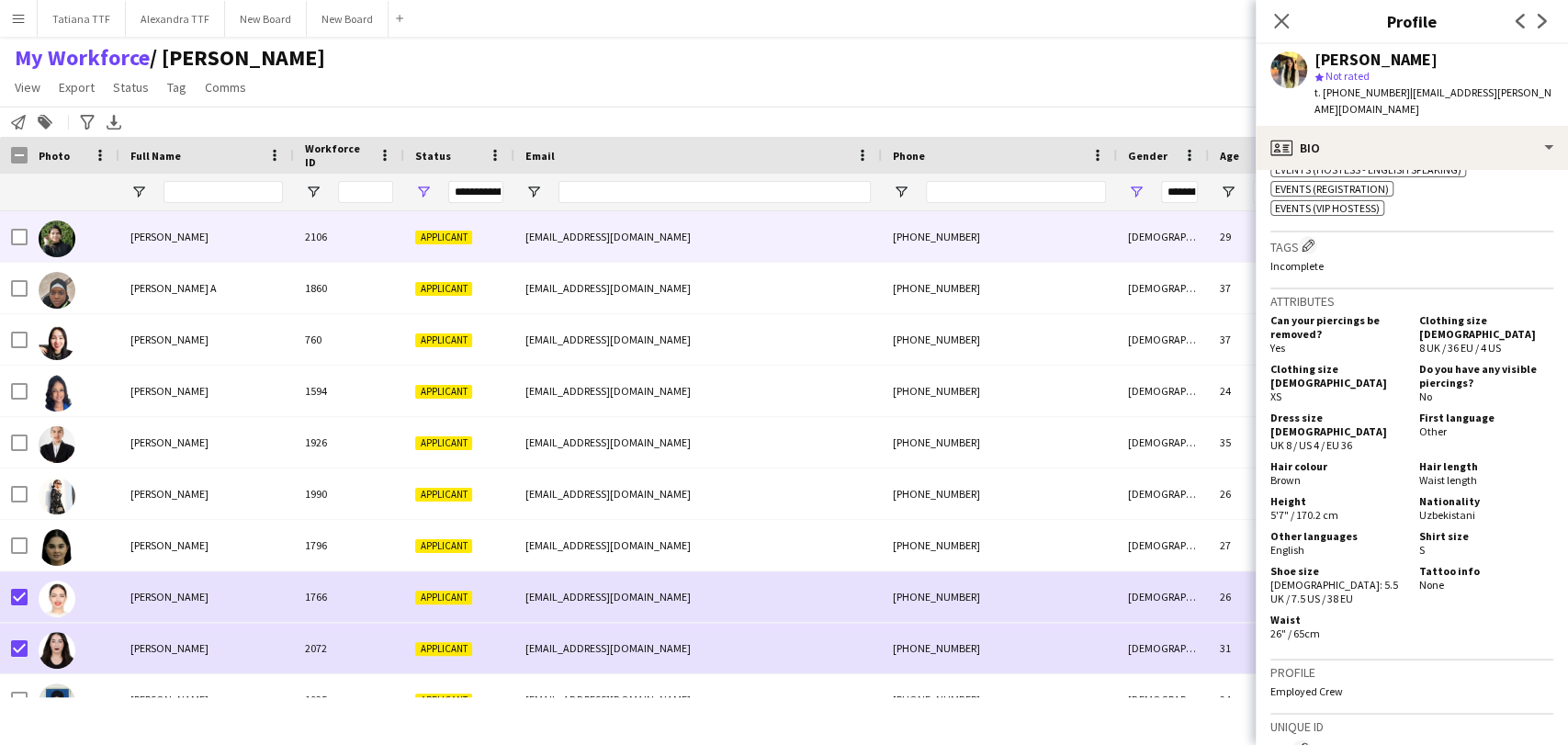
click at [162, 239] on span "[PERSON_NAME]" at bounding box center [170, 236] width 78 height 14
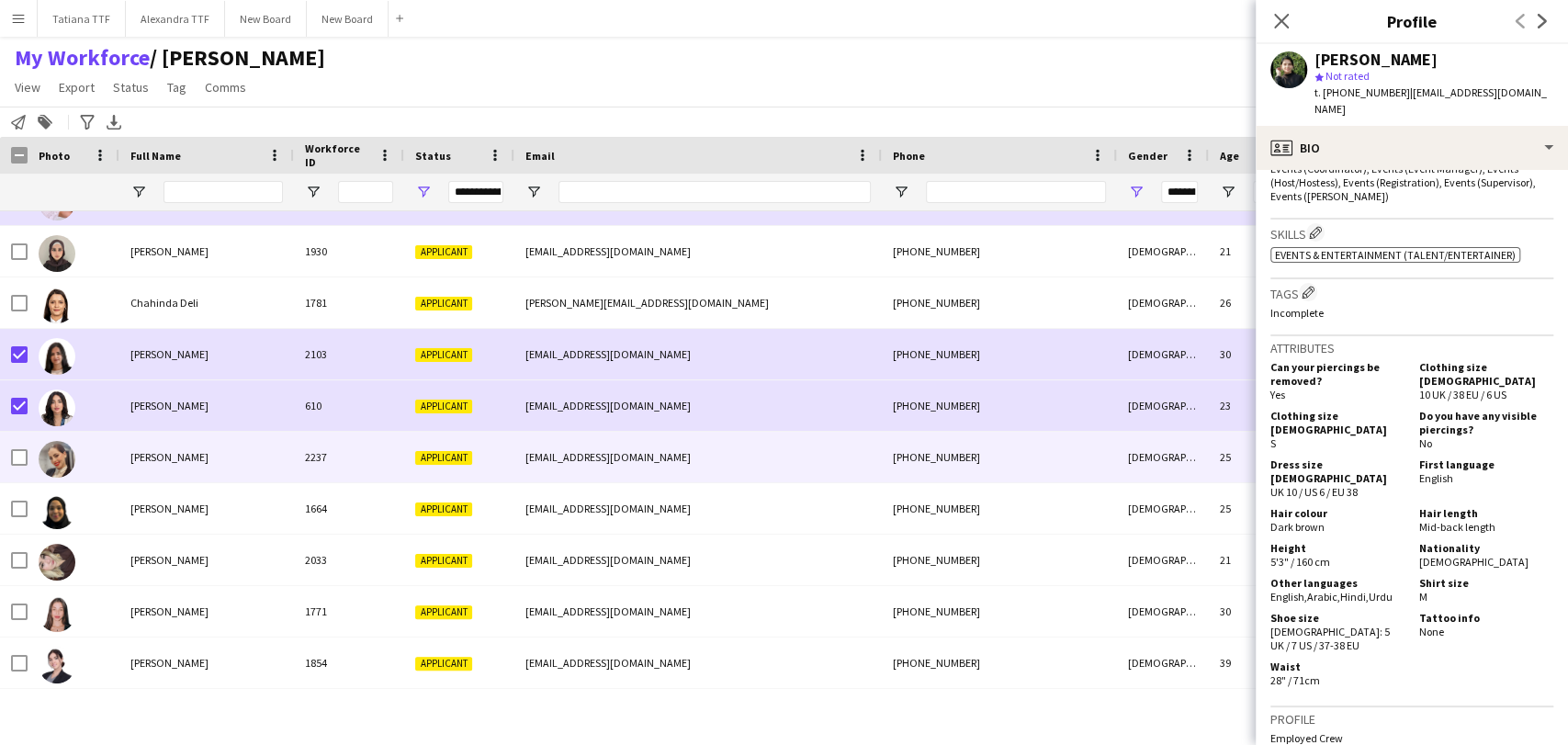
click at [69, 455] on img at bounding box center [58, 459] width 37 height 37
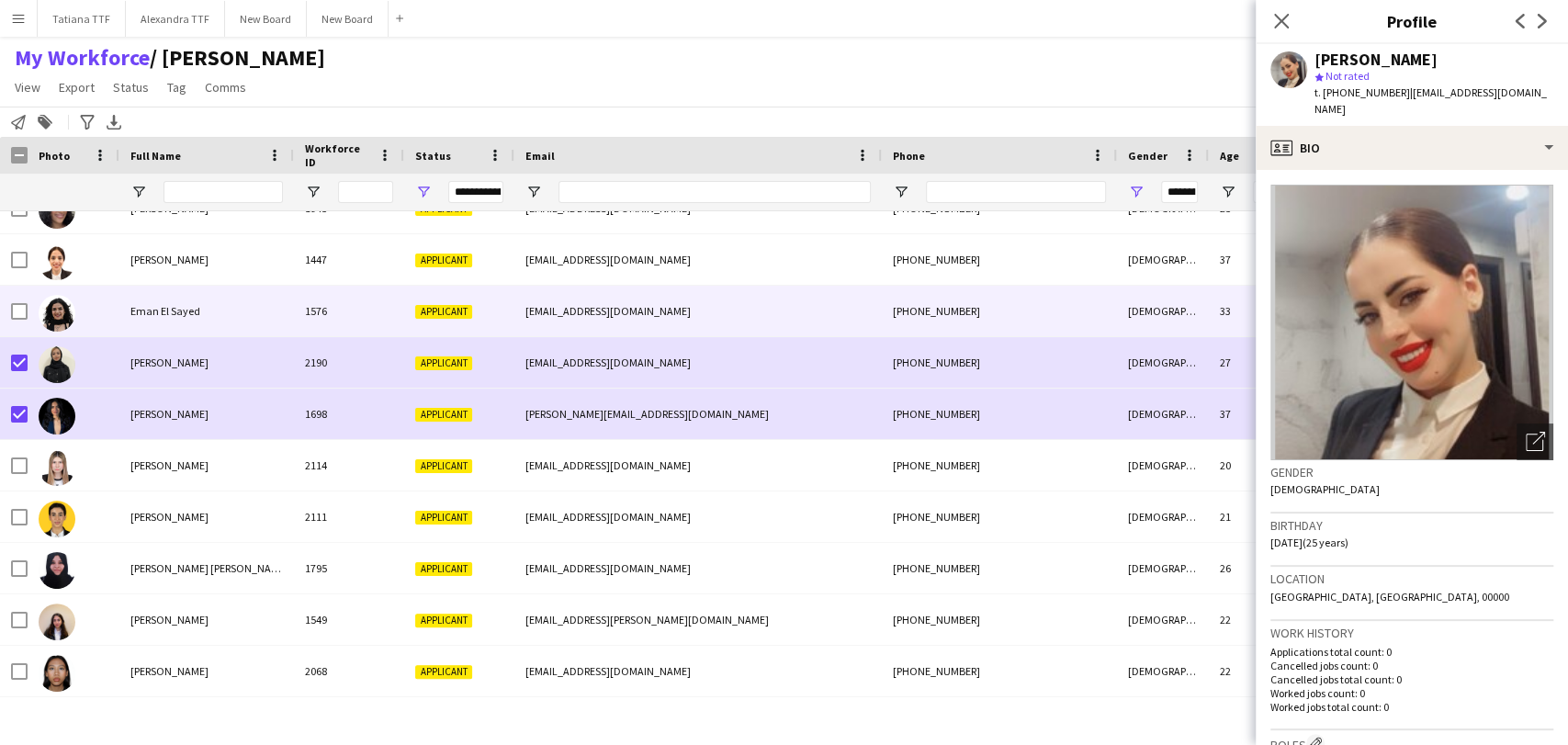
click at [8, 322] on div at bounding box center [14, 311] width 27 height 51
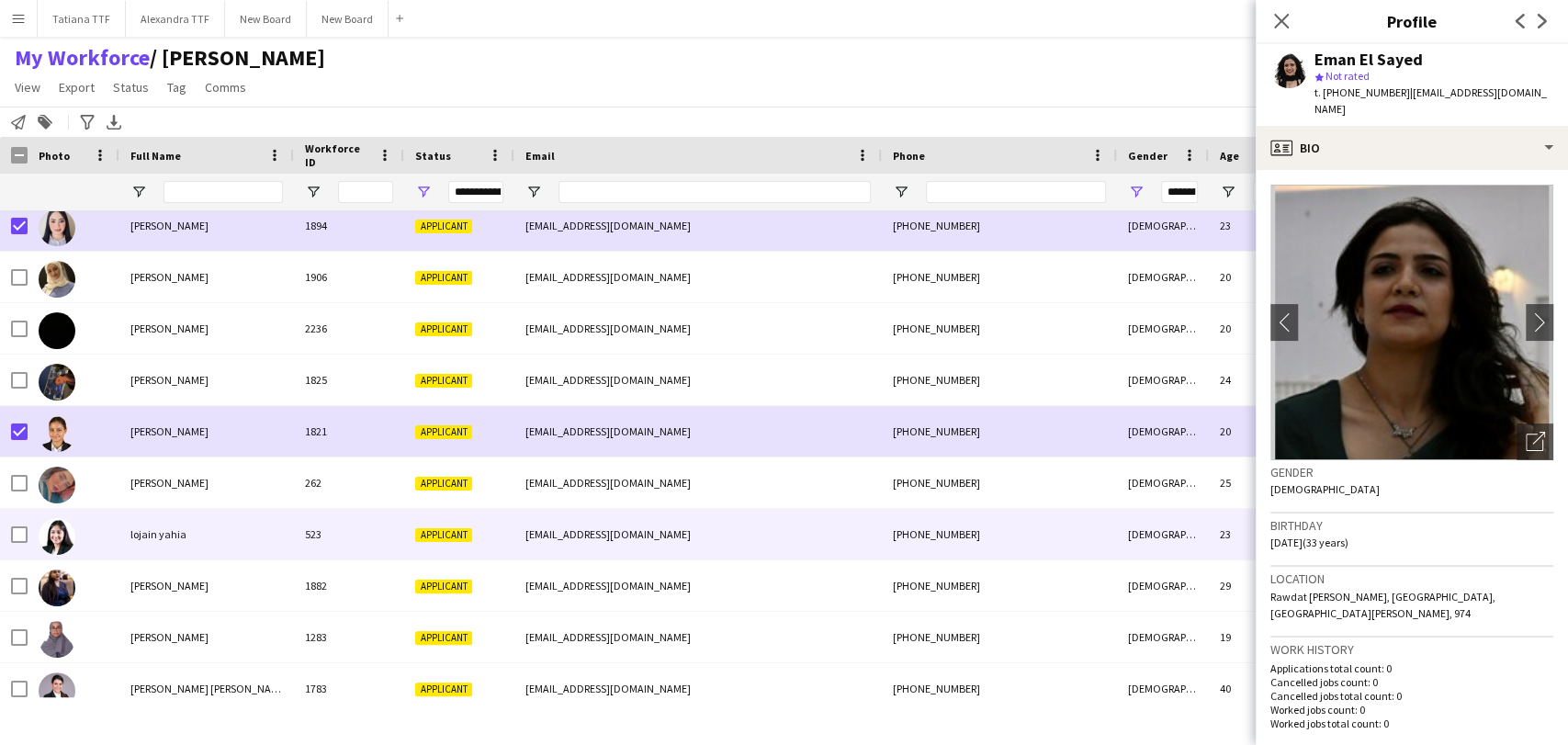
click at [16, 523] on div at bounding box center [19, 534] width 17 height 52
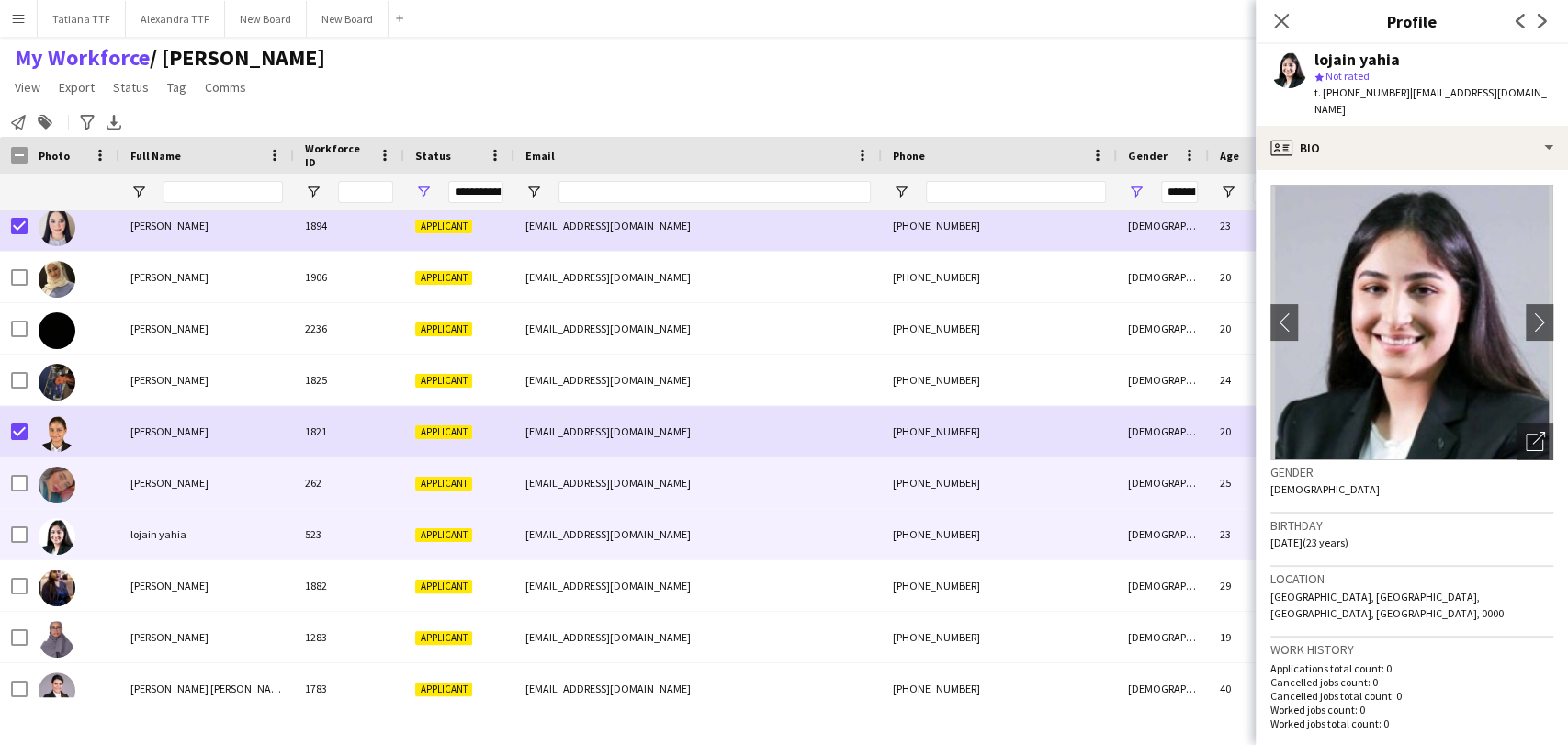
click at [66, 490] on img at bounding box center [58, 485] width 37 height 37
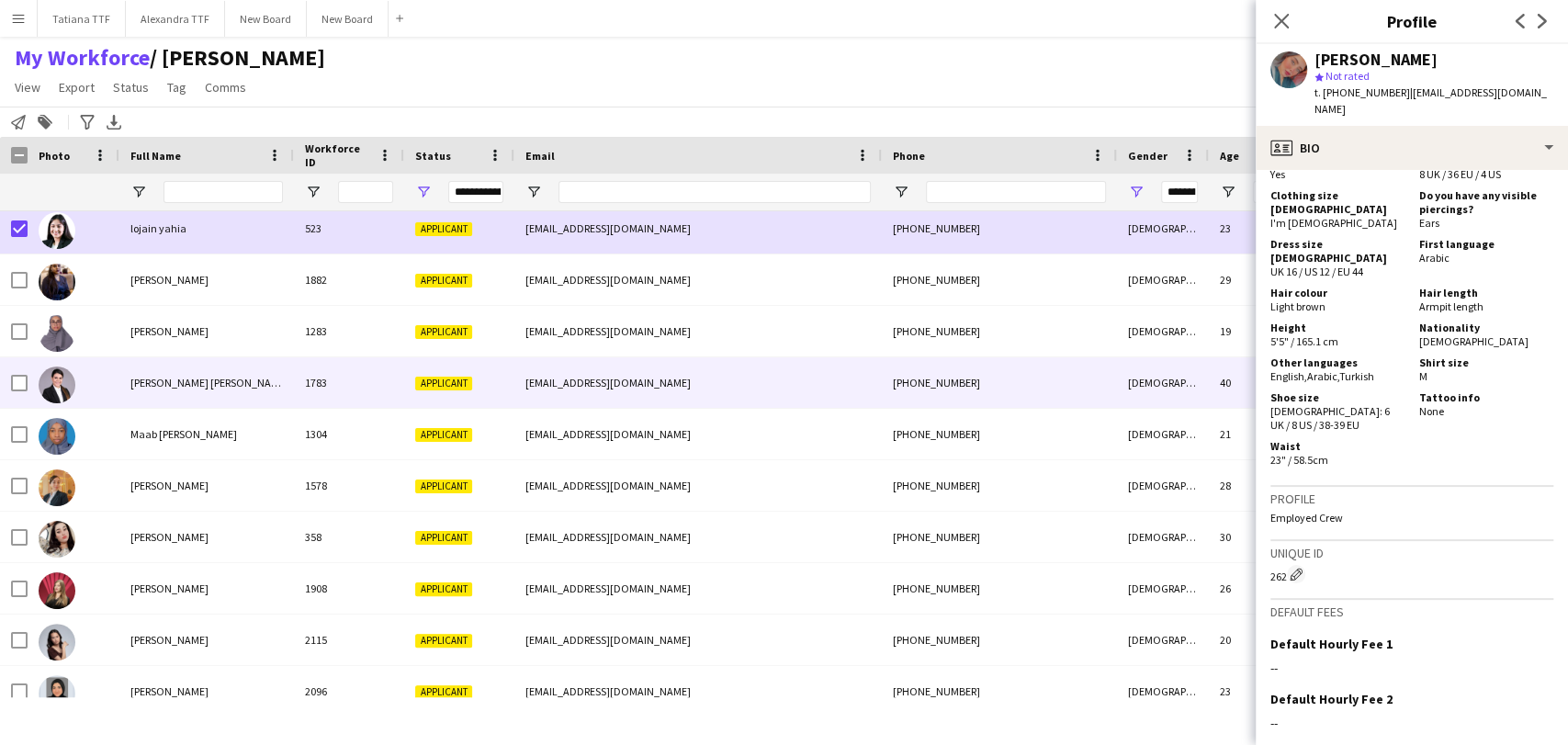
click at [9, 377] on div at bounding box center [14, 382] width 27 height 51
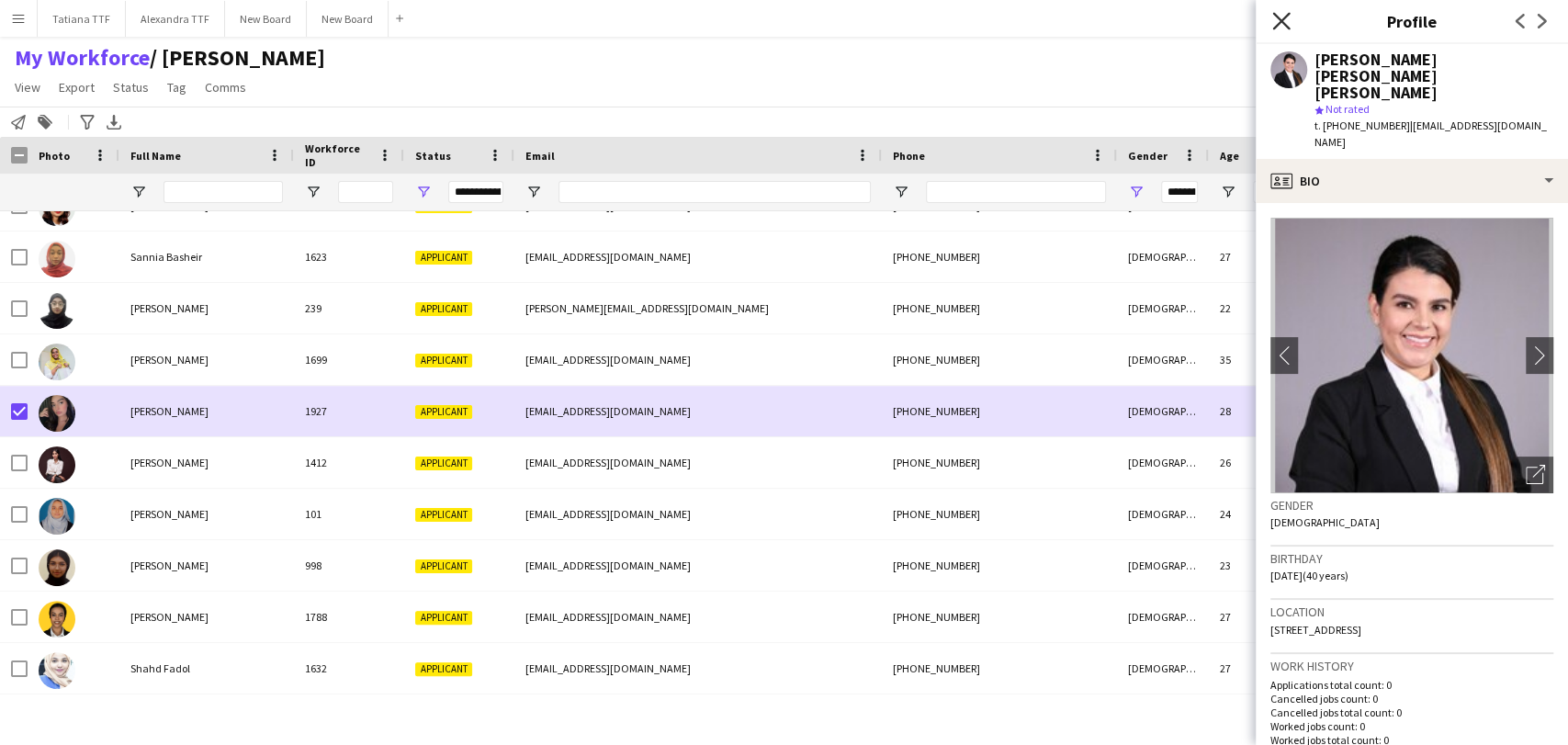
click at [1274, 23] on icon "Close pop-in" at bounding box center [1280, 20] width 18 height 18
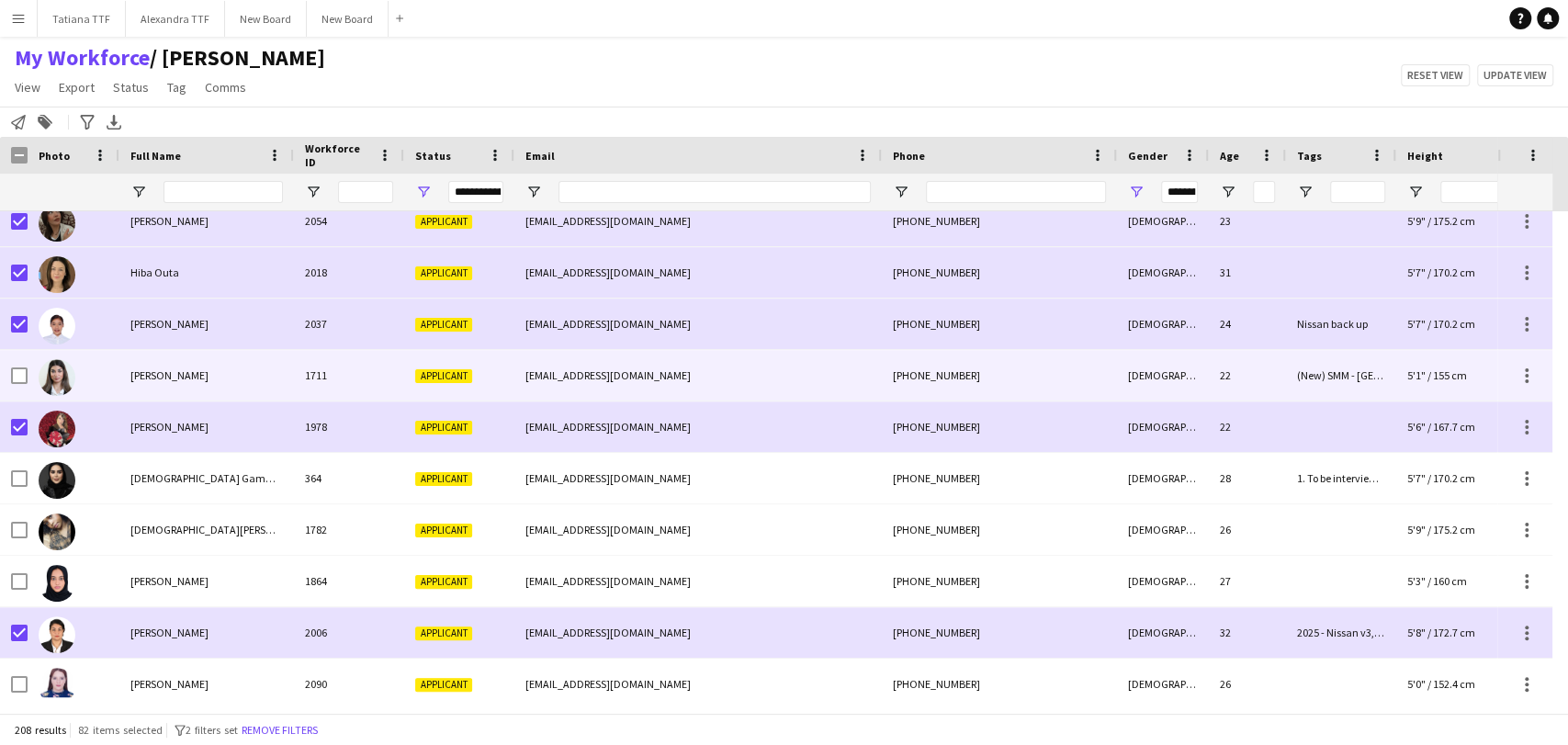
click at [20, 363] on div at bounding box center [19, 375] width 17 height 52
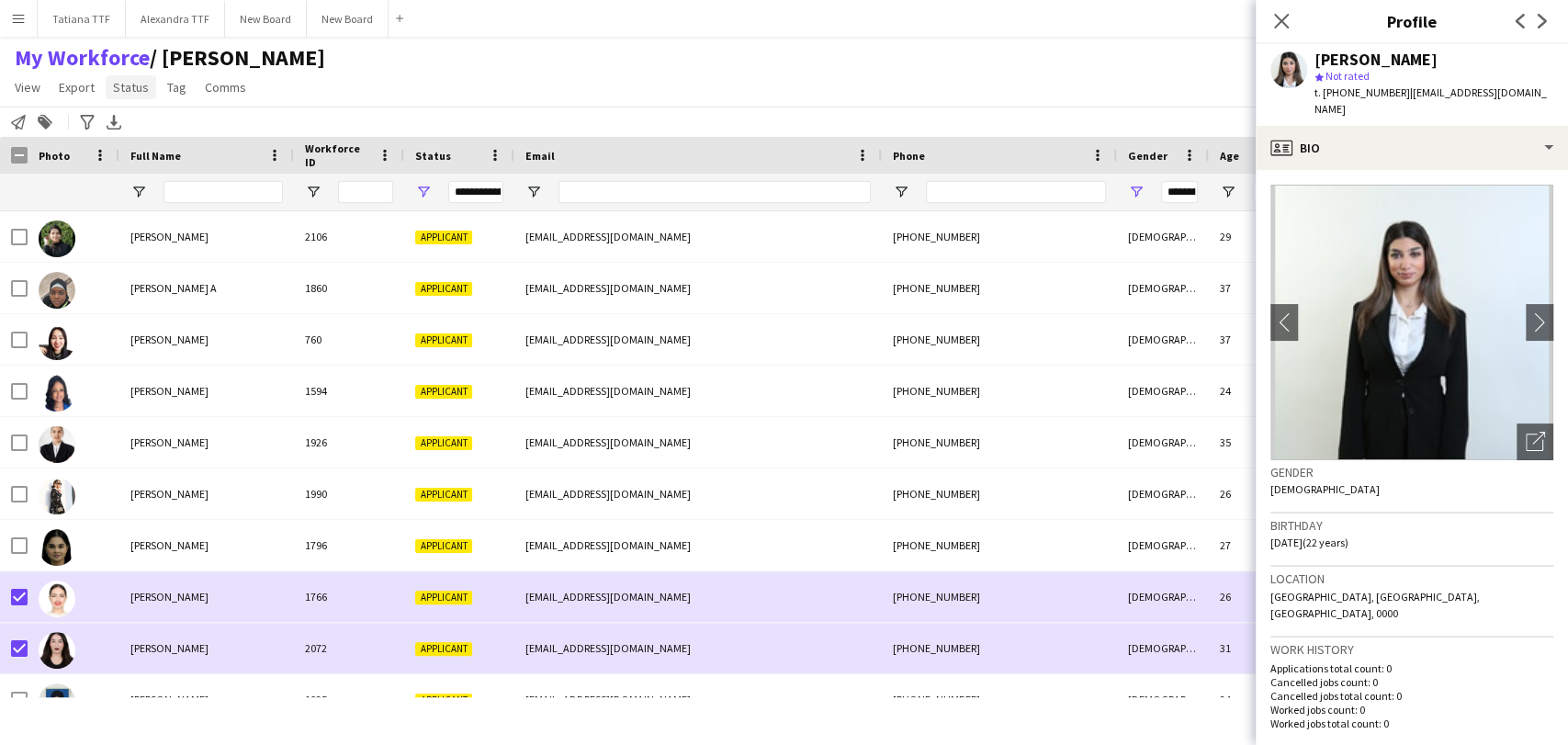
click at [138, 90] on span "Status" at bounding box center [131, 87] width 36 height 17
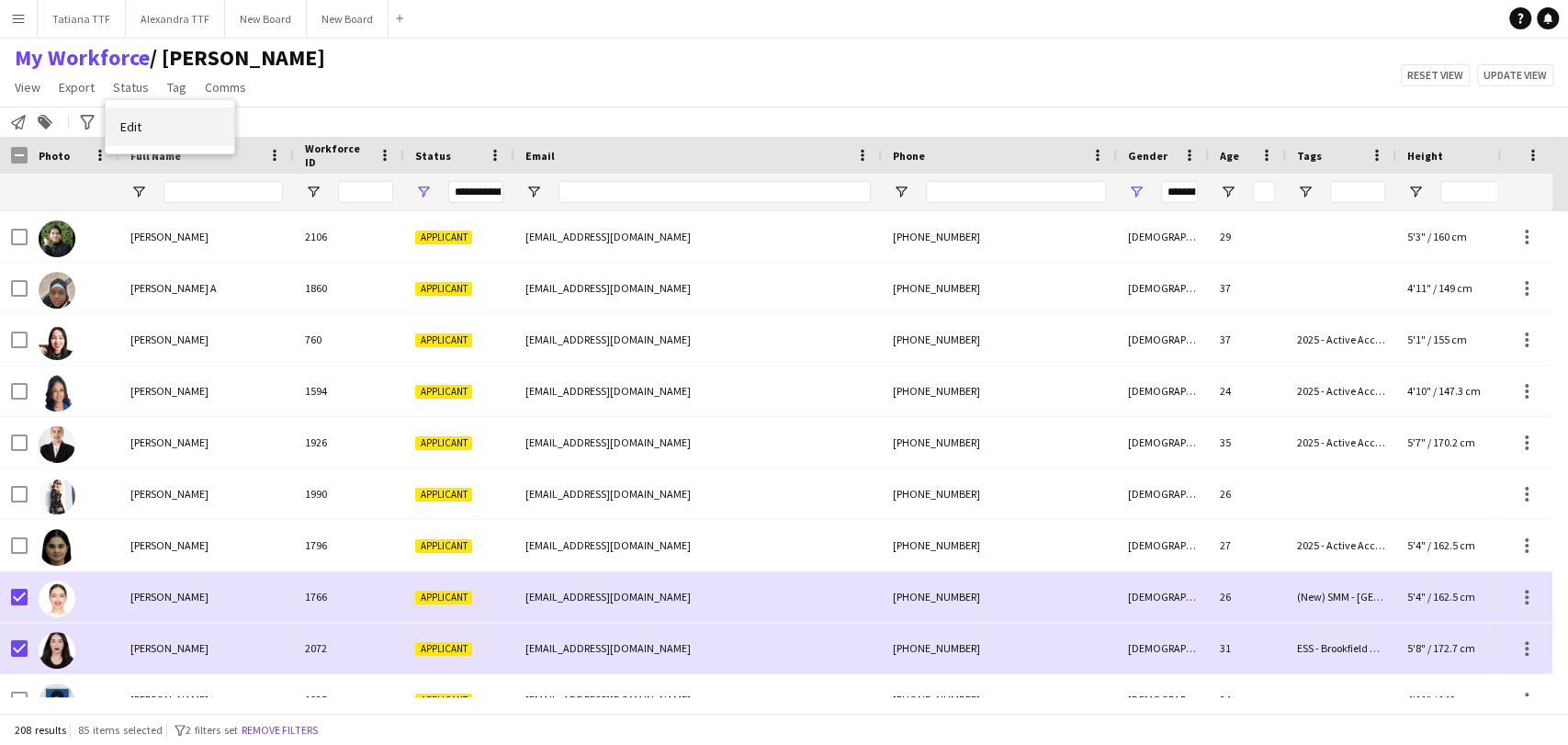
click at [150, 115] on link "Edit" at bounding box center [170, 127] width 129 height 39
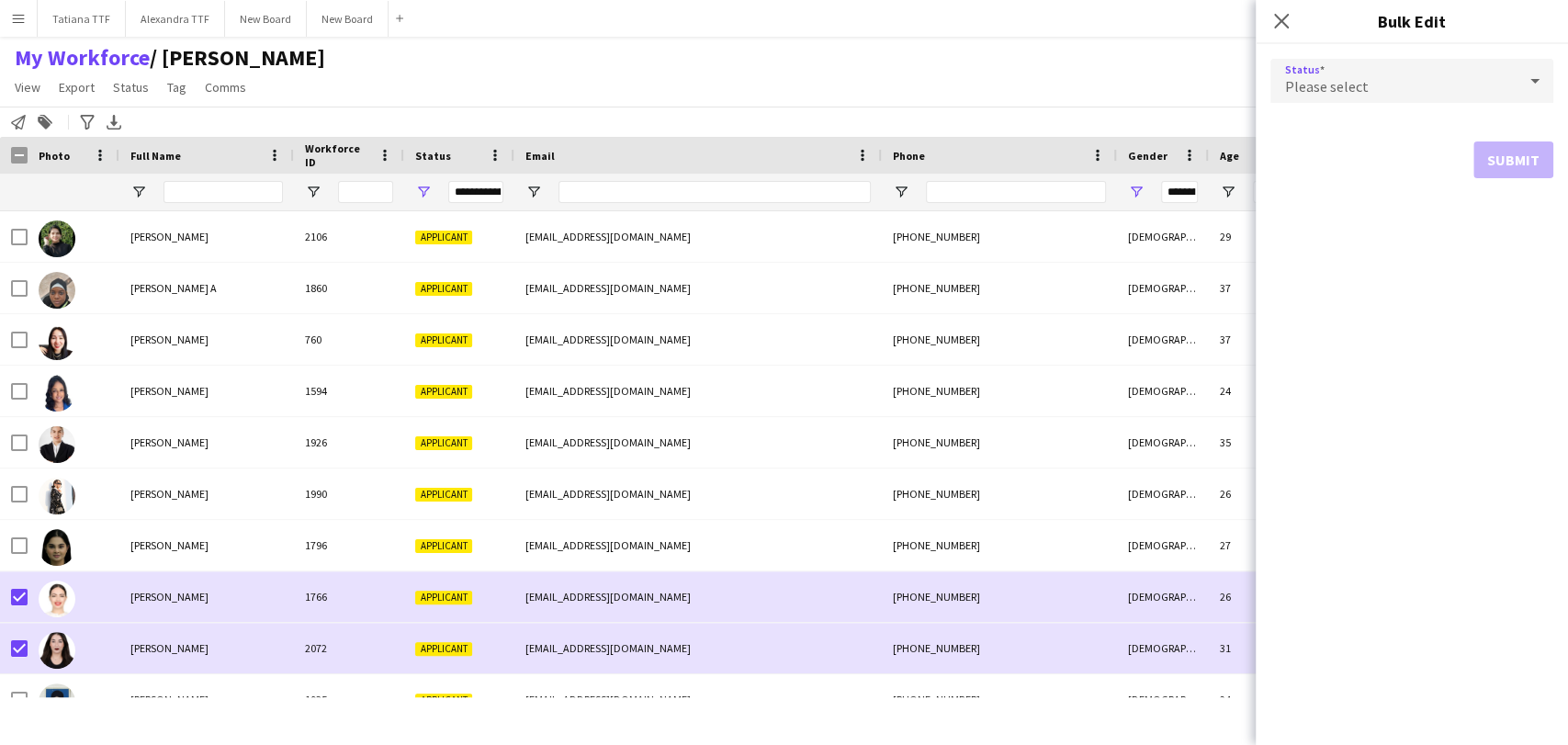
click at [1397, 72] on div "Please select" at bounding box center [1393, 80] width 246 height 44
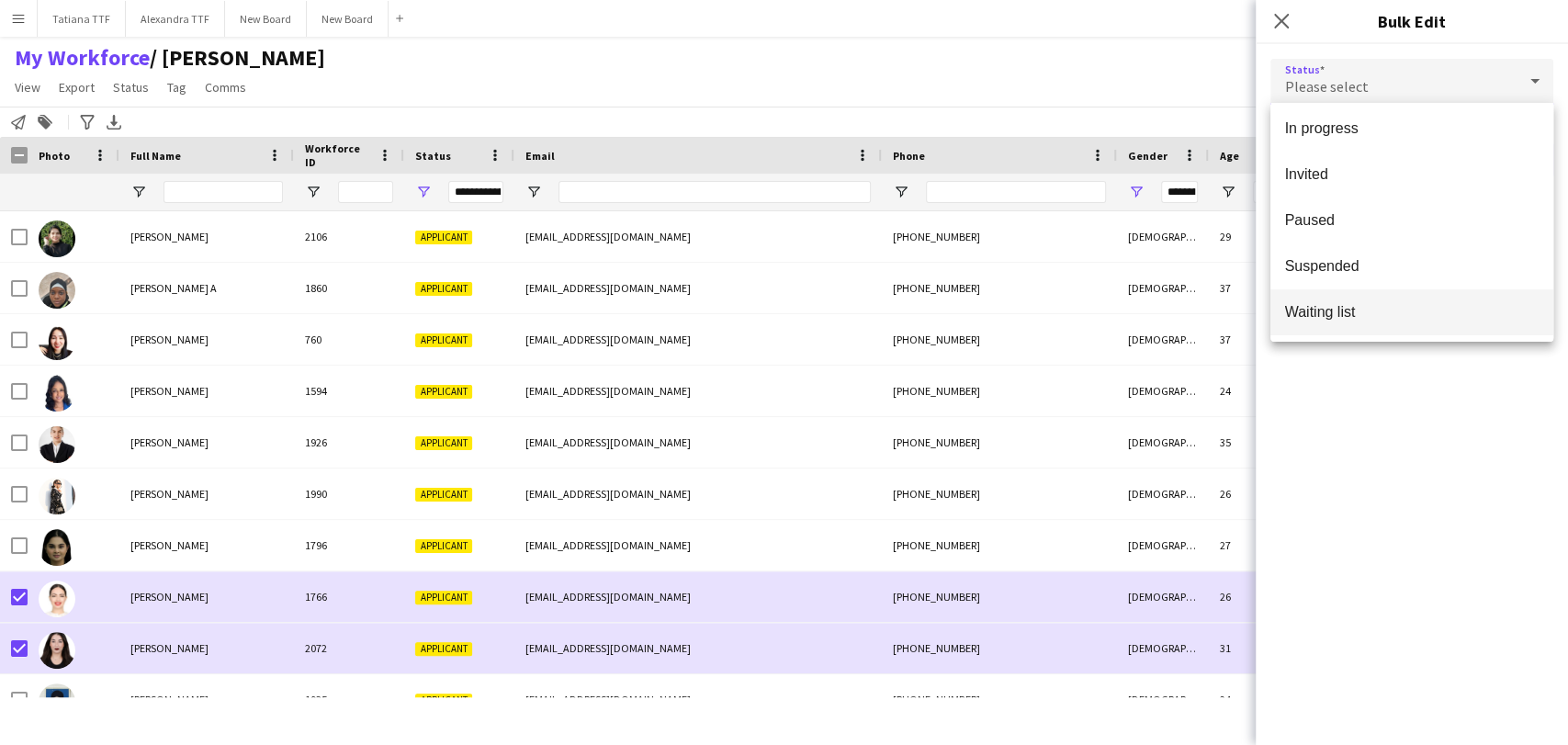
click at [1356, 306] on span "Waiting list" at bounding box center [1412, 312] width 254 height 18
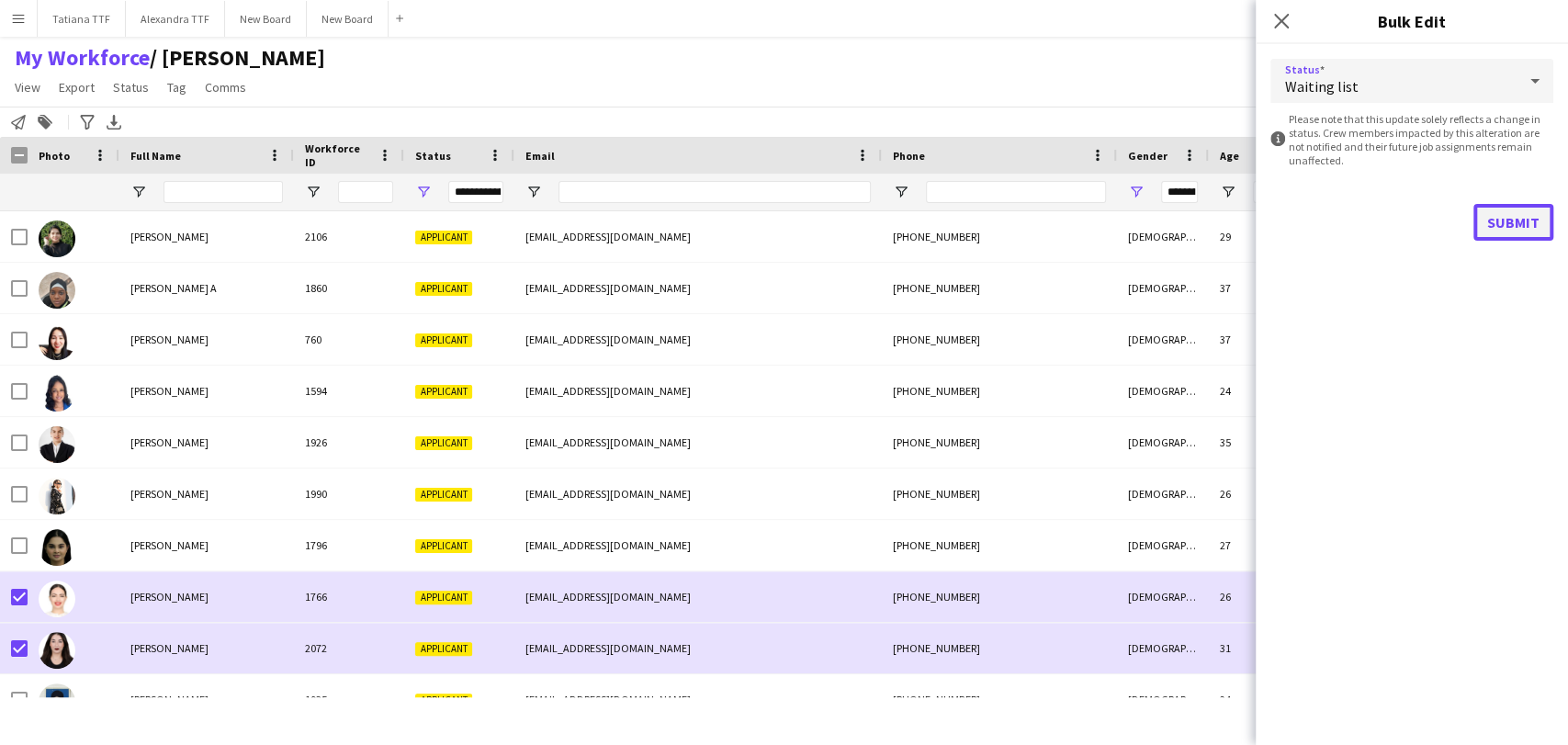
click at [1505, 227] on button "Submit" at bounding box center [1513, 222] width 80 height 37
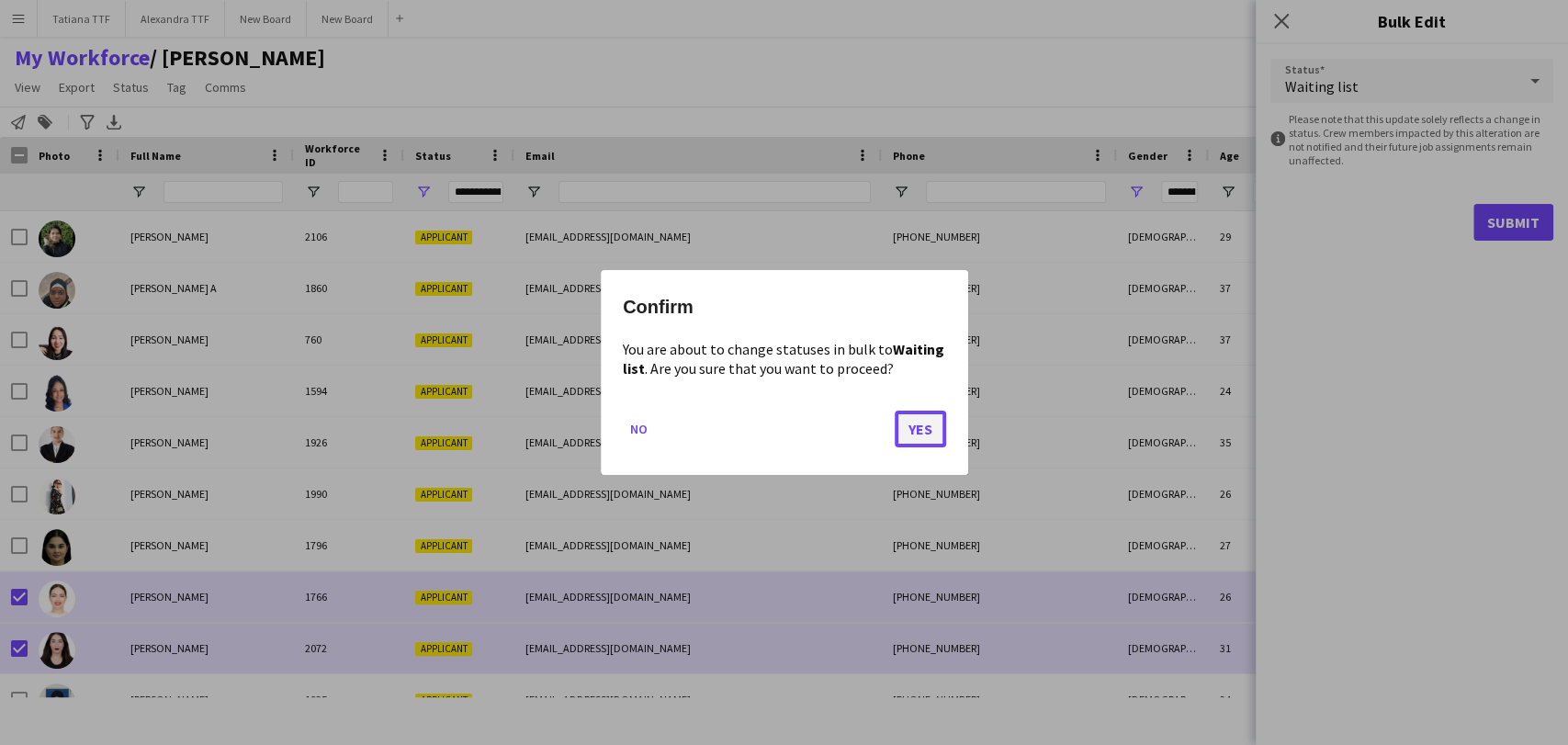
click at [904, 433] on button "Yes" at bounding box center [920, 429] width 52 height 37
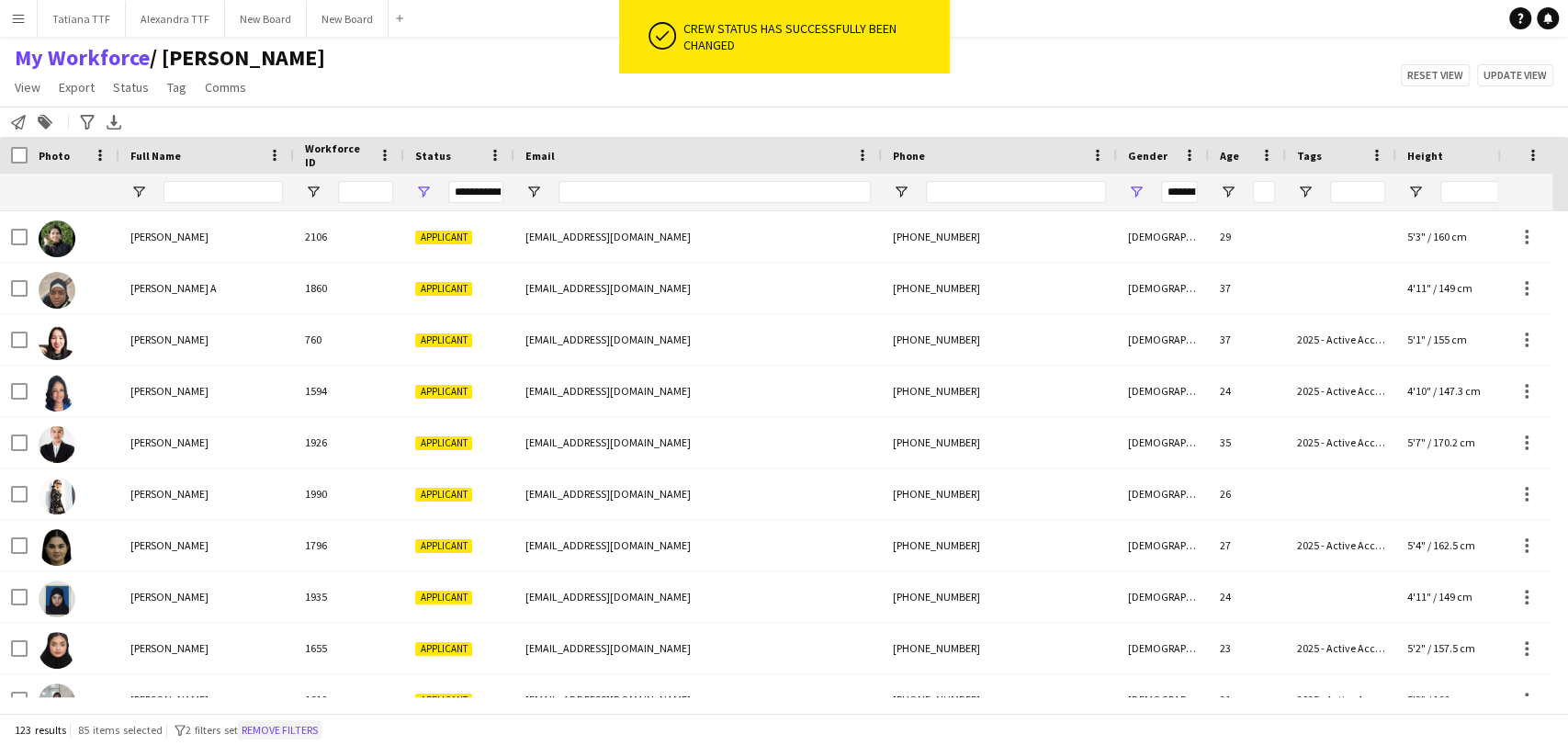
click at [303, 734] on button "Remove filters" at bounding box center [280, 729] width 84 height 20
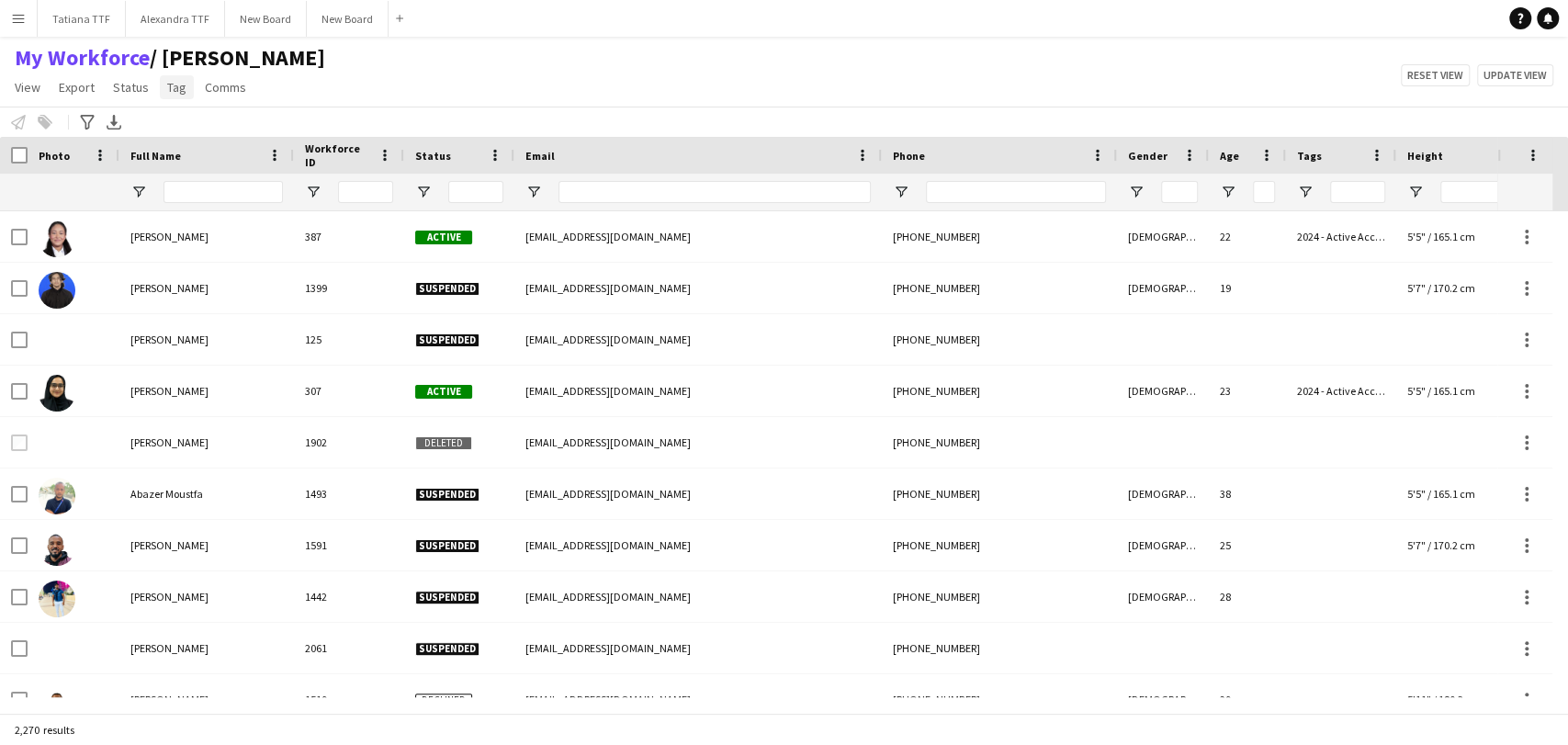
click at [177, 84] on span "Tag" at bounding box center [176, 87] width 20 height 17
click at [468, 96] on div "My Workforce / [PERSON_NAME] View Views Default view [PERSON_NAME] View April L…" at bounding box center [784, 75] width 1568 height 62
click at [431, 184] on span "Open Filter Menu" at bounding box center [423, 191] width 17 height 17
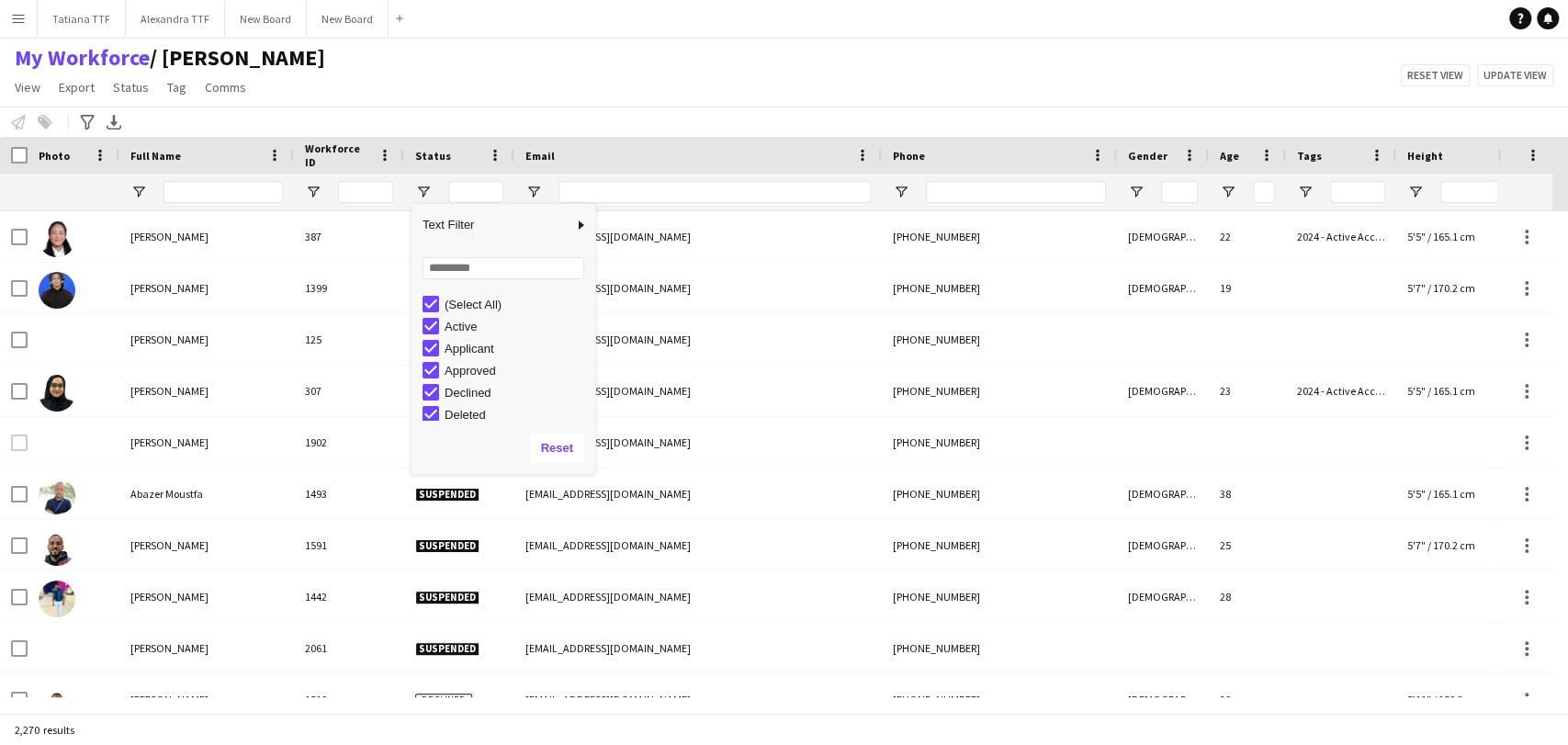
click at [450, 302] on div "(Select All)" at bounding box center [517, 304] width 145 height 14
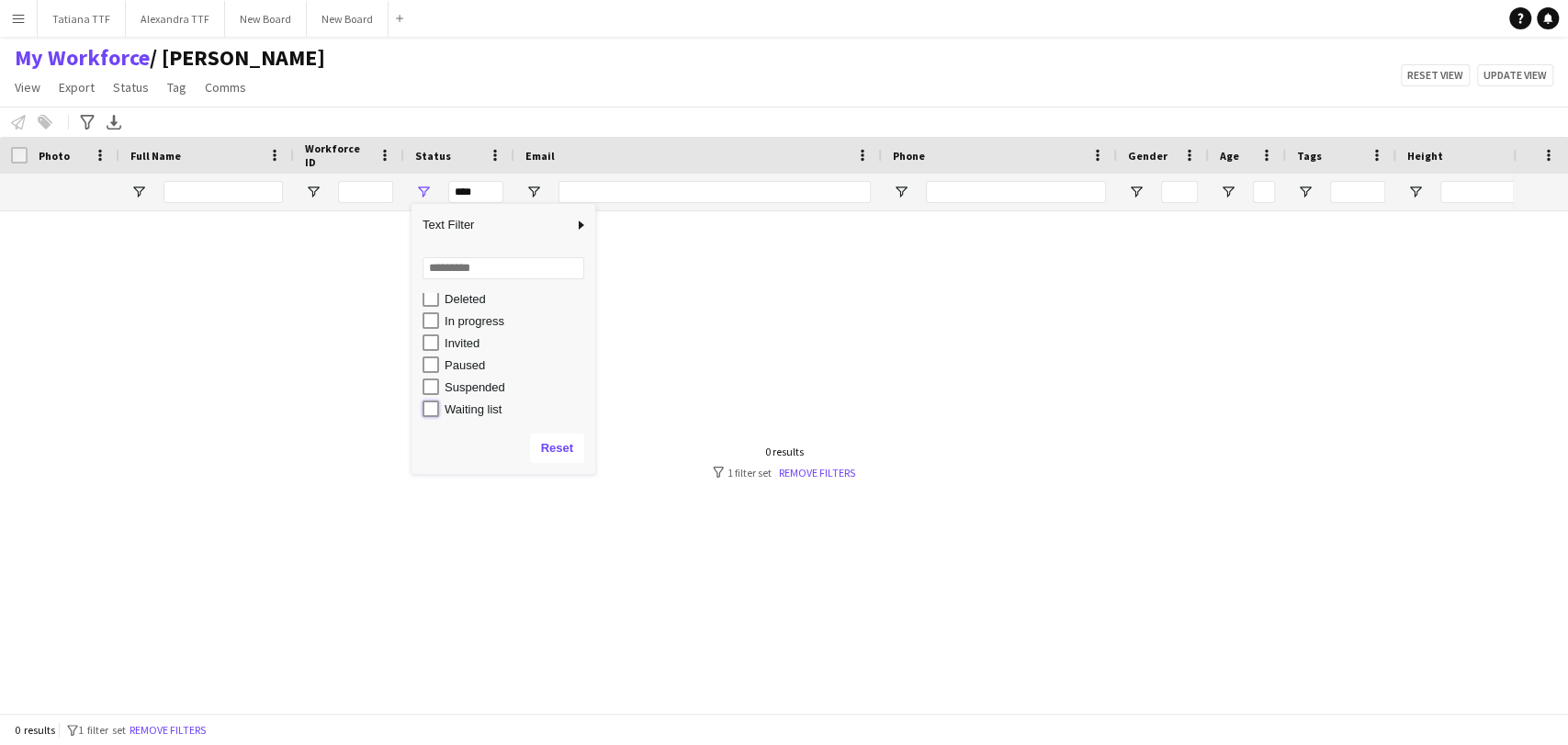
type input "**********"
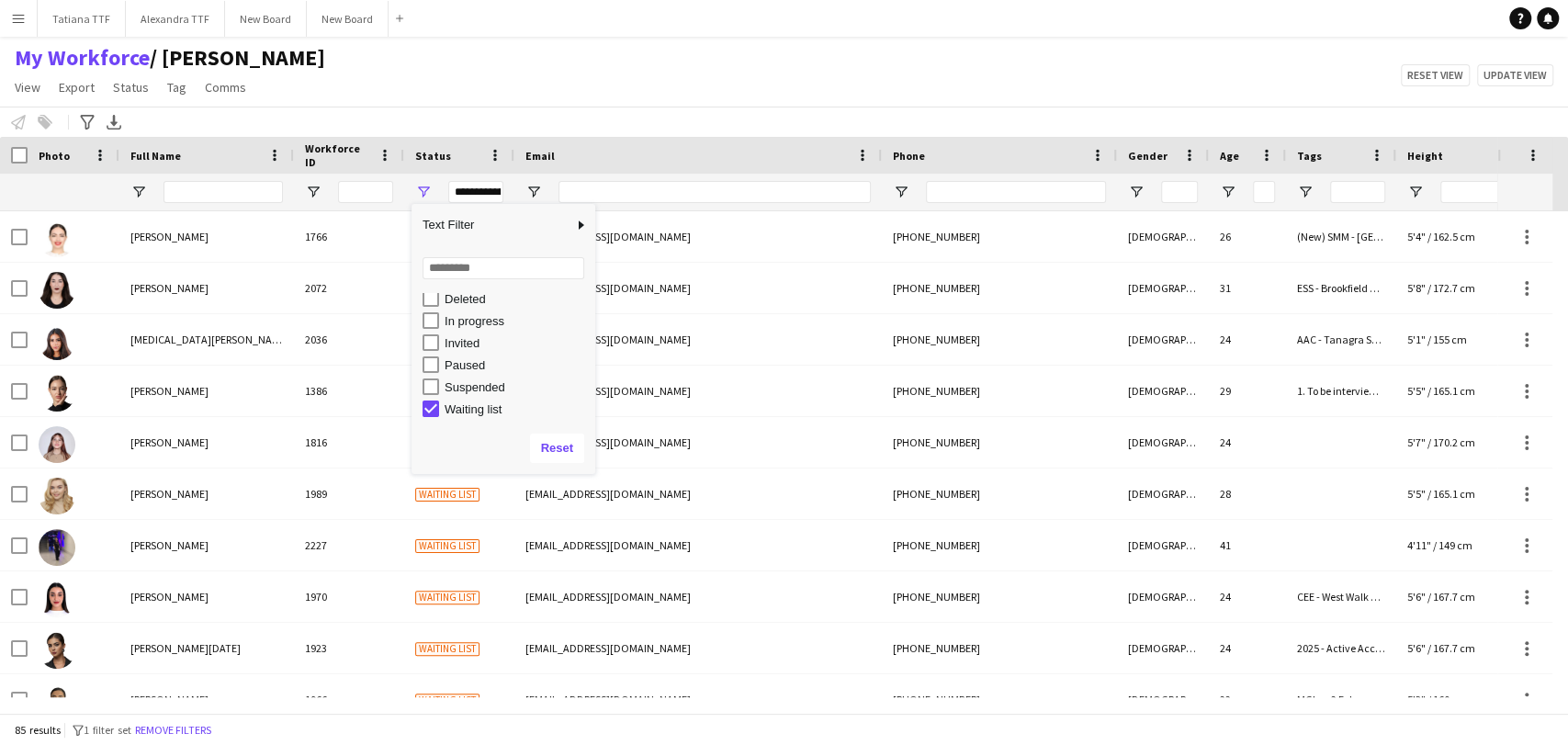
click at [481, 65] on div "My Workforce / [PERSON_NAME] View Views Default view [PERSON_NAME] View April L…" at bounding box center [784, 75] width 1568 height 62
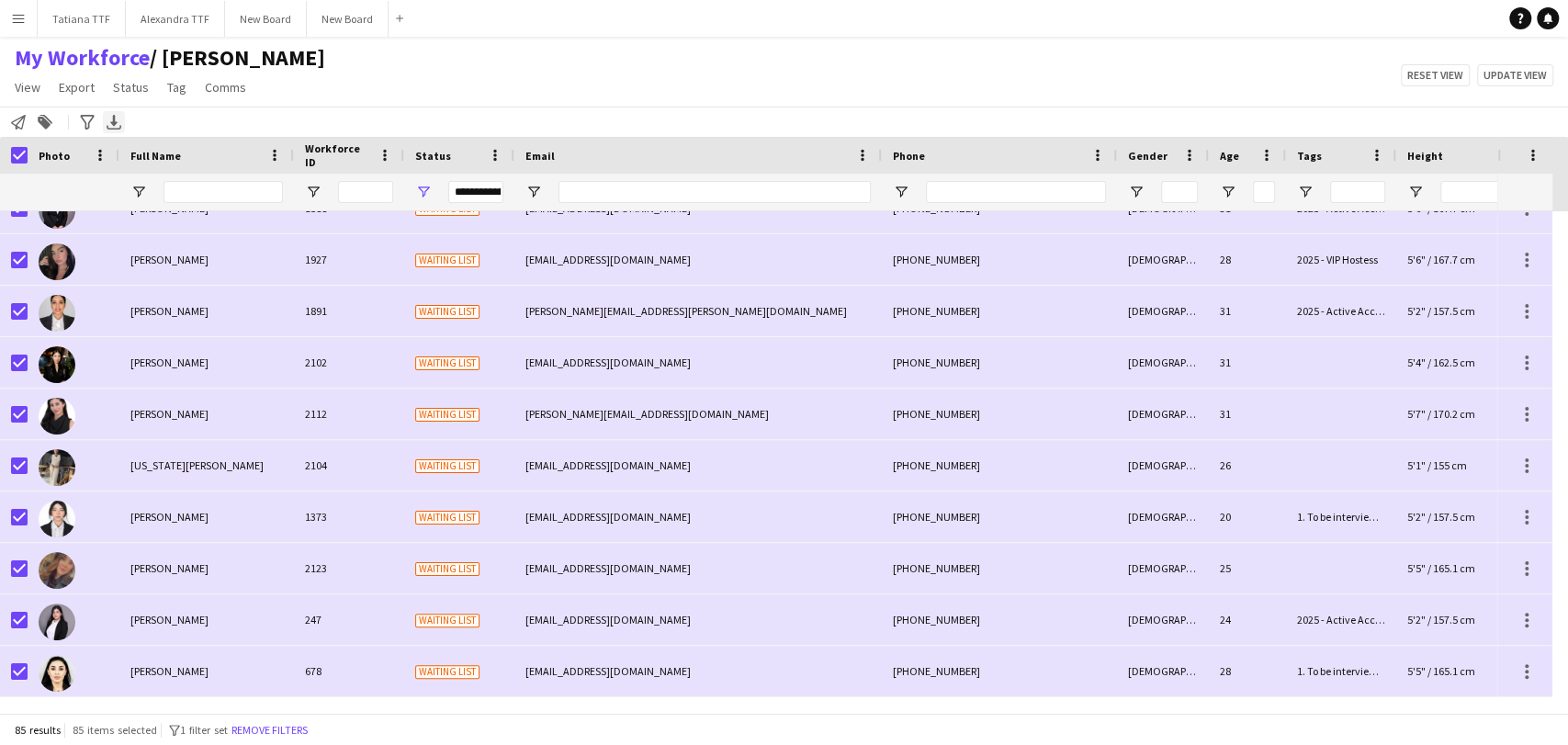
click at [116, 120] on icon "Export XLSX" at bounding box center [113, 122] width 15 height 15
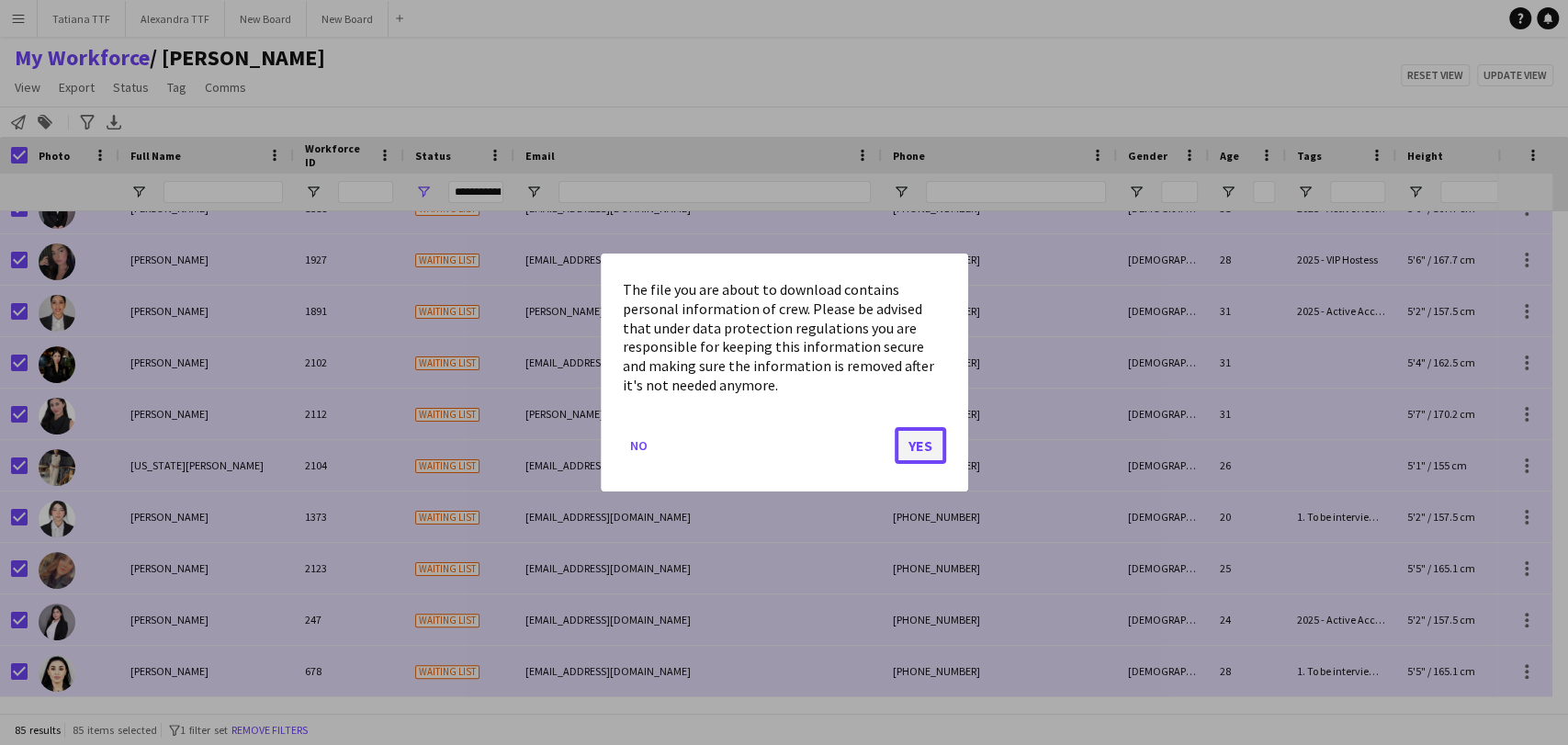
click at [921, 432] on button "Yes" at bounding box center [920, 446] width 52 height 37
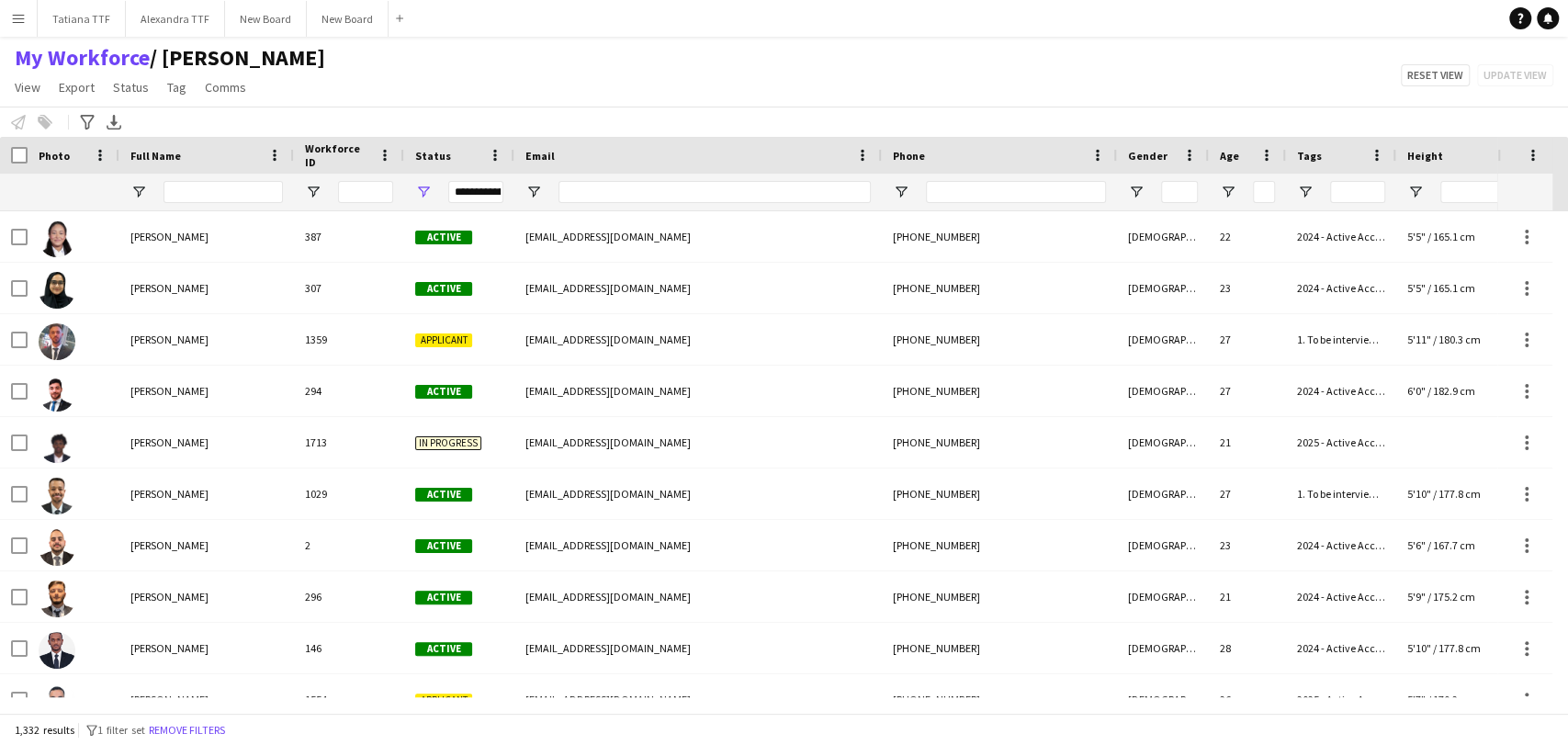
click at [426, 177] on div "**********" at bounding box center [458, 192] width 110 height 37
click at [426, 186] on span "Open Filter Menu" at bounding box center [423, 191] width 17 height 17
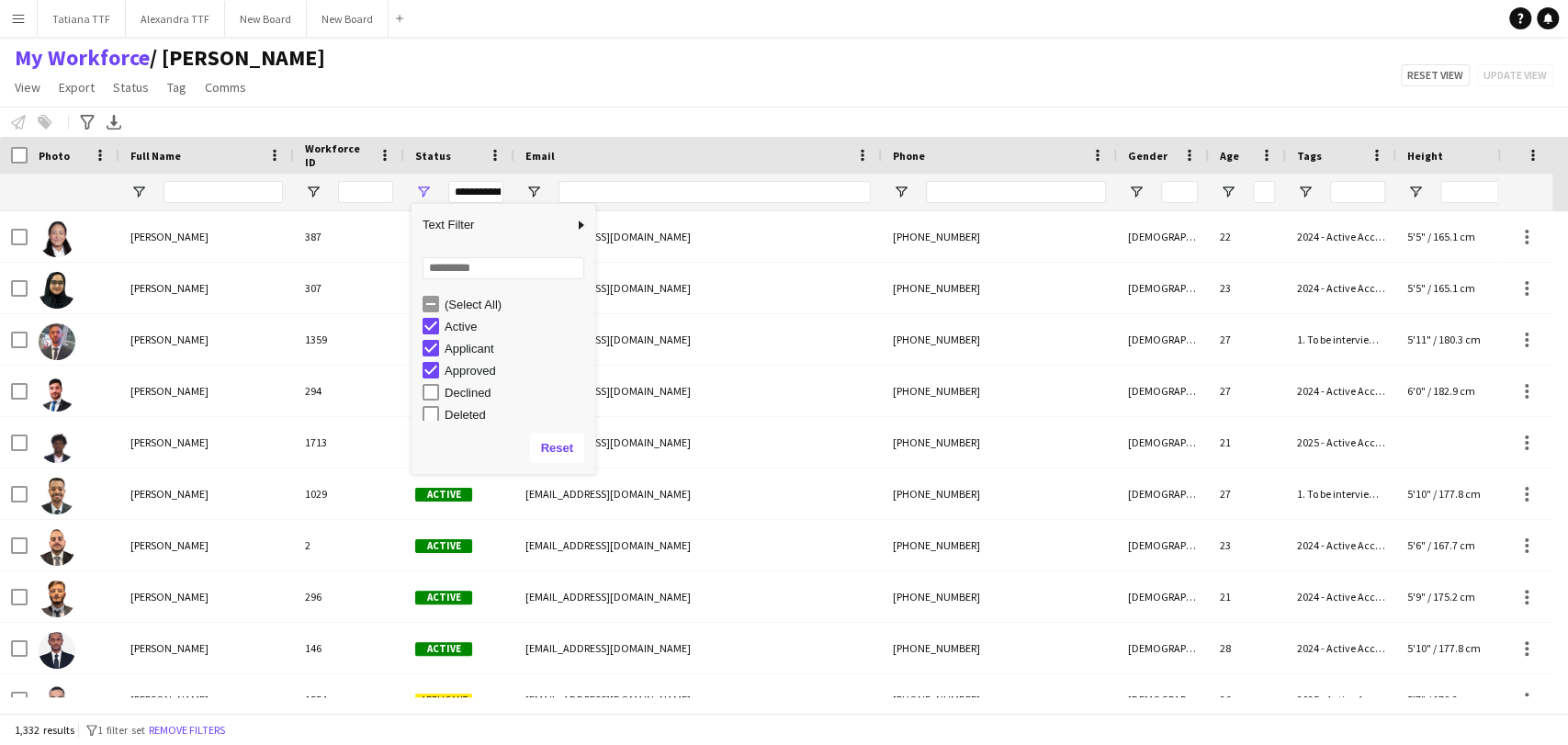
click at [460, 292] on div "(Select All) Active Applicant Approved Declined Deleted" at bounding box center [503, 357] width 183 height 133
click at [455, 286] on div "Loading... No matches. (Select All) Active Applicant Approved Declined Deleted" at bounding box center [503, 333] width 183 height 176
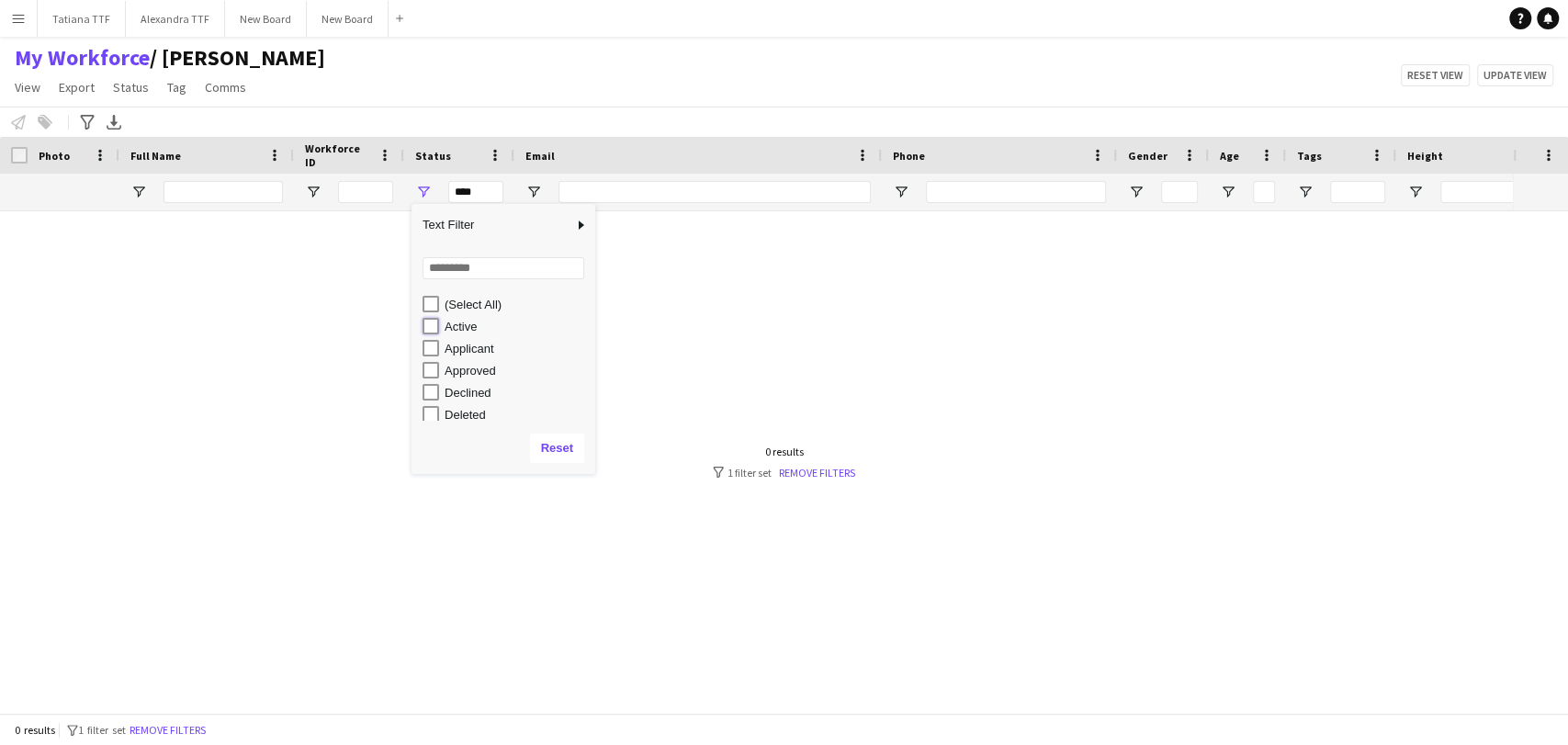
type input "**********"
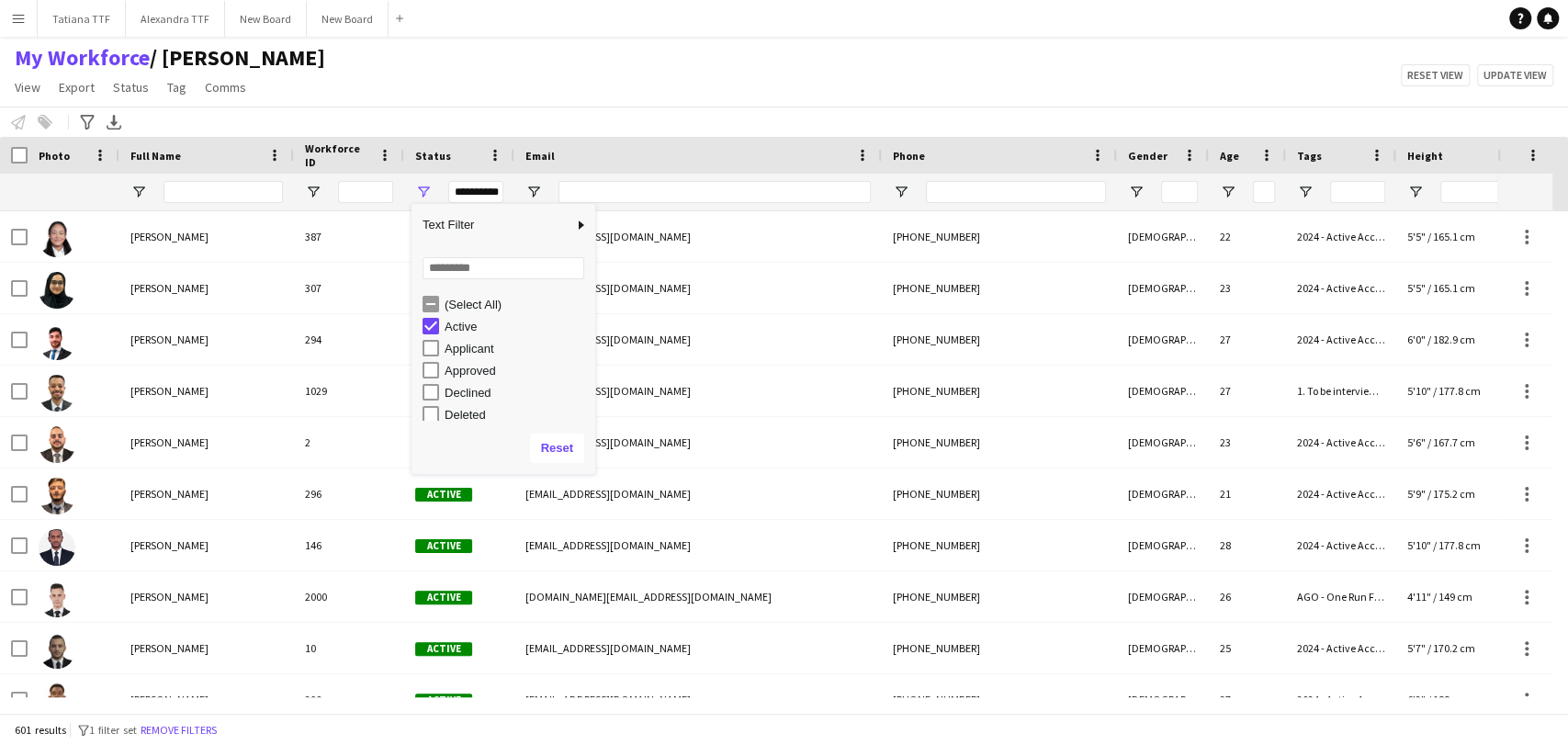
click at [688, 72] on div "My Workforce / [PERSON_NAME] View Views Default view [PERSON_NAME] View April L…" at bounding box center [784, 75] width 1568 height 62
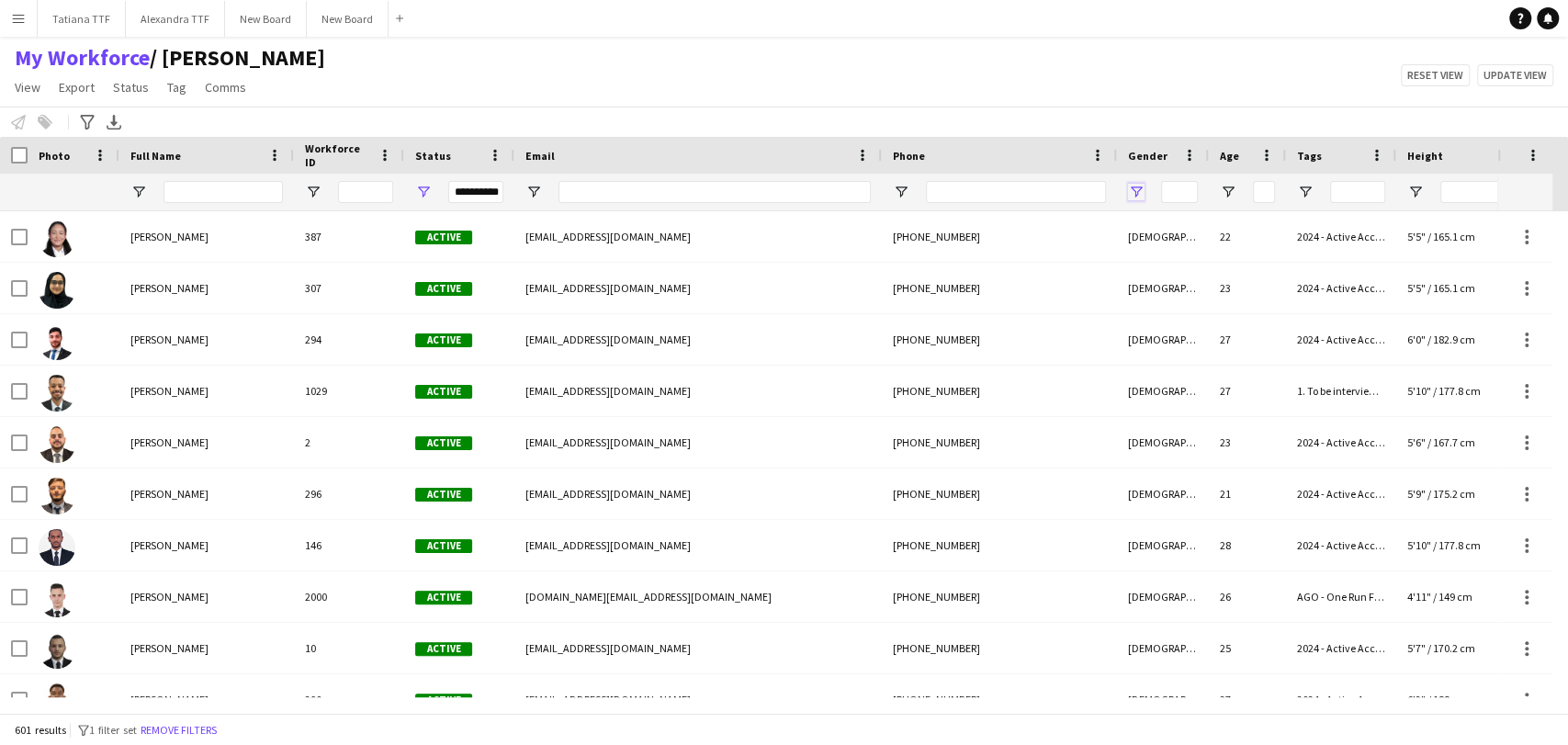
click at [1138, 184] on span "Open Filter Menu" at bounding box center [1136, 191] width 17 height 17
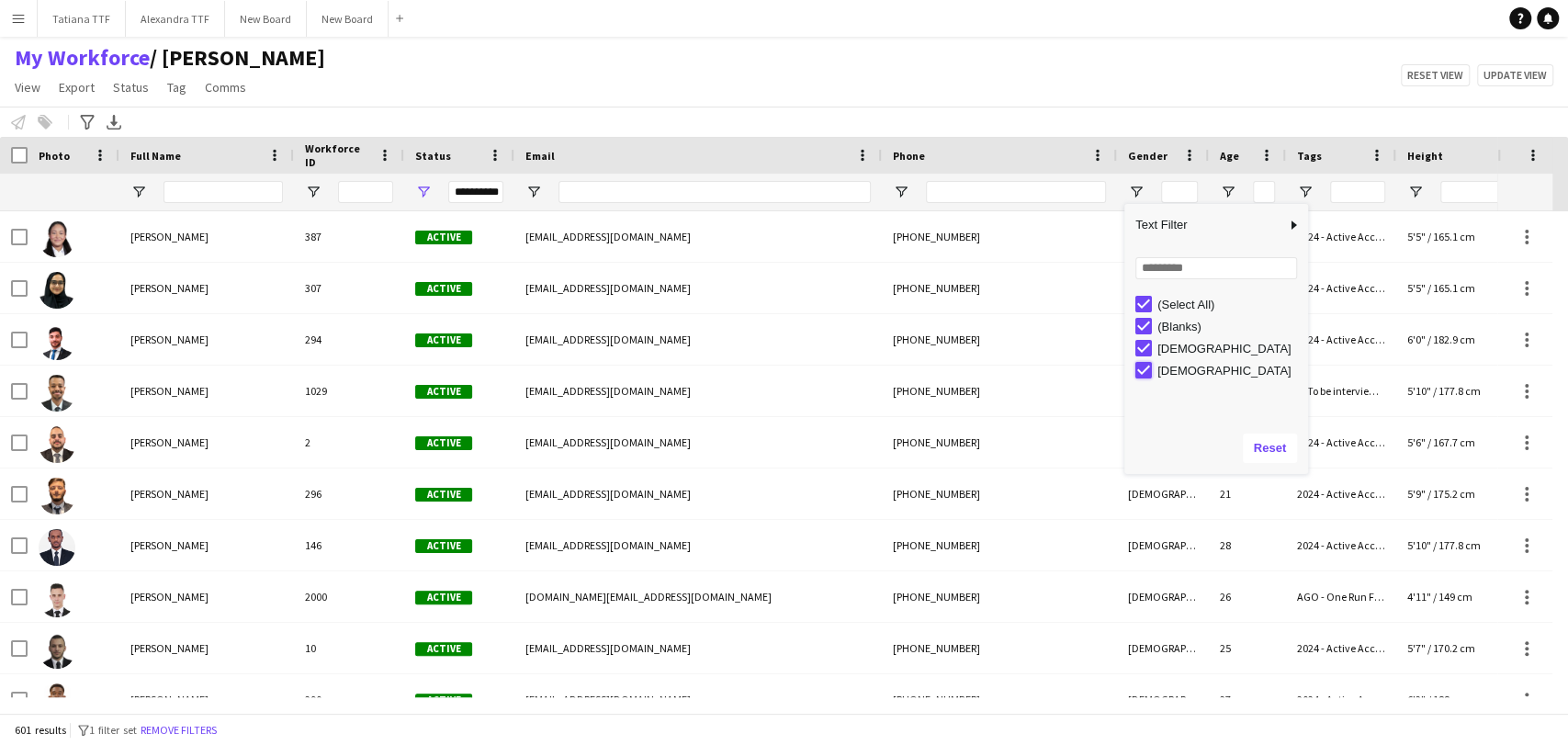
type input "**********"
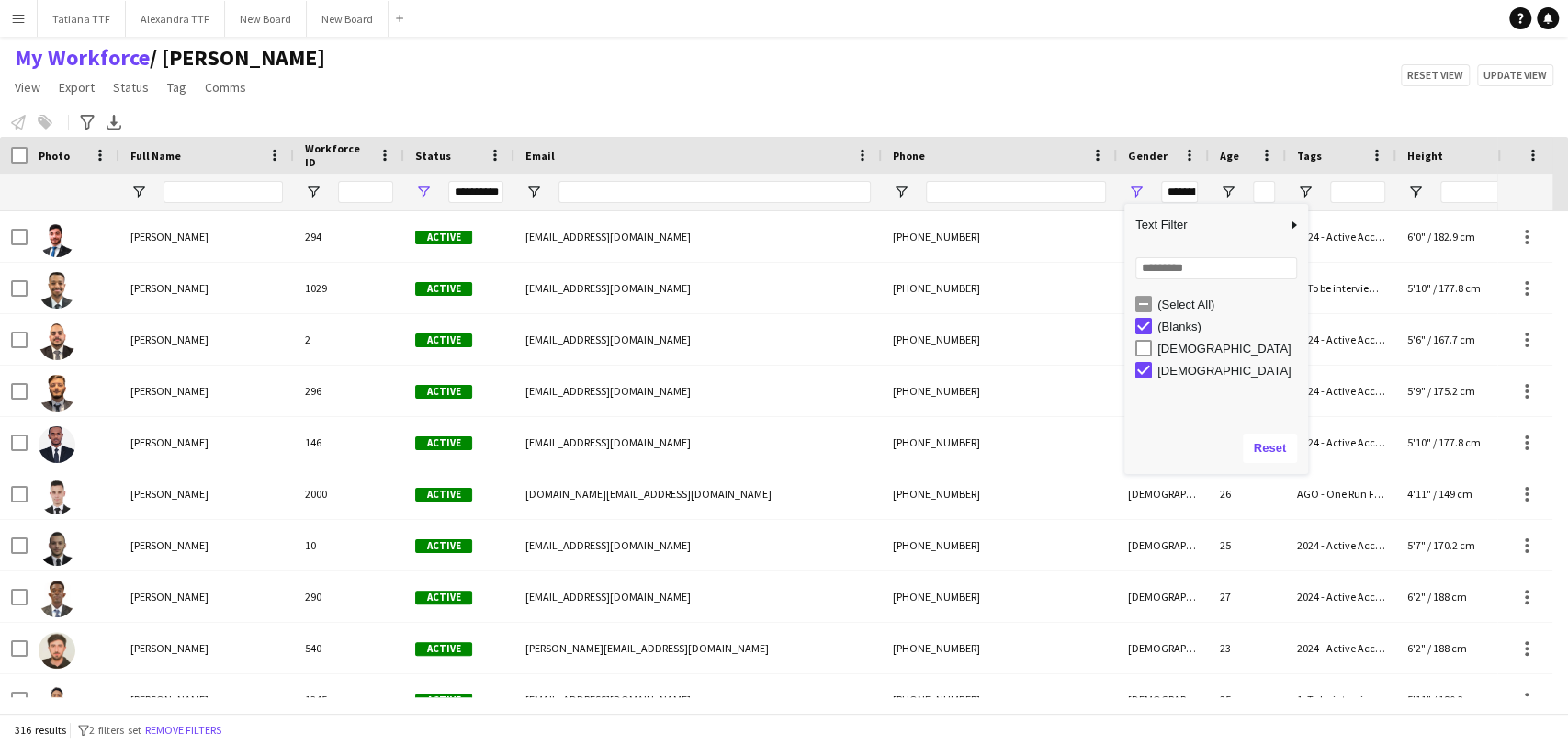
click at [865, 106] on div "Notify workforce Add to tag Select at least one crew to tag him or her. Advance…" at bounding box center [784, 121] width 1568 height 30
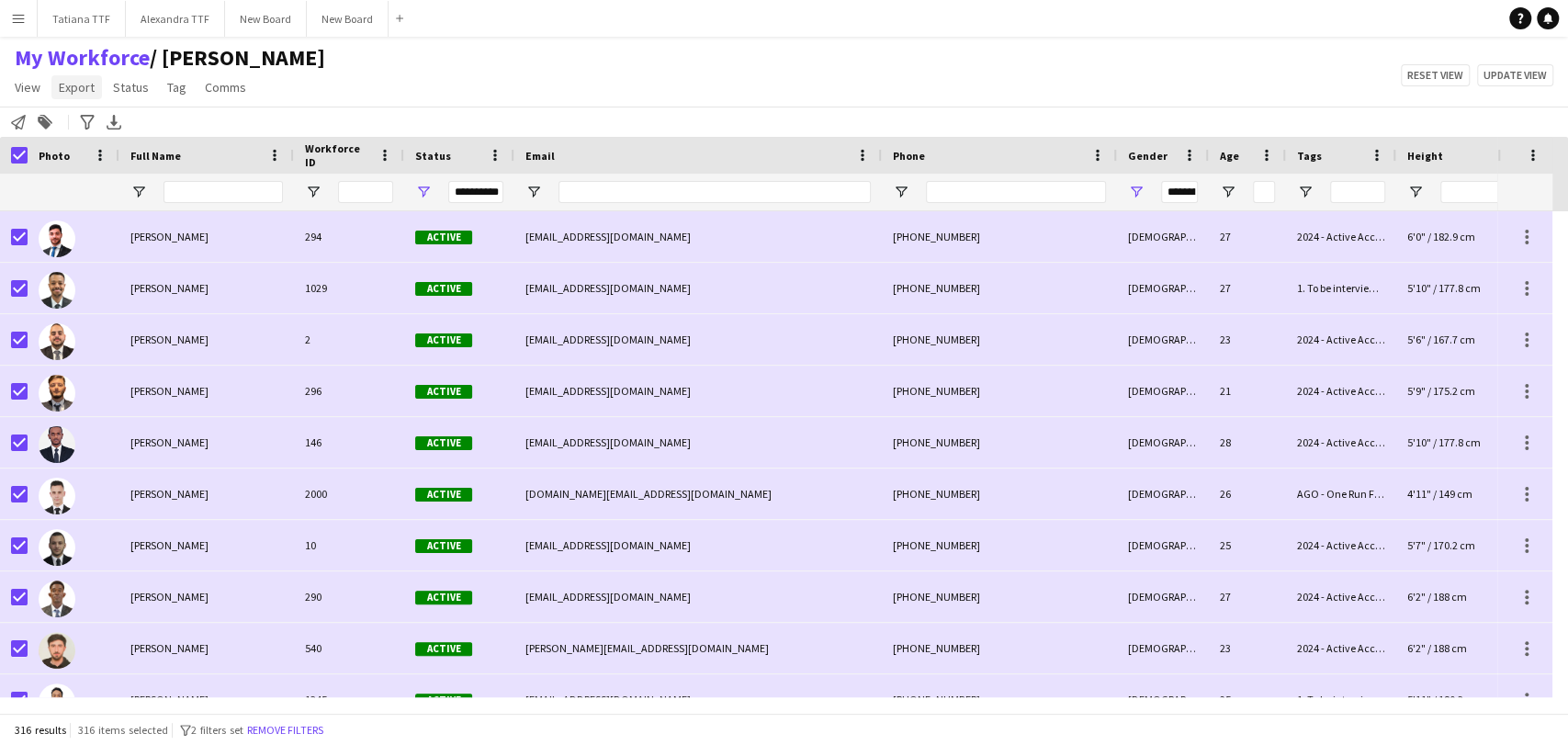
click at [63, 90] on span "Export" at bounding box center [76, 87] width 36 height 17
click at [132, 185] on span "Export as XLSX" at bounding box center [107, 180] width 80 height 17
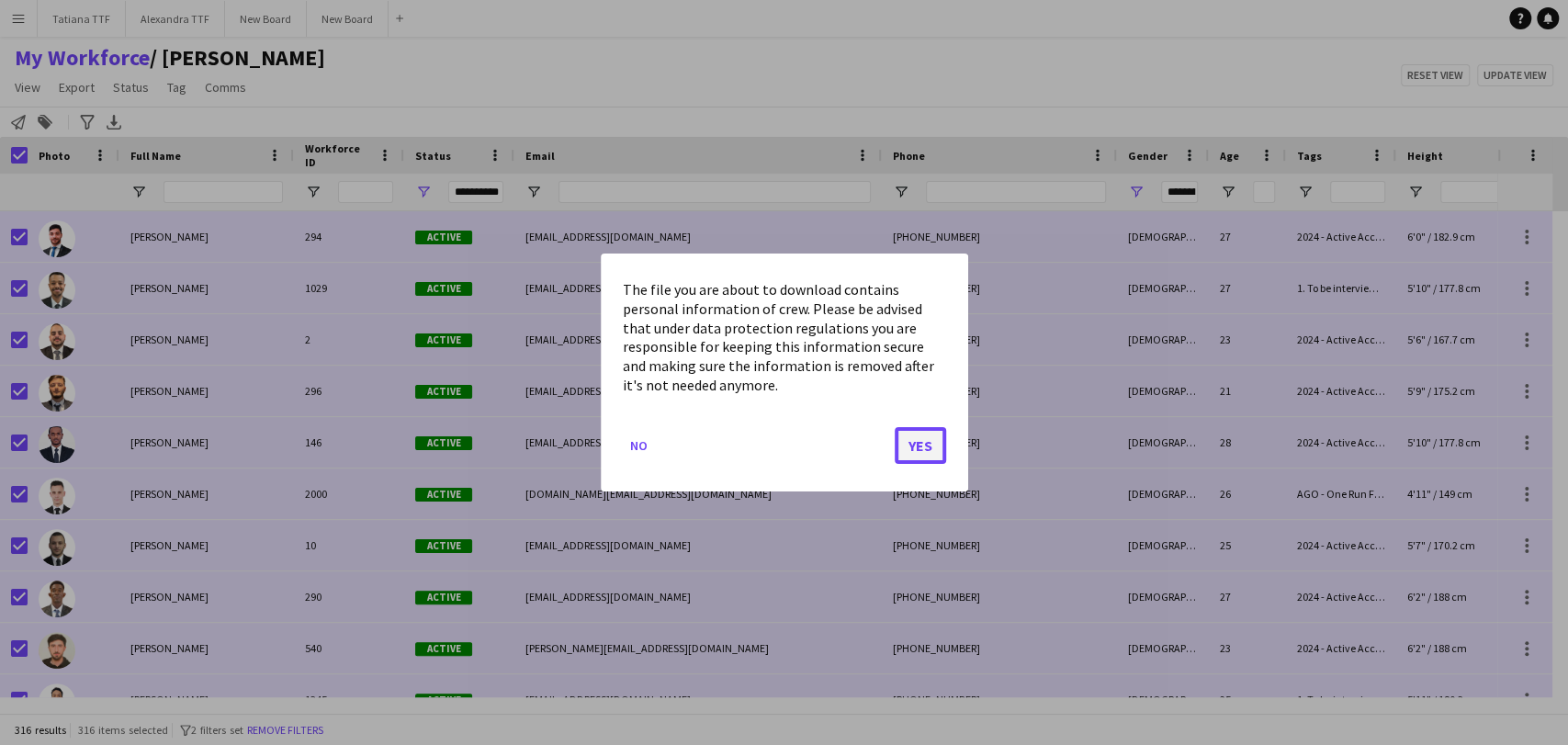
click at [923, 443] on button "Yes" at bounding box center [920, 446] width 52 height 37
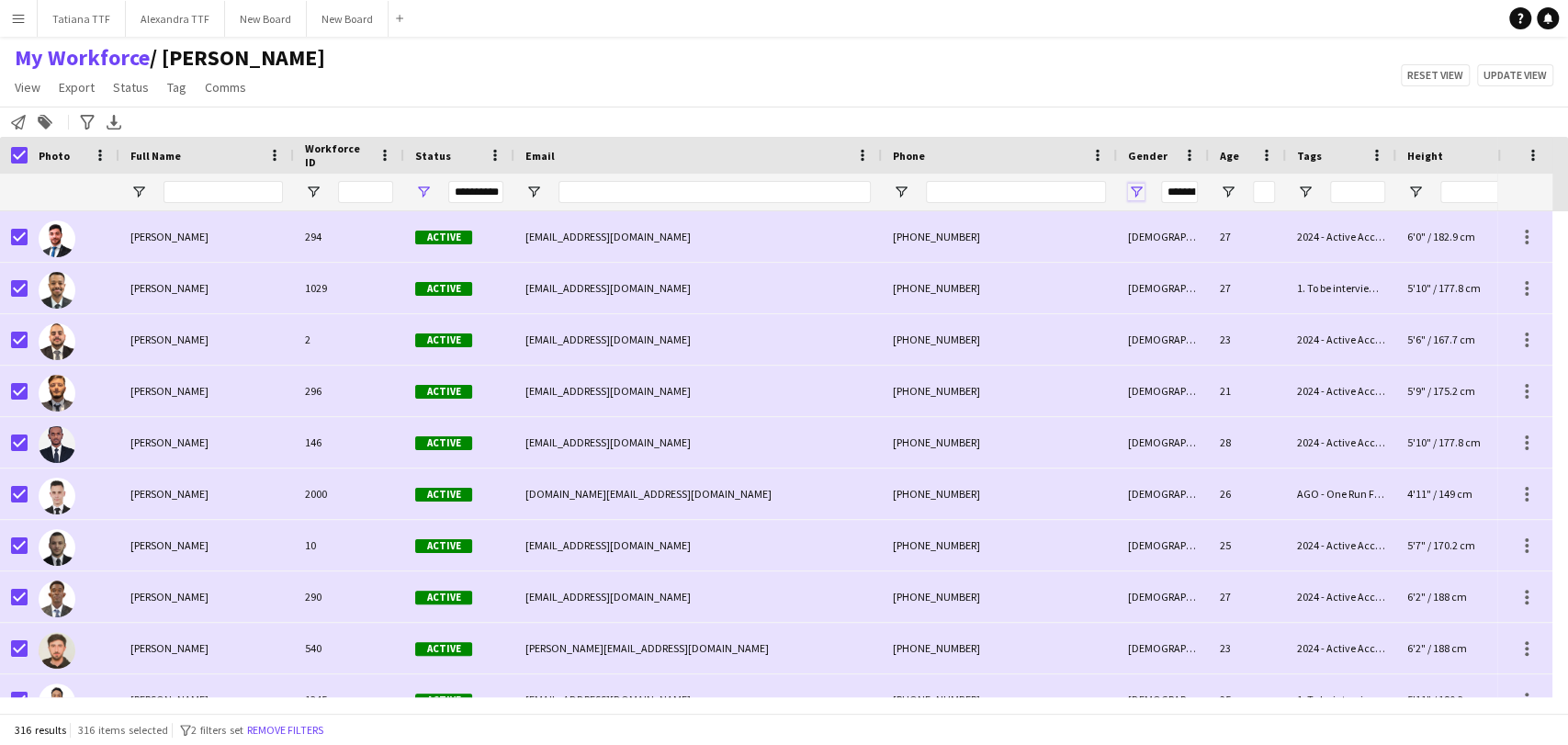
click at [1136, 193] on span "Open Filter Menu" at bounding box center [1136, 191] width 17 height 17
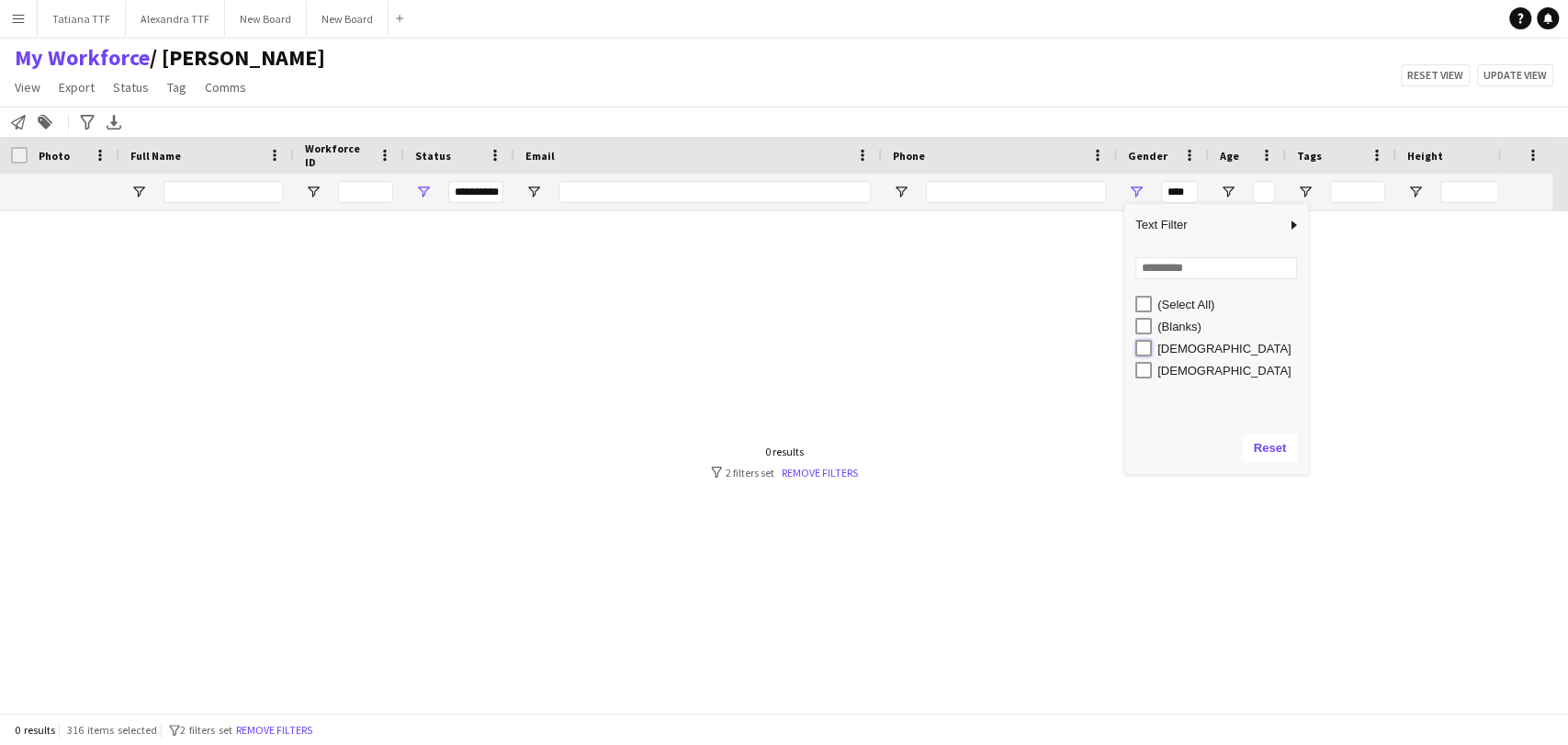
type input "**********"
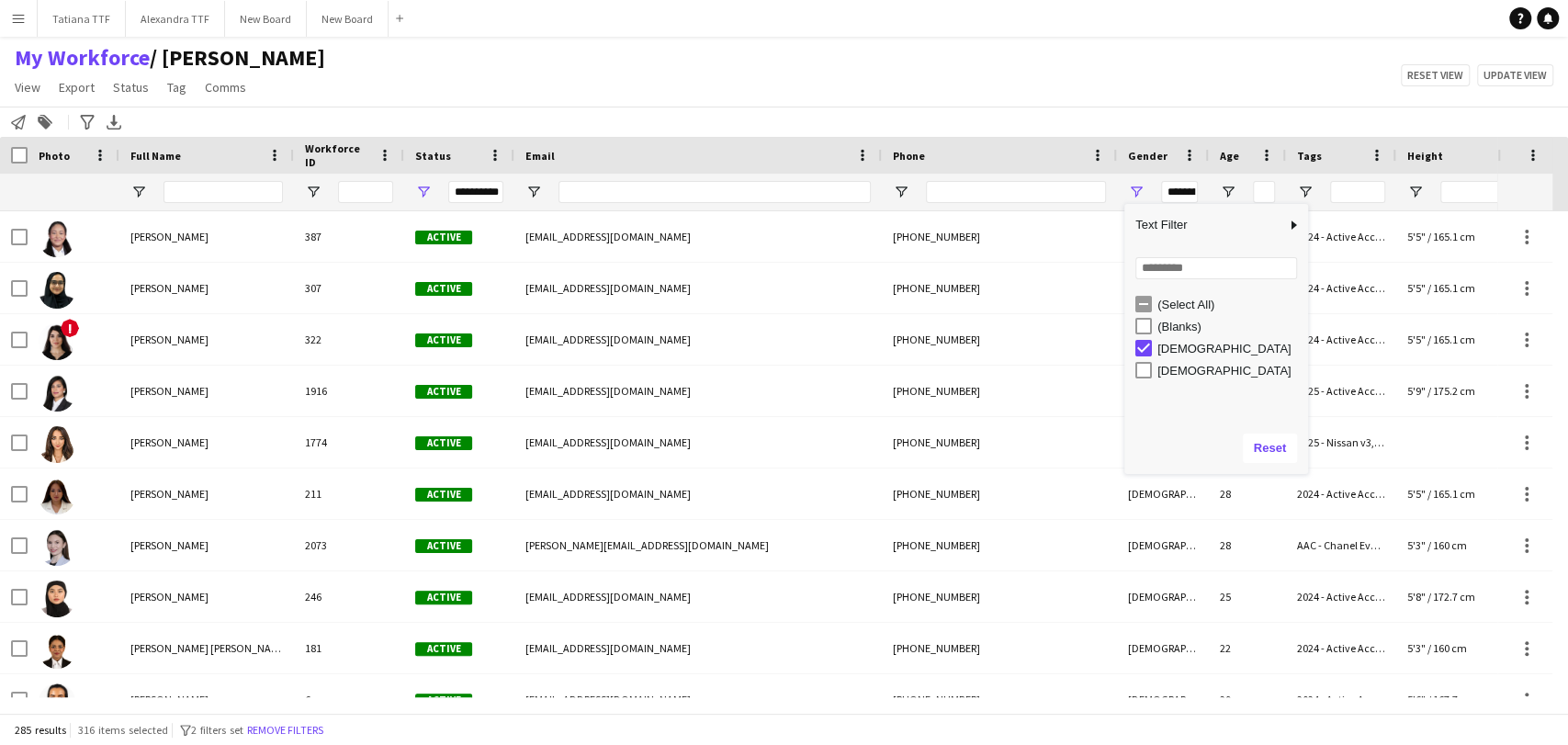
click at [677, 68] on div "My Workforce / [PERSON_NAME] View Views Default view [PERSON_NAME] View April L…" at bounding box center [784, 75] width 1568 height 62
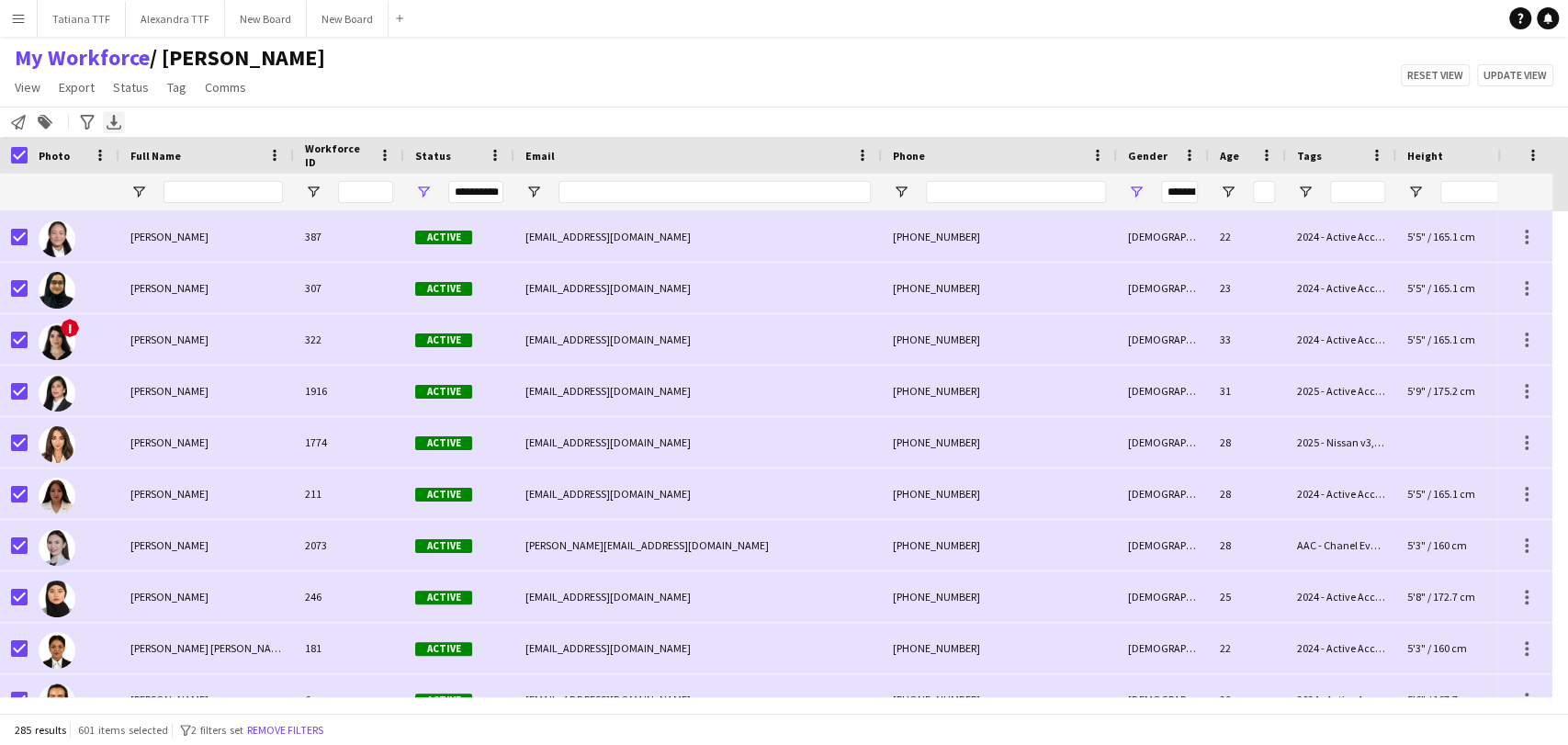
click at [108, 121] on icon "Export XLSX" at bounding box center [113, 122] width 15 height 15
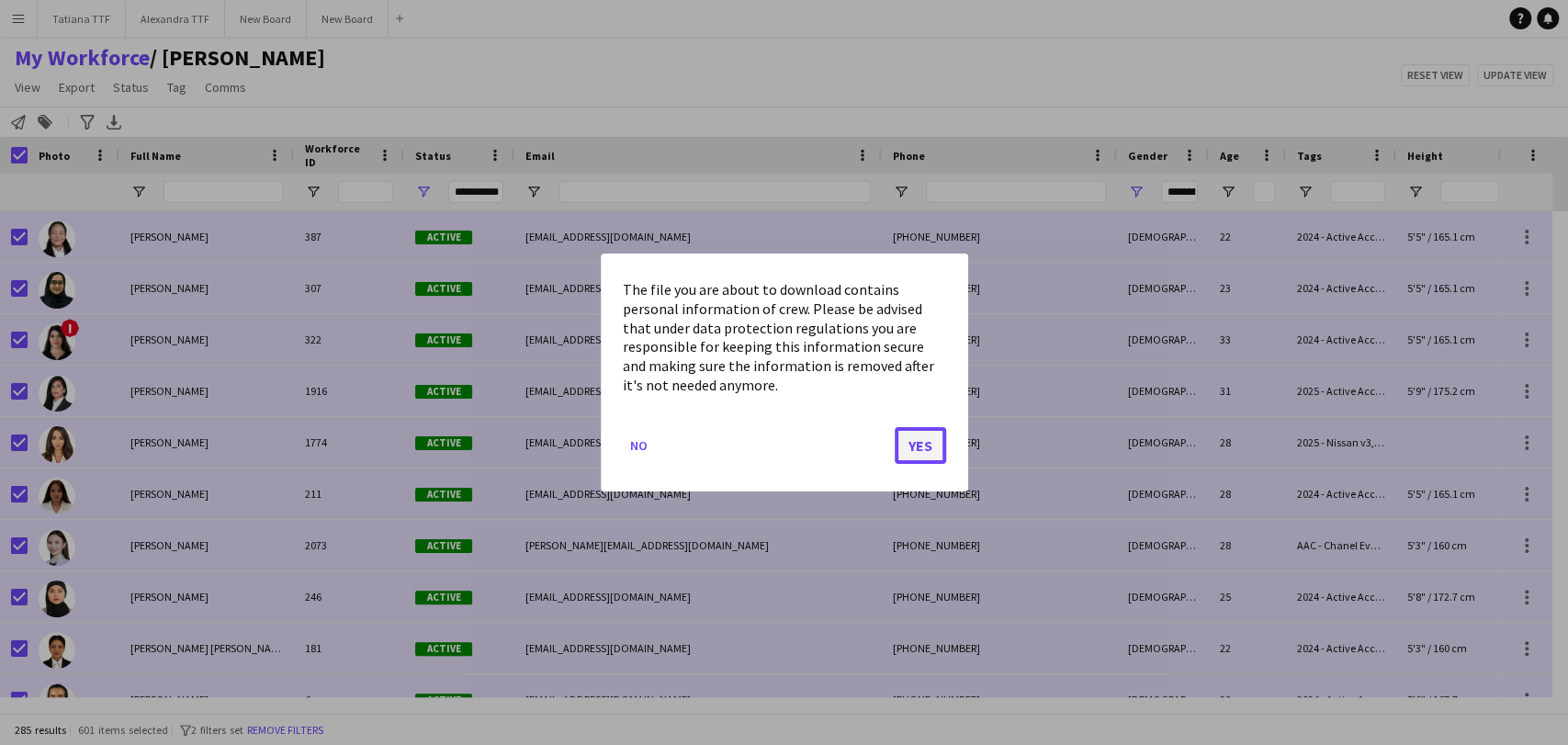
click at [911, 443] on button "Yes" at bounding box center [920, 446] width 52 height 37
